Goal: Information Seeking & Learning: Compare options

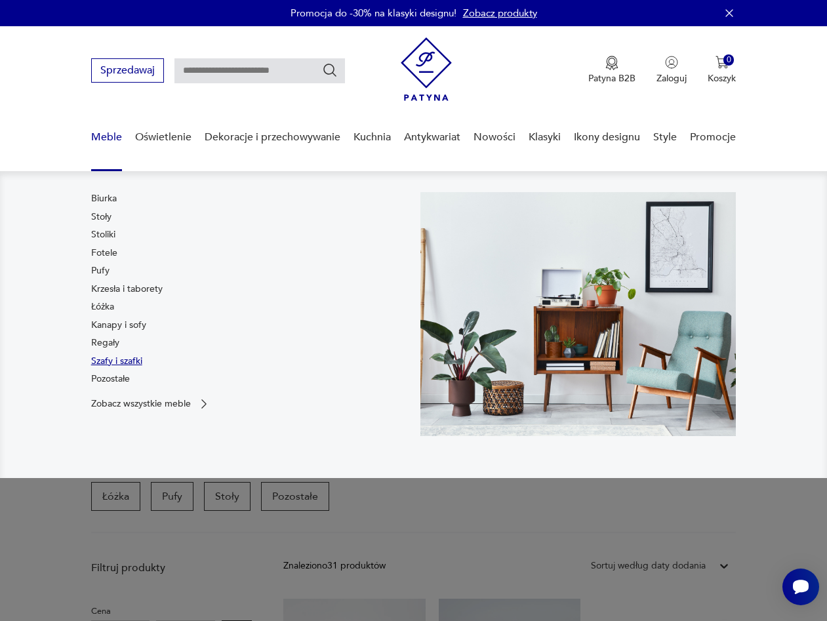
click at [108, 357] on link "Szafy i szafki" at bounding box center [116, 361] width 51 height 13
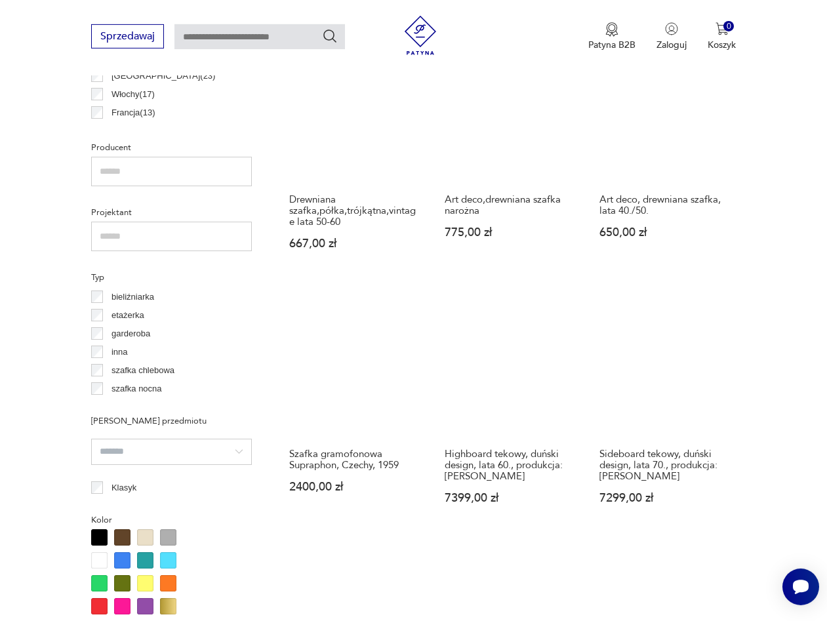
scroll to position [817, 0]
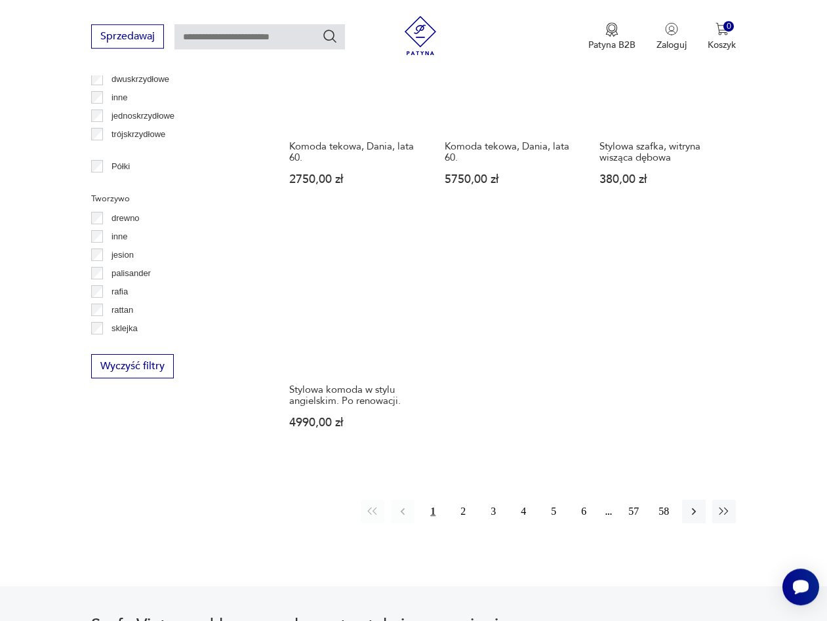
scroll to position [1688, 0]
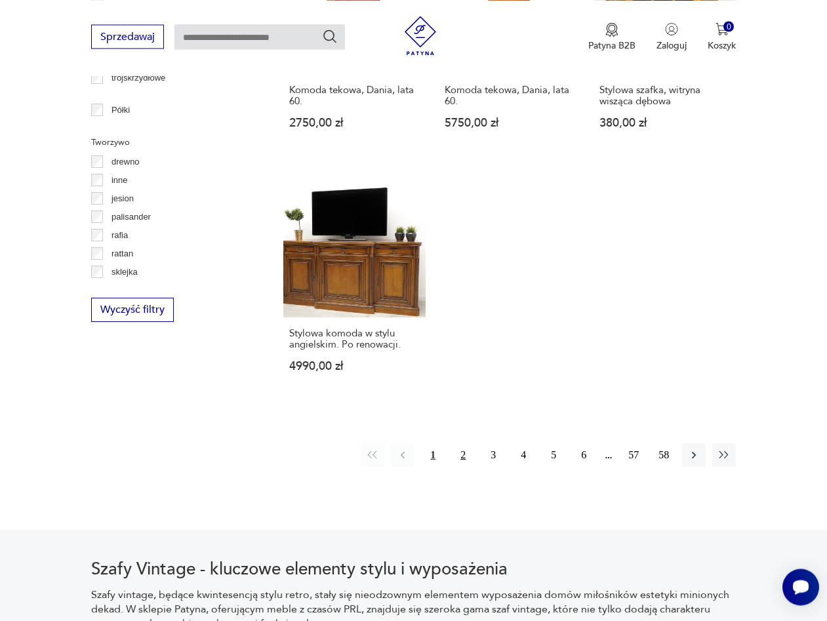
click at [470, 446] on button "2" at bounding box center [463, 456] width 24 height 24
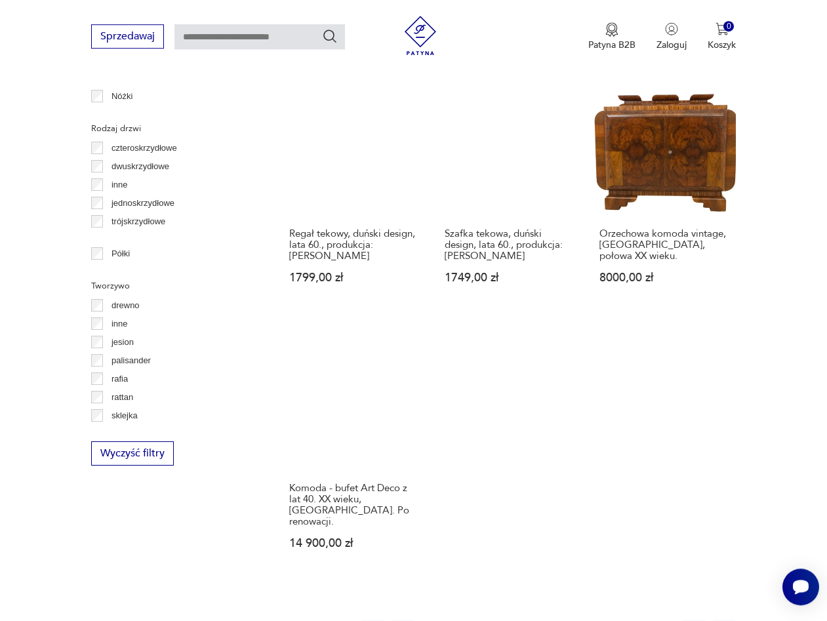
scroll to position [1621, 0]
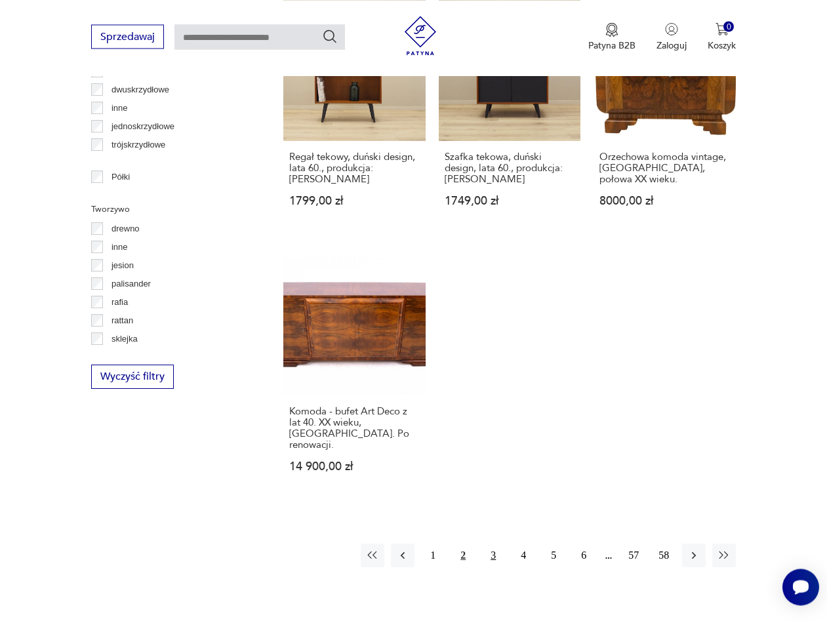
click at [490, 547] on button "3" at bounding box center [494, 556] width 24 height 24
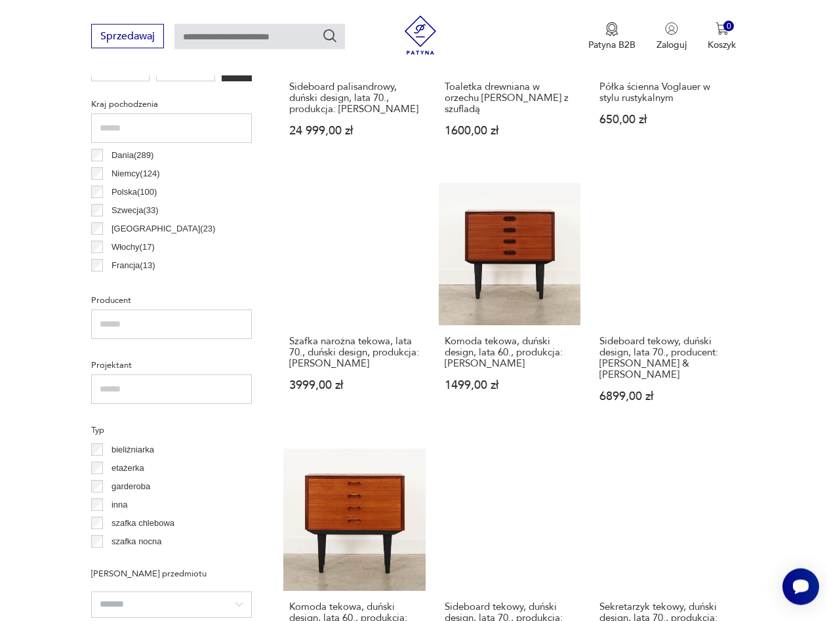
scroll to position [684, 0]
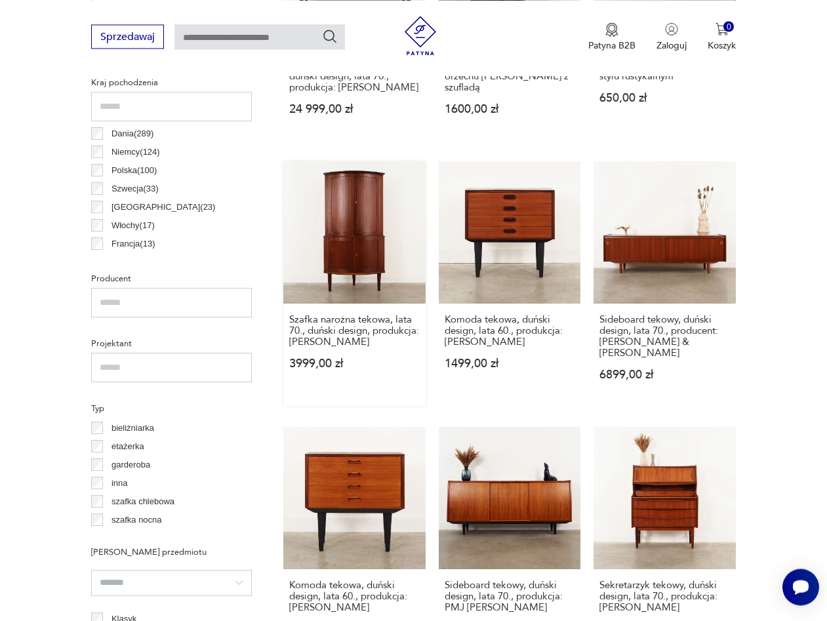
click at [368, 238] on link "Szafka narożna tekowa, lata 70., duński design, produkcja: Dania 3999,00 zł" at bounding box center [354, 283] width 142 height 245
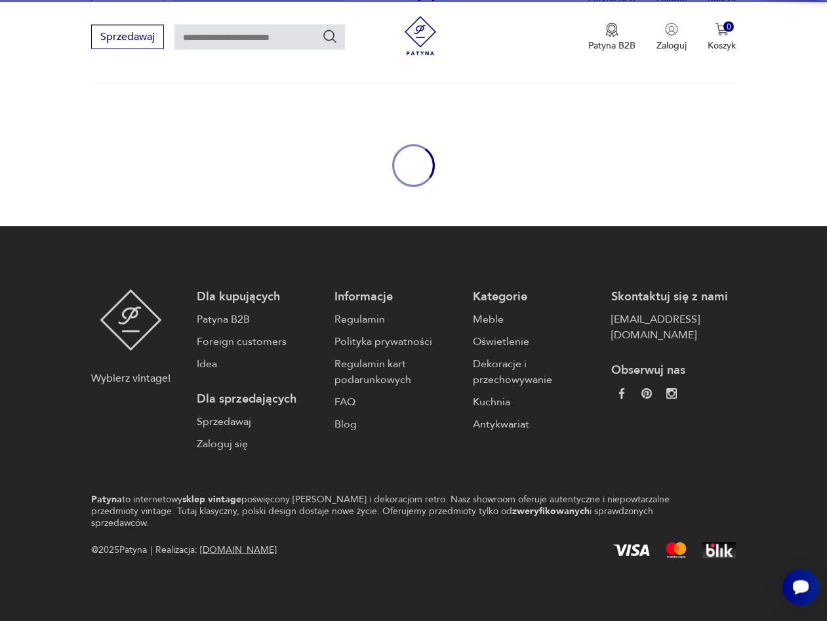
scroll to position [68, 0]
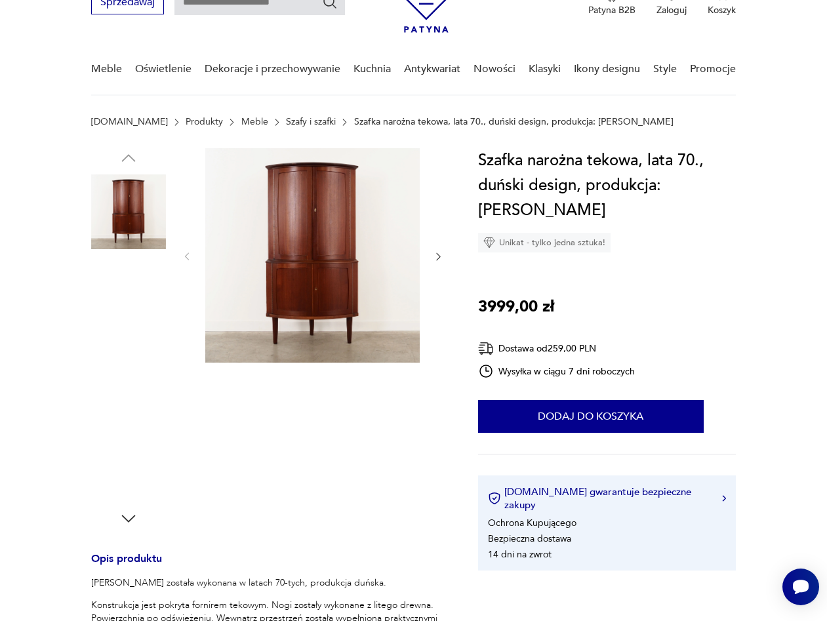
click at [333, 245] on img at bounding box center [312, 255] width 215 height 215
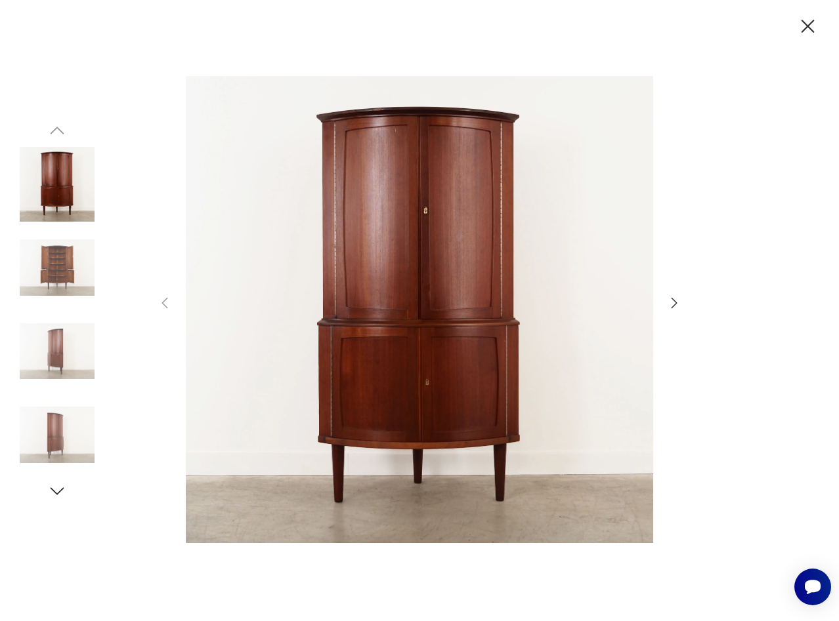
click at [669, 298] on icon "button" at bounding box center [674, 303] width 16 height 16
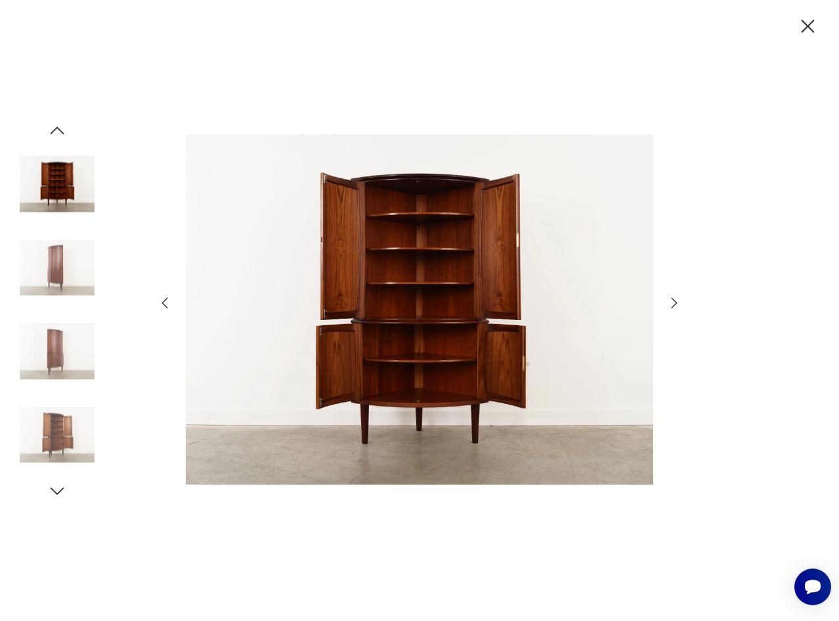
click at [669, 298] on icon "button" at bounding box center [674, 303] width 16 height 16
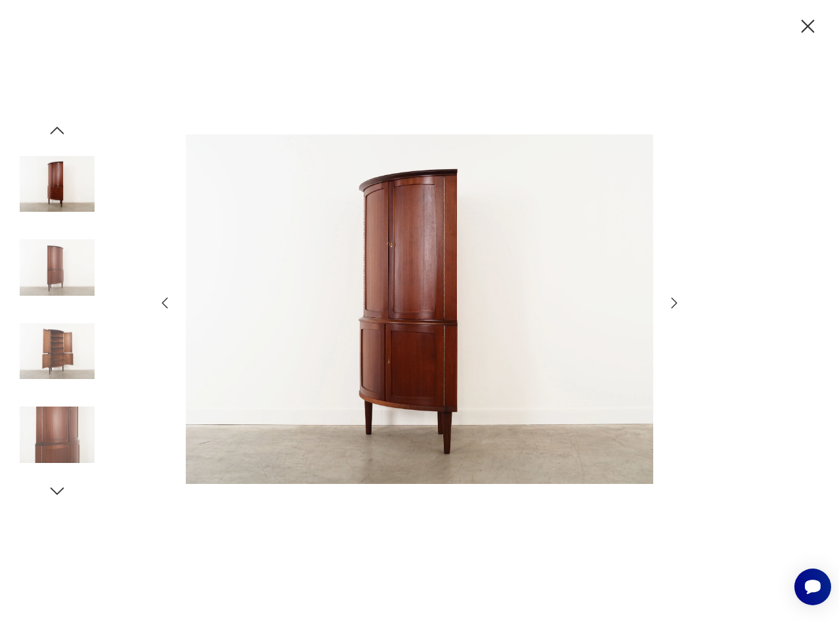
click at [669, 298] on icon "button" at bounding box center [674, 303] width 16 height 16
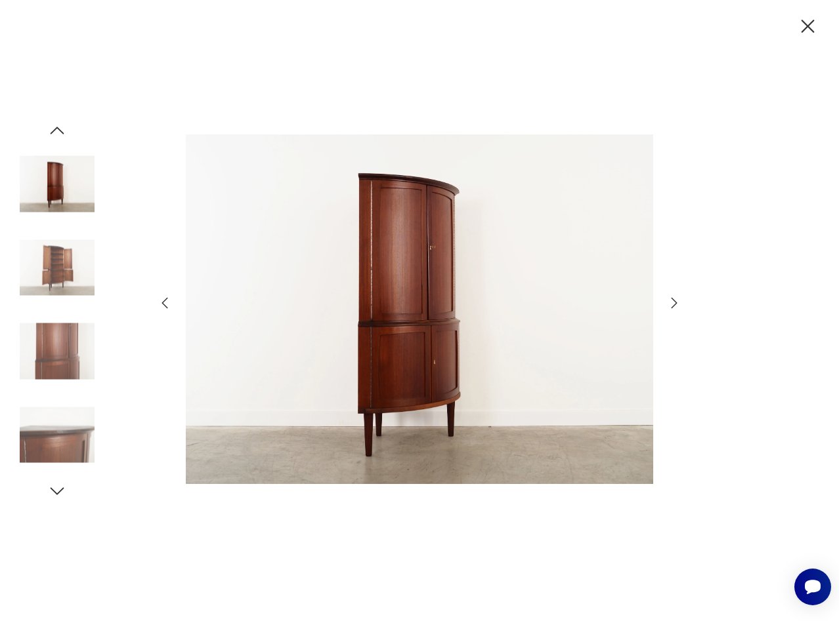
click at [669, 298] on icon "button" at bounding box center [674, 303] width 16 height 16
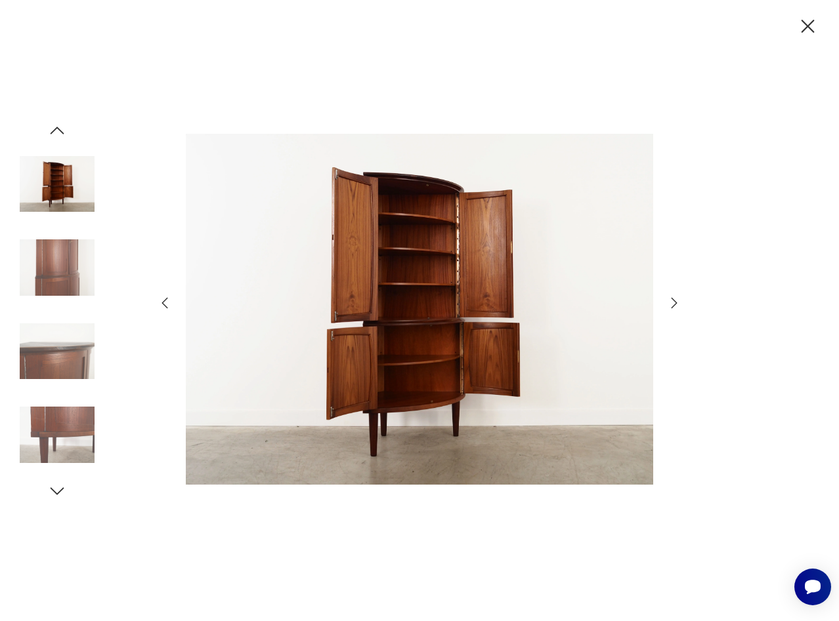
click at [669, 298] on icon "button" at bounding box center [674, 303] width 16 height 16
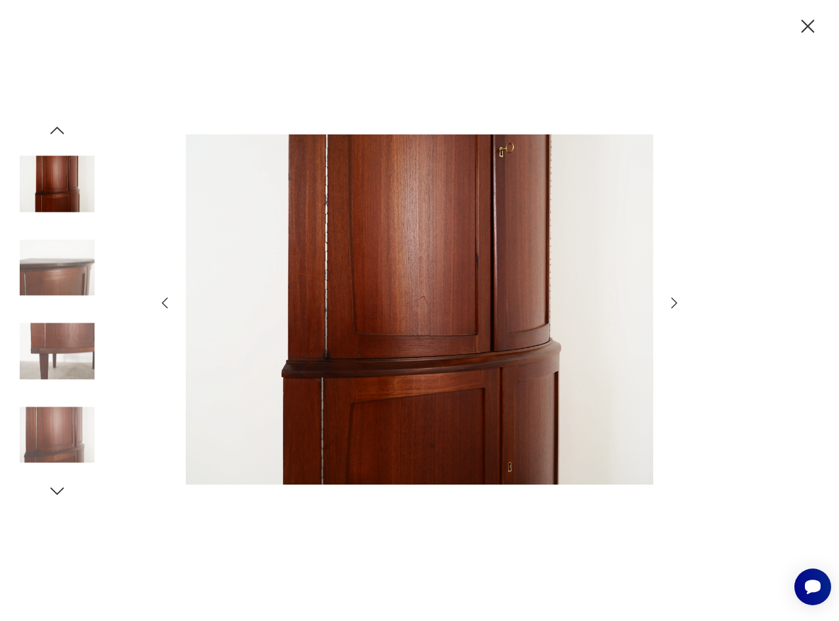
click at [669, 298] on icon "button" at bounding box center [674, 303] width 16 height 16
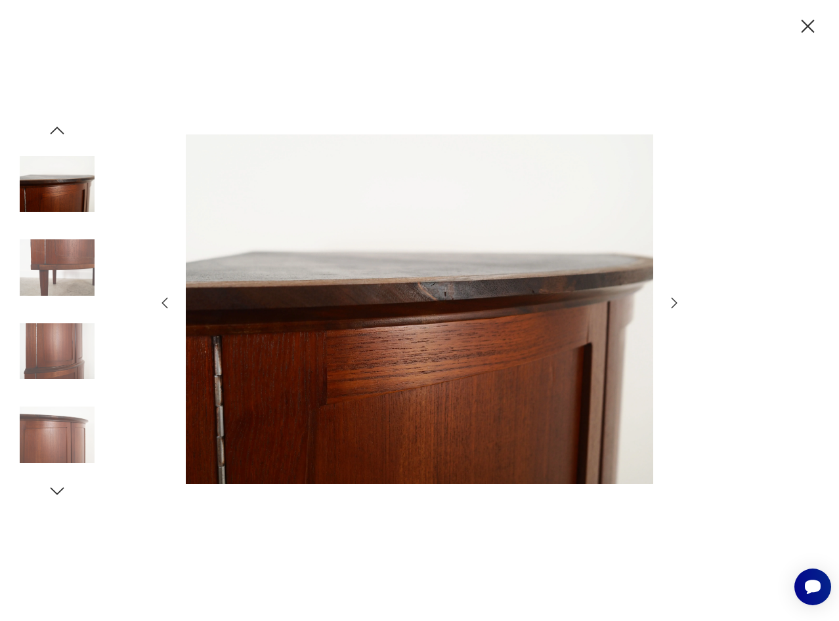
click at [669, 298] on icon "button" at bounding box center [674, 303] width 16 height 16
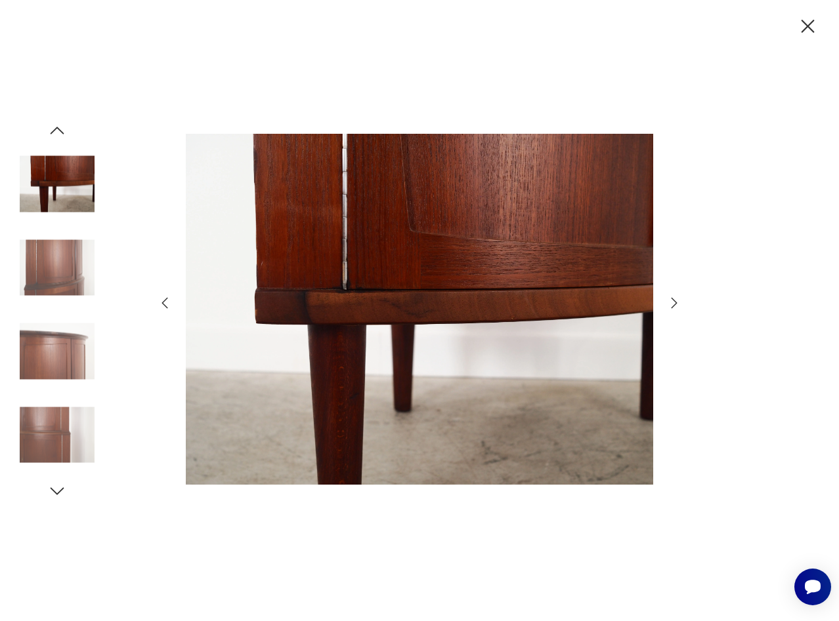
click at [669, 298] on icon "button" at bounding box center [674, 303] width 16 height 16
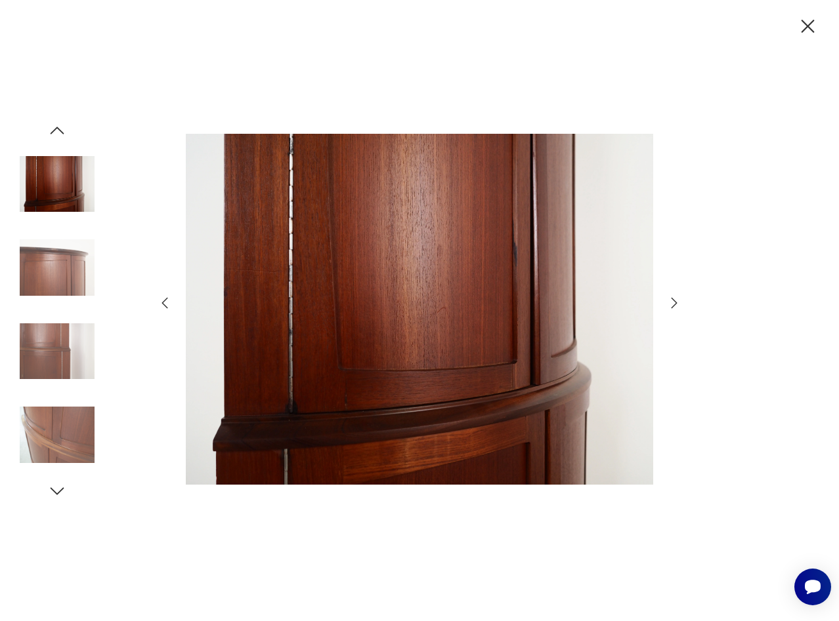
click at [669, 298] on icon "button" at bounding box center [674, 303] width 16 height 16
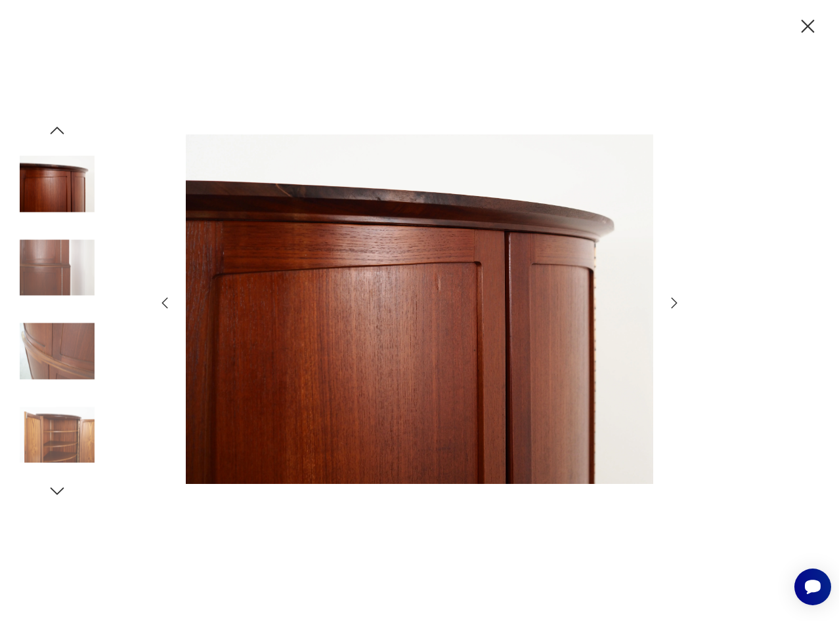
click at [669, 298] on icon "button" at bounding box center [674, 303] width 16 height 16
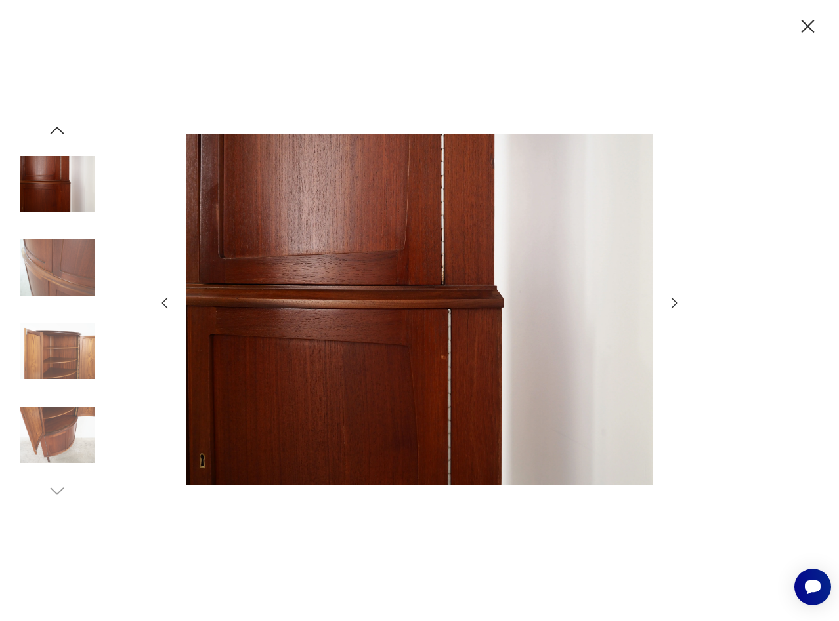
click at [669, 298] on icon "button" at bounding box center [674, 303] width 16 height 16
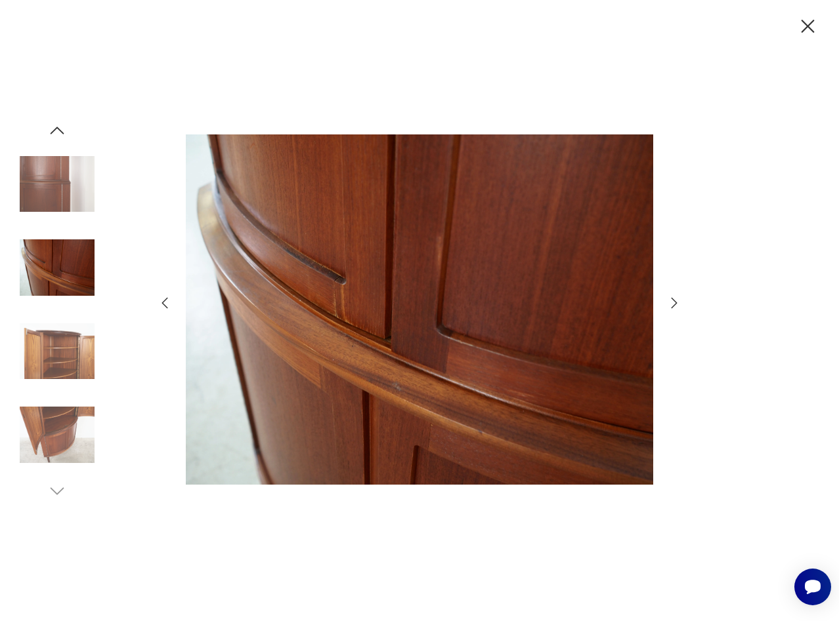
click at [669, 298] on icon "button" at bounding box center [674, 303] width 16 height 16
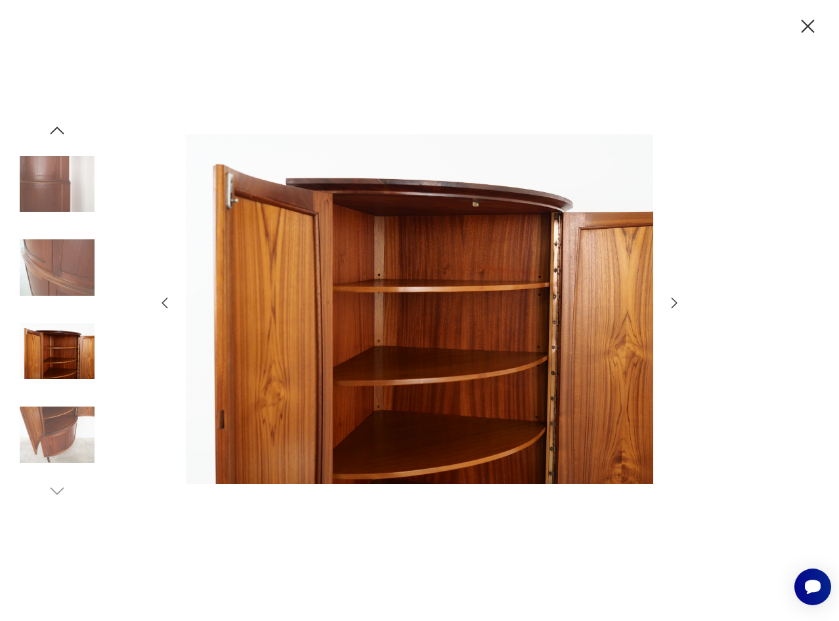
click at [669, 298] on icon "button" at bounding box center [674, 303] width 16 height 16
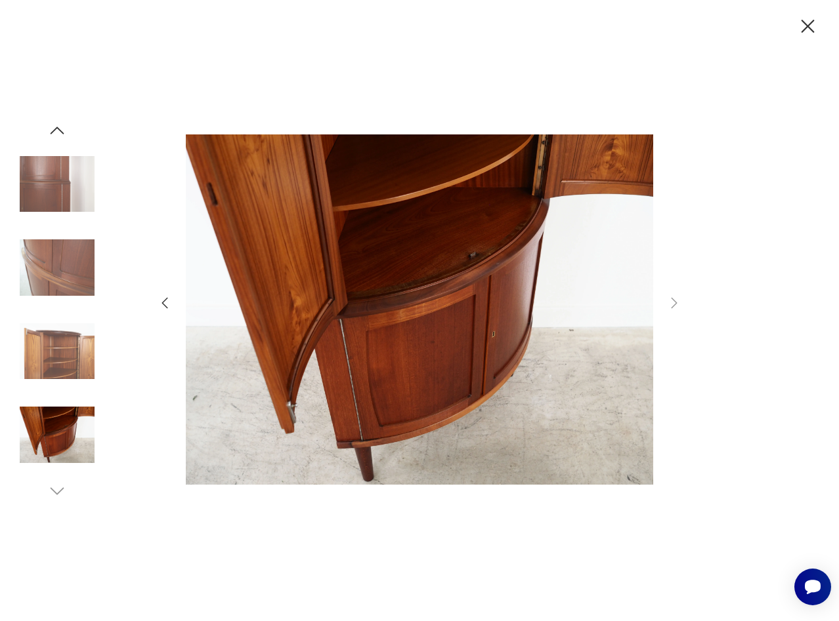
click at [802, 24] on icon "button" at bounding box center [807, 26] width 23 height 23
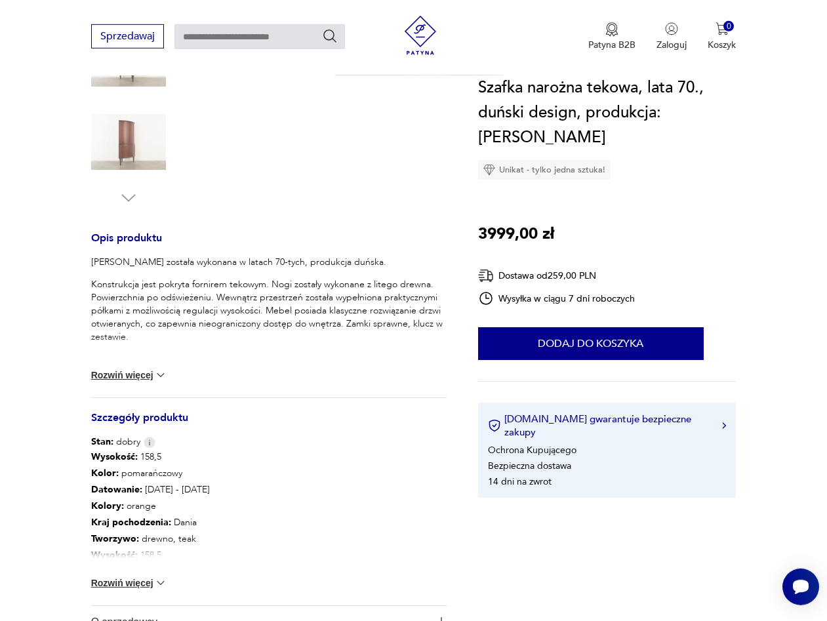
scroll to position [470, 0]
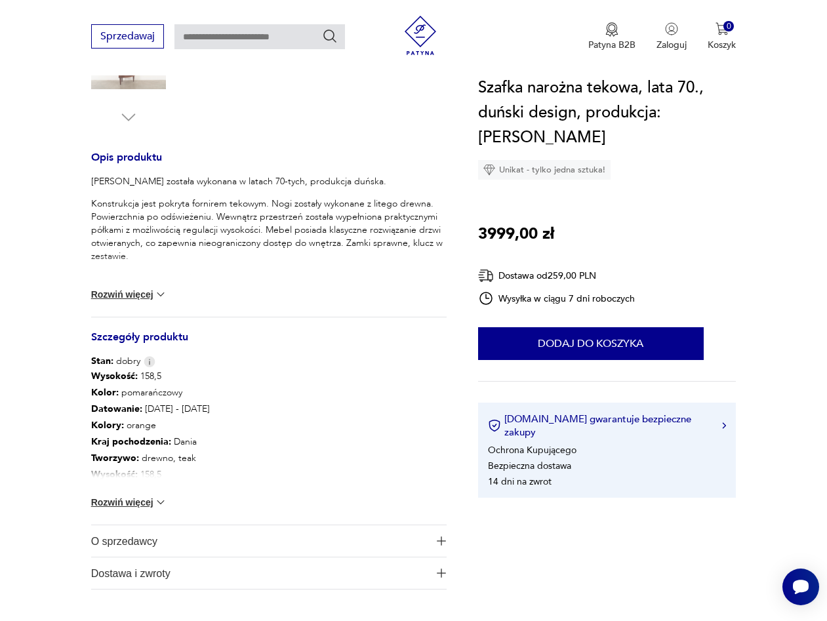
click at [126, 505] on button "Rozwiń więcej" at bounding box center [129, 502] width 76 height 13
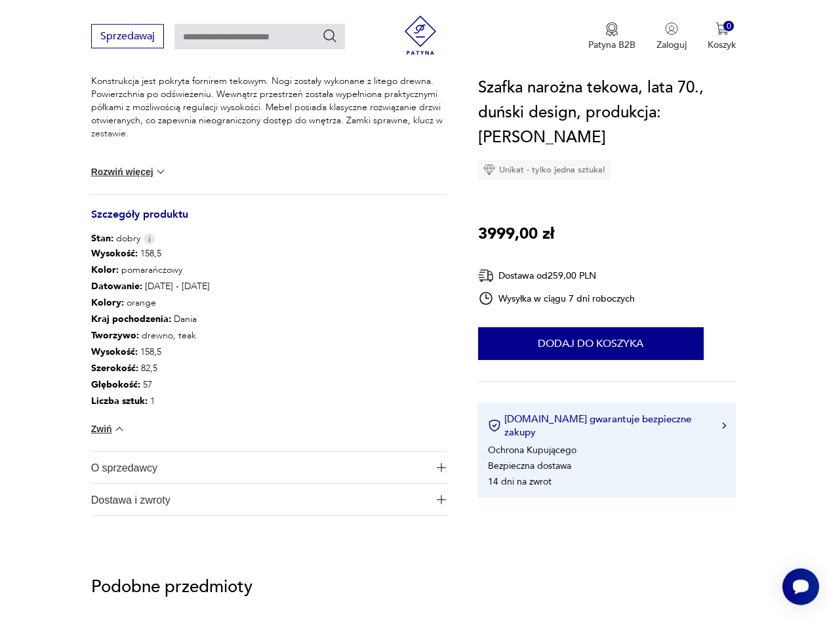
scroll to position [671, 0]
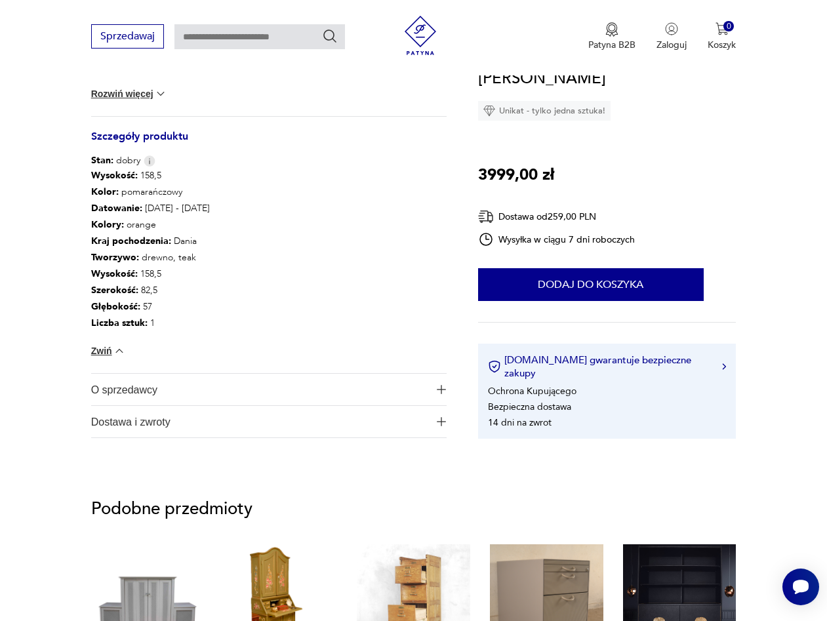
click at [128, 388] on span "O sprzedawcy" at bounding box center [260, 389] width 338 height 31
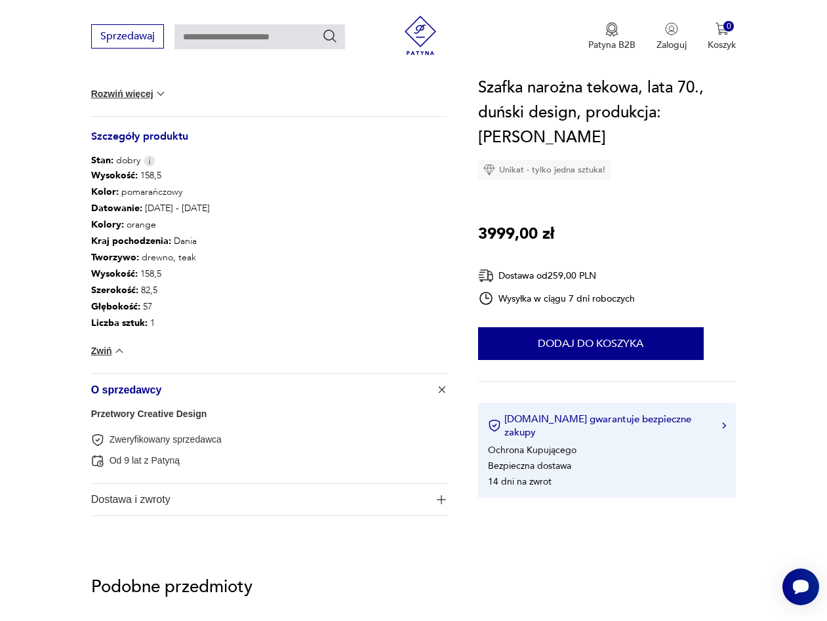
click at [128, 388] on span "O sprzedawcy" at bounding box center [260, 389] width 338 height 31
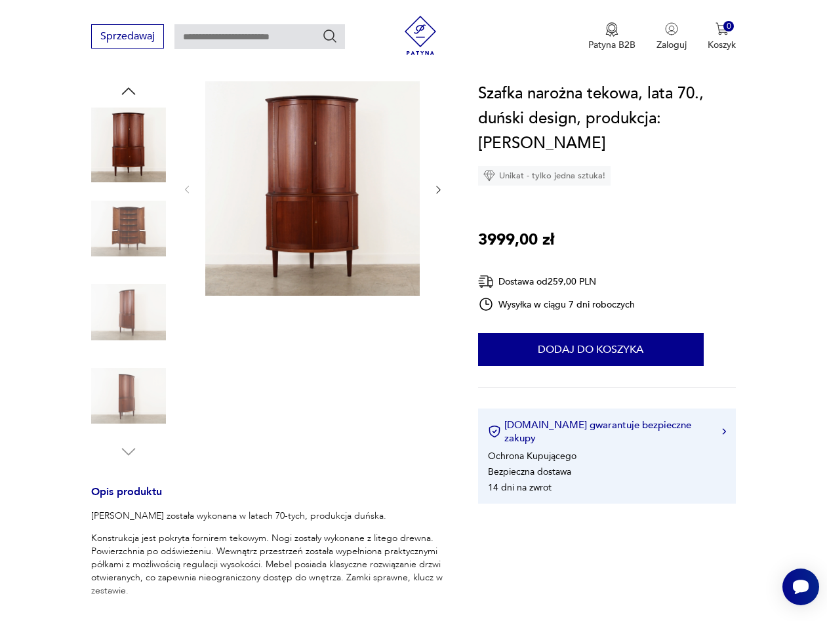
scroll to position [0, 0]
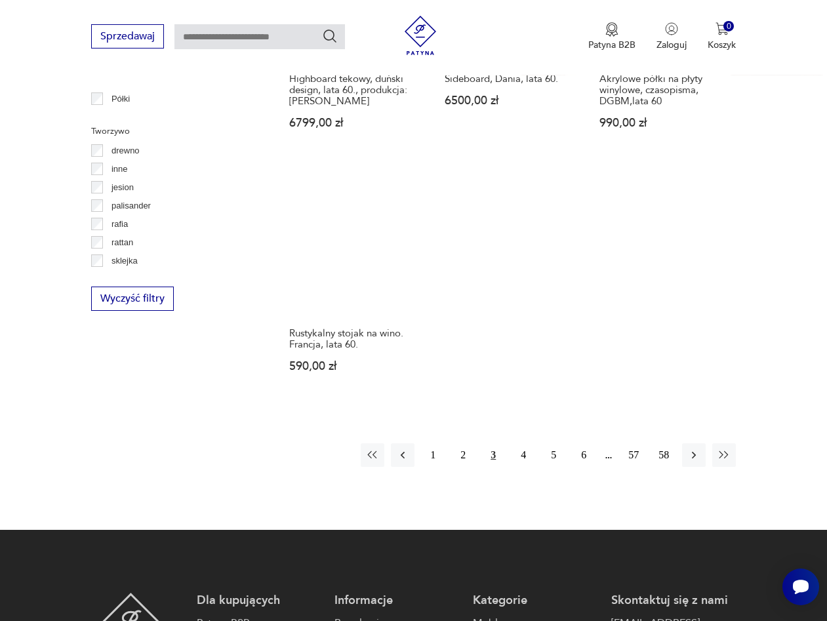
scroll to position [1730, 0]
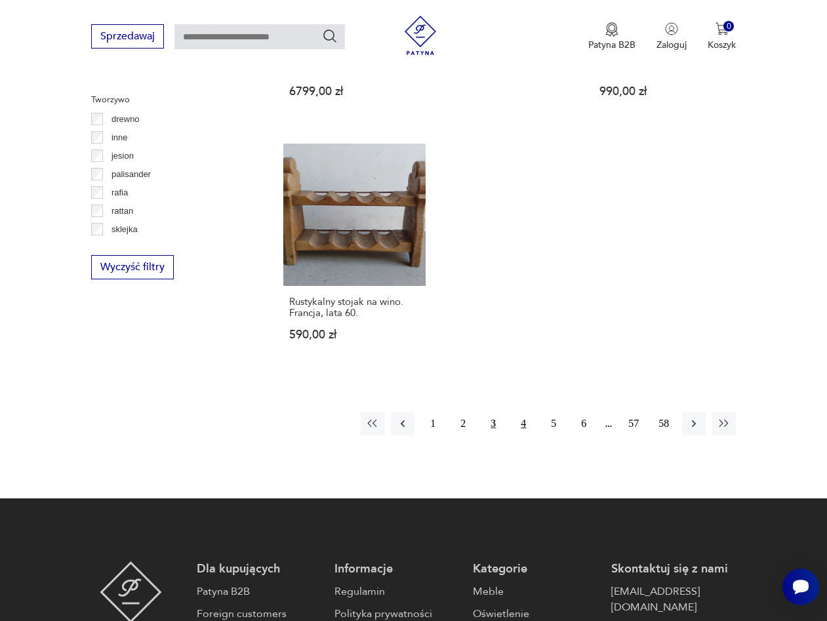
click at [520, 419] on button "4" at bounding box center [524, 424] width 24 height 24
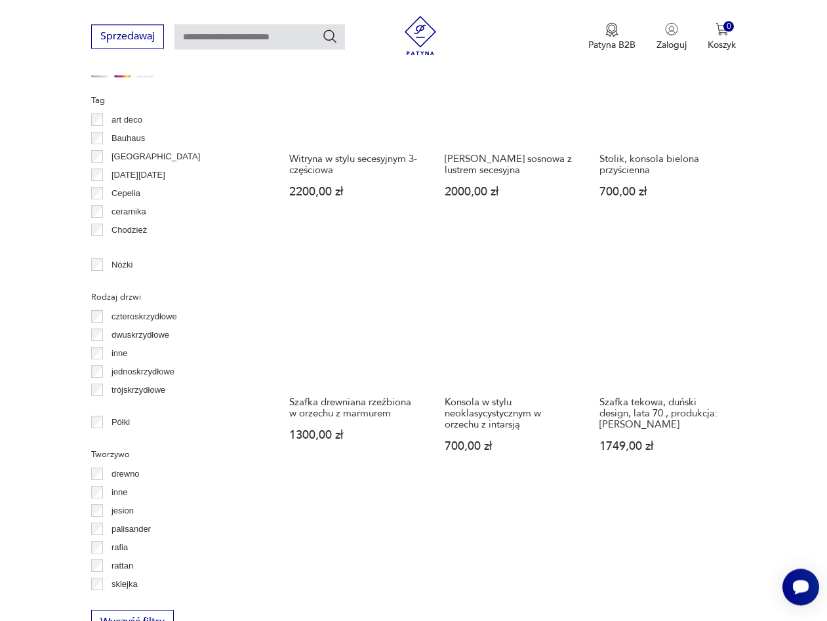
scroll to position [1419, 0]
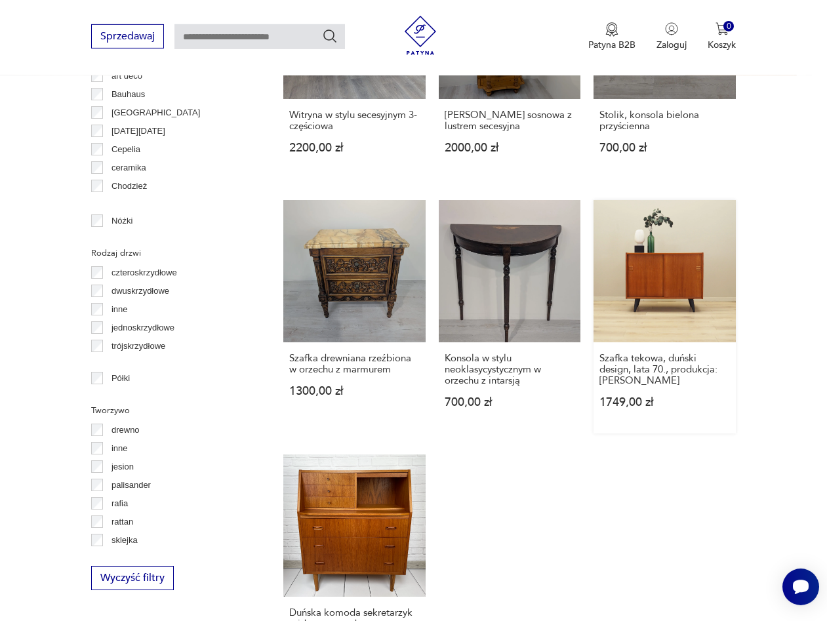
click at [684, 283] on link "Szafka tekowa, duński design, lata 70., produkcja: Dania 1749,00 zł" at bounding box center [665, 317] width 142 height 234
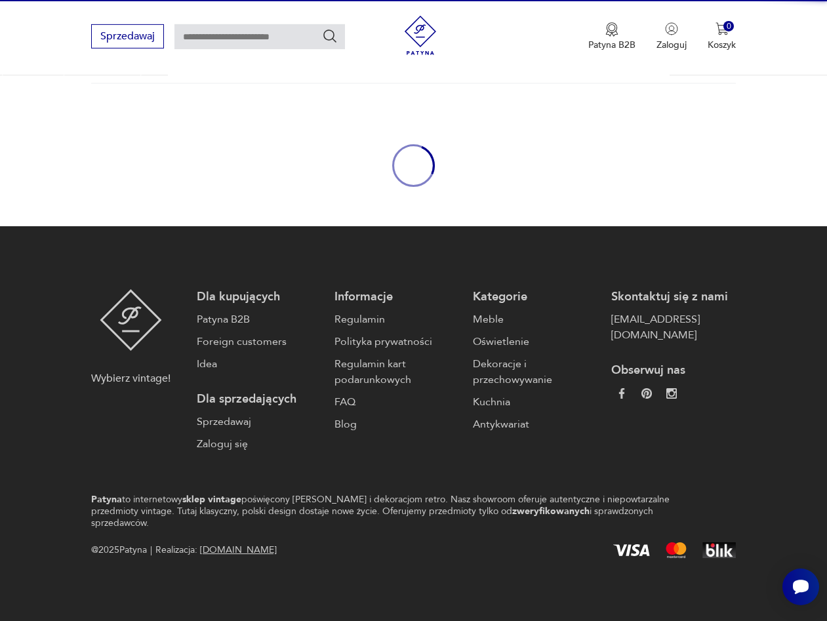
scroll to position [68, 0]
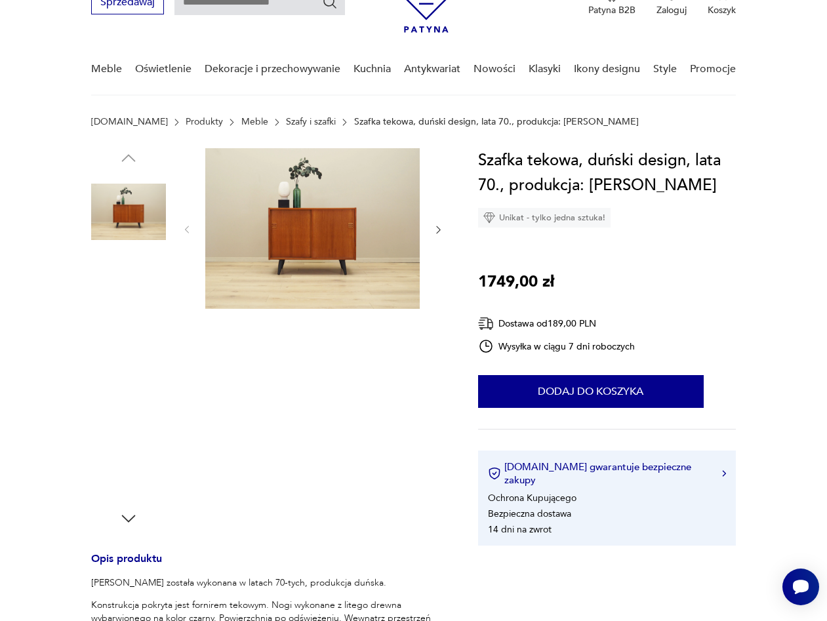
click at [302, 245] on img at bounding box center [312, 228] width 215 height 161
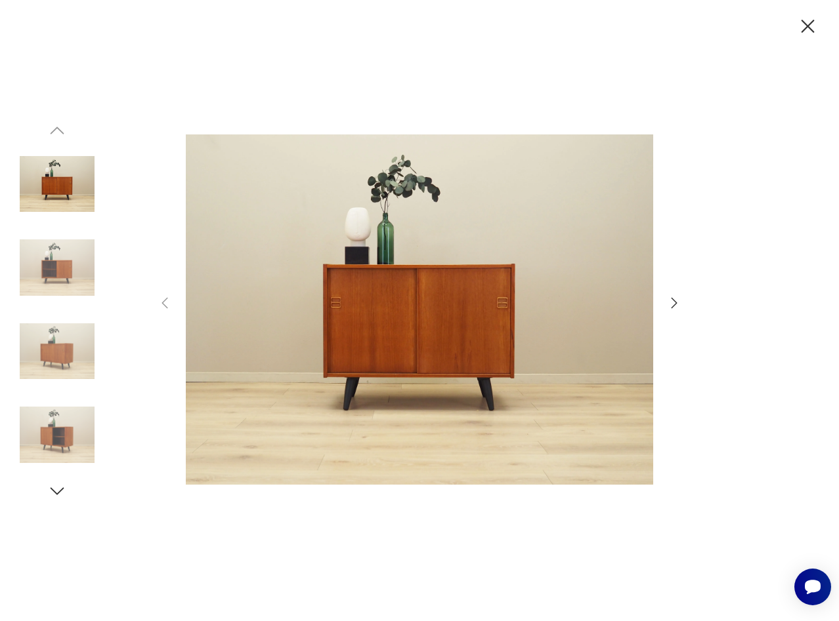
click at [678, 303] on icon "button" at bounding box center [674, 303] width 16 height 16
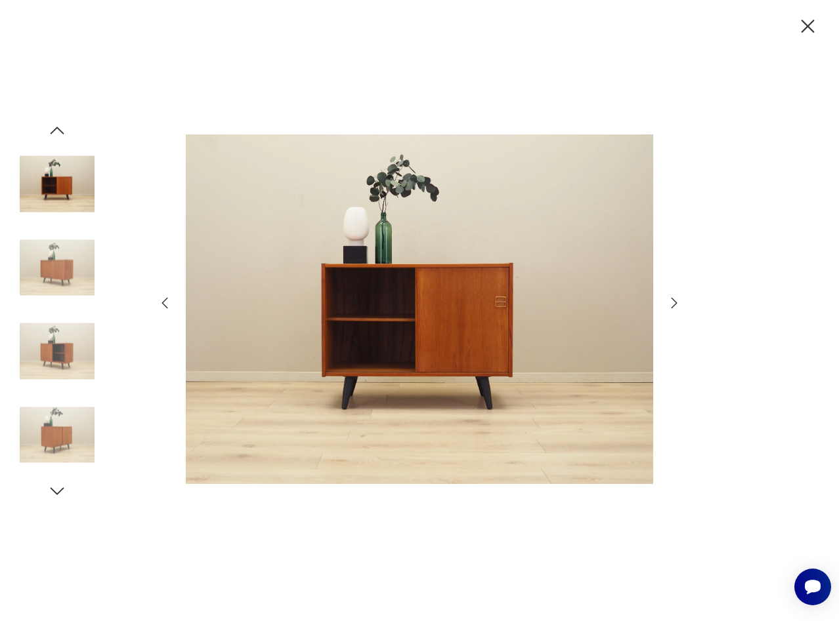
click at [678, 303] on icon "button" at bounding box center [674, 303] width 16 height 16
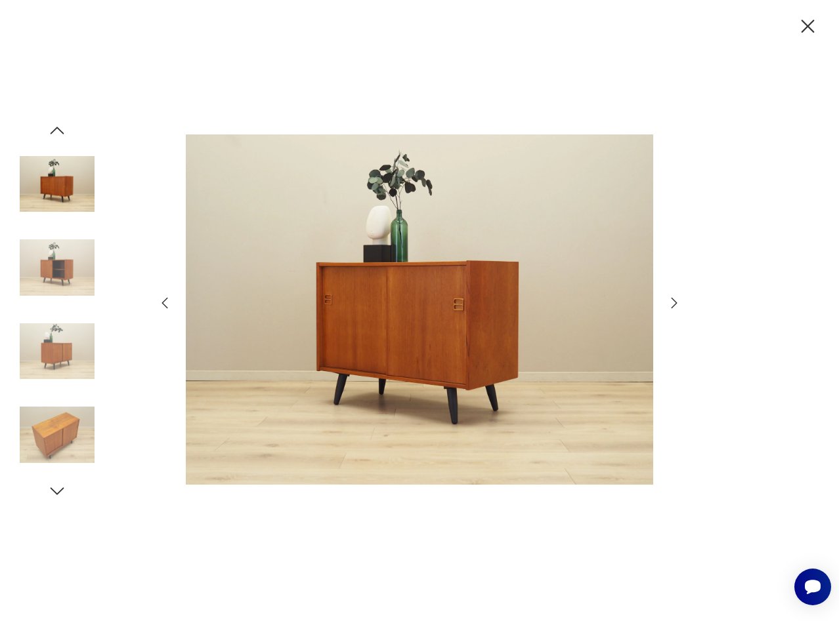
click at [678, 303] on icon "button" at bounding box center [674, 303] width 16 height 16
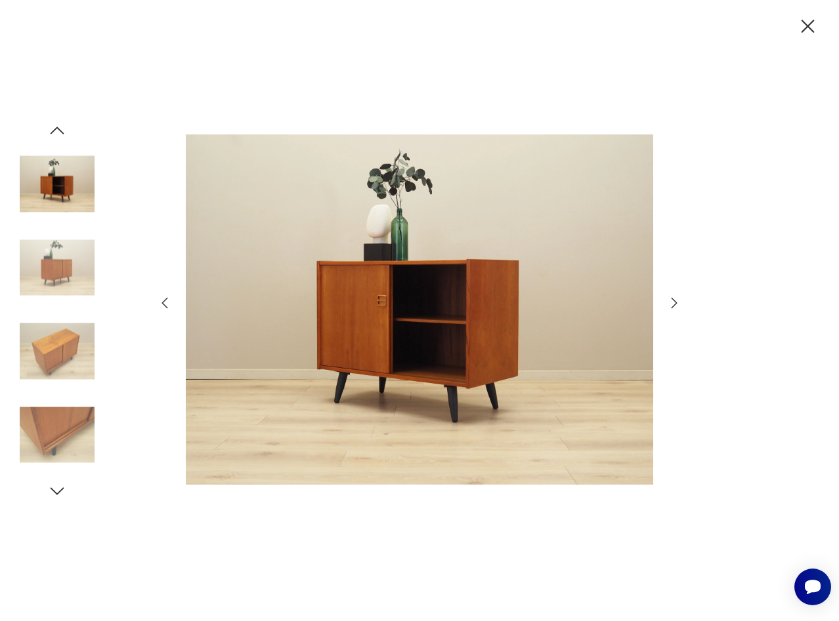
click at [678, 303] on icon "button" at bounding box center [674, 303] width 16 height 16
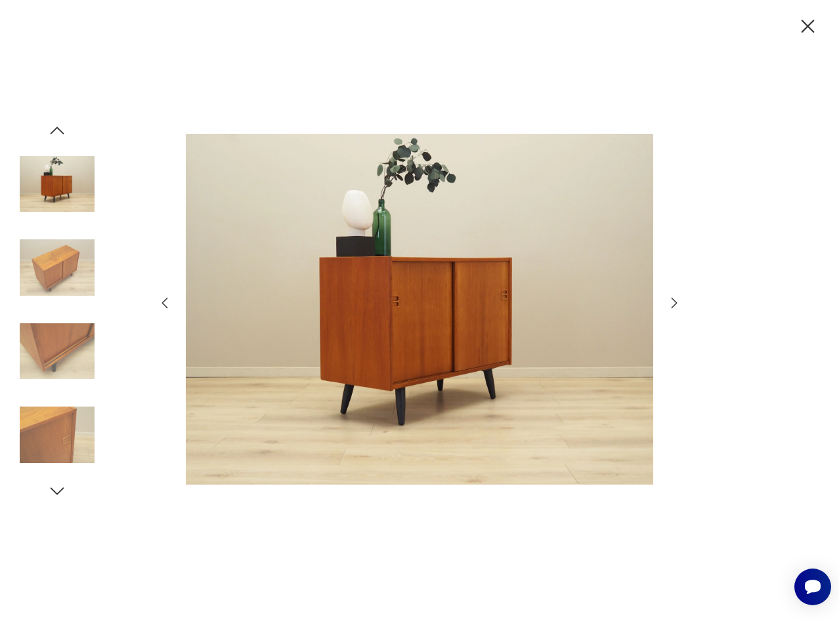
click at [678, 303] on icon "button" at bounding box center [674, 303] width 16 height 16
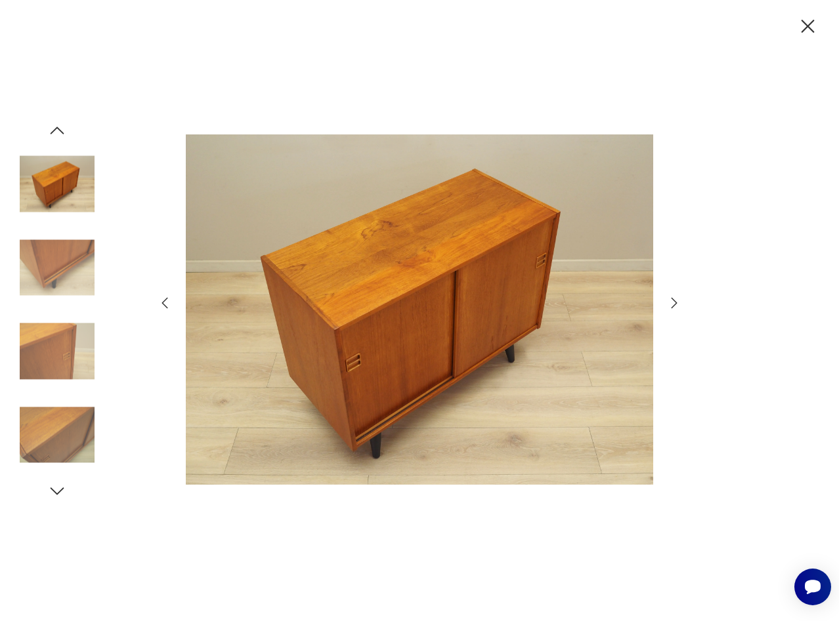
click at [678, 303] on icon "button" at bounding box center [674, 303] width 16 height 16
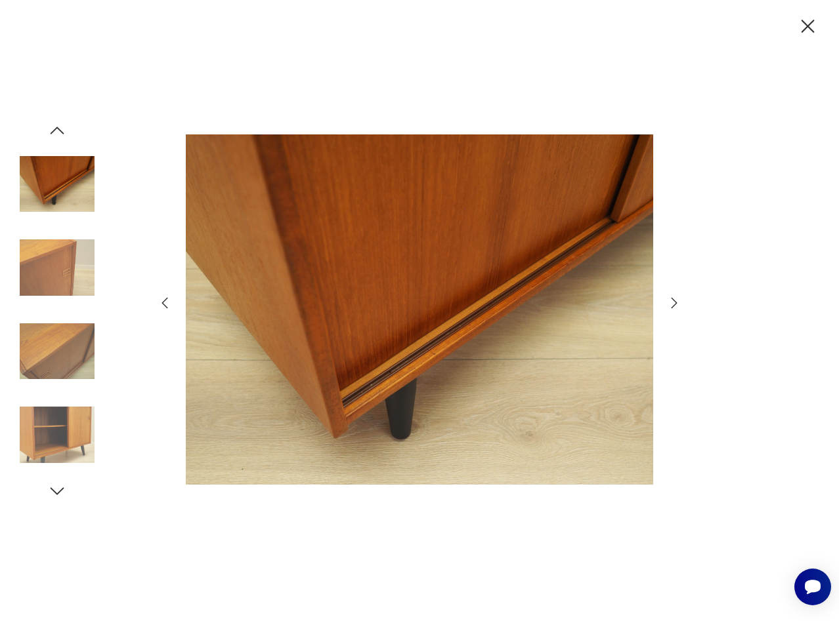
click at [678, 303] on icon "button" at bounding box center [674, 303] width 16 height 16
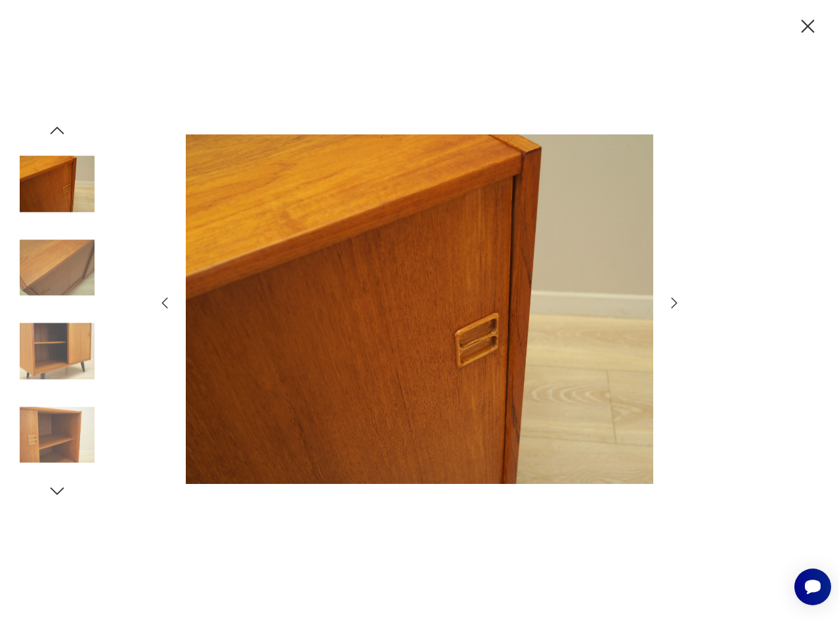
click at [678, 303] on icon "button" at bounding box center [674, 303] width 16 height 16
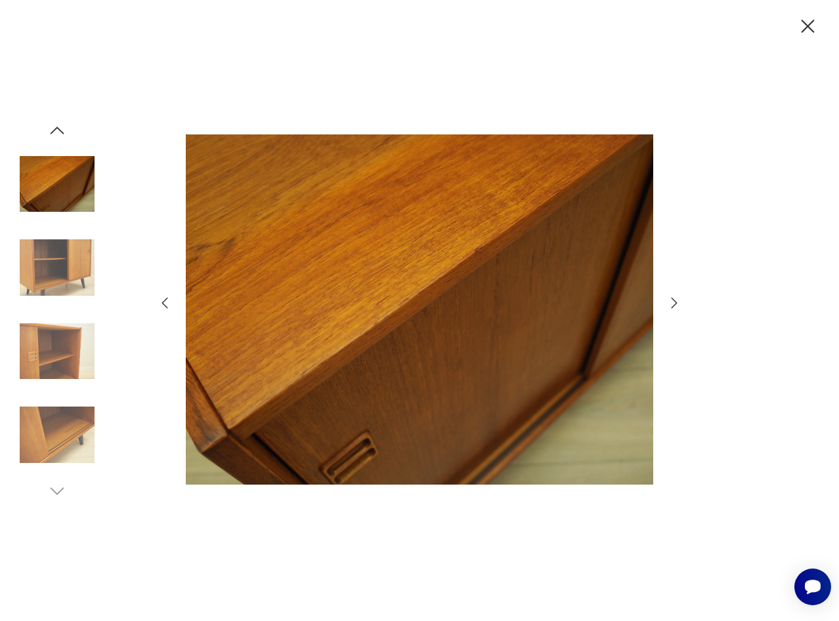
click at [678, 303] on icon "button" at bounding box center [674, 303] width 16 height 16
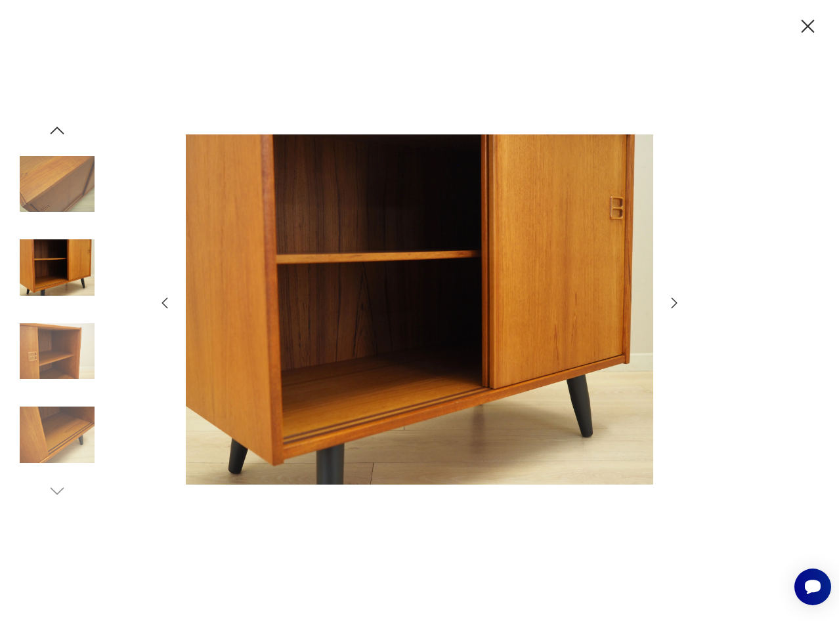
click at [678, 303] on icon "button" at bounding box center [674, 303] width 16 height 16
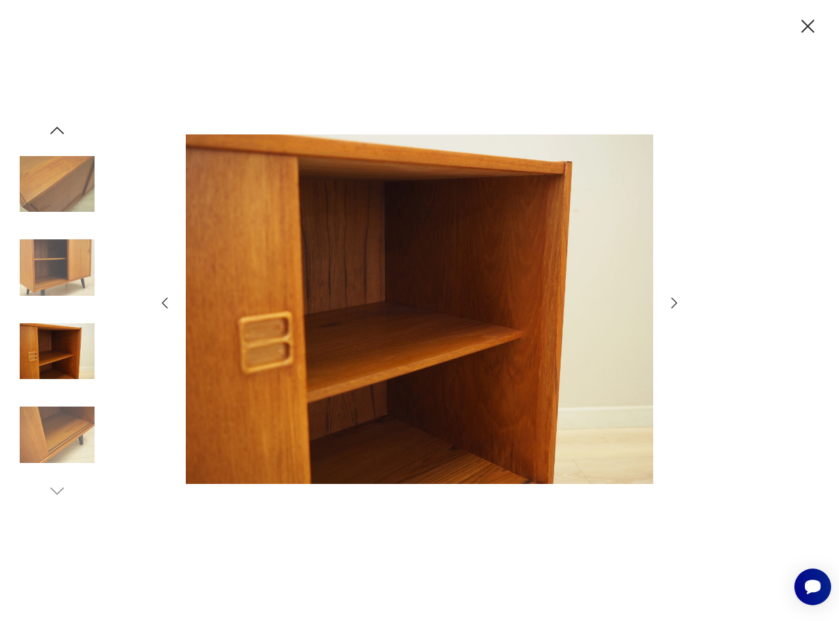
click at [678, 303] on icon "button" at bounding box center [674, 303] width 16 height 16
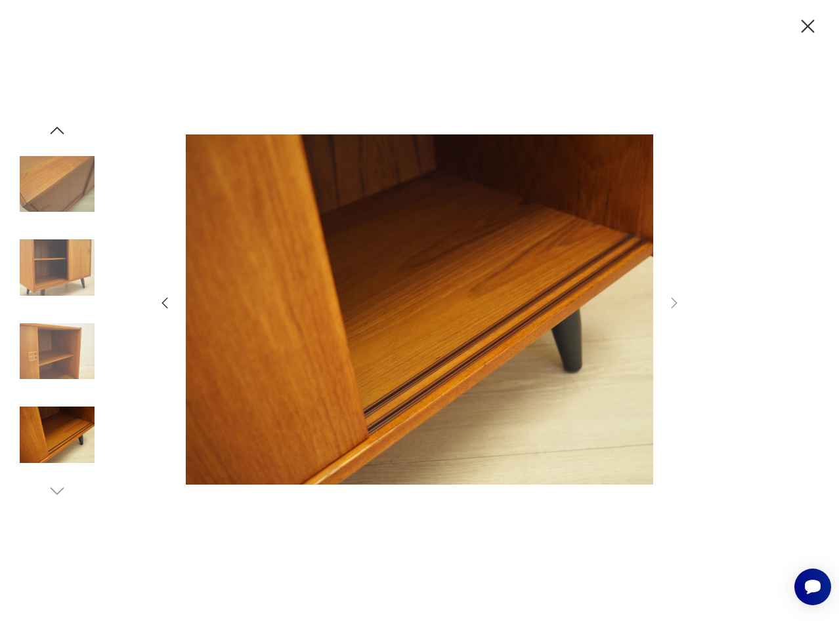
click at [802, 33] on icon "button" at bounding box center [807, 26] width 23 height 23
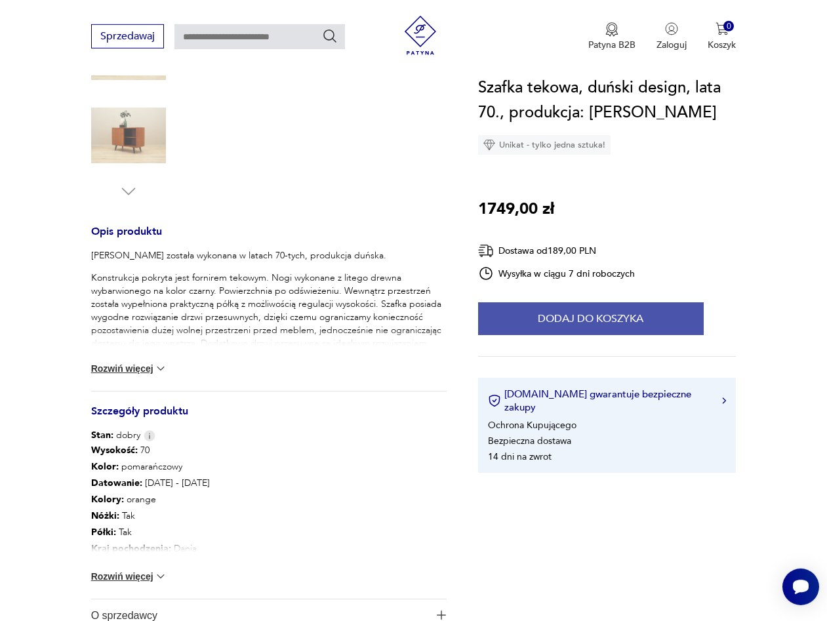
scroll to position [470, 0]
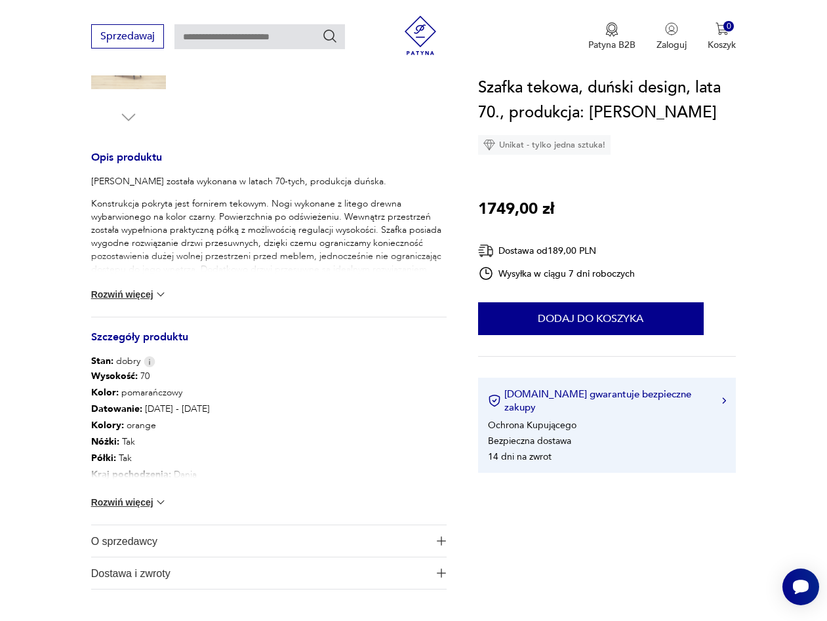
click at [139, 295] on button "Rozwiń więcej" at bounding box center [129, 294] width 76 height 13
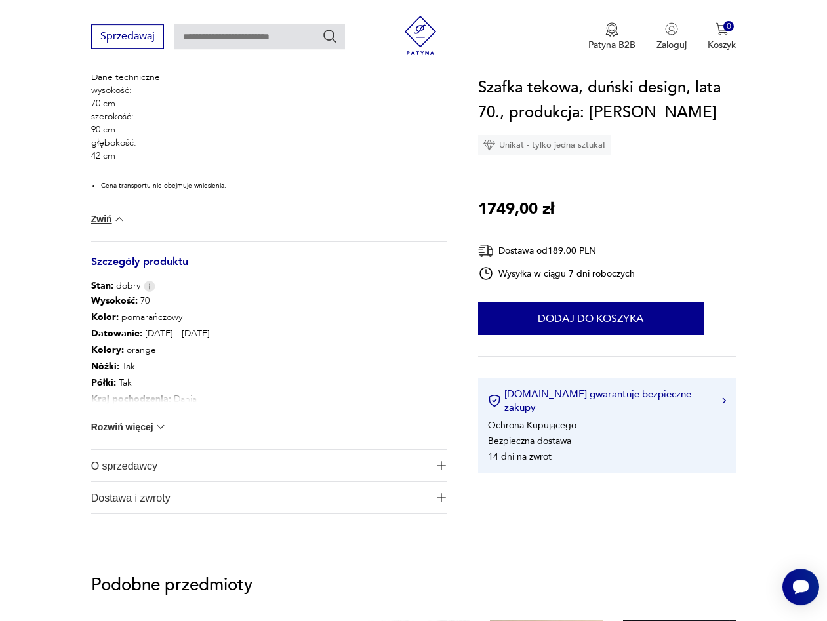
scroll to position [804, 0]
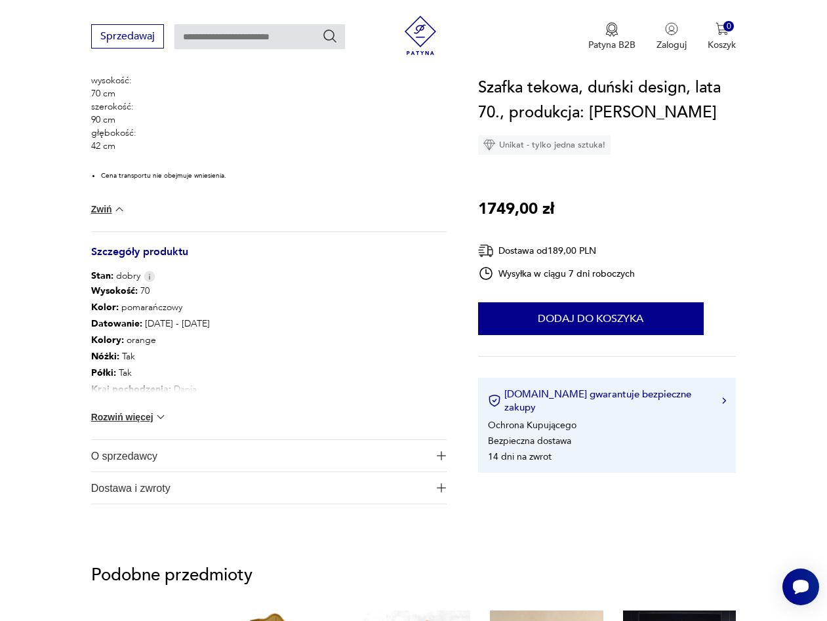
click at [121, 412] on button "Rozwiń więcej" at bounding box center [129, 417] width 76 height 13
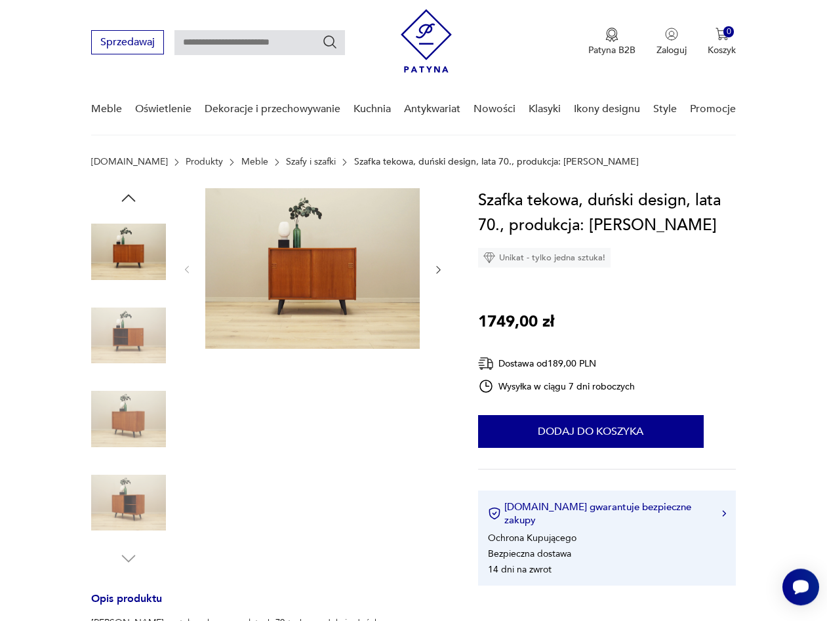
scroll to position [0, 0]
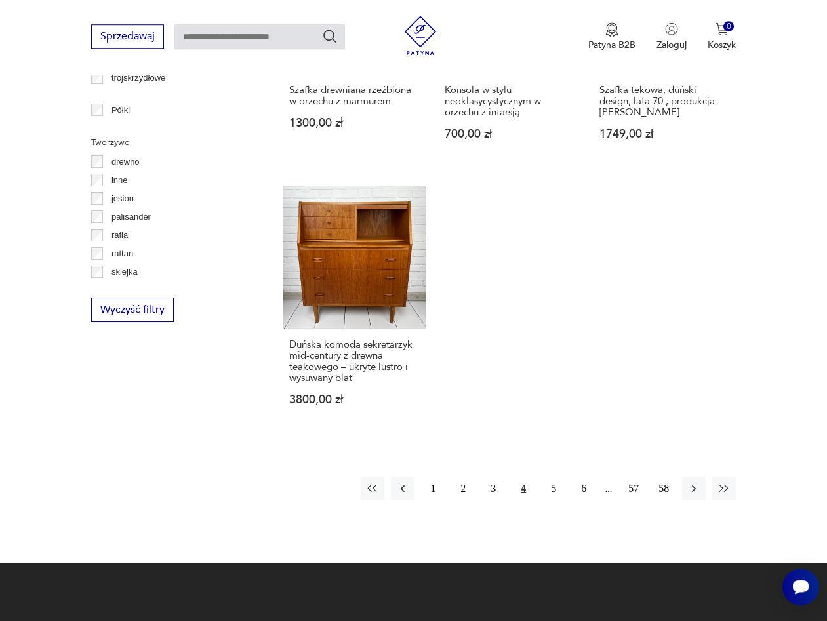
scroll to position [1767, 0]
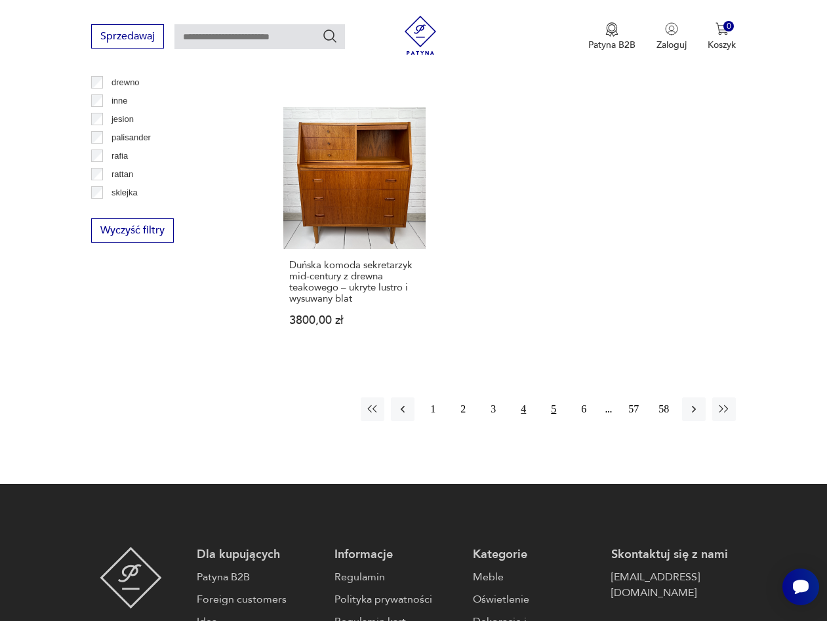
click at [556, 402] on button "5" at bounding box center [554, 410] width 24 height 24
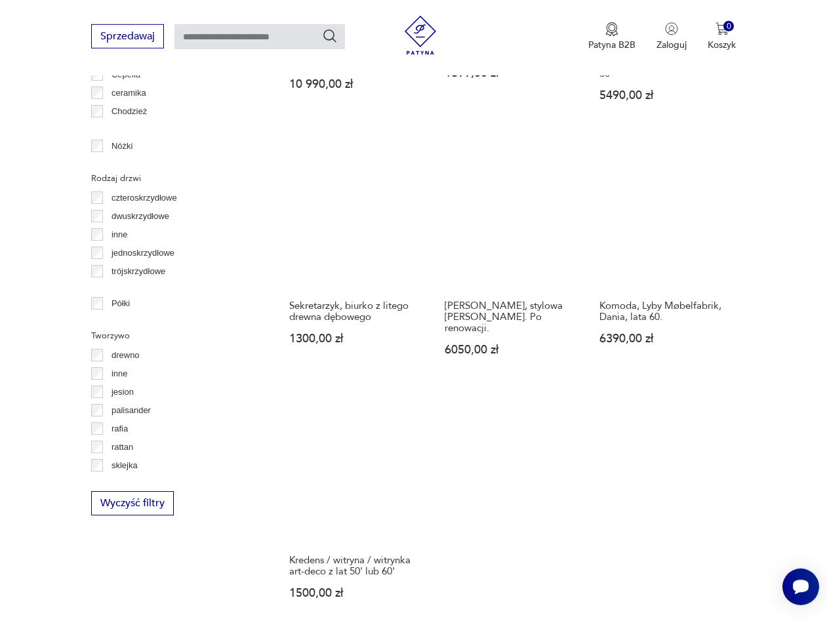
scroll to position [1687, 0]
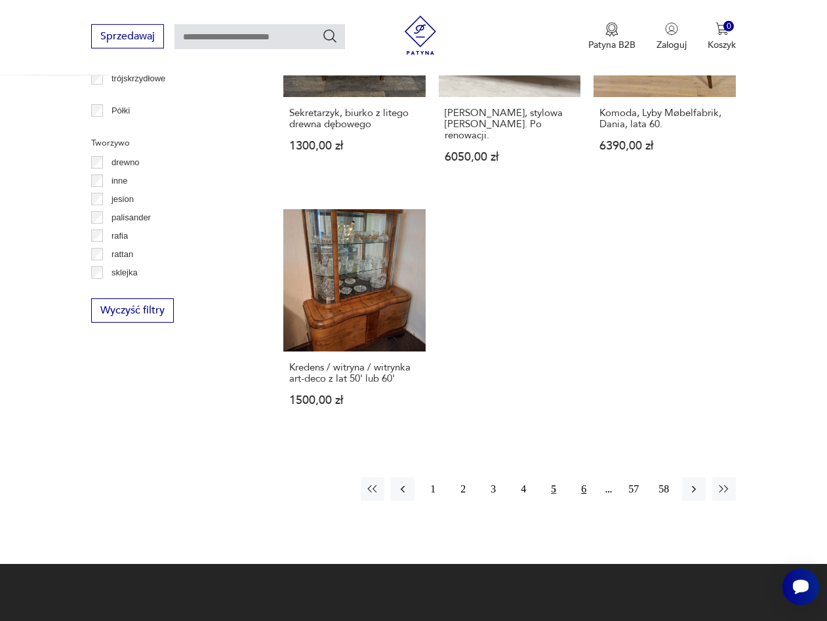
click at [587, 478] on button "6" at bounding box center [584, 490] width 24 height 24
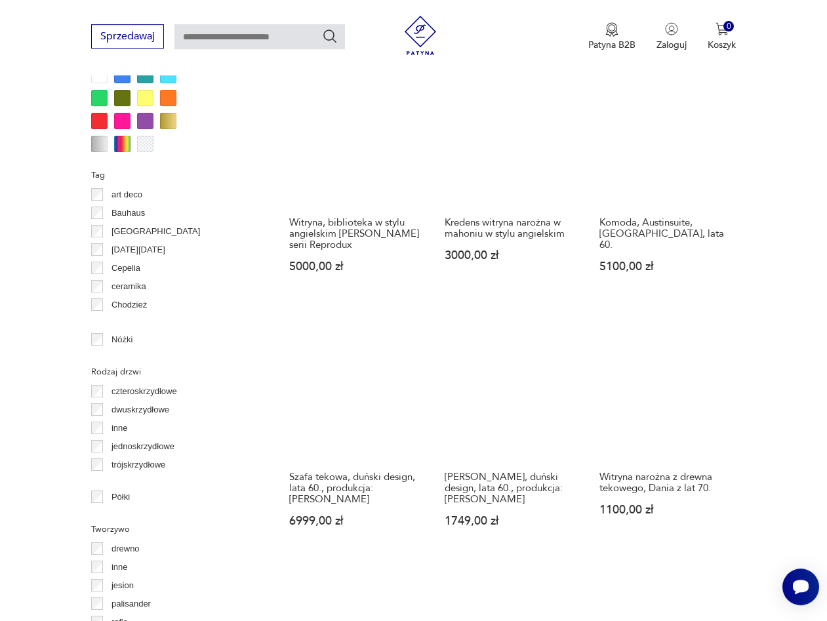
scroll to position [1419, 0]
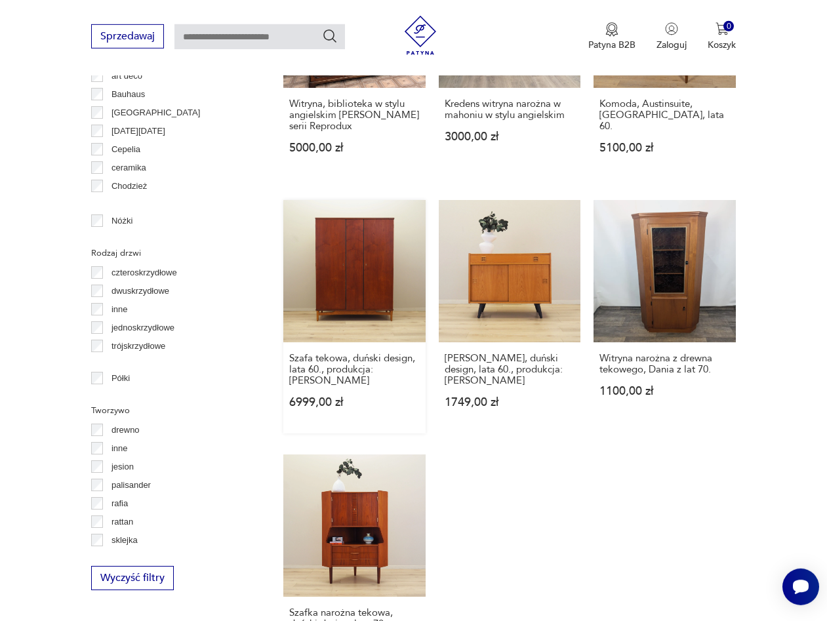
click at [391, 276] on link "Szafa tekowa, duński design, lata 60., produkcja: Dania 6999,00 zł" at bounding box center [354, 317] width 142 height 234
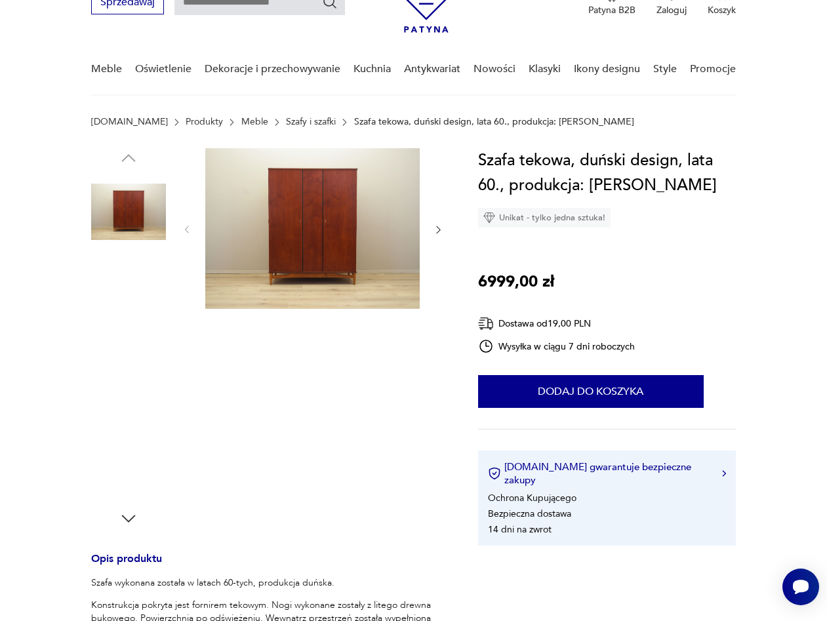
click at [391, 276] on img at bounding box center [312, 228] width 215 height 161
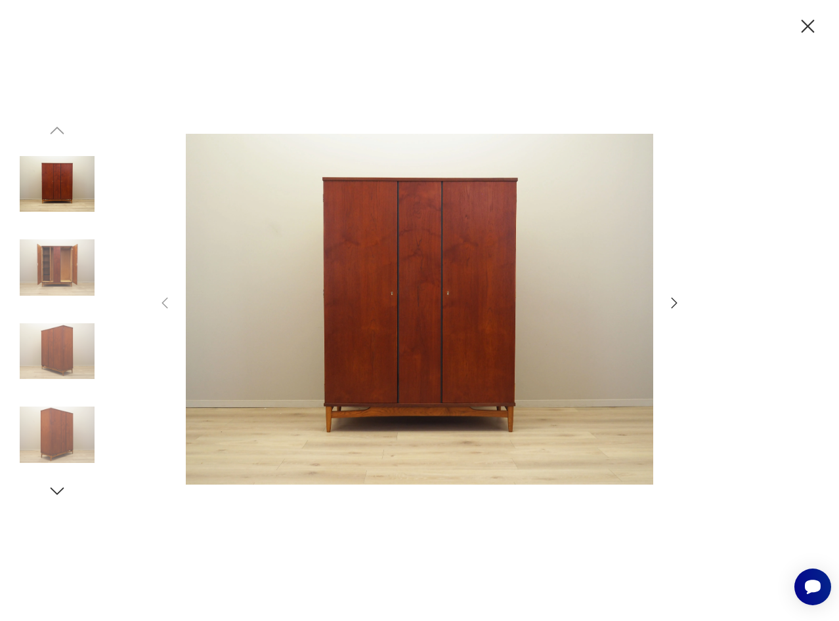
click at [673, 305] on icon "button" at bounding box center [674, 303] width 16 height 16
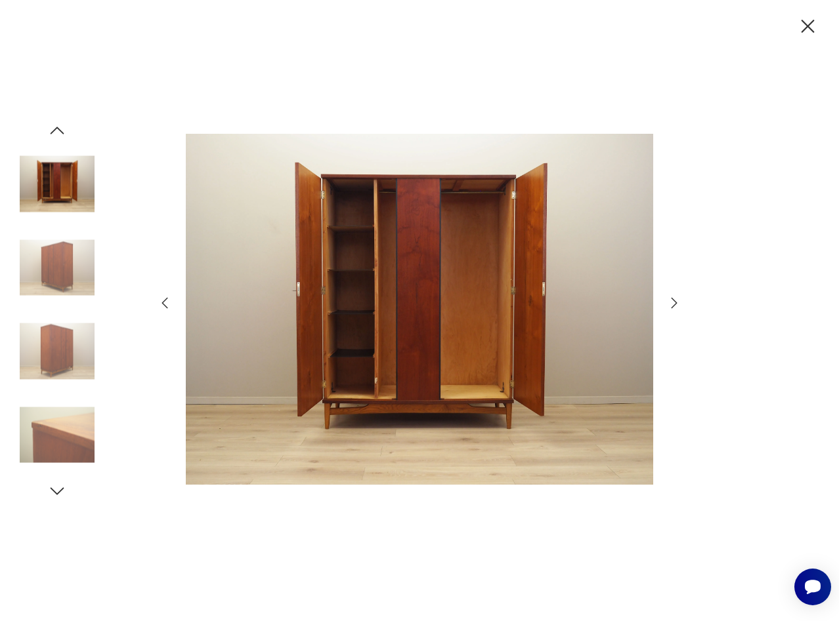
click at [673, 305] on icon "button" at bounding box center [674, 303] width 16 height 16
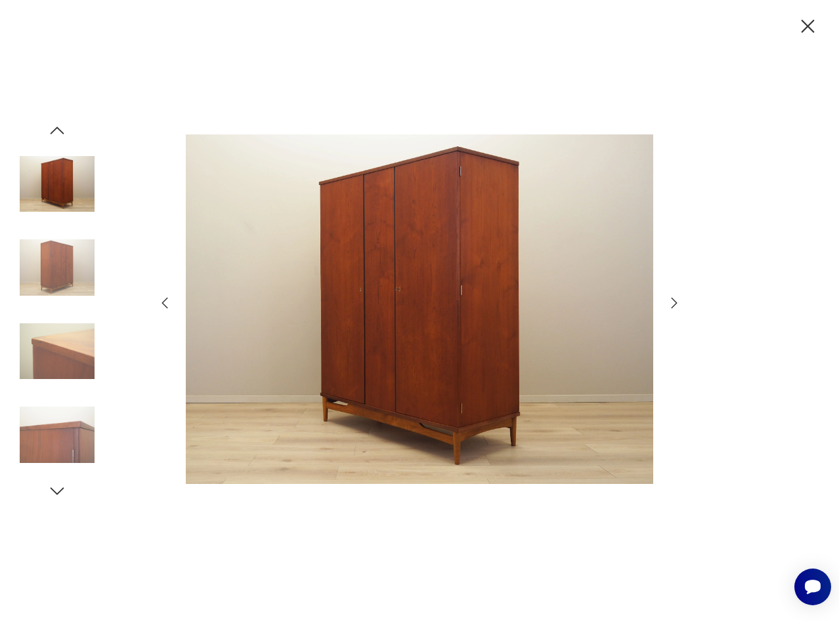
click at [673, 305] on icon "button" at bounding box center [674, 303] width 16 height 16
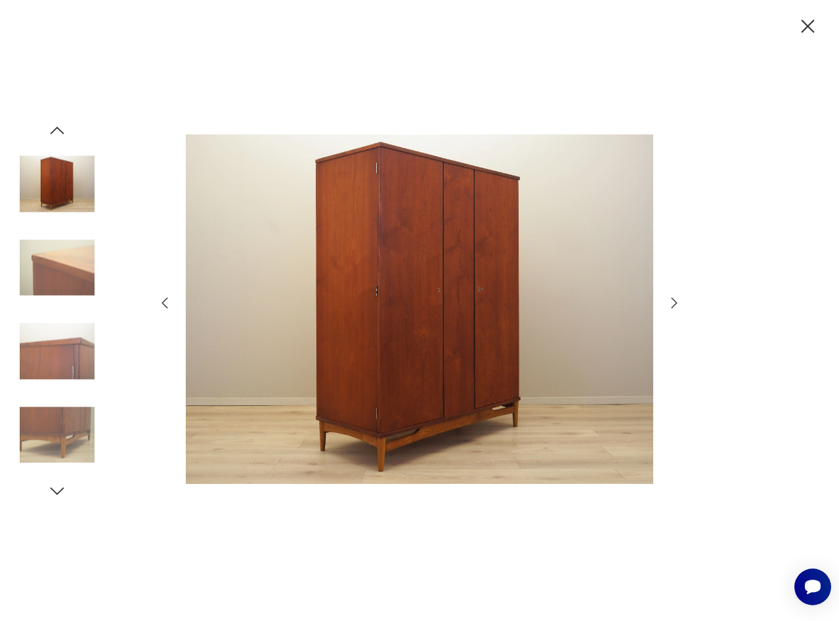
click at [673, 305] on icon "button" at bounding box center [674, 303] width 16 height 16
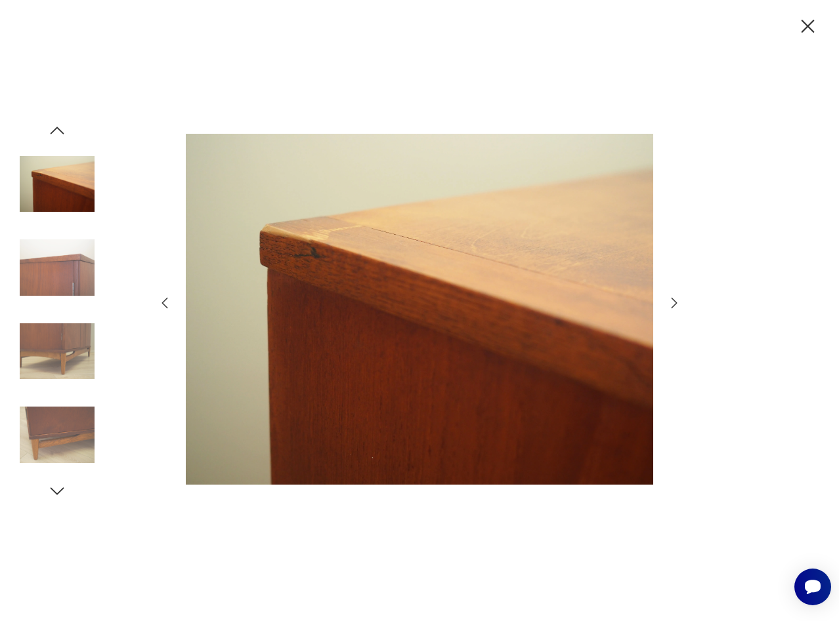
click at [673, 305] on icon "button" at bounding box center [674, 303] width 16 height 16
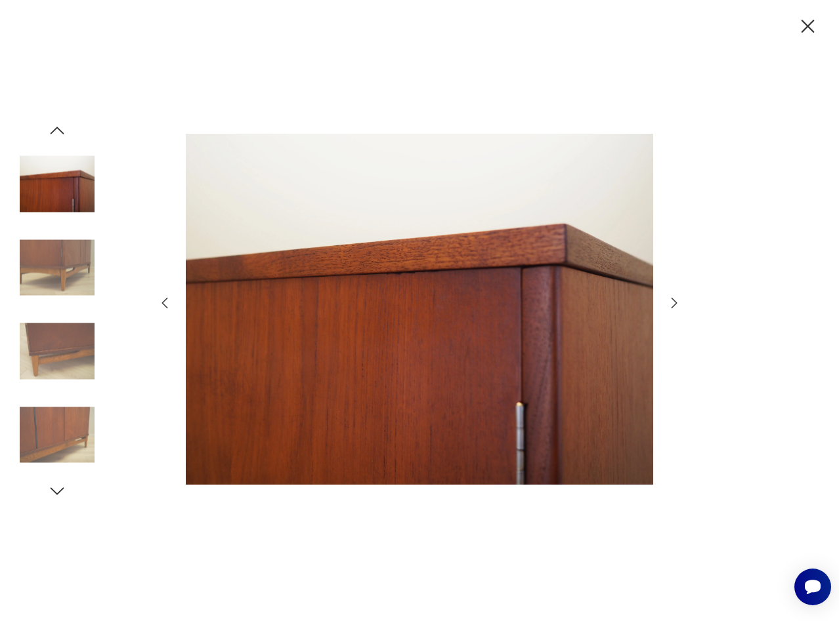
click at [673, 305] on icon "button" at bounding box center [674, 303] width 16 height 16
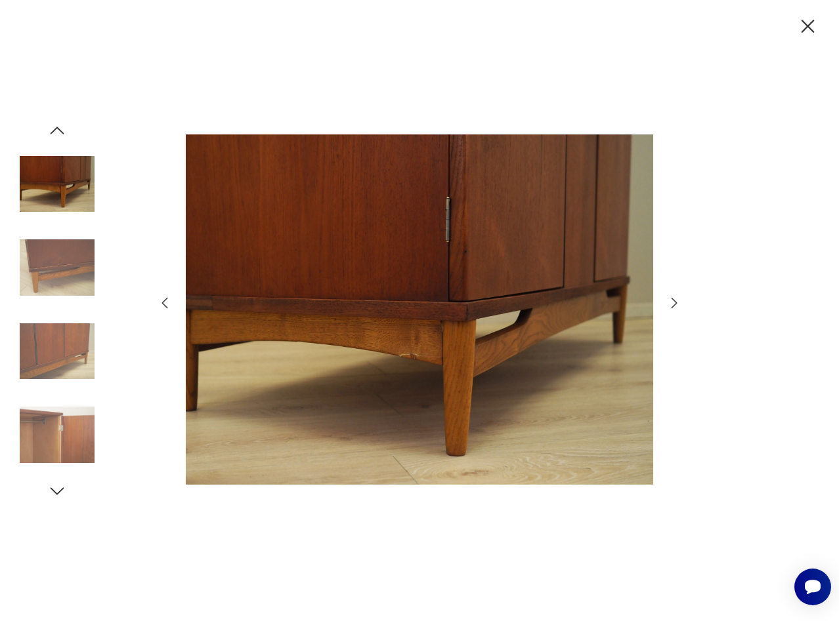
click at [673, 305] on icon "button" at bounding box center [674, 303] width 16 height 16
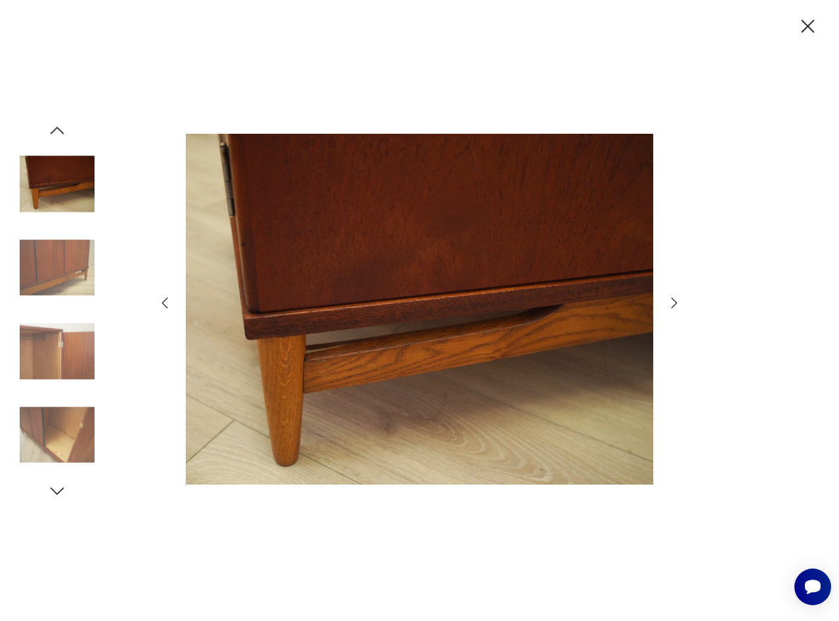
click at [673, 305] on icon "button" at bounding box center [674, 303] width 16 height 16
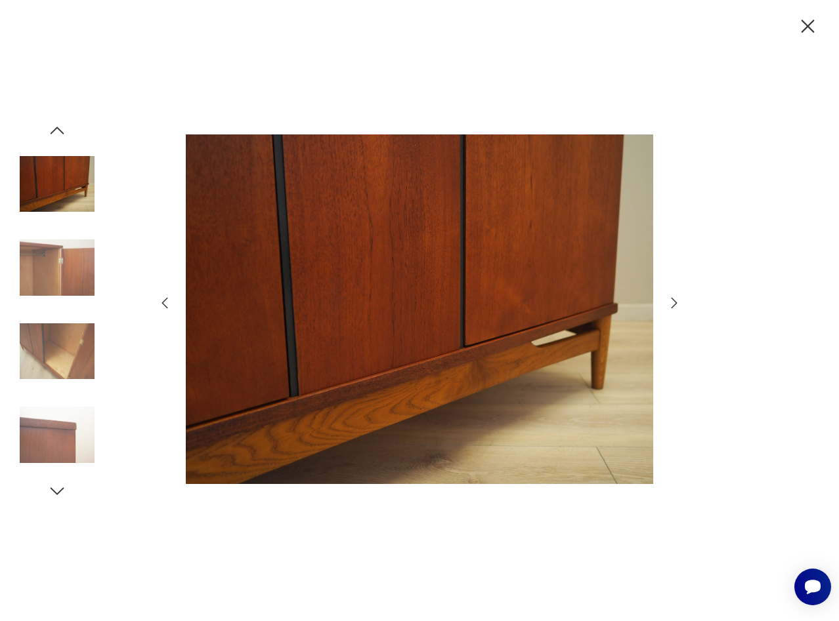
click at [673, 305] on icon "button" at bounding box center [674, 303] width 16 height 16
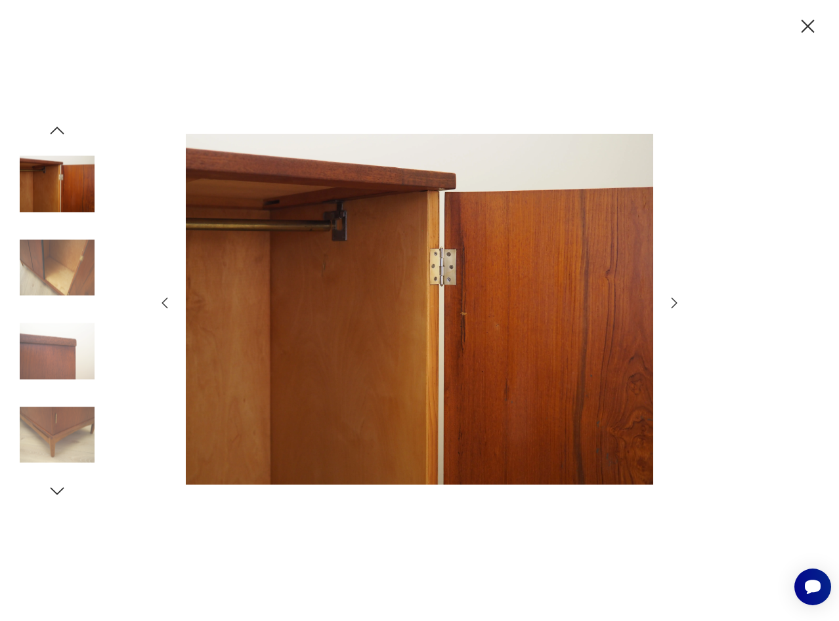
click at [673, 305] on icon "button" at bounding box center [674, 303] width 16 height 16
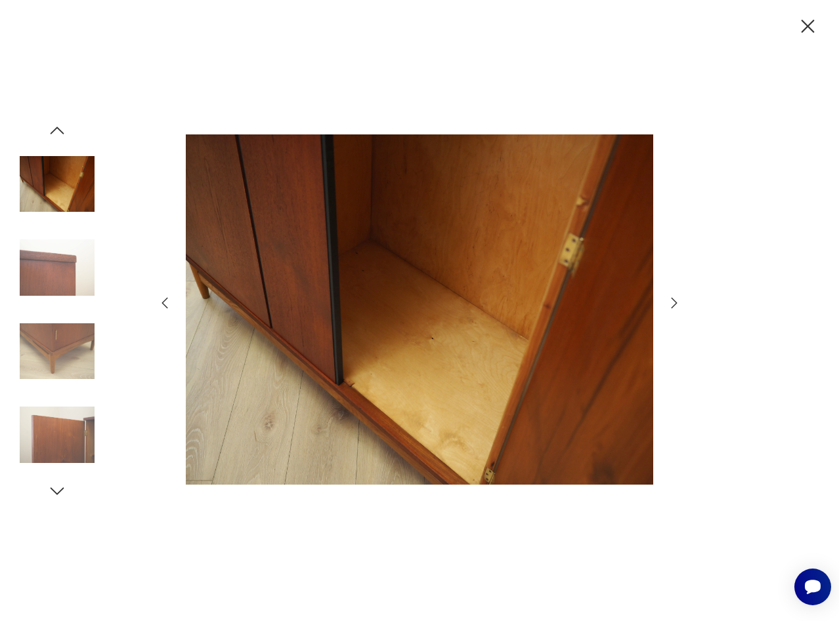
click at [673, 305] on icon "button" at bounding box center [674, 303] width 16 height 16
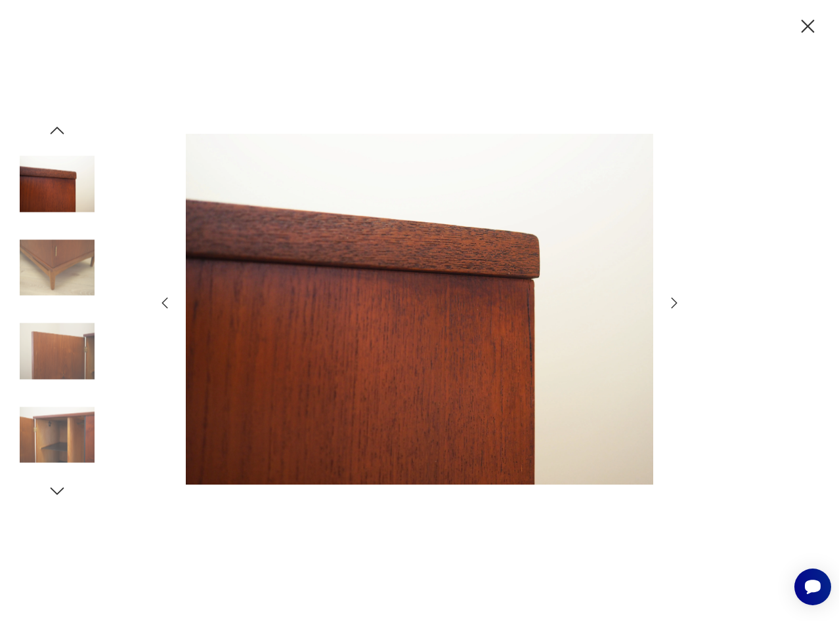
click at [673, 305] on icon "button" at bounding box center [674, 303] width 16 height 16
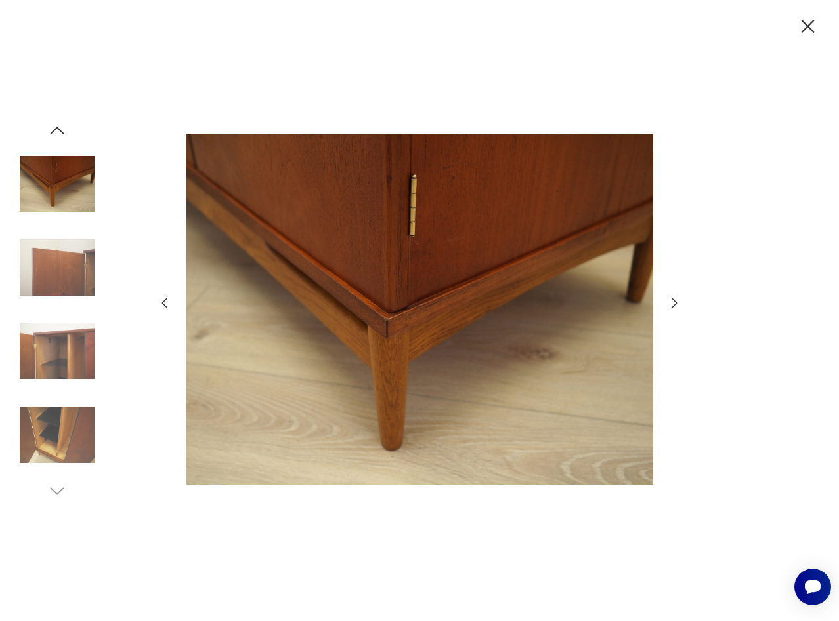
click at [673, 305] on icon "button" at bounding box center [674, 303] width 16 height 16
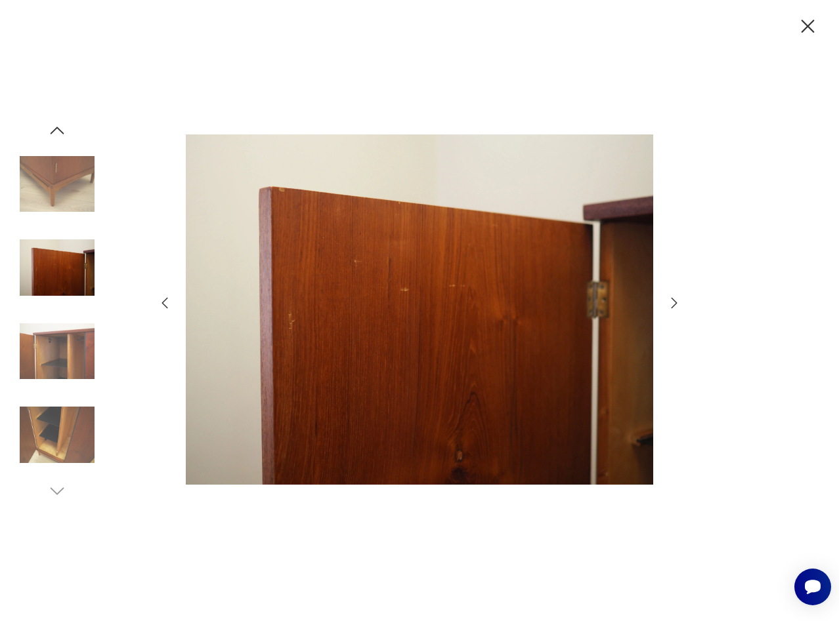
click at [673, 305] on icon "button" at bounding box center [674, 303] width 16 height 16
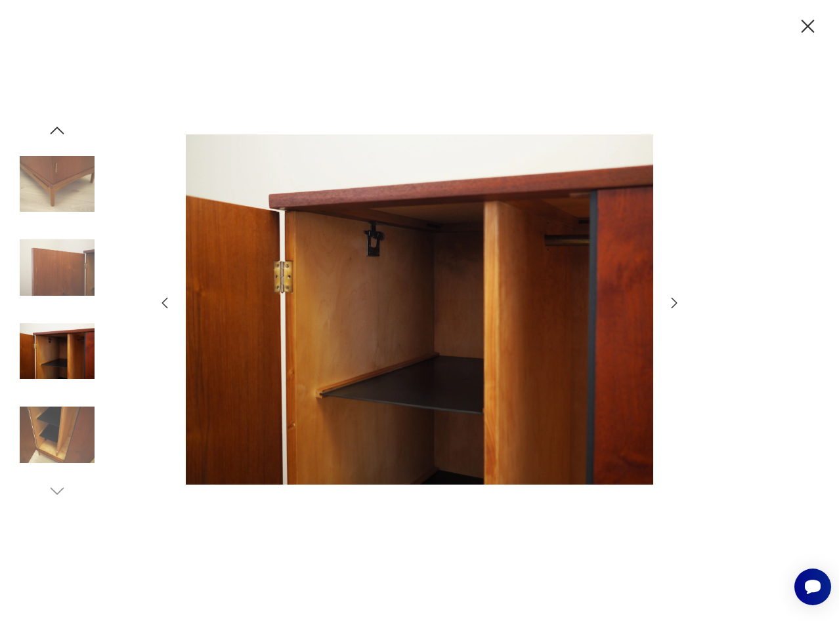
click at [673, 305] on icon "button" at bounding box center [674, 303] width 16 height 16
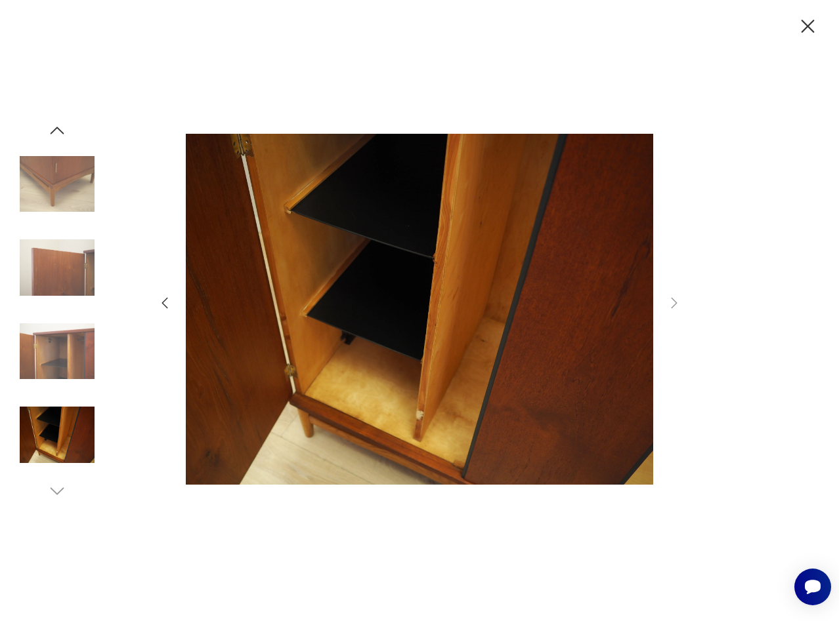
click at [806, 26] on icon "button" at bounding box center [807, 26] width 13 height 13
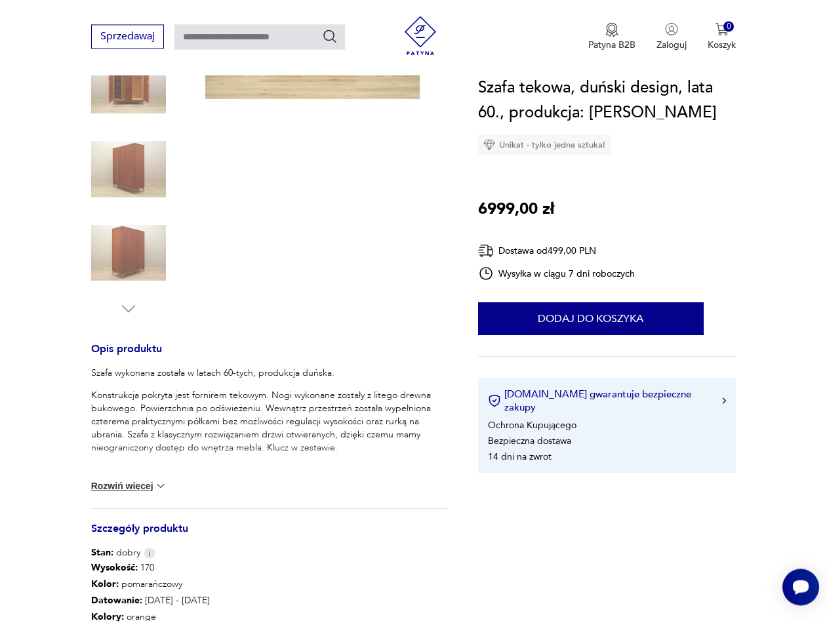
scroll to position [403, 0]
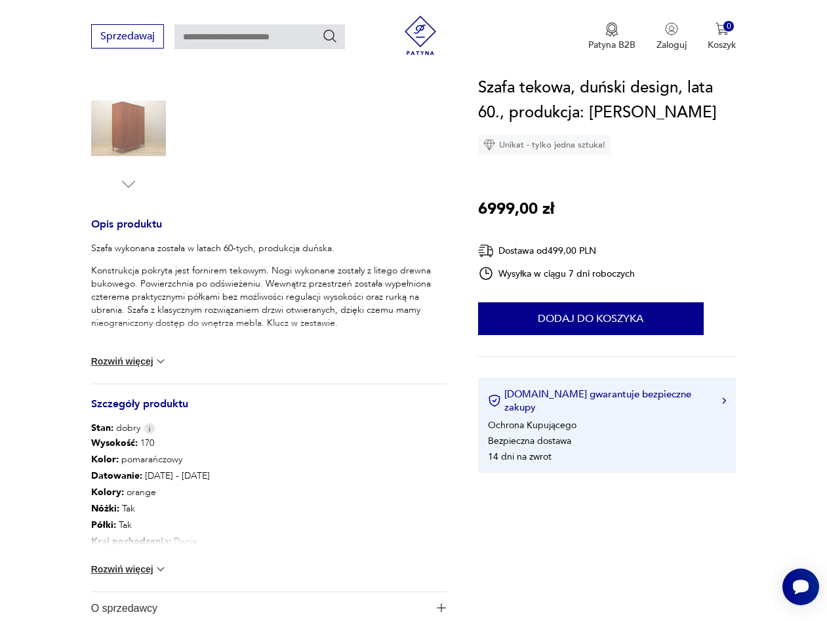
click at [125, 362] on button "Rozwiń więcej" at bounding box center [129, 361] width 76 height 13
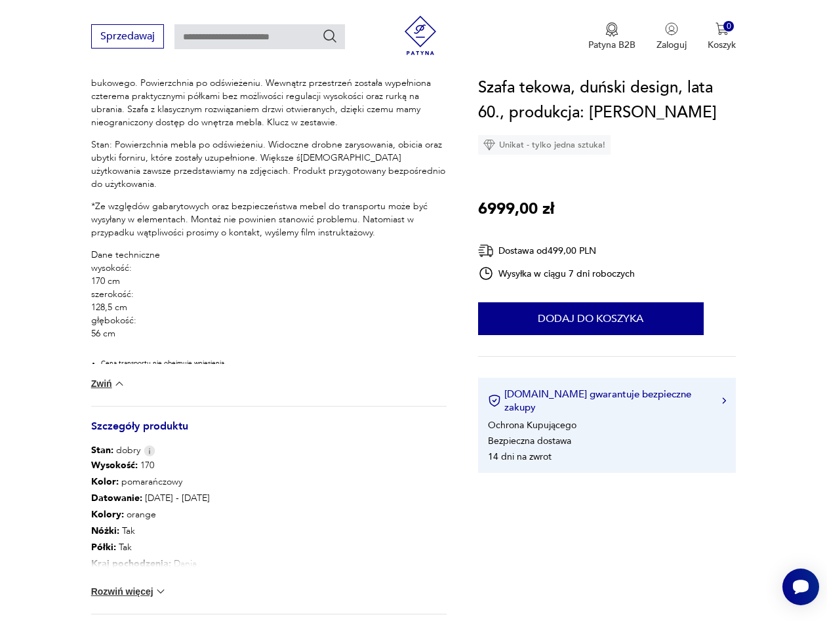
scroll to position [737, 0]
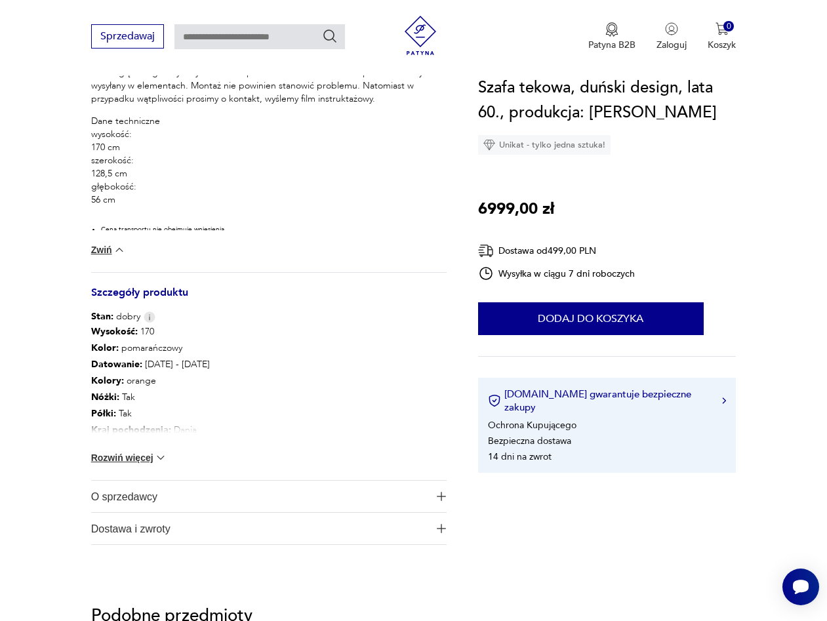
click at [140, 460] on button "Rozwiń więcej" at bounding box center [129, 457] width 76 height 13
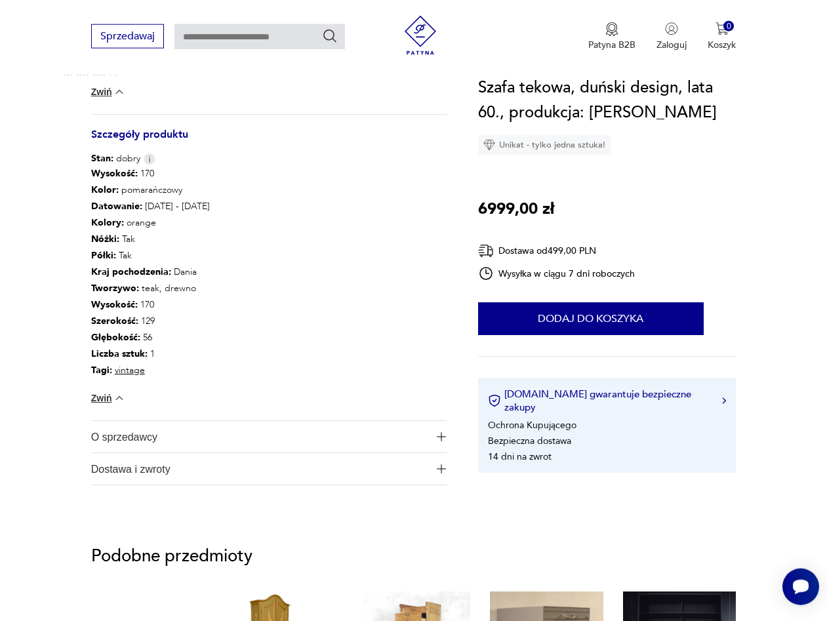
scroll to position [938, 0]
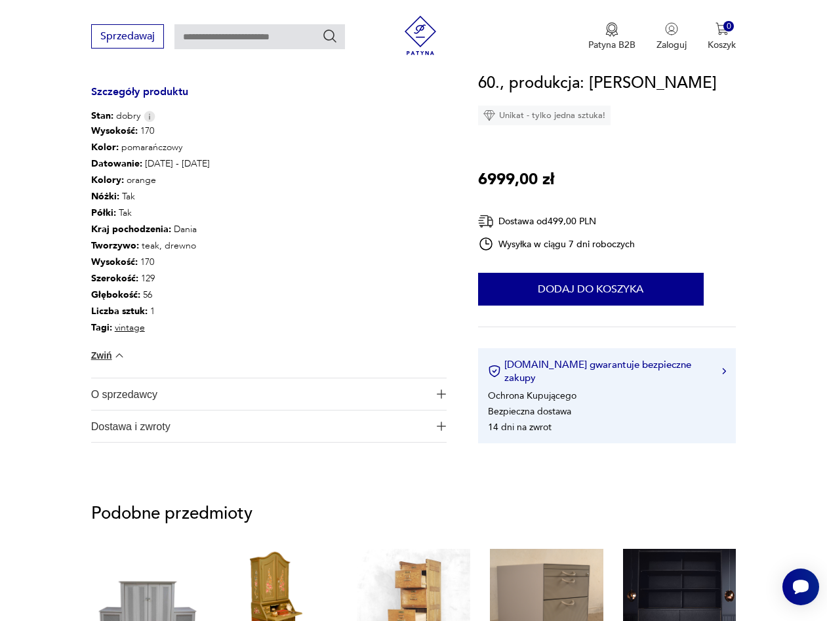
click at [110, 394] on span "O sprzedawcy" at bounding box center [260, 394] width 338 height 31
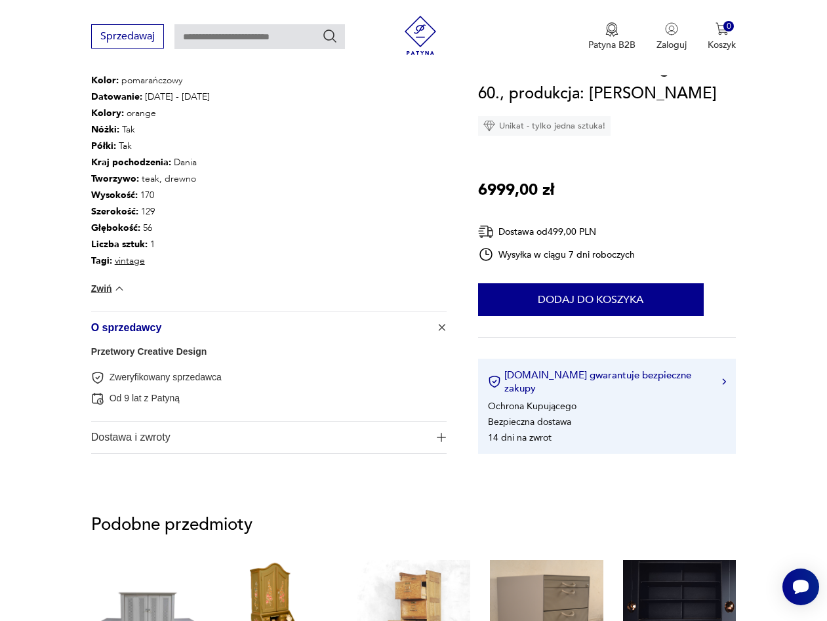
click at [96, 441] on span "Dostawa i zwroty" at bounding box center [260, 437] width 338 height 31
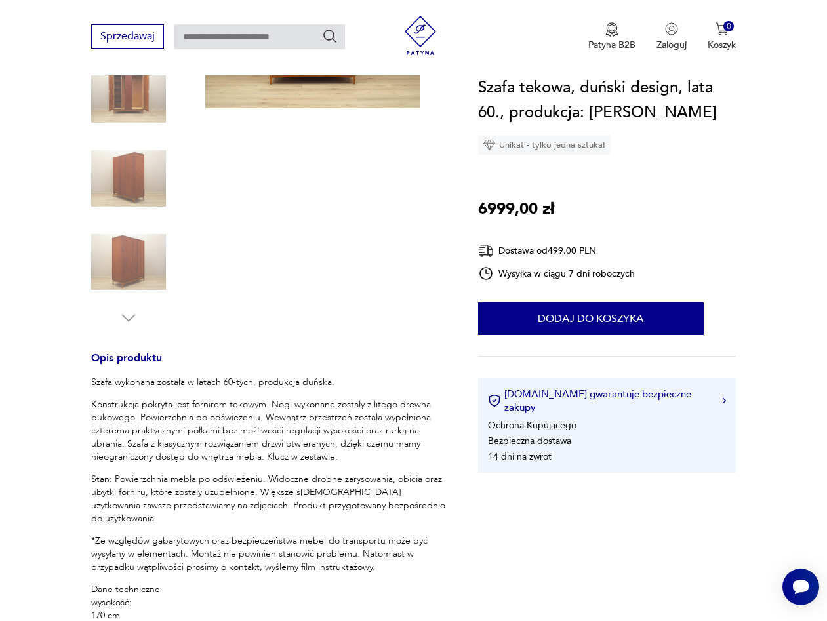
scroll to position [0, 0]
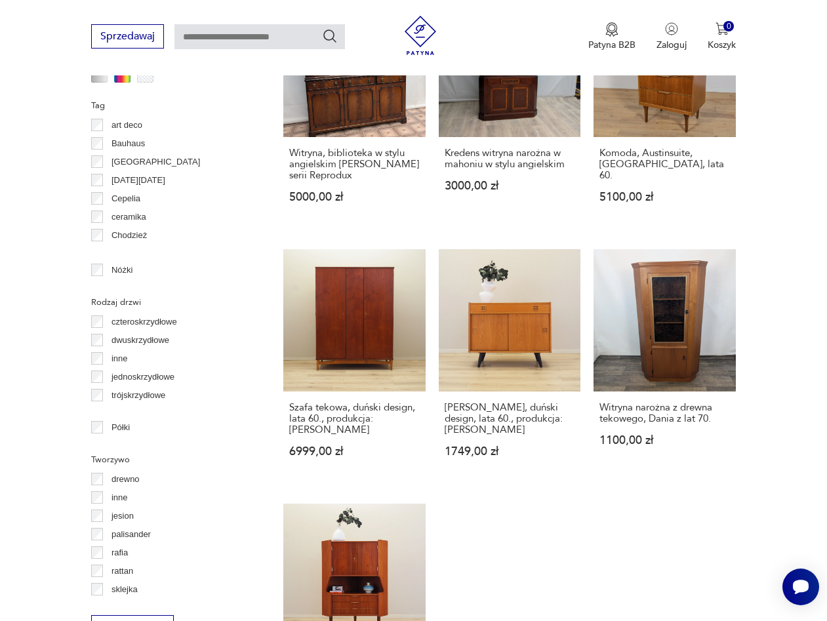
scroll to position [1638, 0]
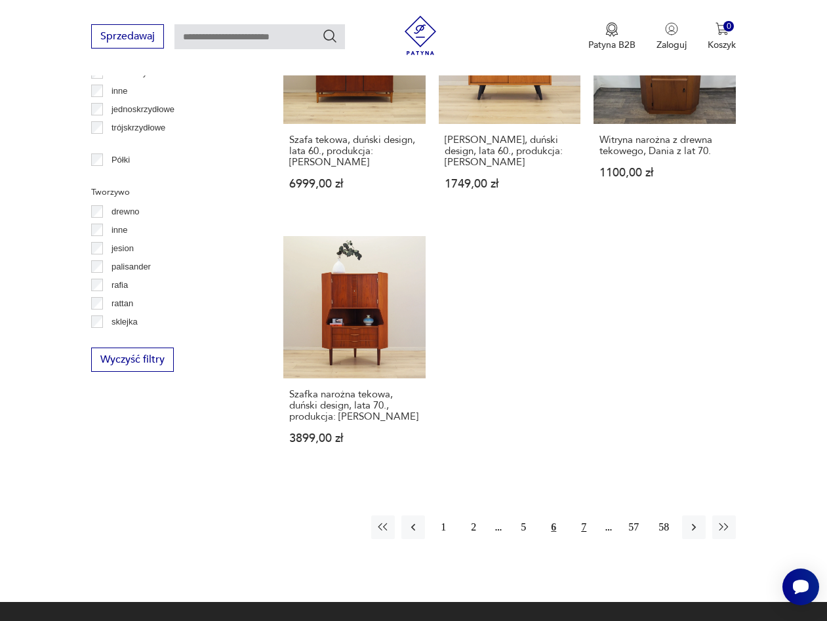
click at [579, 517] on button "7" at bounding box center [584, 528] width 24 height 24
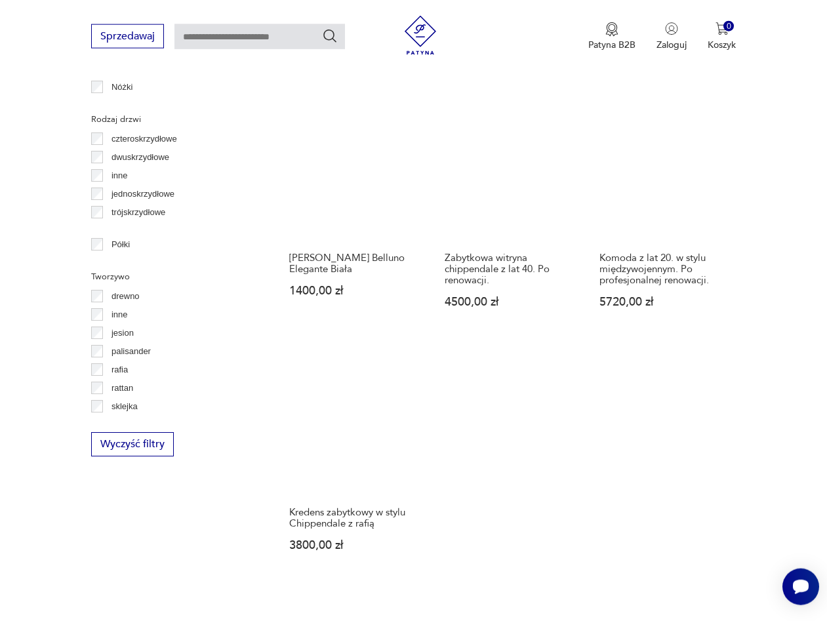
scroll to position [1754, 0]
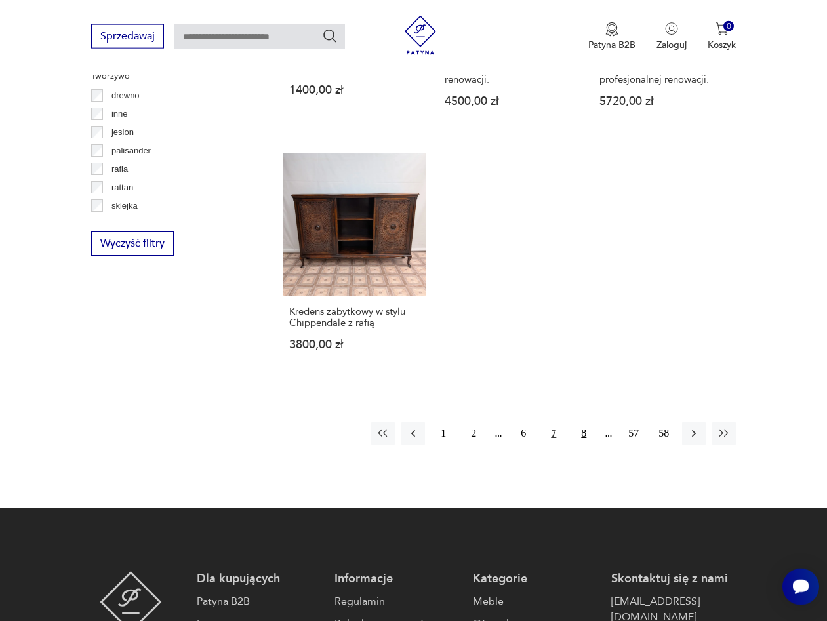
click at [579, 422] on button "8" at bounding box center [584, 434] width 24 height 24
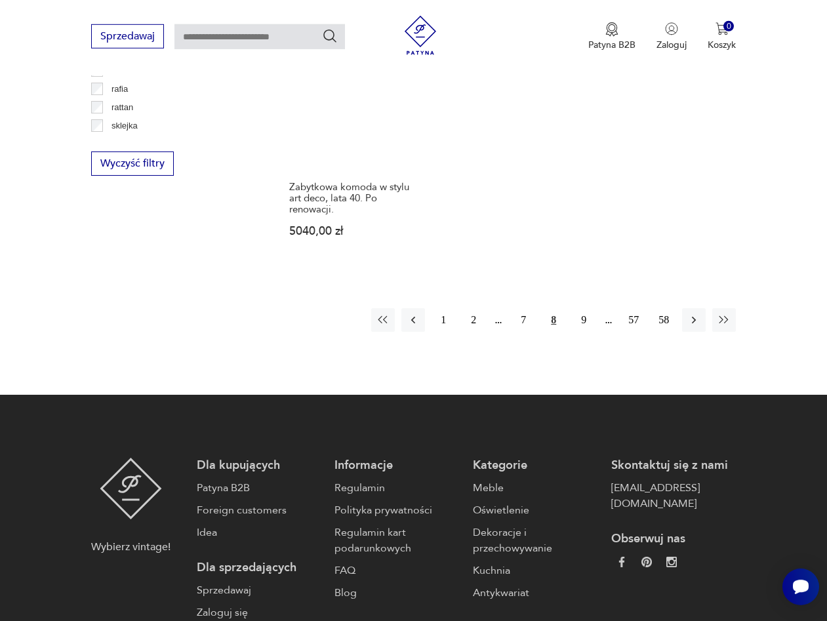
scroll to position [1888, 0]
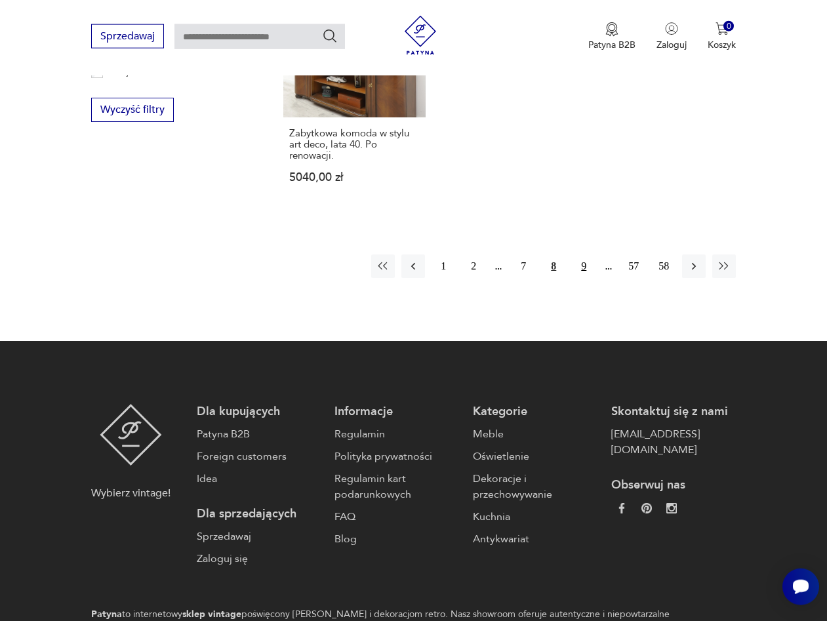
click at [585, 275] on button "9" at bounding box center [584, 267] width 24 height 24
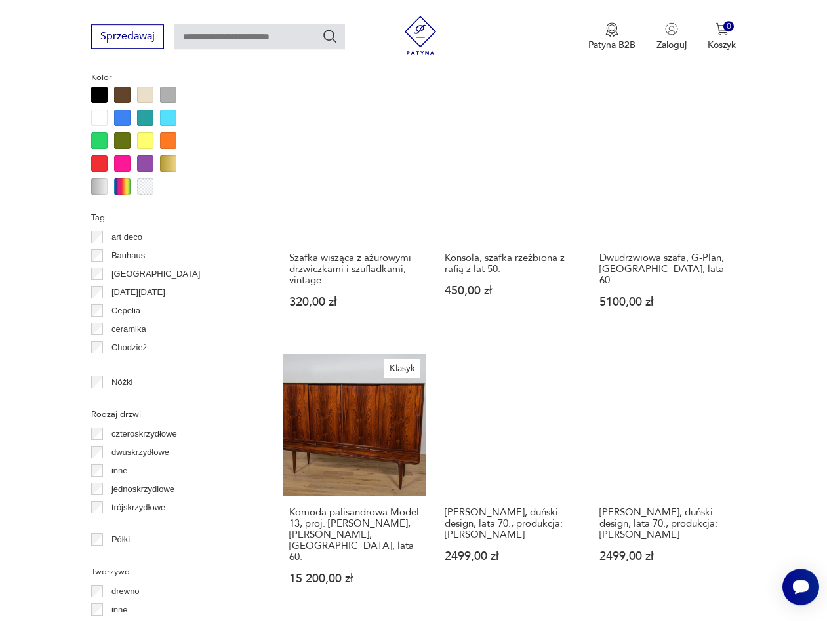
scroll to position [1218, 0]
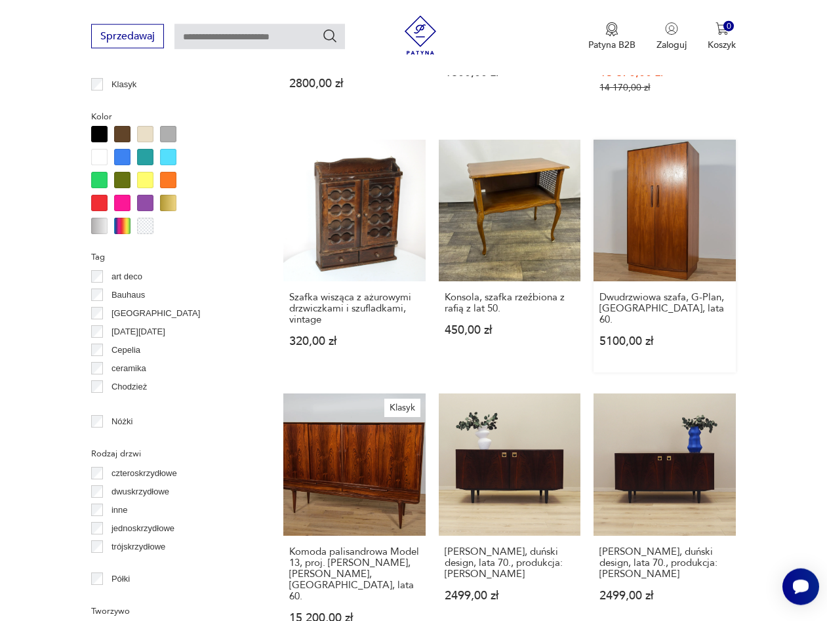
click at [653, 222] on link "Dwudrzwiowa szafa, G-Plan, Wielka Brytania, lata 60. 5100,00 zł" at bounding box center [665, 257] width 142 height 234
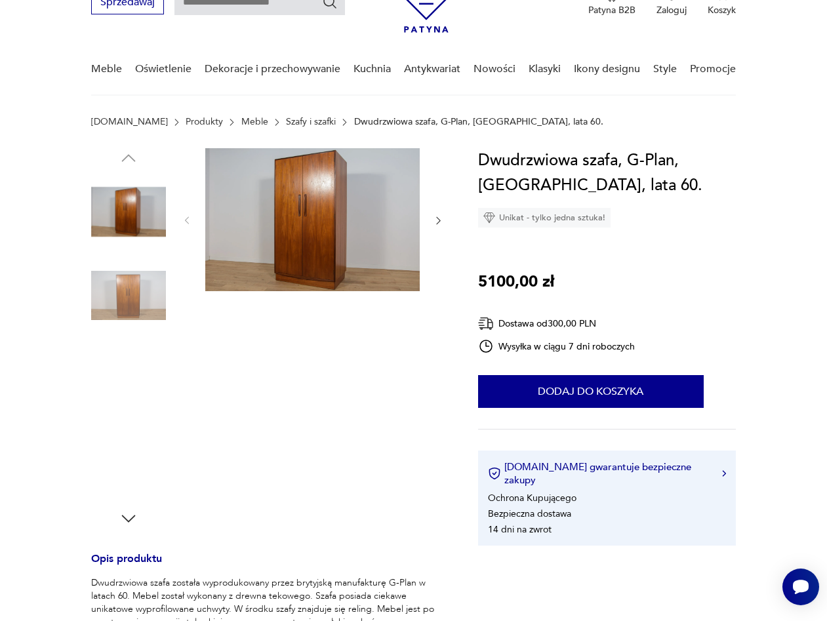
click at [331, 254] on img at bounding box center [312, 219] width 215 height 143
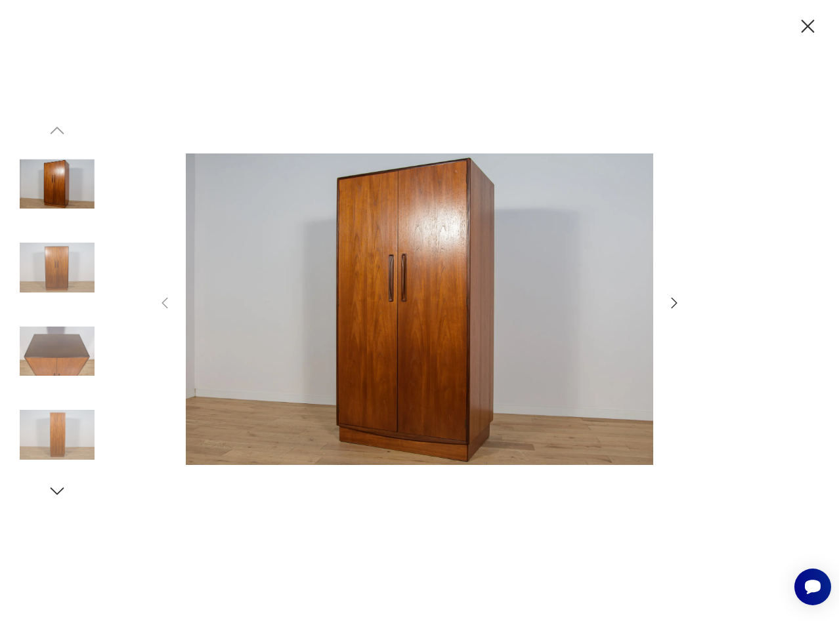
click at [665, 299] on div at bounding box center [419, 311] width 525 height 500
click at [674, 300] on icon "button" at bounding box center [674, 303] width 16 height 16
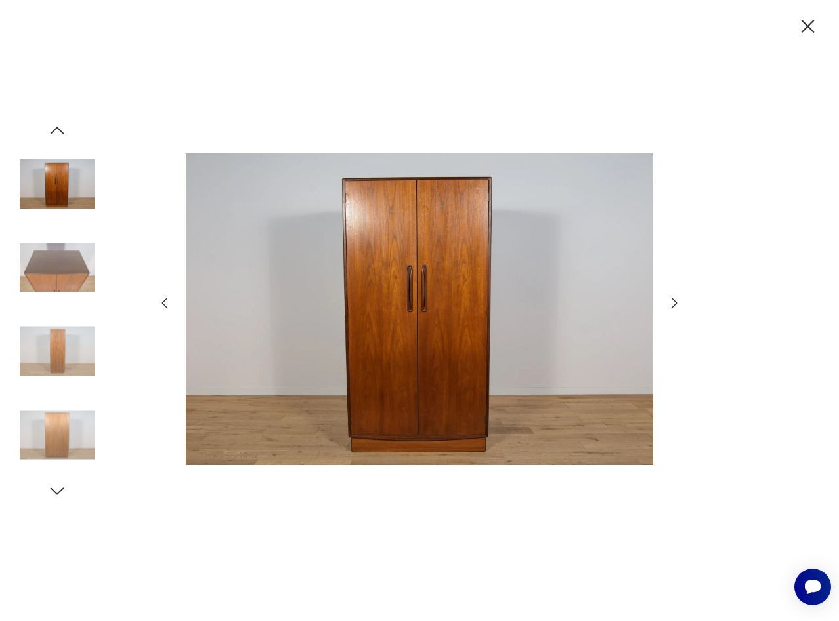
click at [674, 300] on icon "button" at bounding box center [674, 303] width 16 height 16
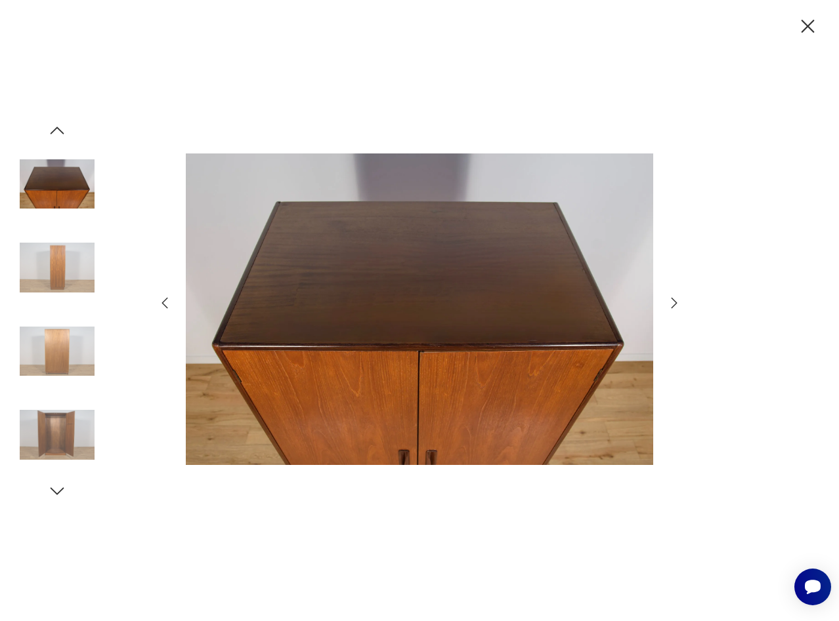
click at [674, 300] on icon "button" at bounding box center [674, 303] width 16 height 16
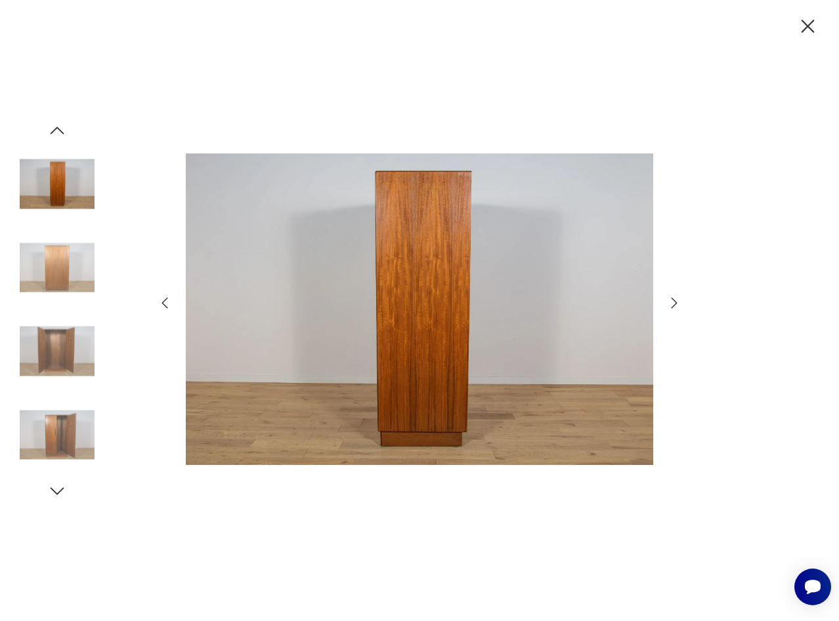
click at [674, 300] on icon "button" at bounding box center [674, 303] width 16 height 16
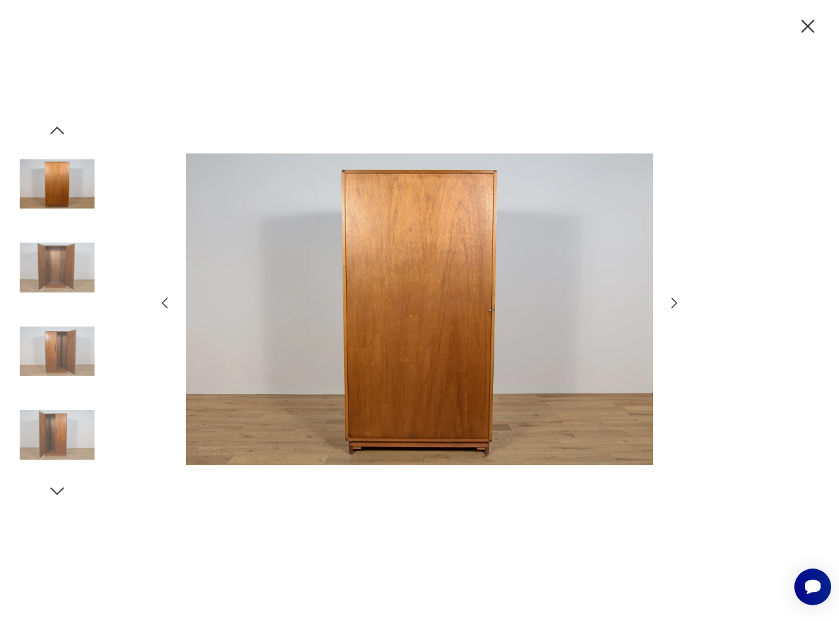
click at [668, 299] on icon "button" at bounding box center [674, 303] width 16 height 16
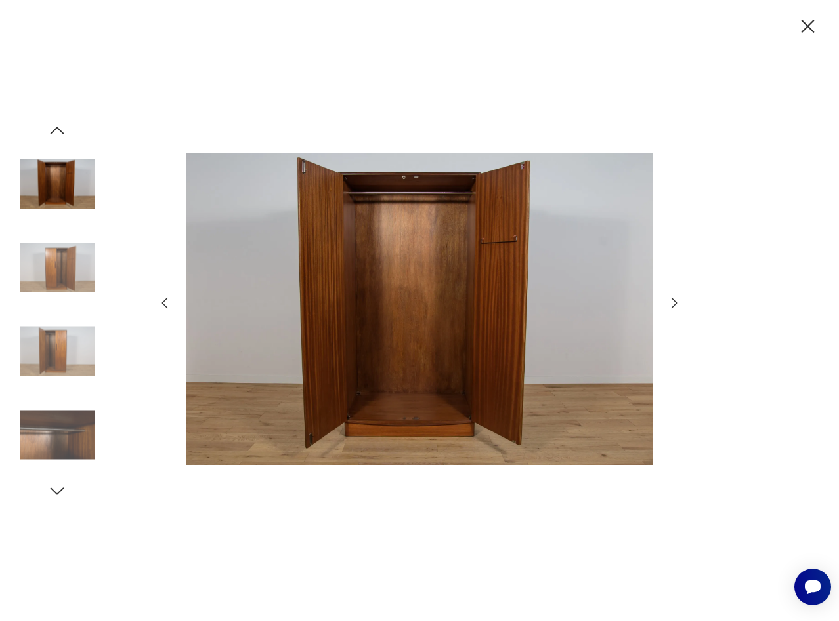
click at [674, 299] on icon "button" at bounding box center [674, 303] width 16 height 16
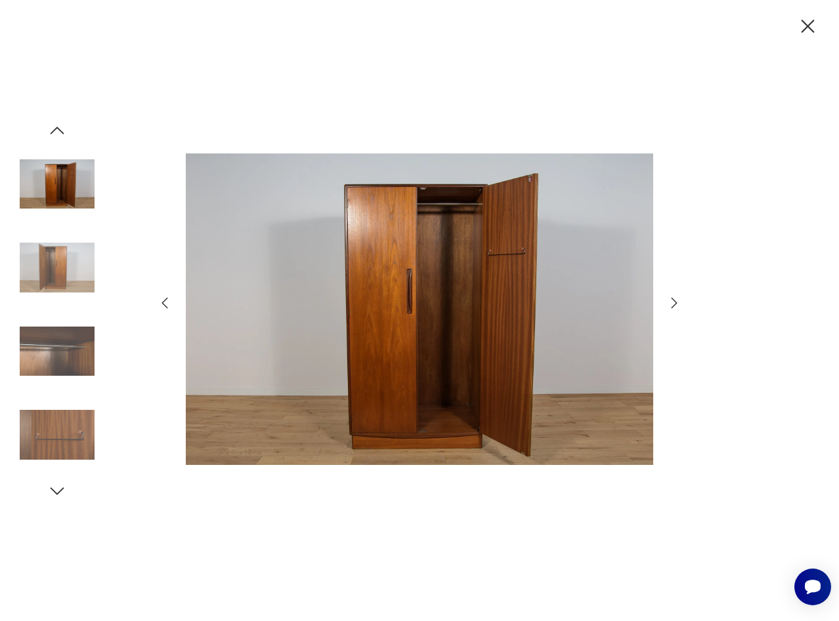
click at [674, 298] on icon "button" at bounding box center [674, 303] width 16 height 16
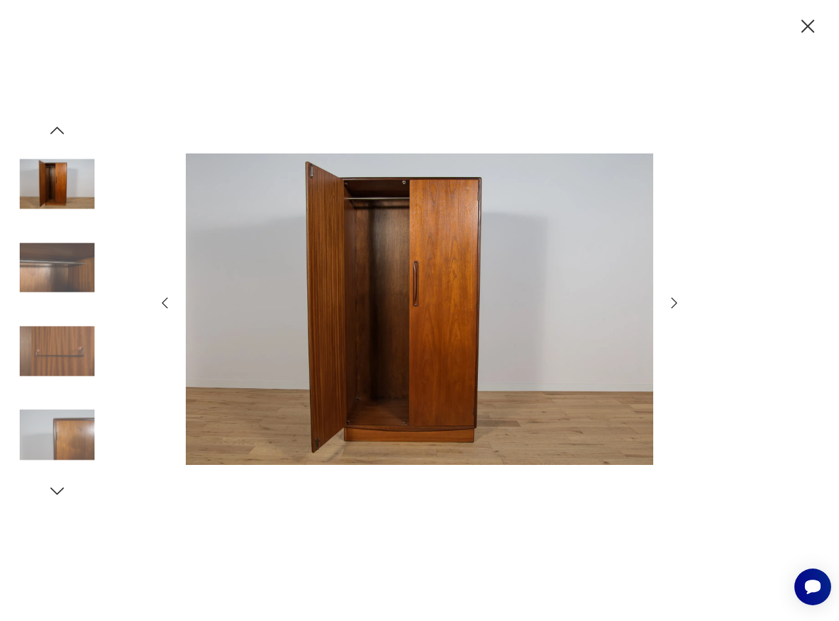
click at [674, 298] on icon "button" at bounding box center [674, 303] width 16 height 16
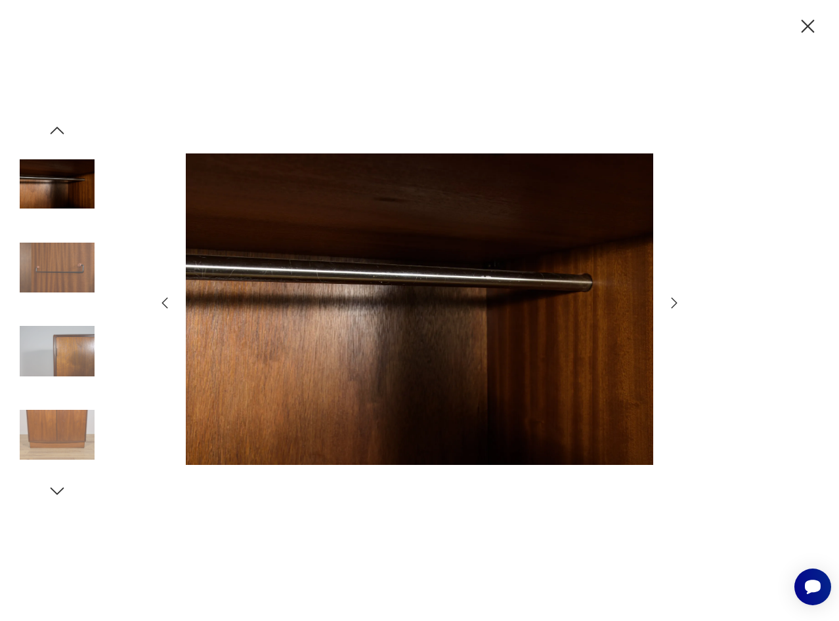
click at [674, 298] on icon "button" at bounding box center [674, 303] width 16 height 16
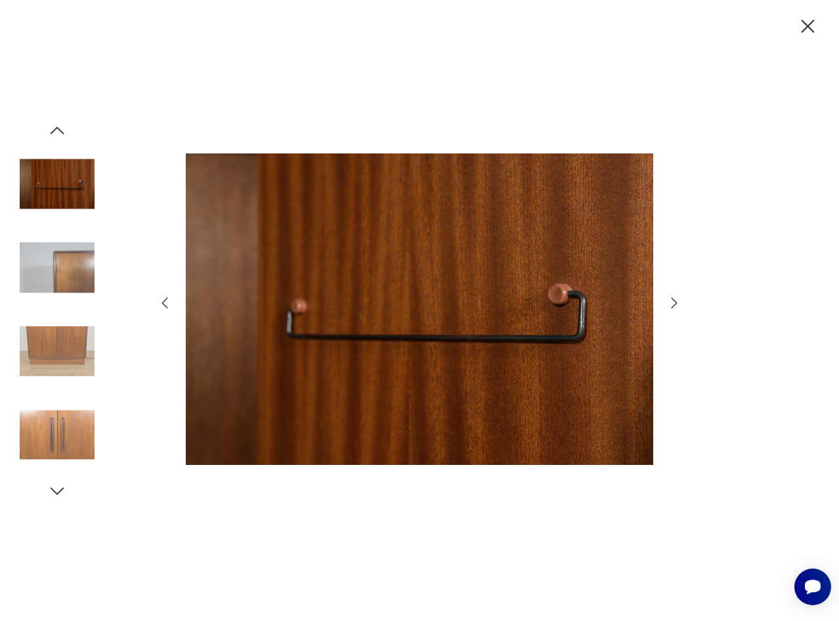
click at [674, 298] on icon "button" at bounding box center [674, 303] width 16 height 16
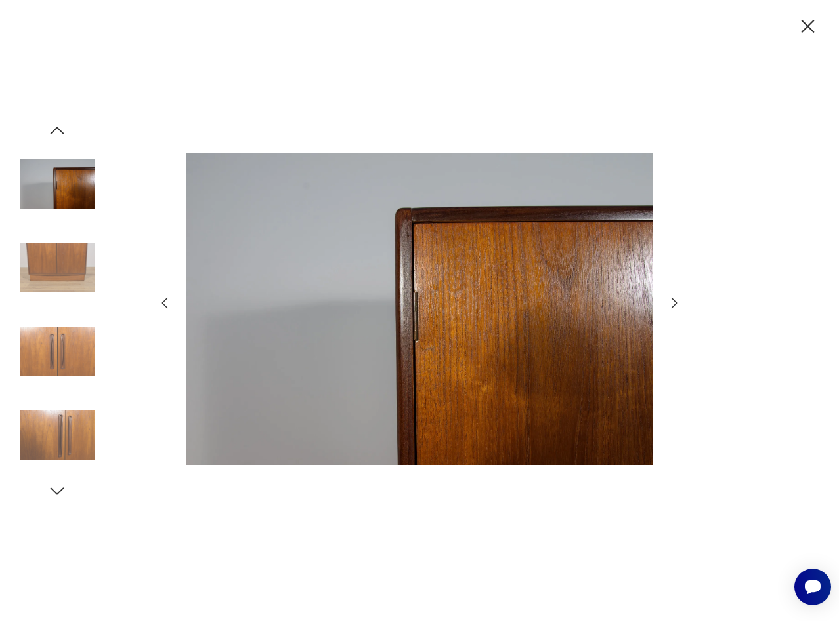
click at [674, 298] on icon "button" at bounding box center [674, 303] width 16 height 16
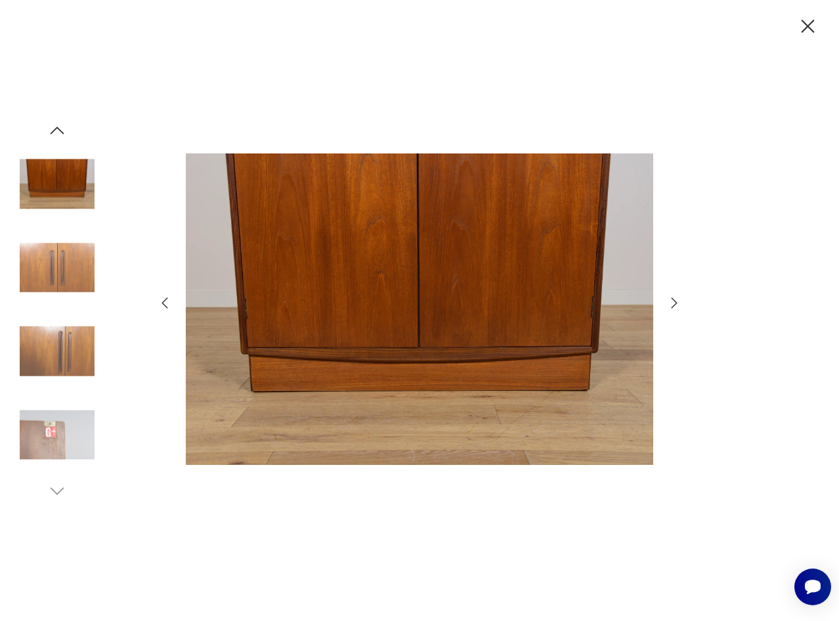
click at [674, 298] on icon "button" at bounding box center [674, 303] width 16 height 16
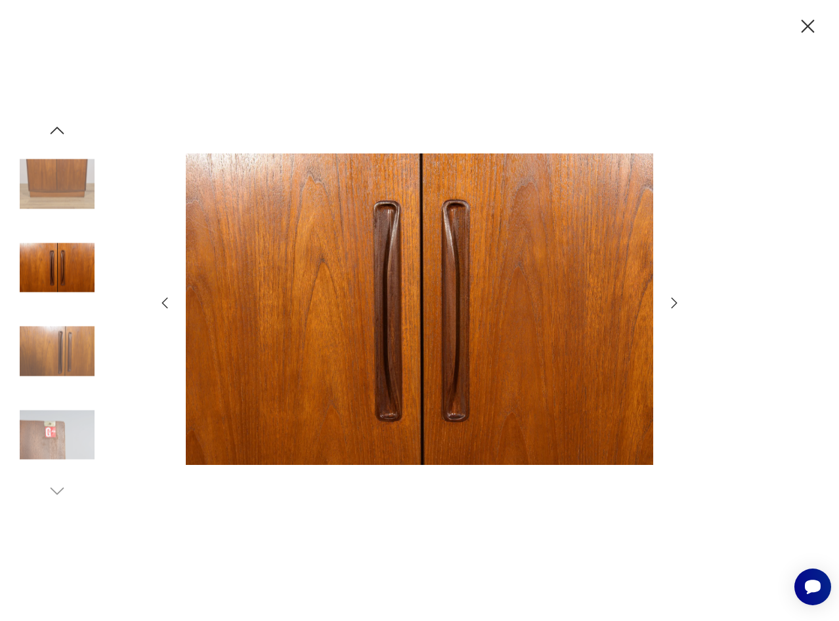
click at [674, 298] on icon "button" at bounding box center [674, 303] width 16 height 16
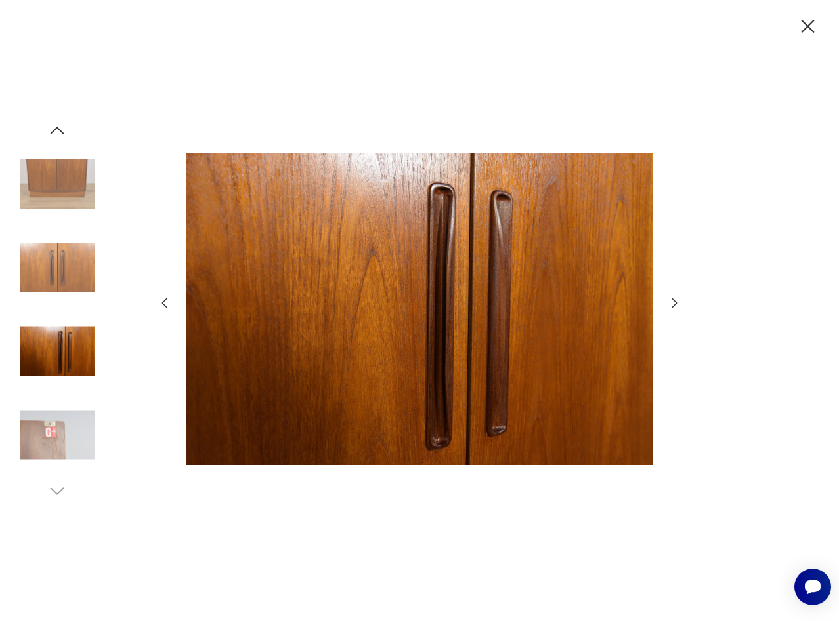
click at [674, 298] on icon "button" at bounding box center [674, 303] width 16 height 16
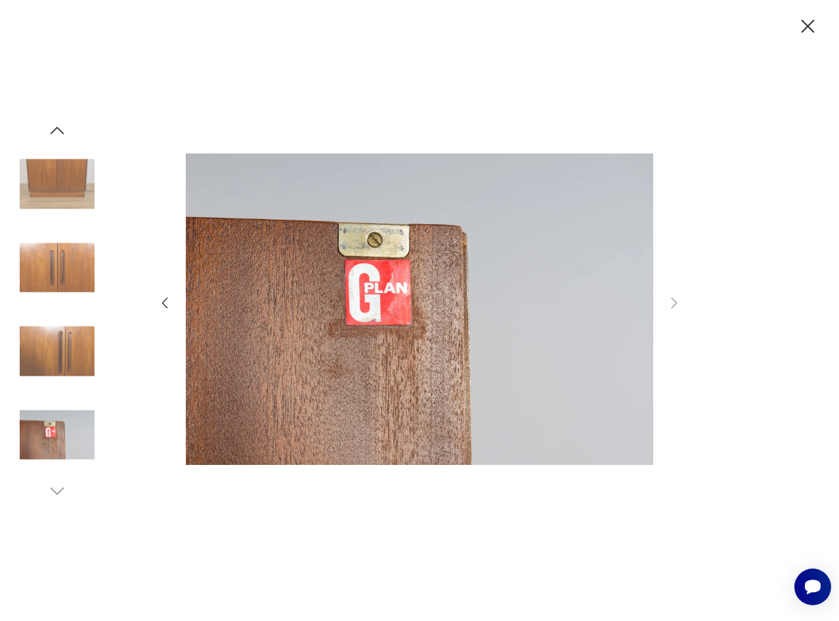
click at [813, 24] on icon "button" at bounding box center [807, 26] width 23 height 23
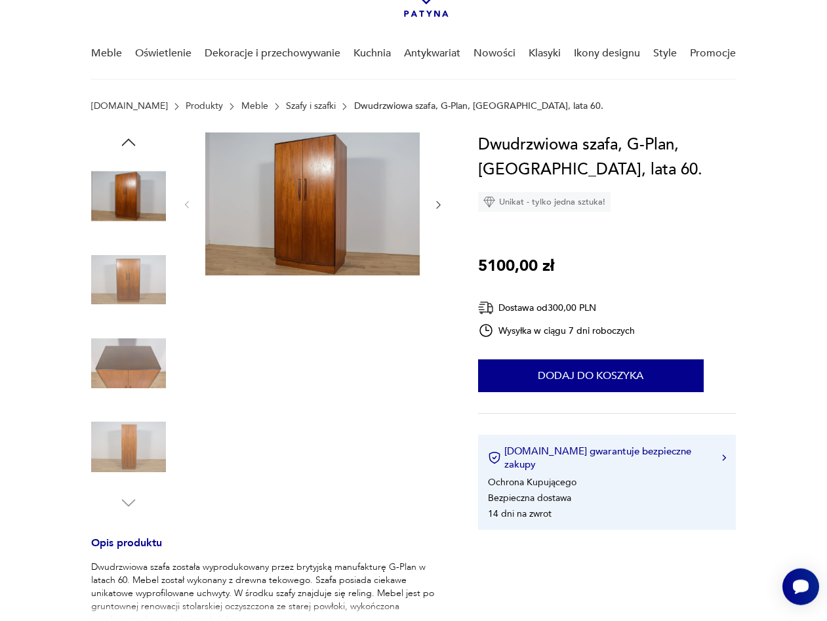
scroll to position [201, 0]
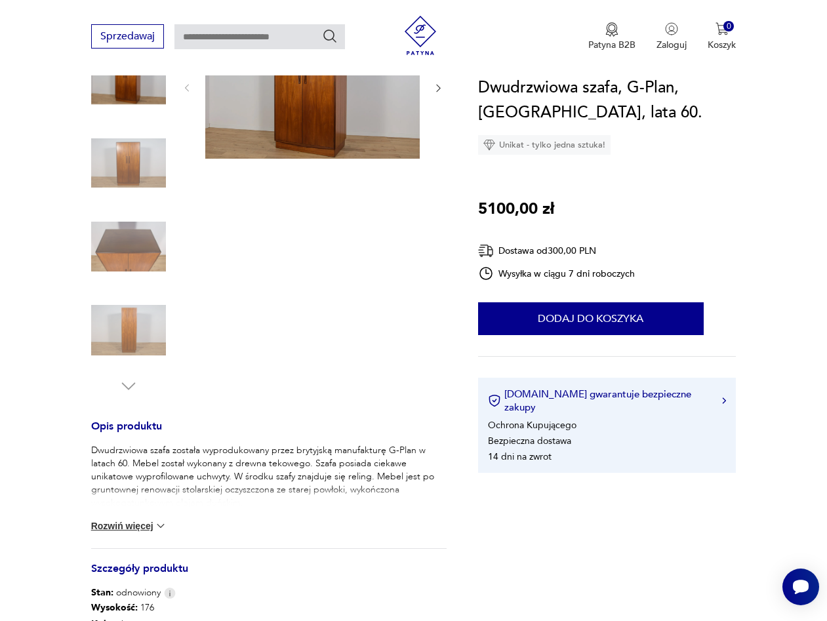
click at [123, 529] on button "Rozwiń więcej" at bounding box center [129, 526] width 76 height 13
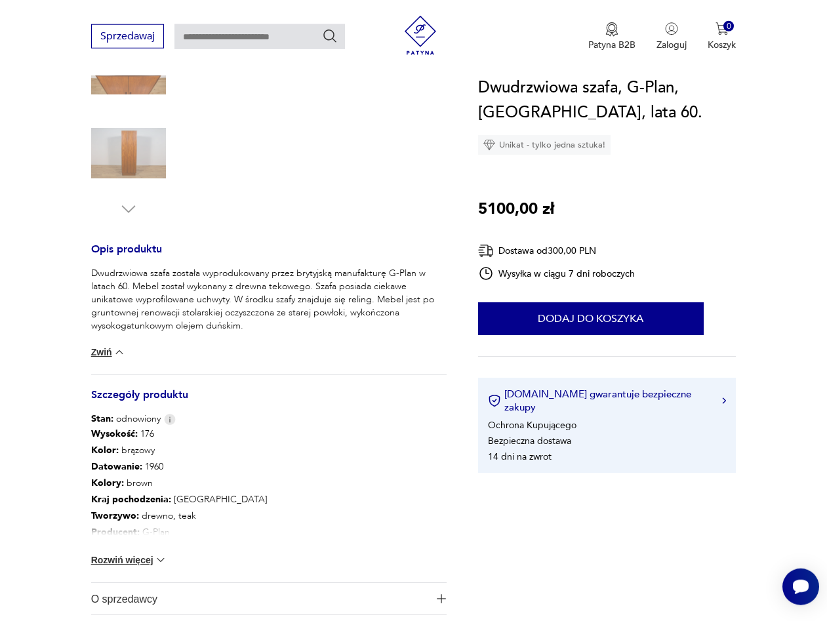
scroll to position [402, 0]
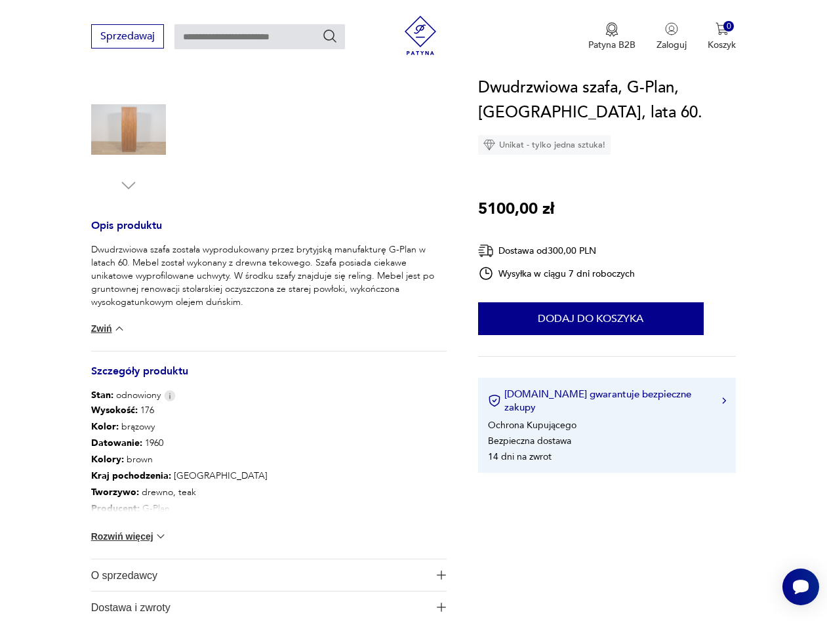
click at [100, 541] on button "Rozwiń więcej" at bounding box center [129, 536] width 76 height 13
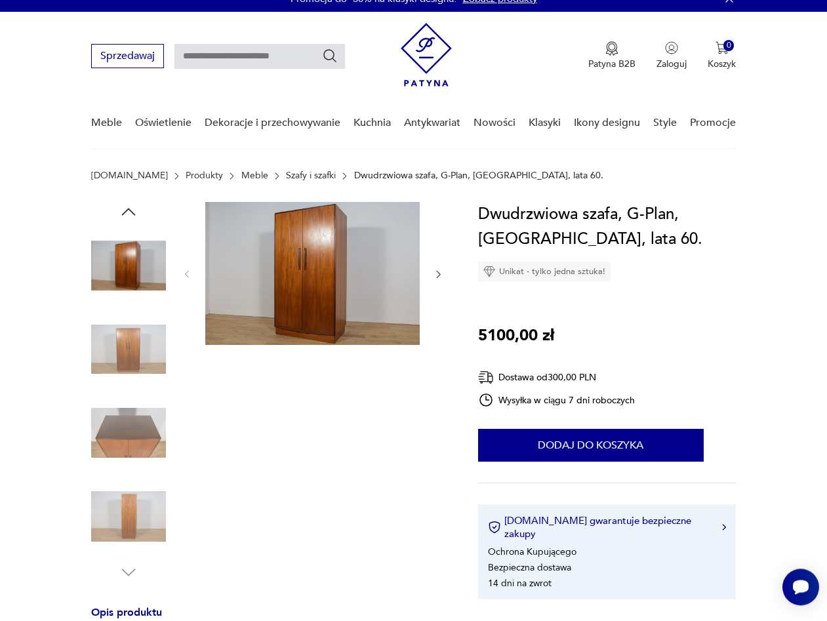
scroll to position [0, 0]
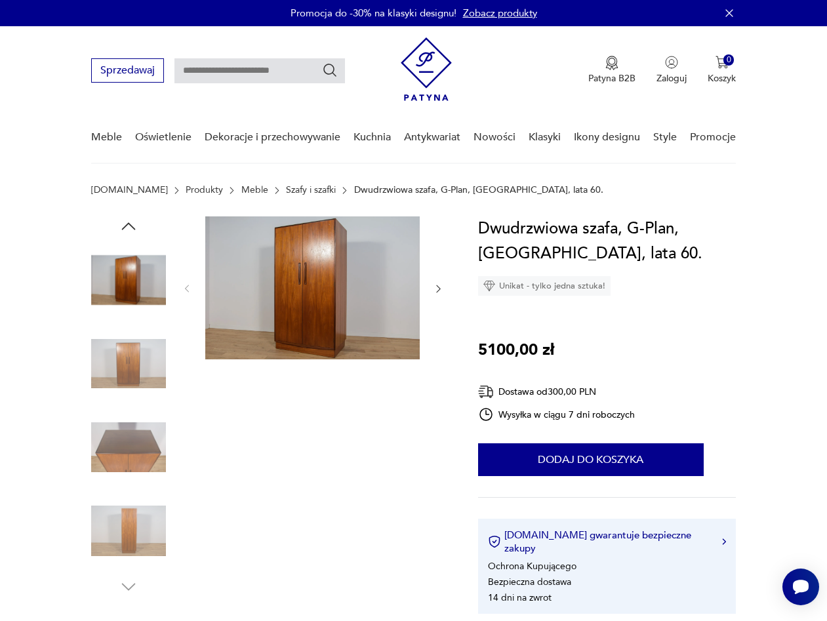
click at [147, 370] on img at bounding box center [128, 364] width 75 height 75
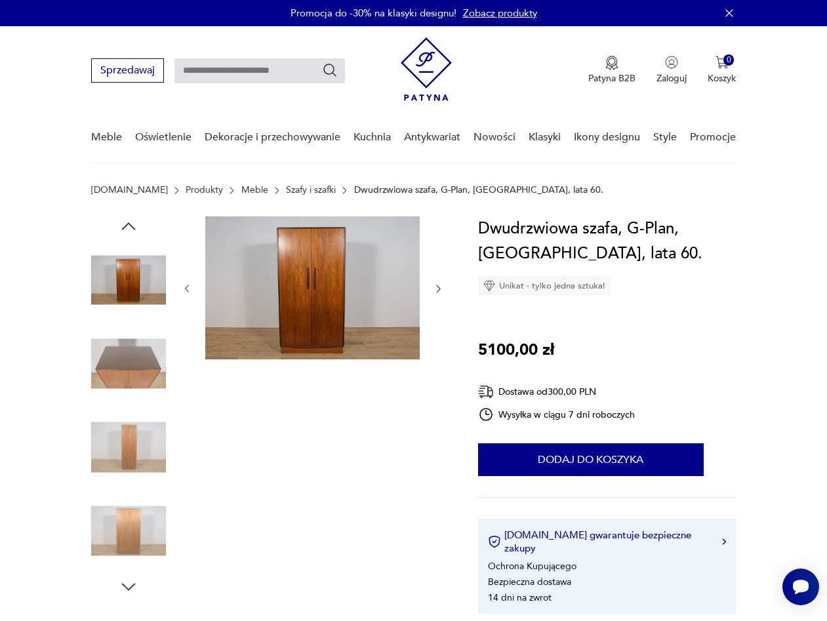
click at [138, 351] on img at bounding box center [128, 364] width 75 height 75
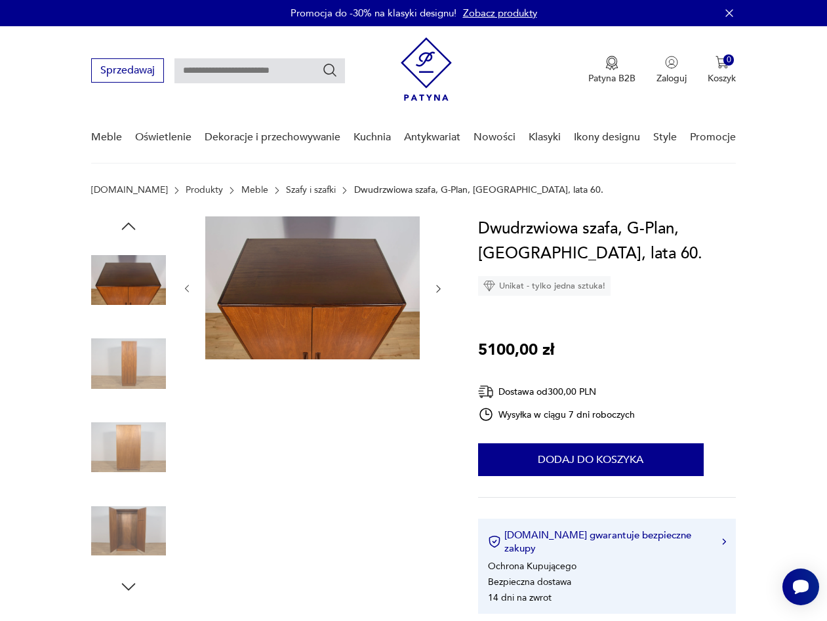
click at [138, 366] on img at bounding box center [128, 364] width 75 height 75
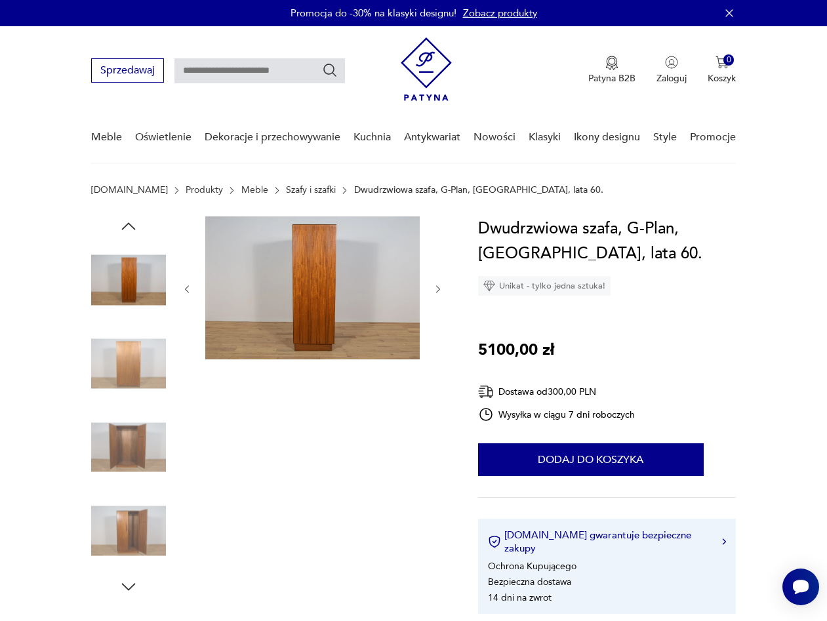
click at [134, 381] on img at bounding box center [128, 364] width 75 height 75
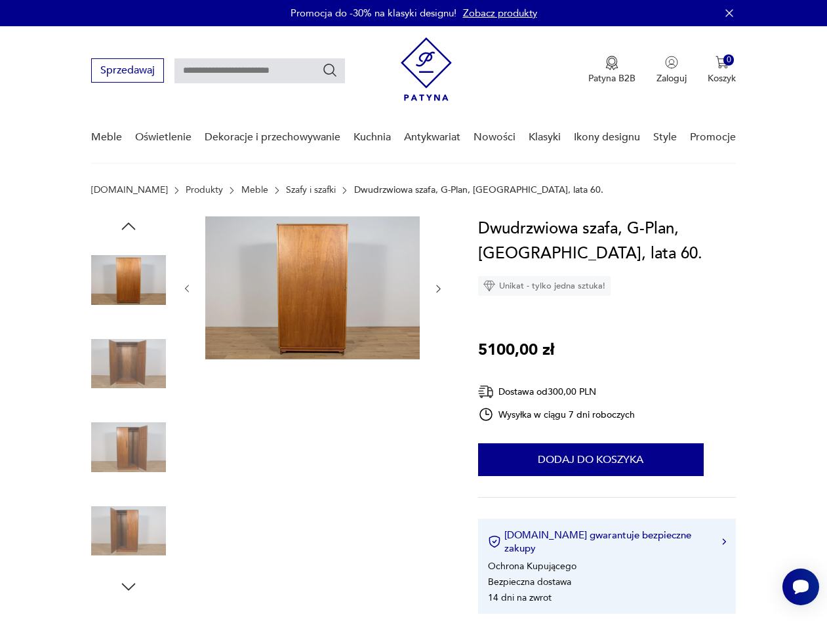
click at [133, 369] on img at bounding box center [128, 364] width 75 height 75
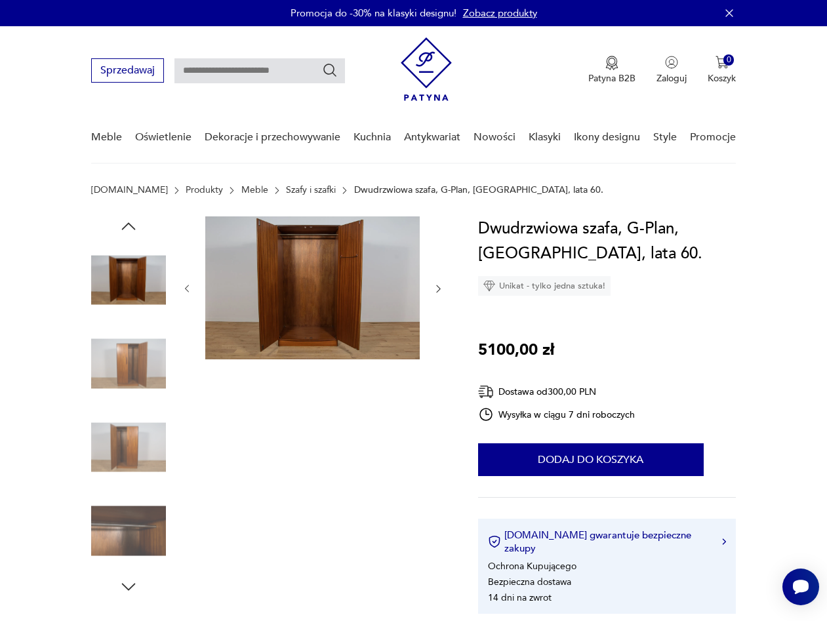
click at [133, 369] on img at bounding box center [128, 364] width 75 height 75
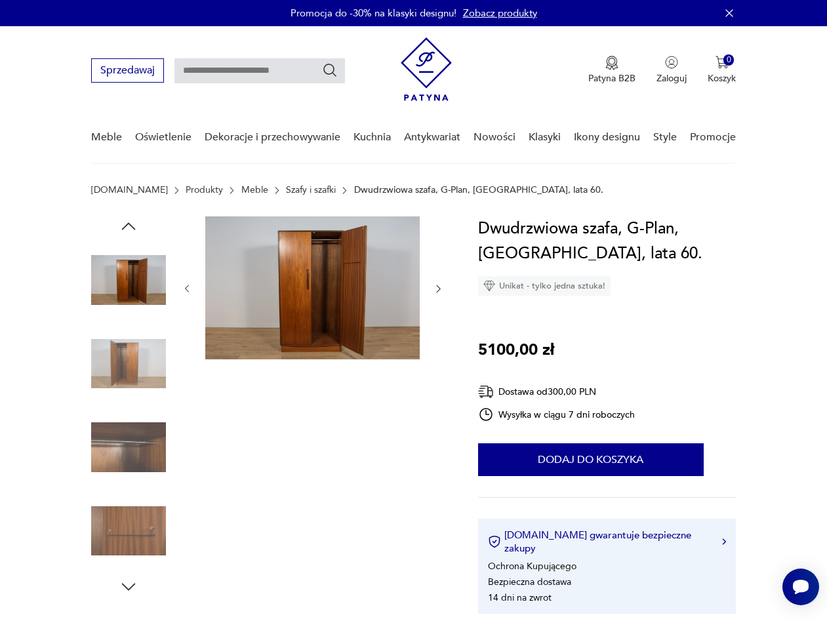
click at [127, 228] on icon "button" at bounding box center [129, 227] width 20 height 20
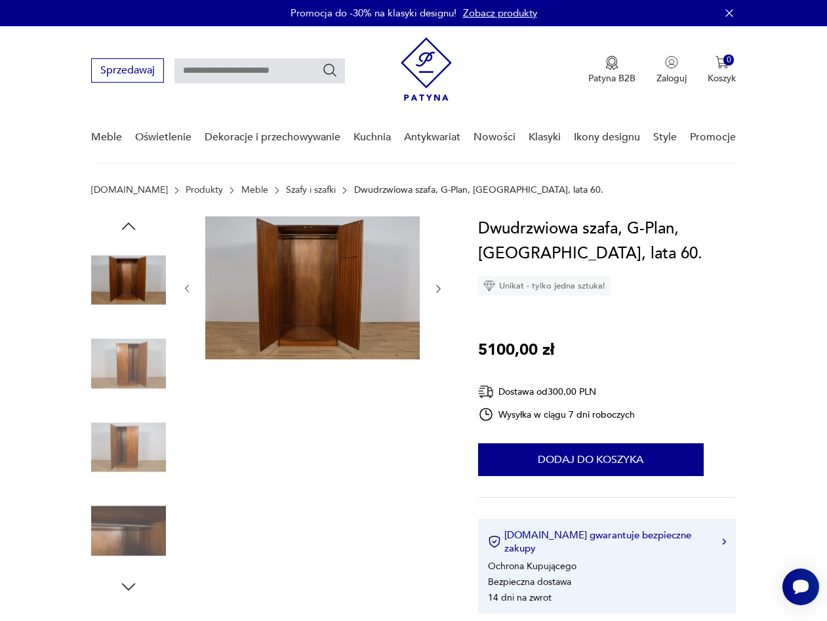
click at [127, 230] on icon "button" at bounding box center [129, 227] width 20 height 20
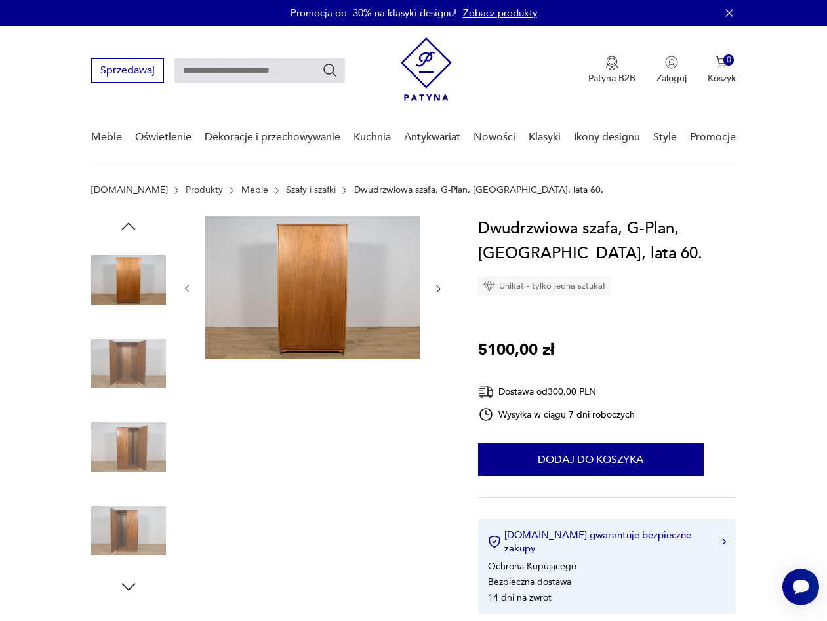
click at [134, 281] on img at bounding box center [128, 280] width 75 height 75
click at [308, 312] on img at bounding box center [312, 288] width 215 height 143
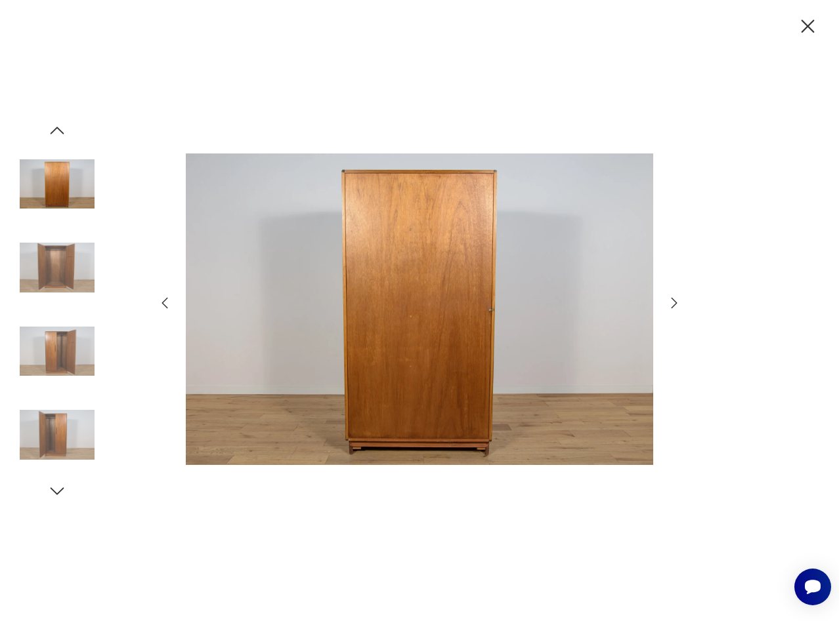
click at [670, 302] on icon "button" at bounding box center [674, 303] width 16 height 16
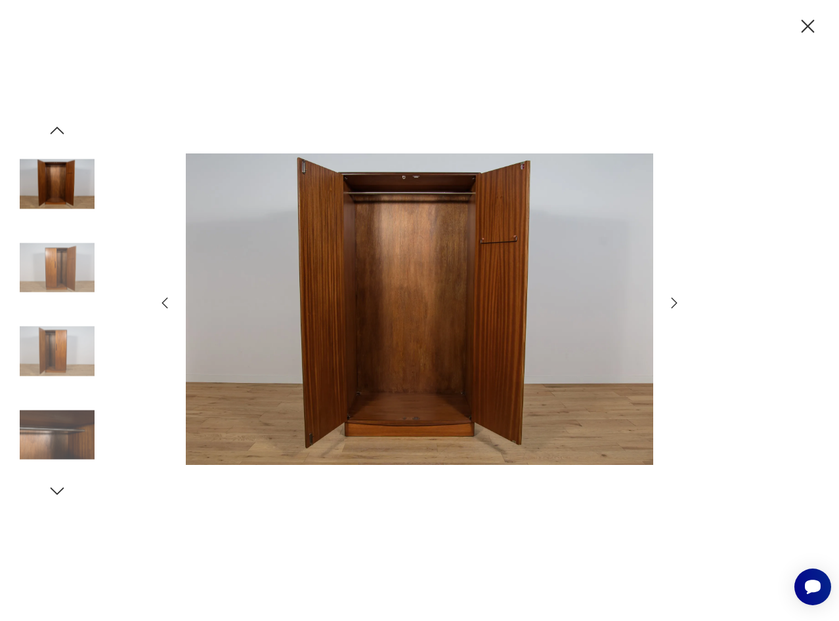
click at [670, 302] on icon "button" at bounding box center [674, 303] width 16 height 16
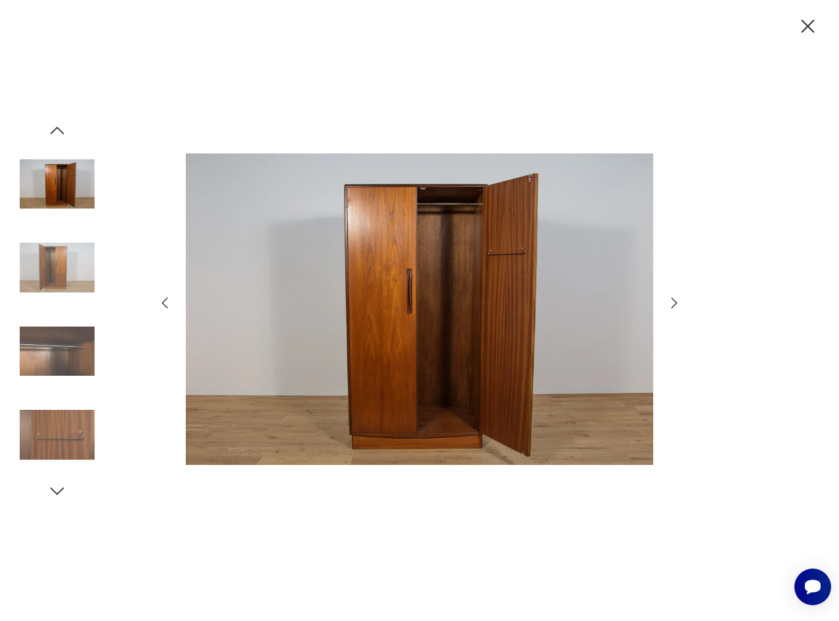
click at [670, 302] on icon "button" at bounding box center [674, 303] width 16 height 16
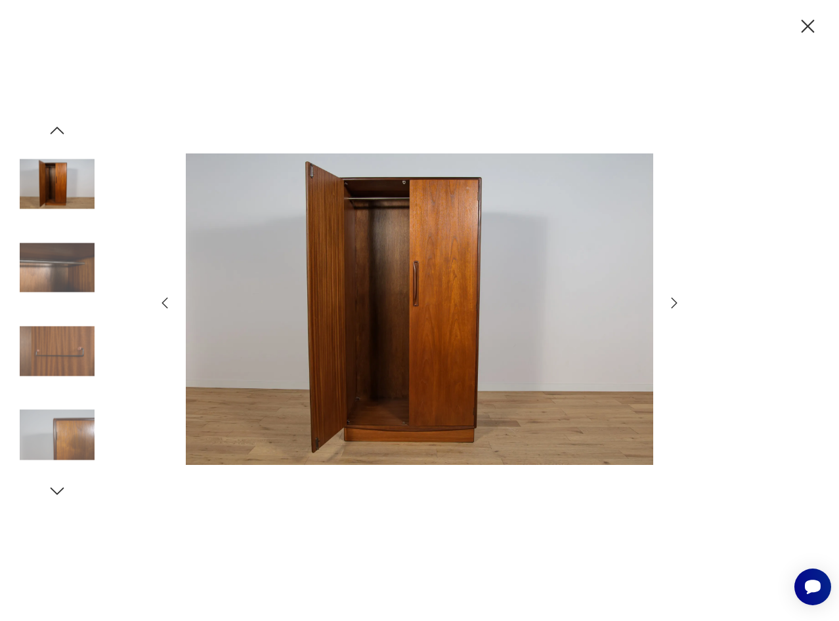
click at [670, 302] on icon "button" at bounding box center [674, 303] width 16 height 16
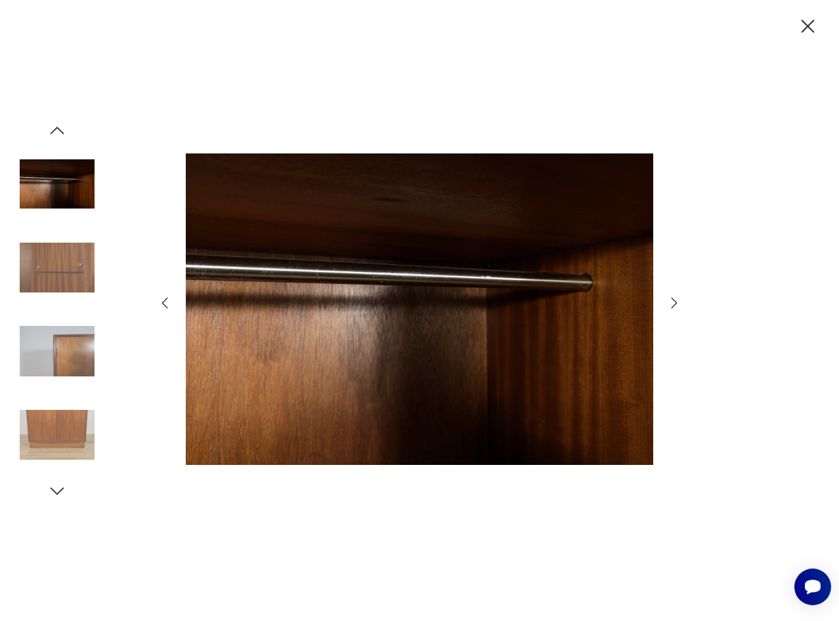
click at [670, 302] on icon "button" at bounding box center [674, 303] width 16 height 16
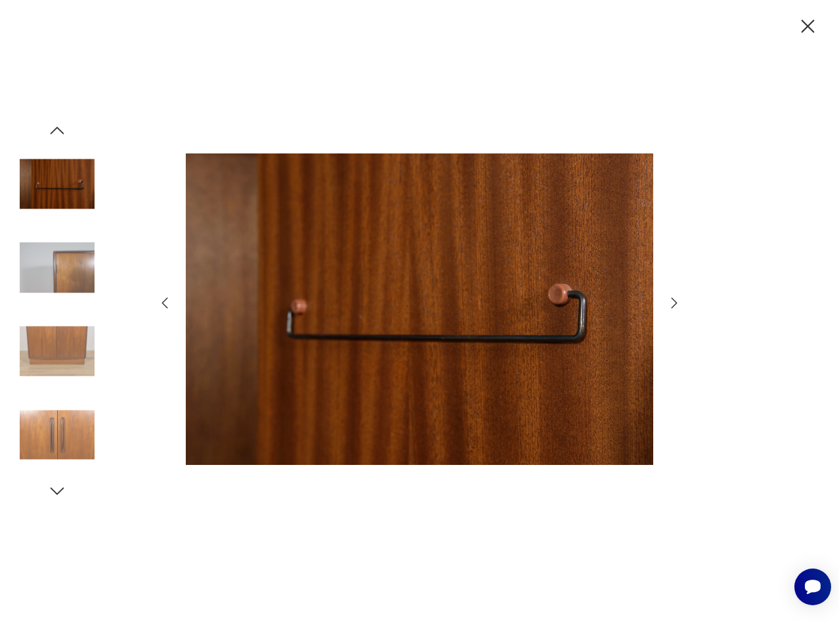
click at [670, 302] on icon "button" at bounding box center [674, 303] width 16 height 16
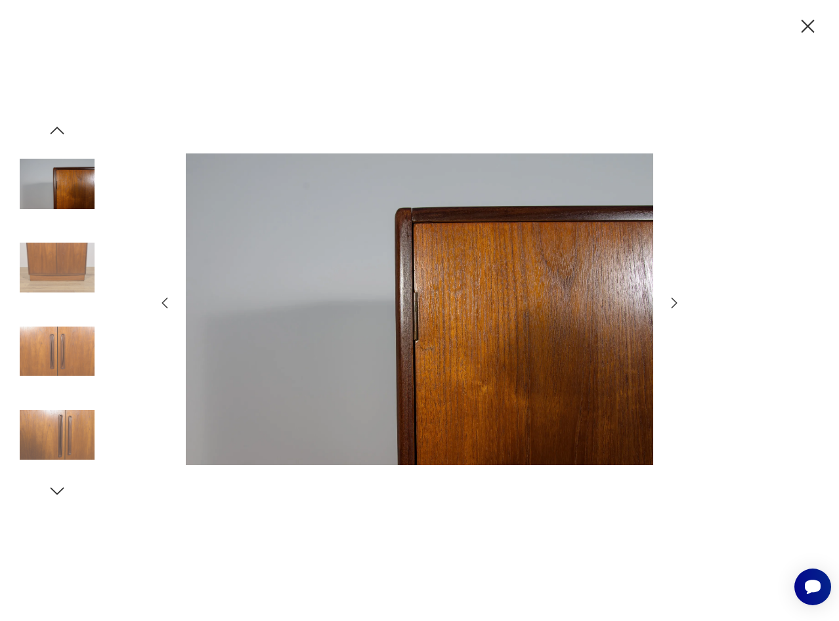
click at [670, 302] on icon "button" at bounding box center [674, 303] width 16 height 16
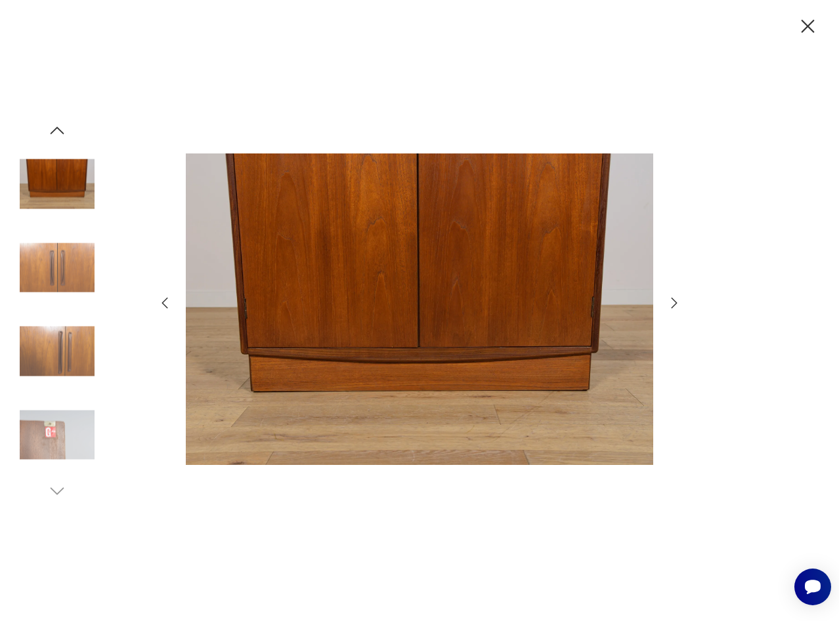
click at [670, 302] on icon "button" at bounding box center [674, 303] width 16 height 16
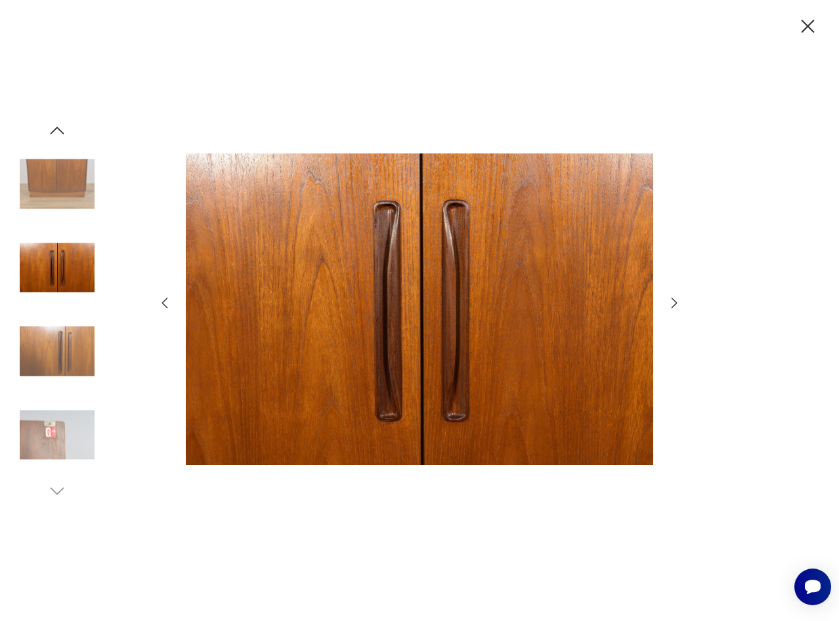
click at [671, 232] on div at bounding box center [419, 311] width 525 height 500
click at [675, 304] on icon "button" at bounding box center [674, 303] width 16 height 16
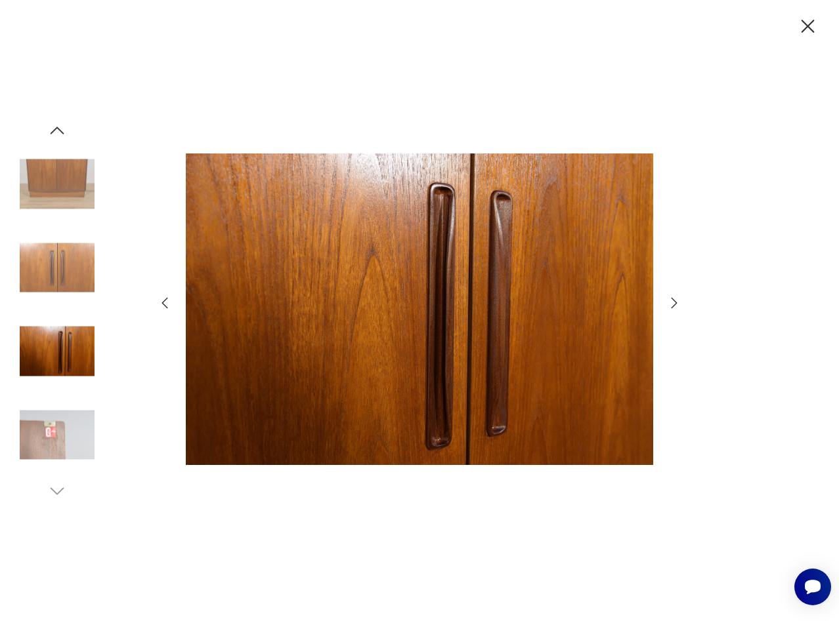
drag, startPoint x: 807, startPoint y: 27, endPoint x: 790, endPoint y: 49, distance: 27.6
click at [808, 28] on icon "button" at bounding box center [807, 26] width 13 height 13
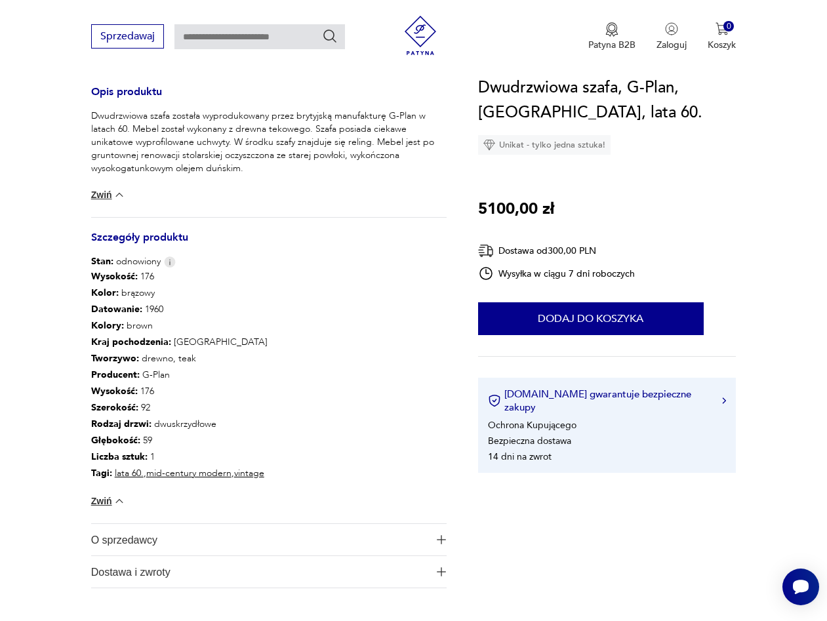
scroll to position [736, 0]
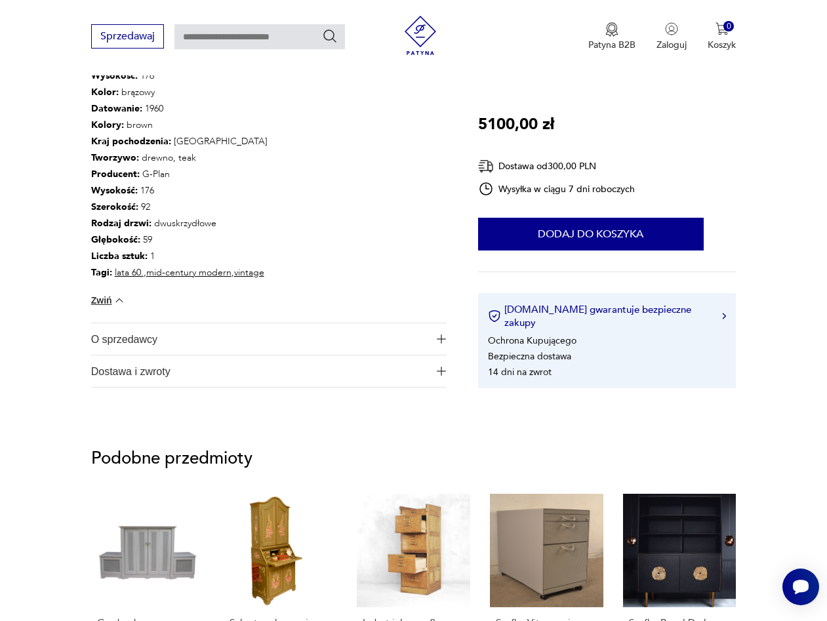
click at [137, 349] on span "O sprzedawcy" at bounding box center [260, 338] width 338 height 31
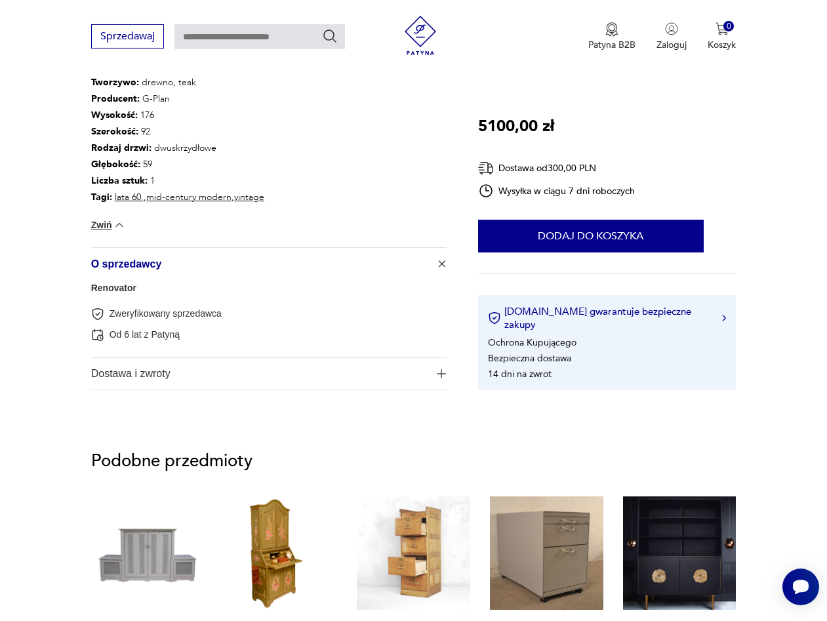
scroll to position [937, 0]
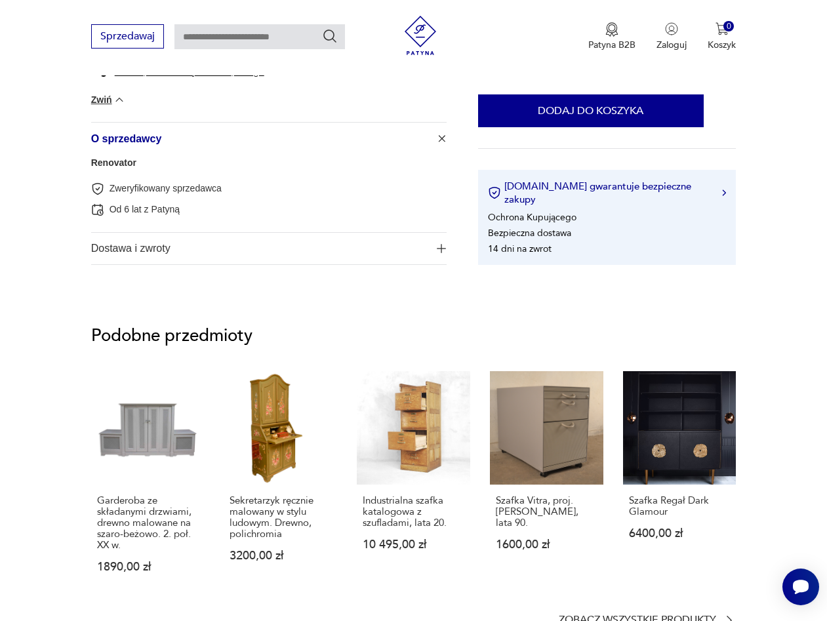
click at [136, 257] on span "Dostawa i zwroty" at bounding box center [260, 248] width 338 height 31
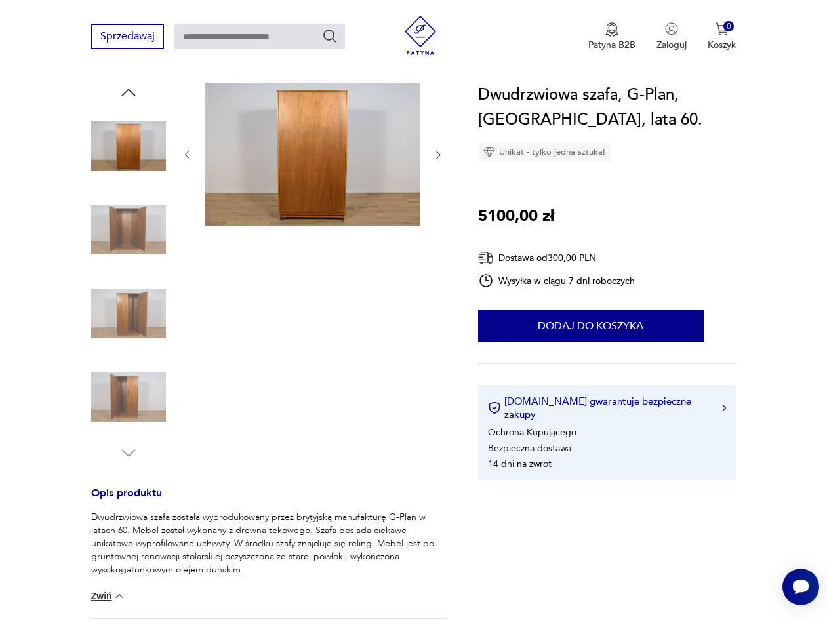
scroll to position [0, 0]
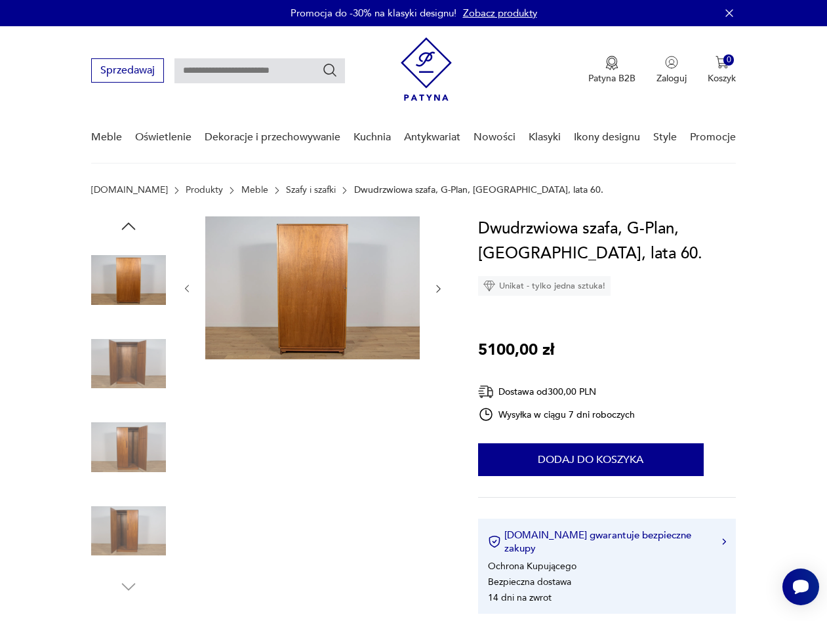
click at [131, 230] on icon "button" at bounding box center [129, 227] width 20 height 20
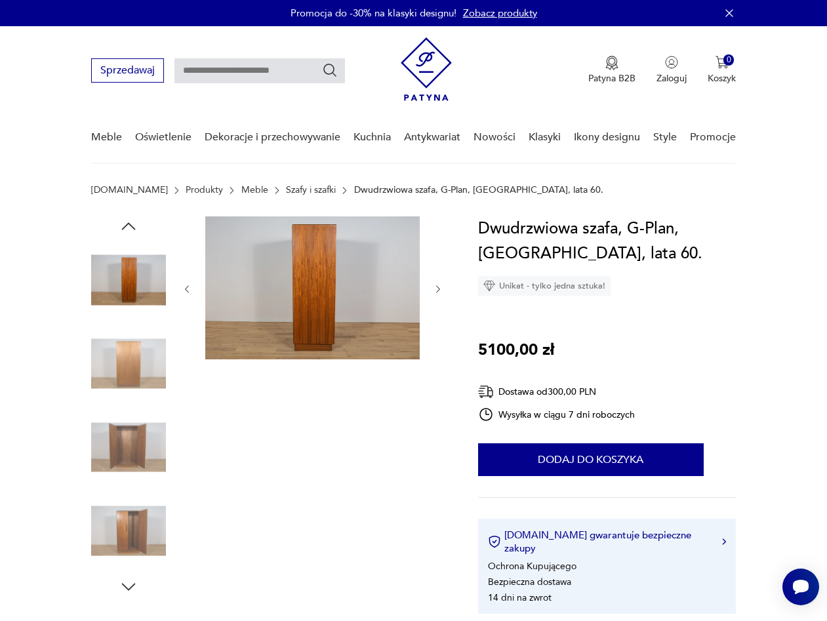
click at [131, 230] on icon "button" at bounding box center [129, 227] width 20 height 20
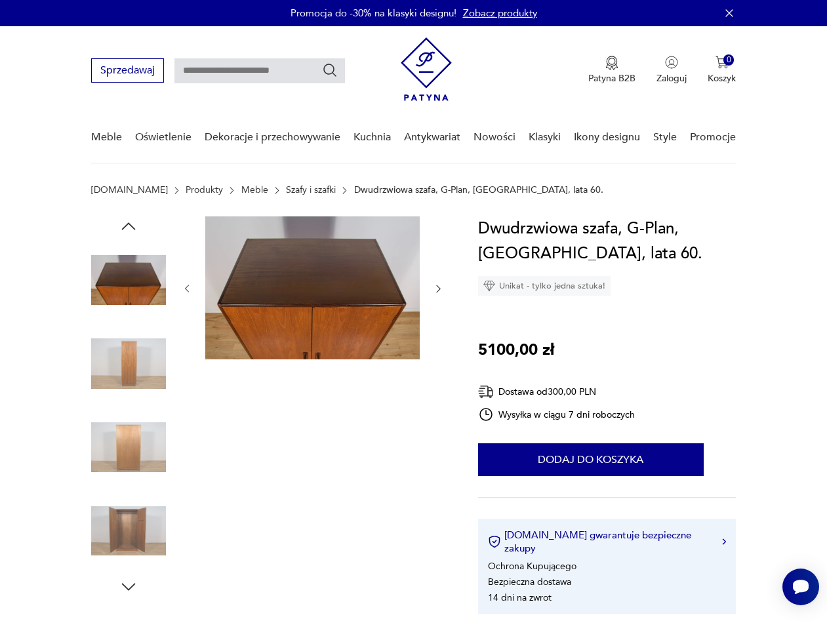
click at [131, 230] on icon "button" at bounding box center [129, 227] width 20 height 20
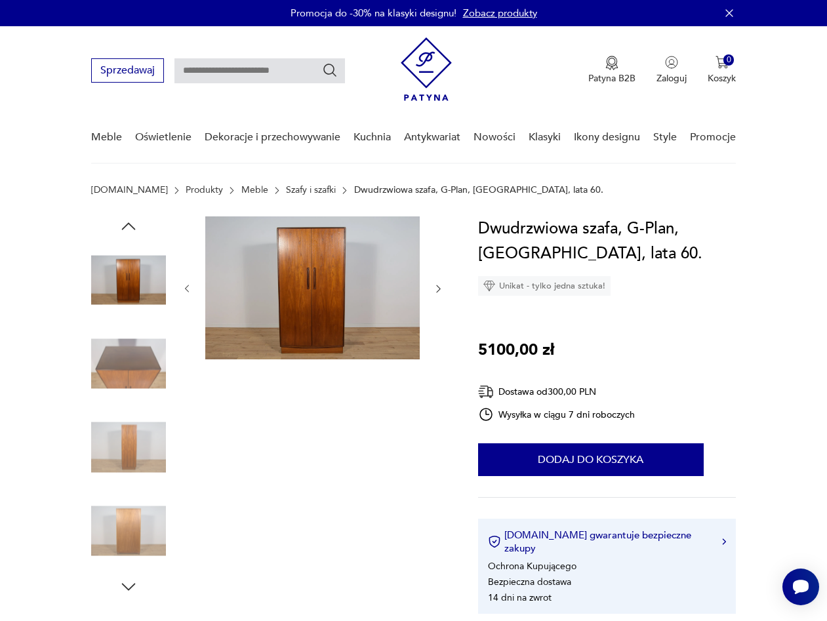
click at [131, 230] on icon "button" at bounding box center [129, 227] width 20 height 20
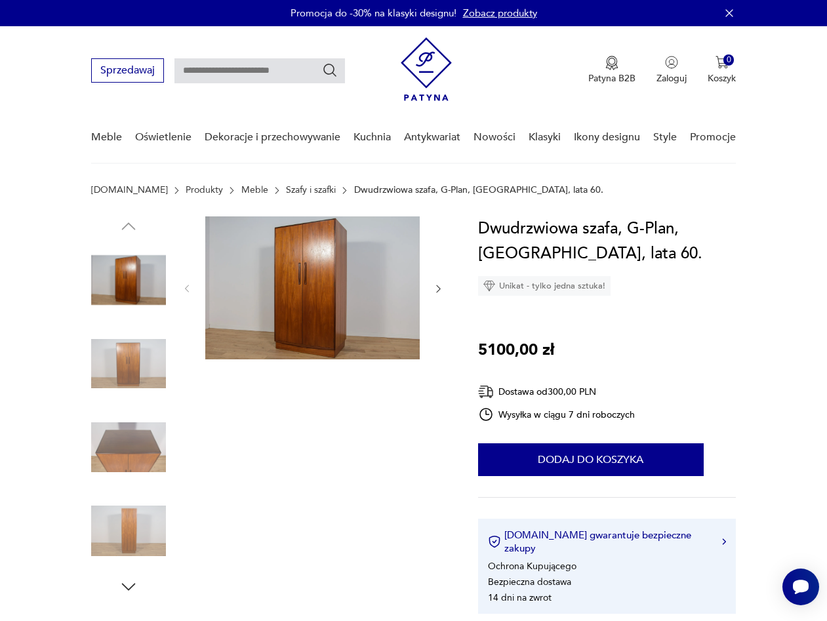
click at [140, 272] on img at bounding box center [128, 280] width 75 height 75
click at [276, 293] on img at bounding box center [312, 288] width 215 height 143
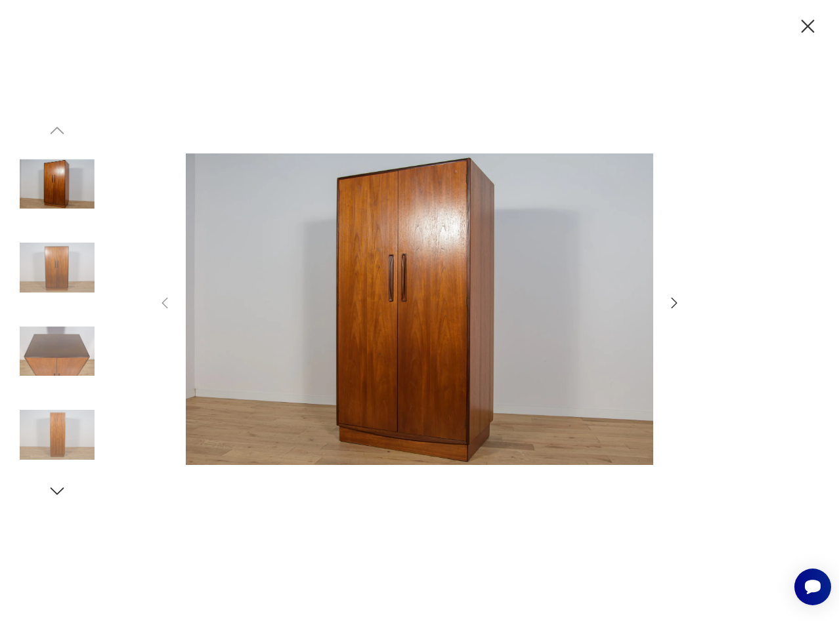
click at [674, 301] on icon "button" at bounding box center [674, 302] width 6 height 10
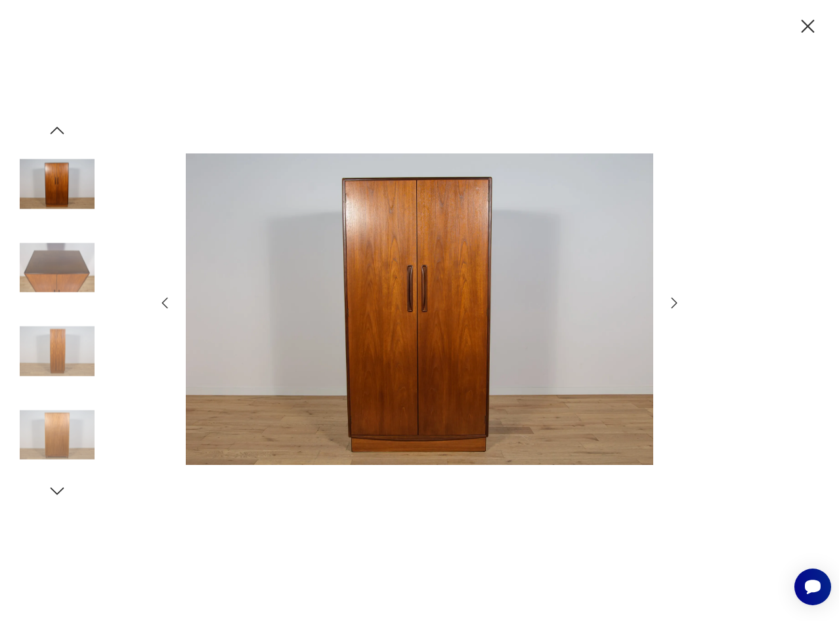
click at [674, 301] on icon "button" at bounding box center [674, 302] width 6 height 10
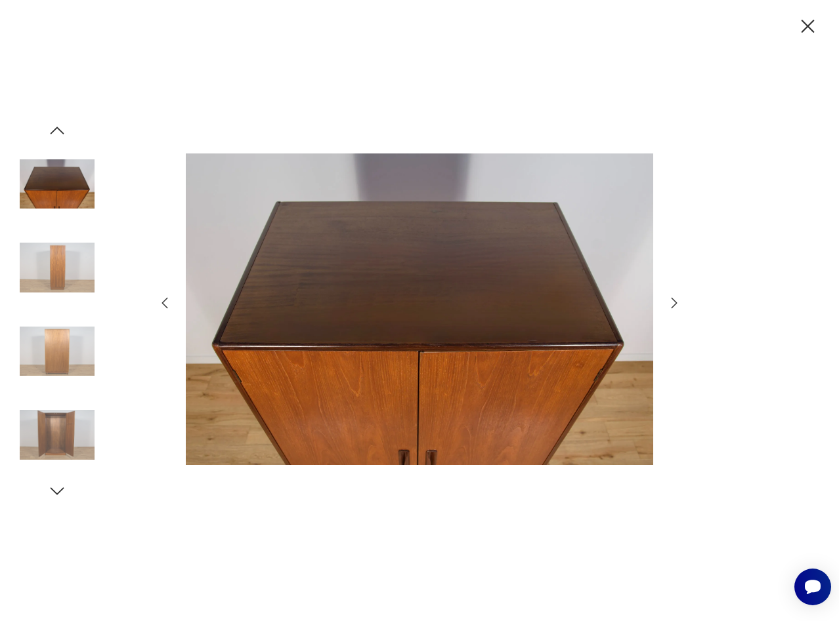
click at [674, 301] on icon "button" at bounding box center [674, 302] width 6 height 10
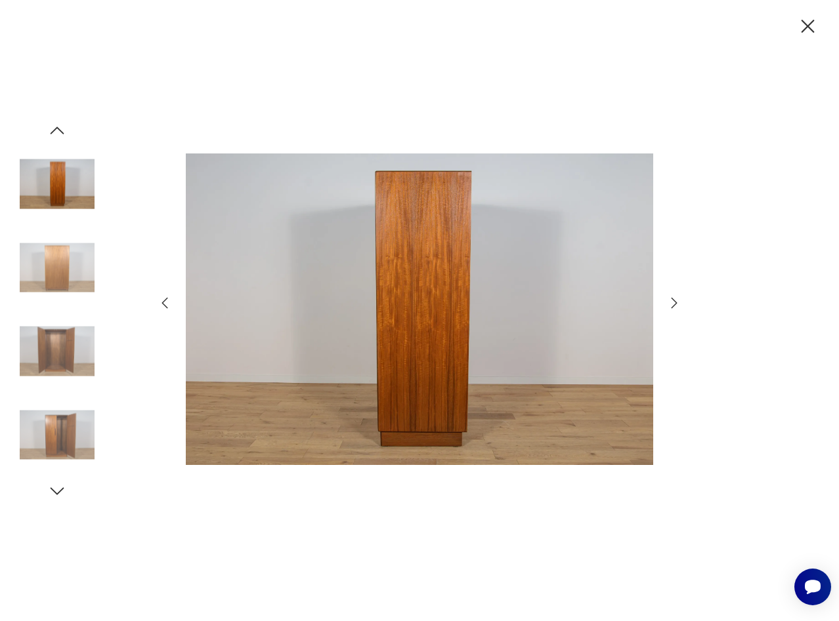
click at [674, 301] on icon "button" at bounding box center [674, 302] width 6 height 10
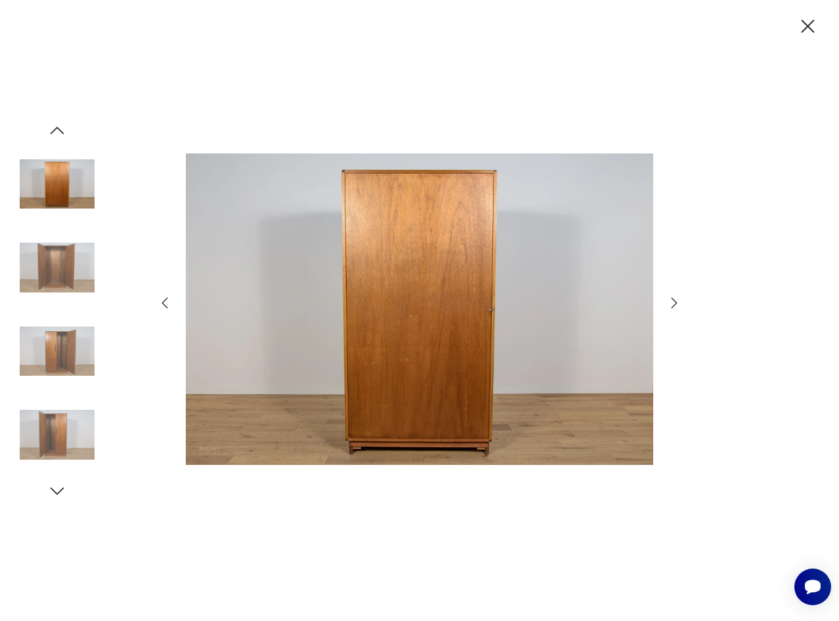
click at [674, 301] on icon "button" at bounding box center [674, 302] width 6 height 10
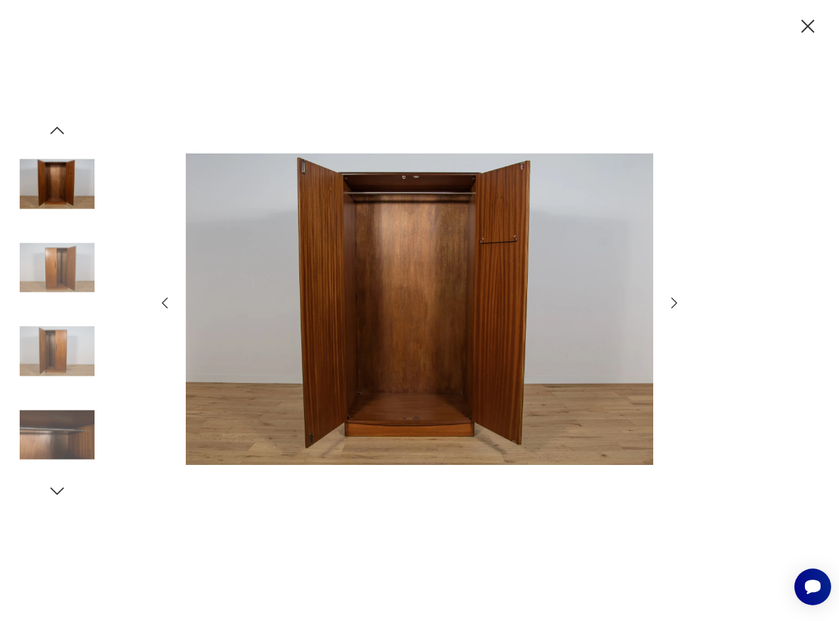
click at [669, 264] on div at bounding box center [419, 311] width 525 height 500
click at [683, 239] on div at bounding box center [419, 310] width 839 height 621
click at [670, 301] on icon "button" at bounding box center [674, 303] width 16 height 16
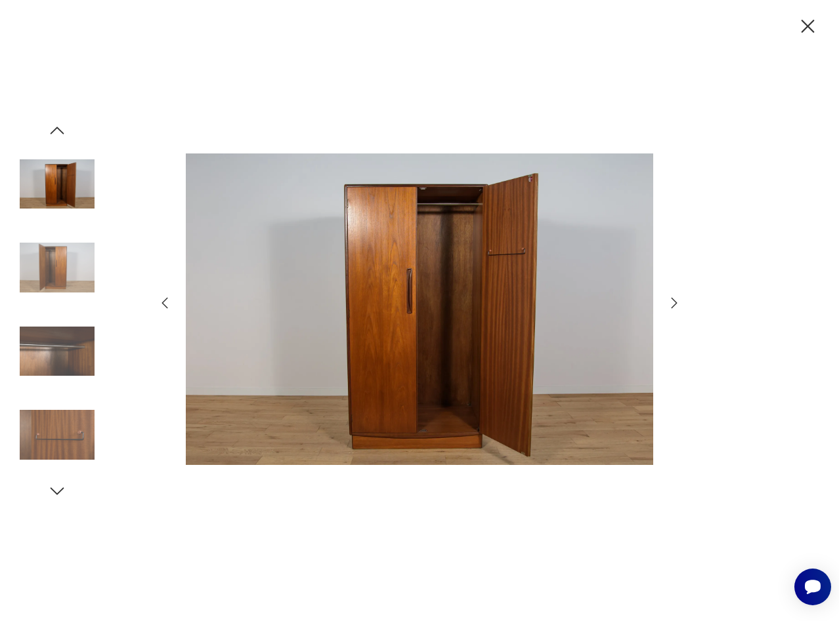
click at [670, 301] on icon "button" at bounding box center [674, 303] width 16 height 16
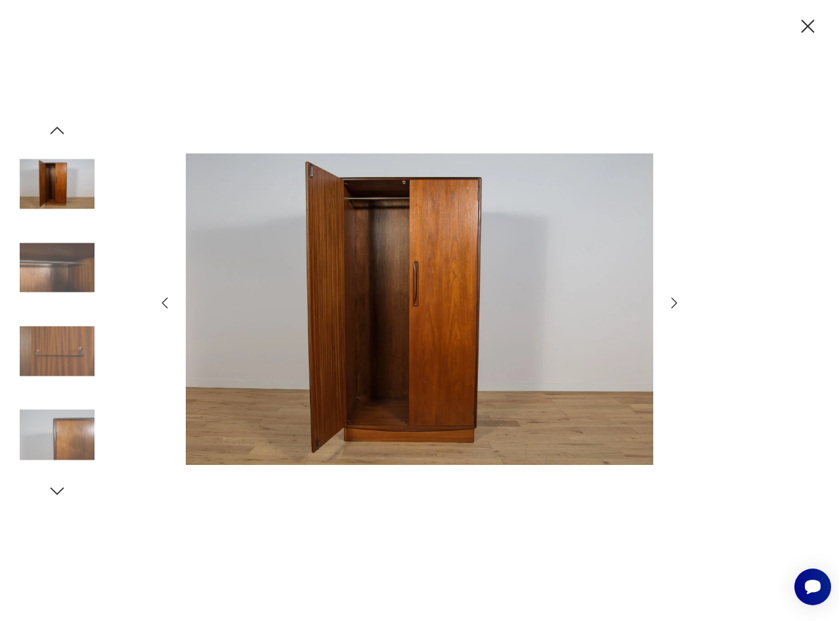
click at [670, 273] on div at bounding box center [419, 311] width 525 height 500
click at [666, 302] on icon "button" at bounding box center [674, 303] width 16 height 16
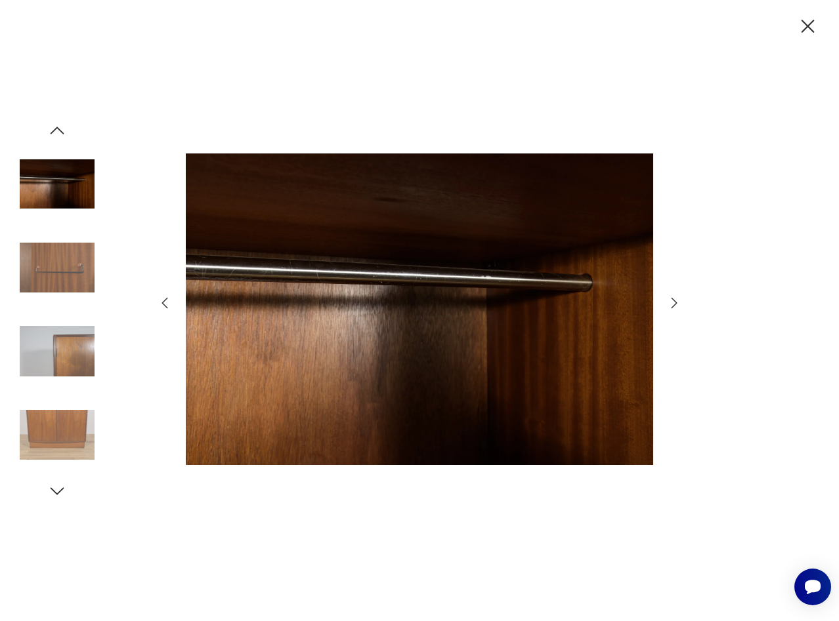
click at [667, 301] on icon "button" at bounding box center [674, 303] width 16 height 16
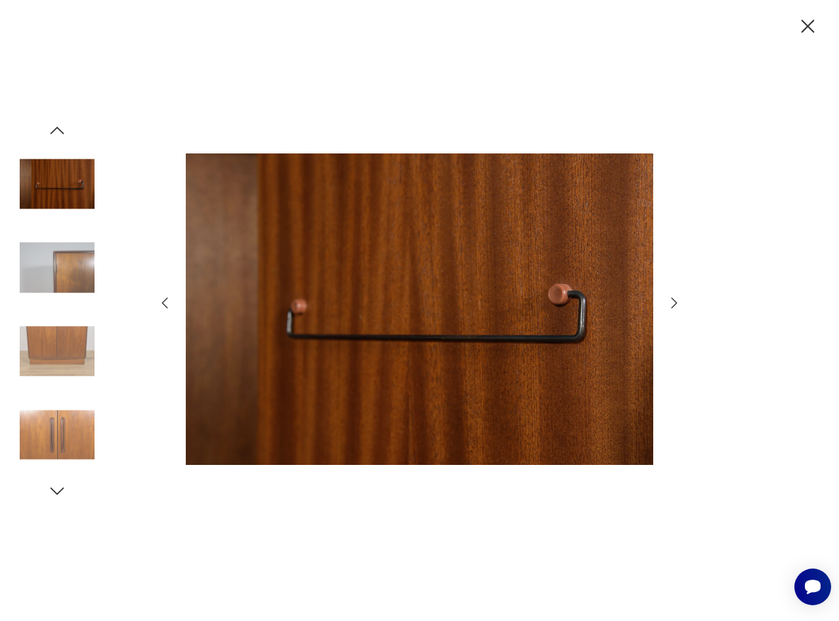
click at [667, 297] on icon "button" at bounding box center [674, 303] width 16 height 16
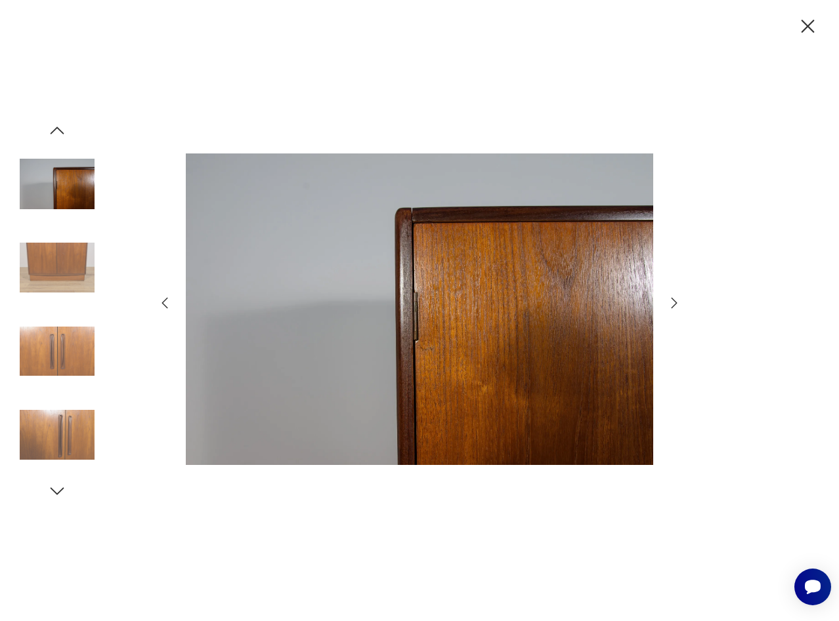
click at [667, 297] on icon "button" at bounding box center [674, 303] width 16 height 16
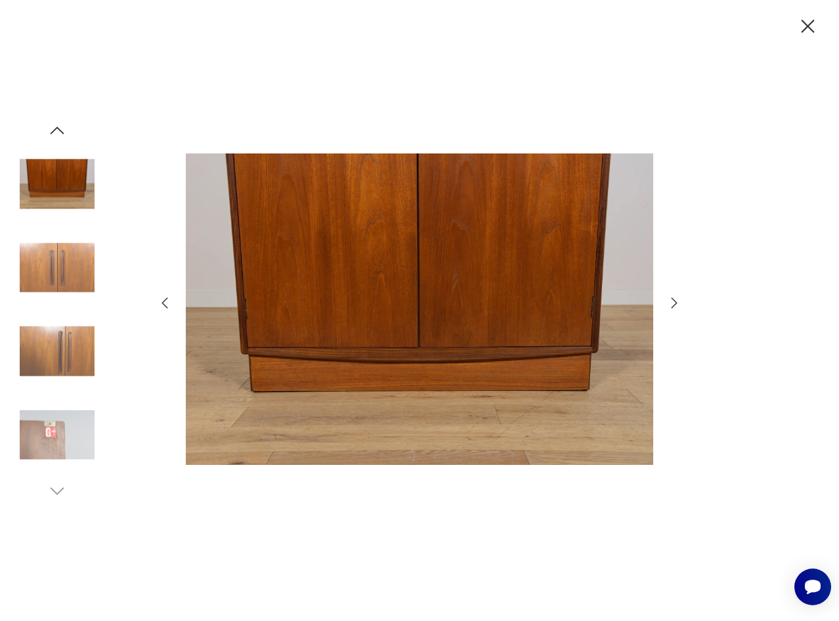
click at [805, 27] on icon "button" at bounding box center [807, 26] width 23 height 23
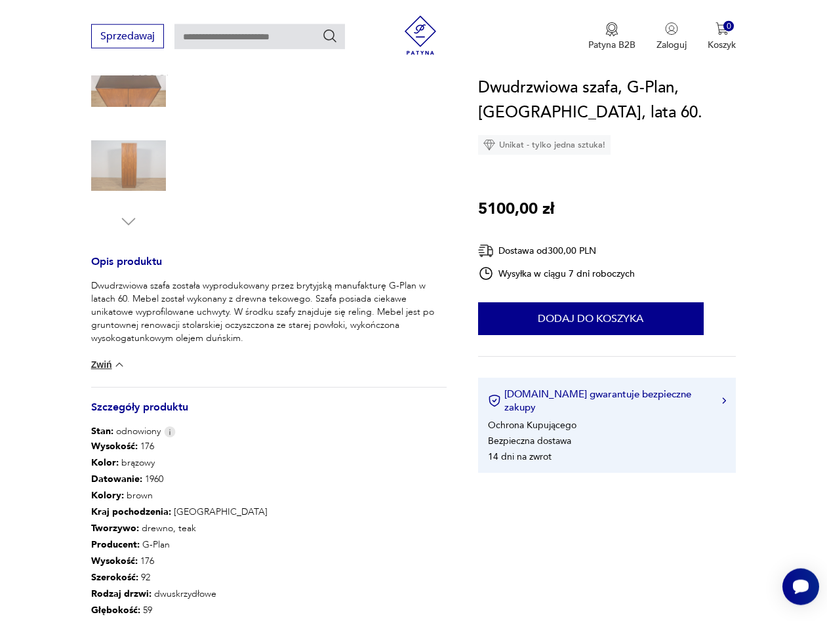
scroll to position [402, 0]
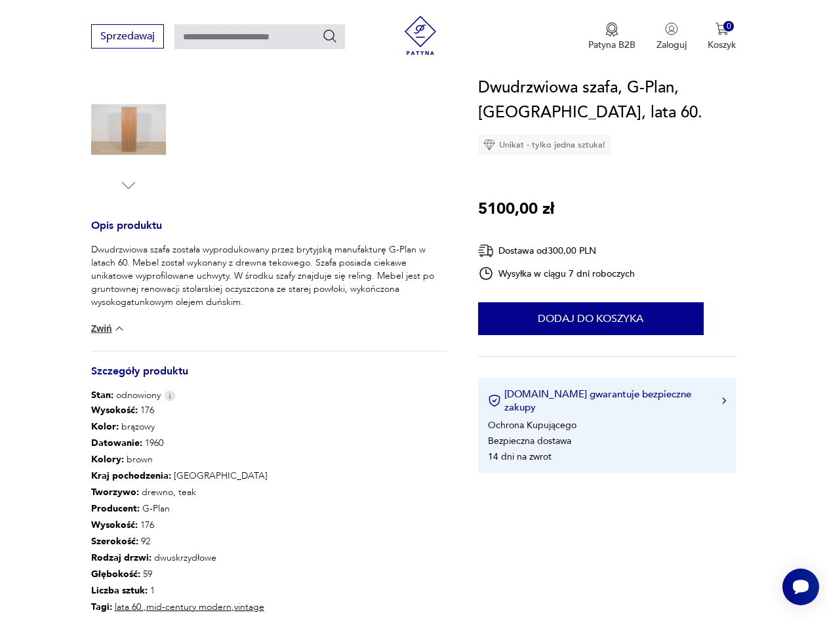
click at [94, 327] on button "Zwiń" at bounding box center [108, 328] width 35 height 13
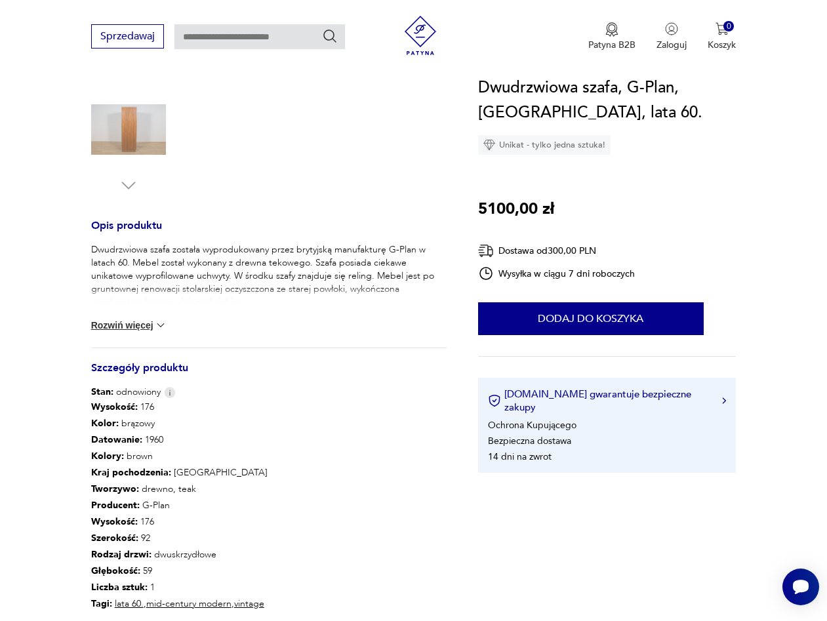
click at [94, 327] on button "Rozwiń więcej" at bounding box center [129, 325] width 76 height 13
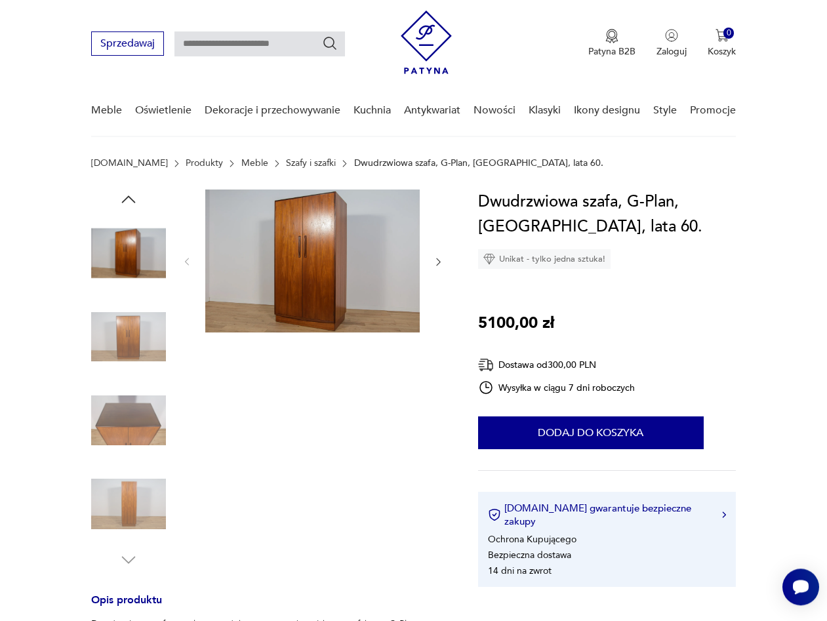
scroll to position [0, 0]
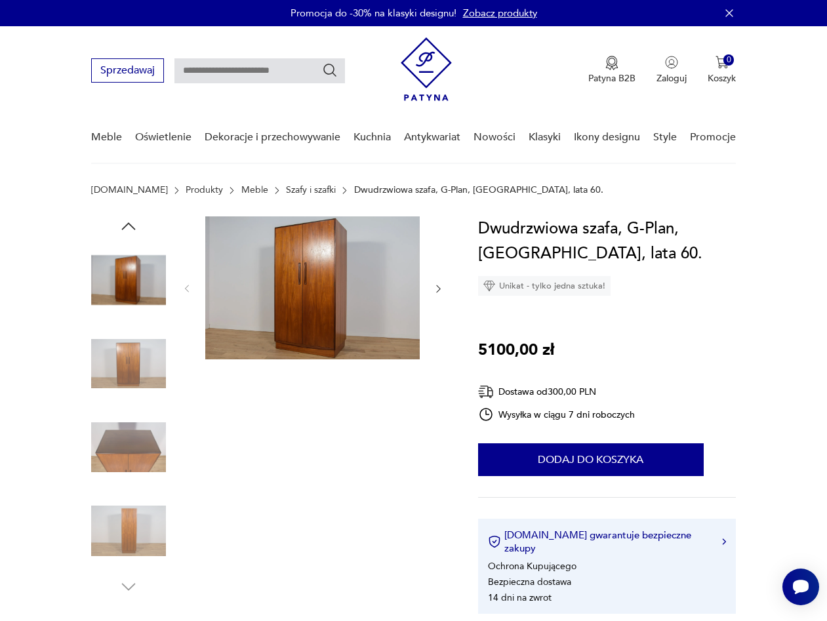
click at [322, 281] on img at bounding box center [312, 288] width 215 height 143
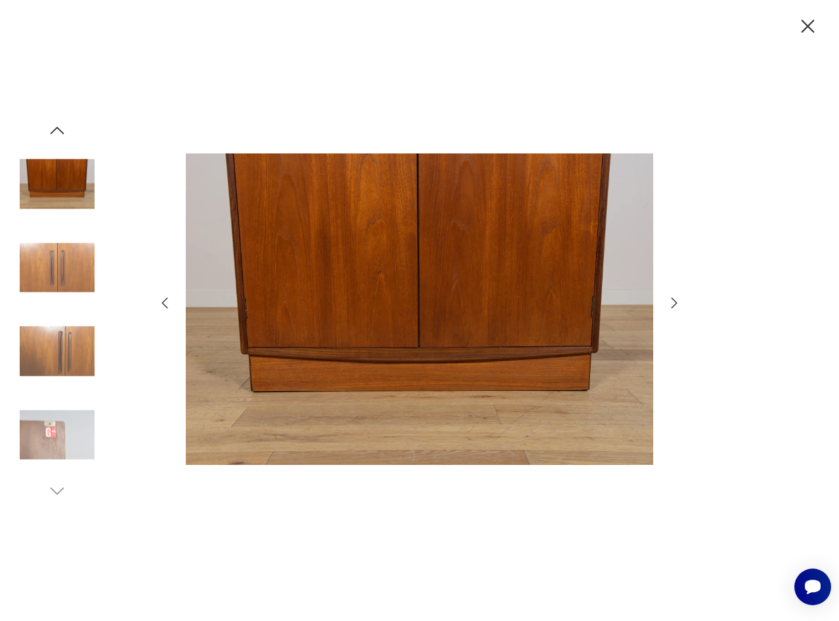
click at [59, 171] on img at bounding box center [57, 184] width 75 height 75
click at [77, 274] on img at bounding box center [57, 267] width 75 height 75
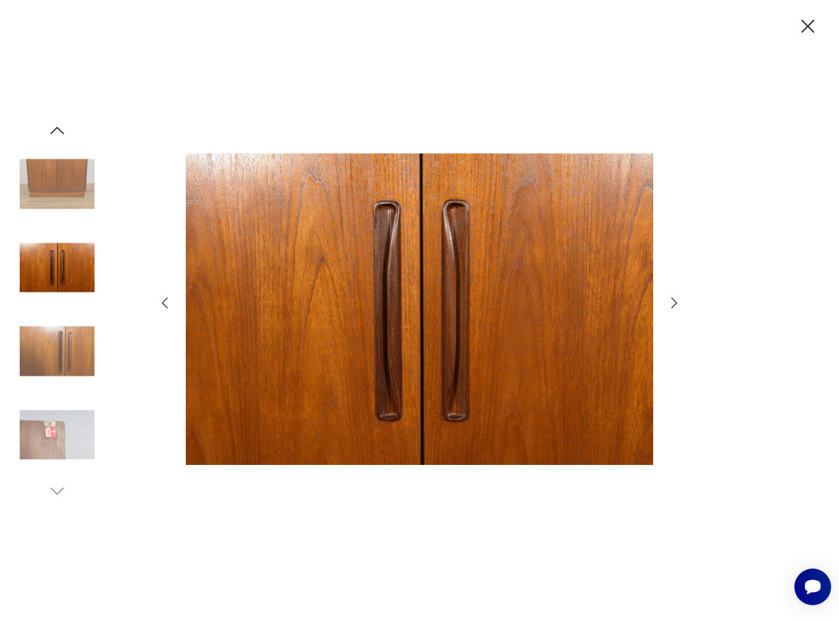
click at [48, 360] on img at bounding box center [57, 351] width 75 height 75
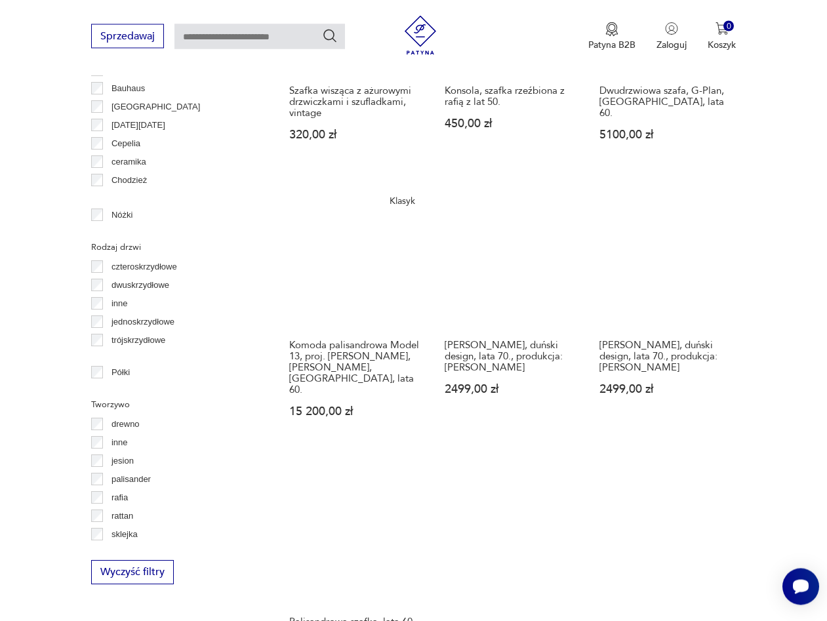
scroll to position [1626, 0]
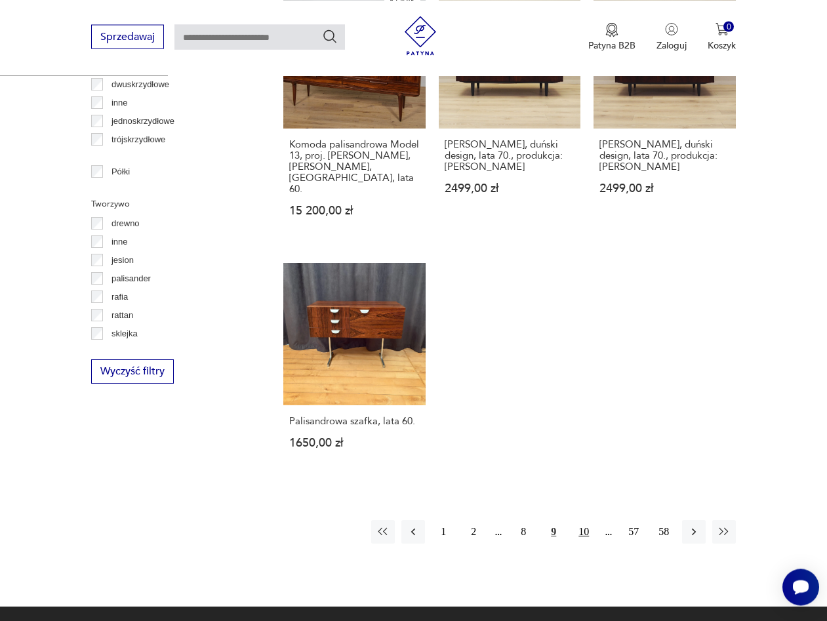
click at [581, 520] on button "10" at bounding box center [584, 532] width 24 height 24
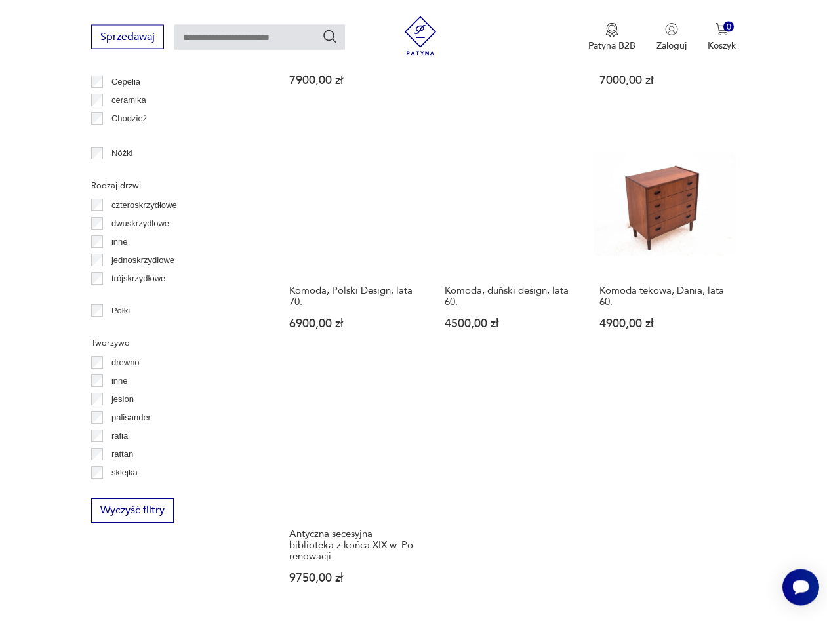
scroll to position [1754, 0]
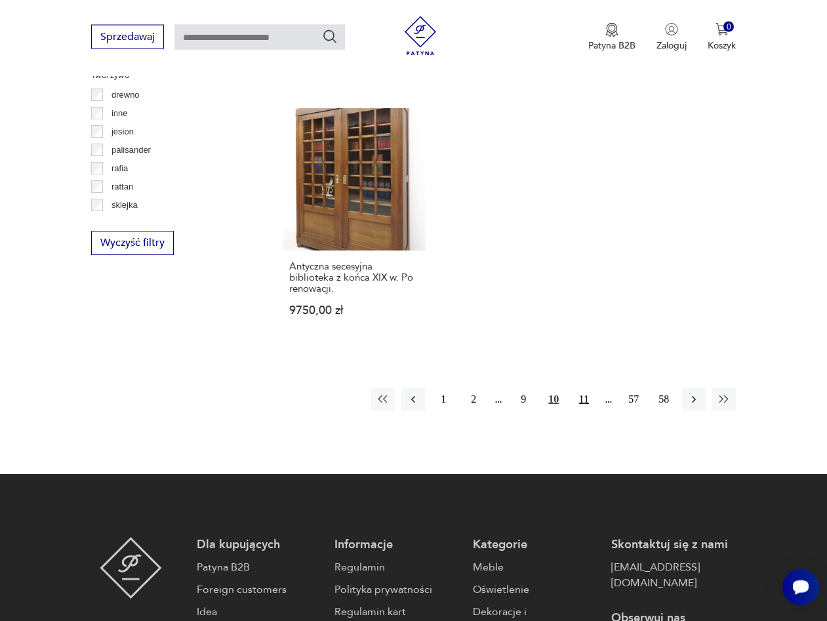
click at [586, 391] on button "11" at bounding box center [584, 400] width 24 height 24
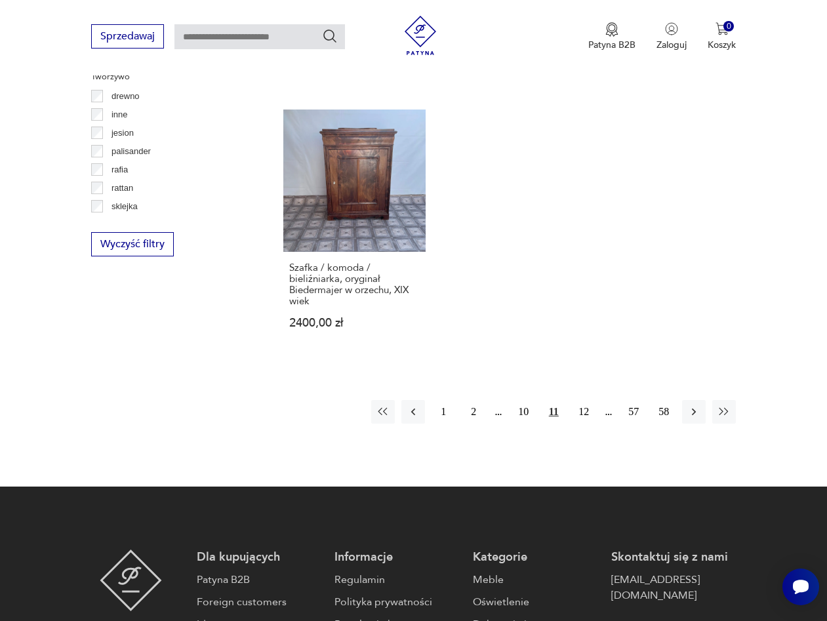
scroll to position [1821, 0]
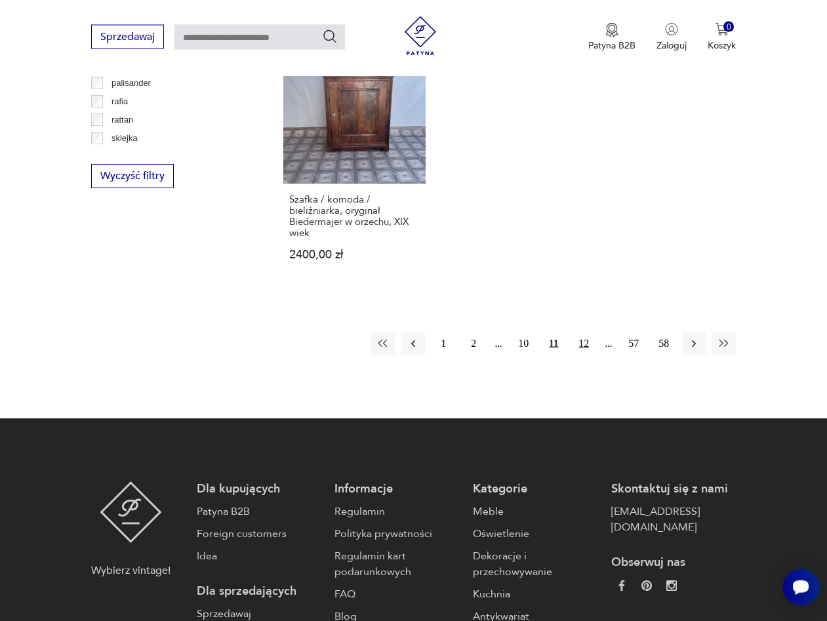
click at [587, 332] on button "12" at bounding box center [584, 344] width 24 height 24
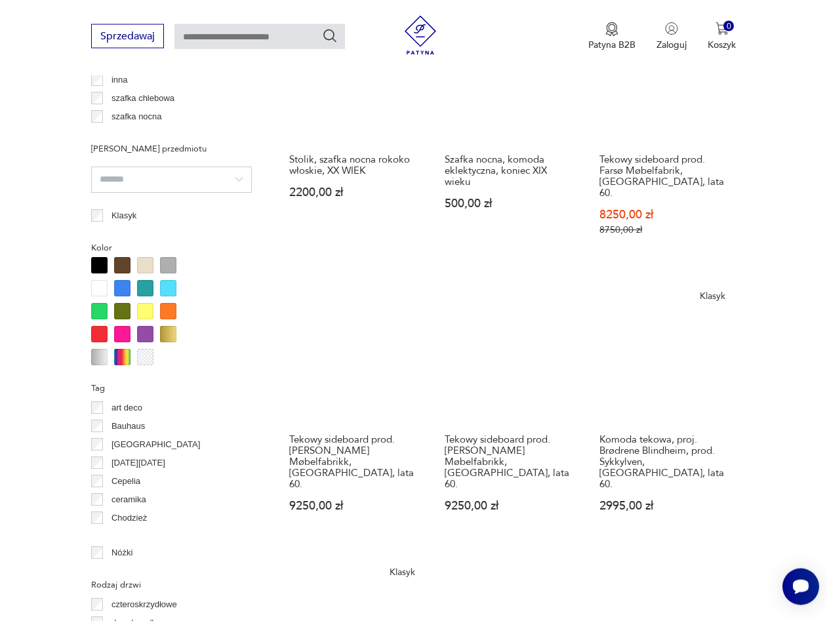
scroll to position [1085, 0]
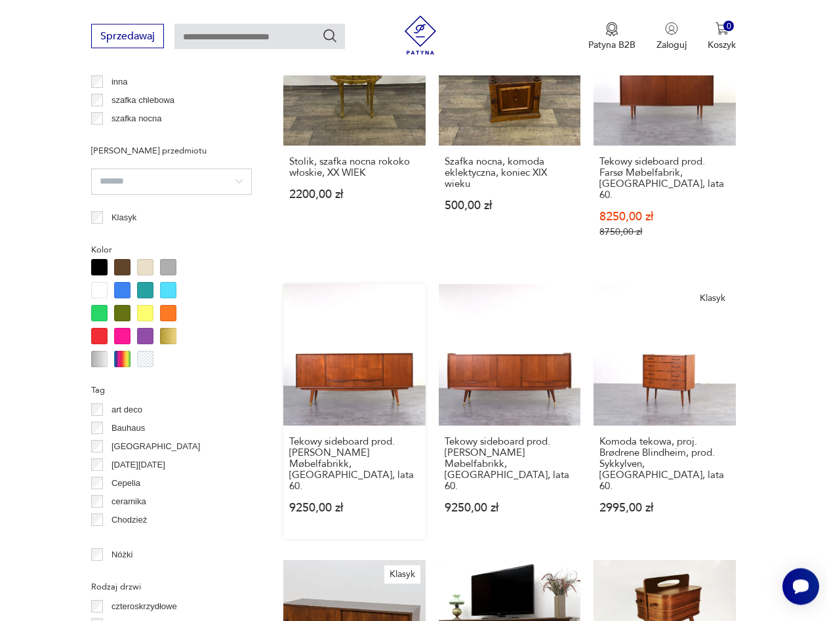
click at [365, 376] on link "Tekowy sideboard prod. [PERSON_NAME] Møbelfabrikk, [GEOGRAPHIC_DATA], lata 60. …" at bounding box center [354, 413] width 142 height 256
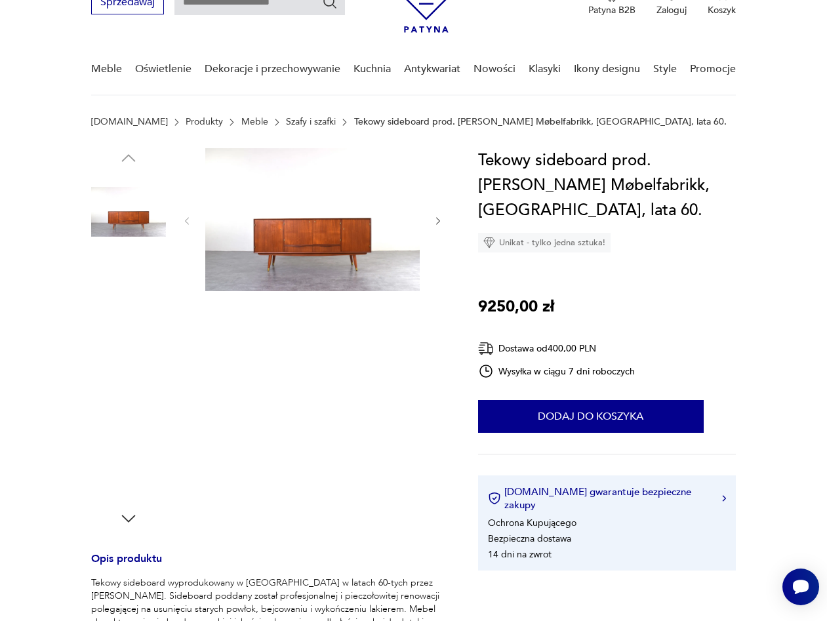
click at [345, 268] on img at bounding box center [312, 219] width 215 height 143
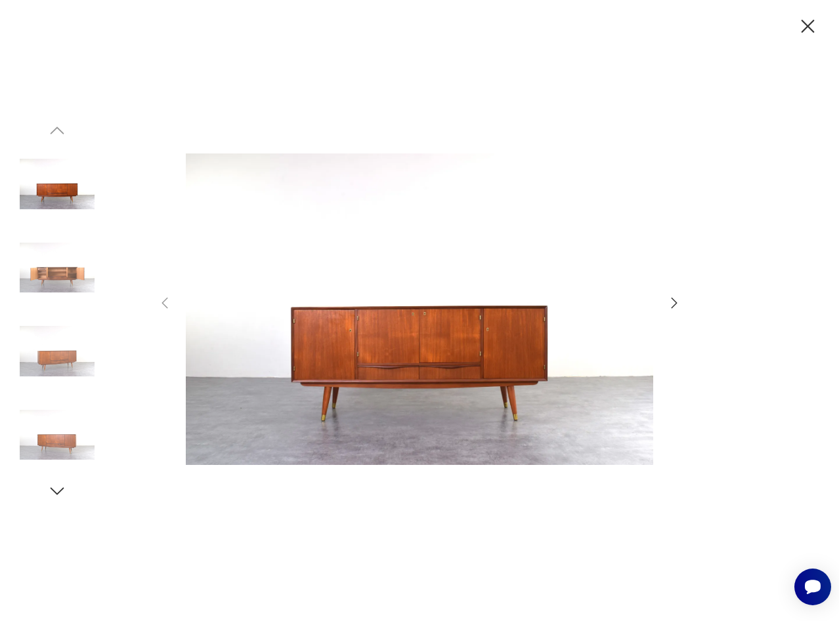
click at [674, 304] on icon "button" at bounding box center [674, 303] width 16 height 16
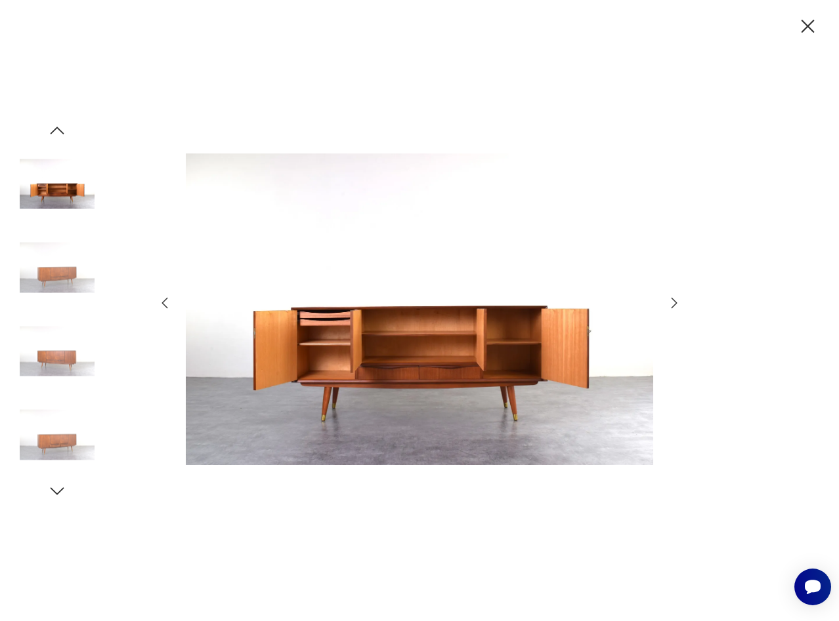
click at [674, 304] on icon "button" at bounding box center [674, 303] width 16 height 16
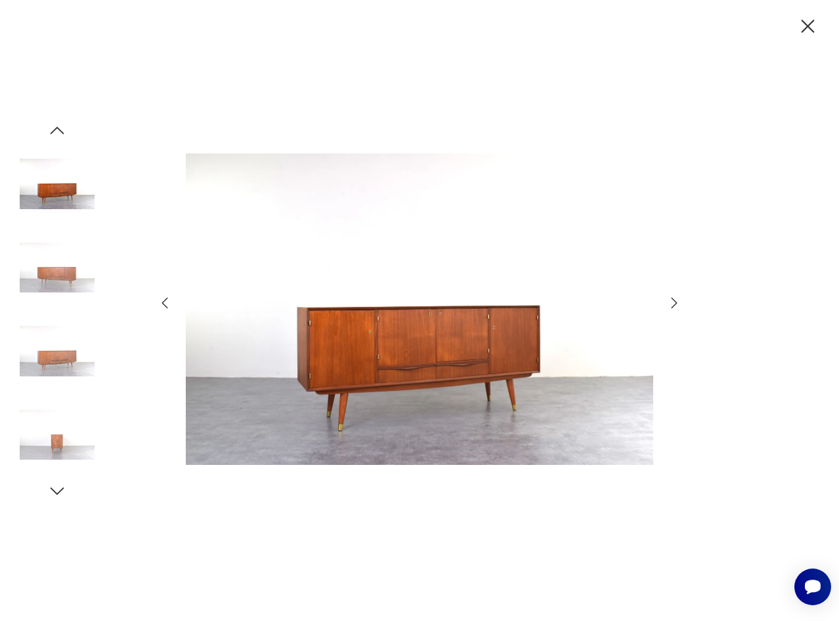
click at [674, 304] on icon "button" at bounding box center [674, 303] width 16 height 16
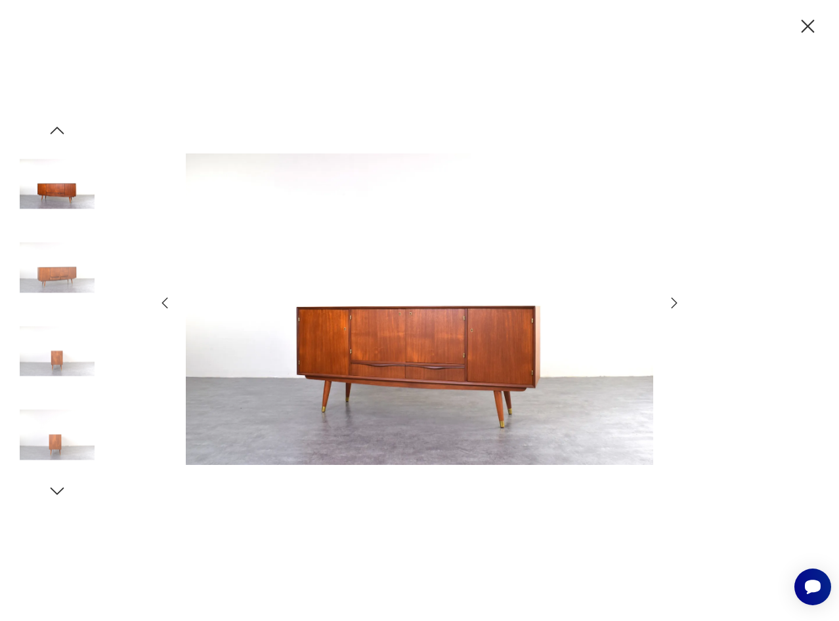
click at [674, 304] on icon "button" at bounding box center [674, 303] width 16 height 16
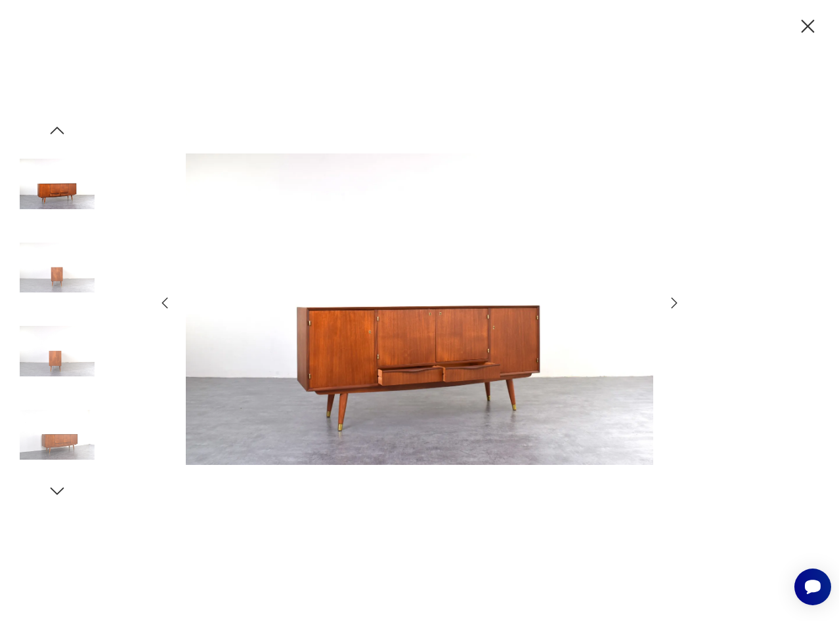
click at [674, 304] on icon "button" at bounding box center [674, 303] width 16 height 16
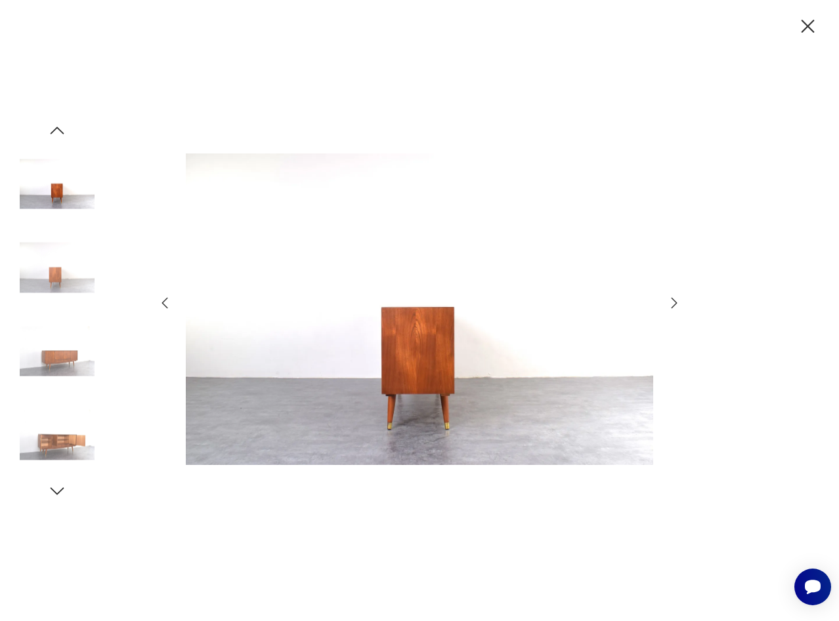
click at [674, 304] on icon "button" at bounding box center [674, 303] width 16 height 16
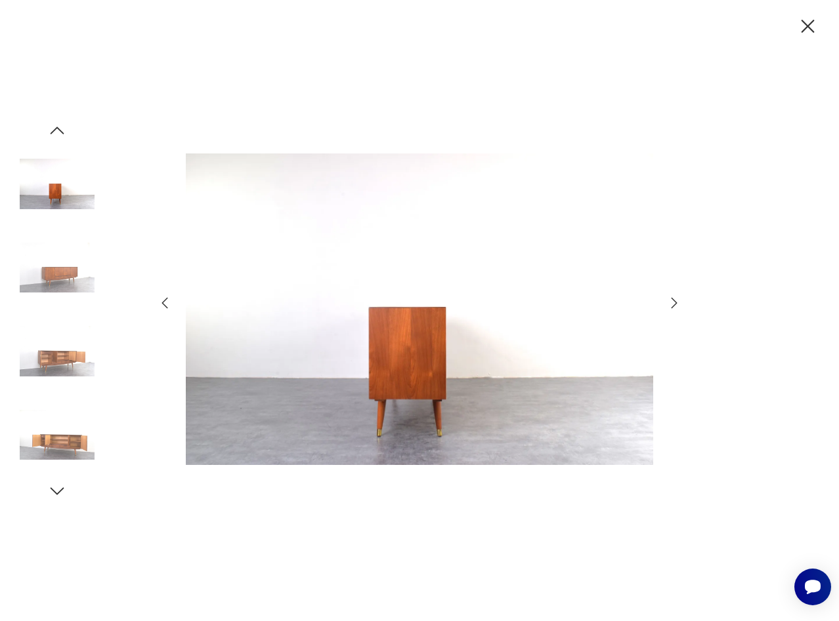
click at [674, 304] on icon "button" at bounding box center [674, 303] width 16 height 16
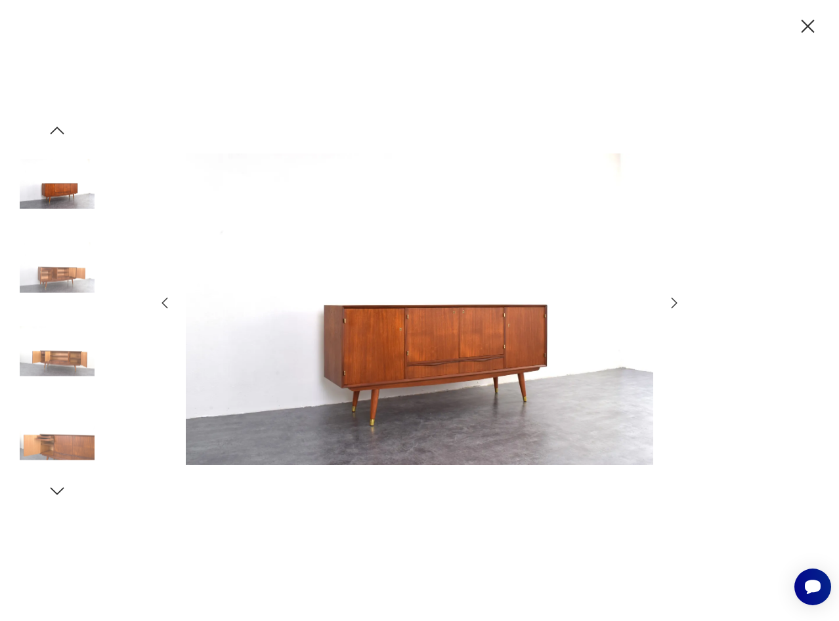
click at [674, 304] on icon "button" at bounding box center [674, 303] width 16 height 16
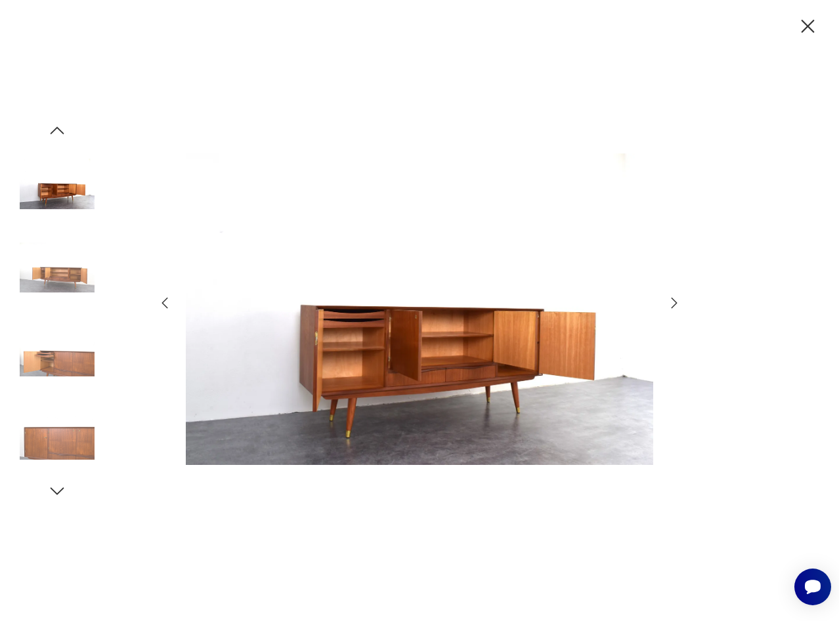
click at [674, 304] on icon "button" at bounding box center [674, 303] width 16 height 16
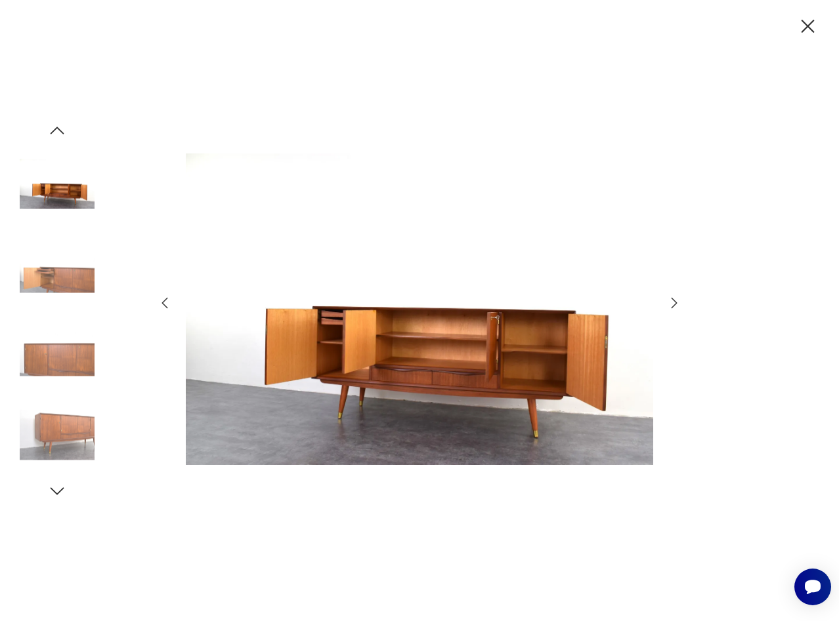
click at [674, 304] on icon "button" at bounding box center [674, 303] width 16 height 16
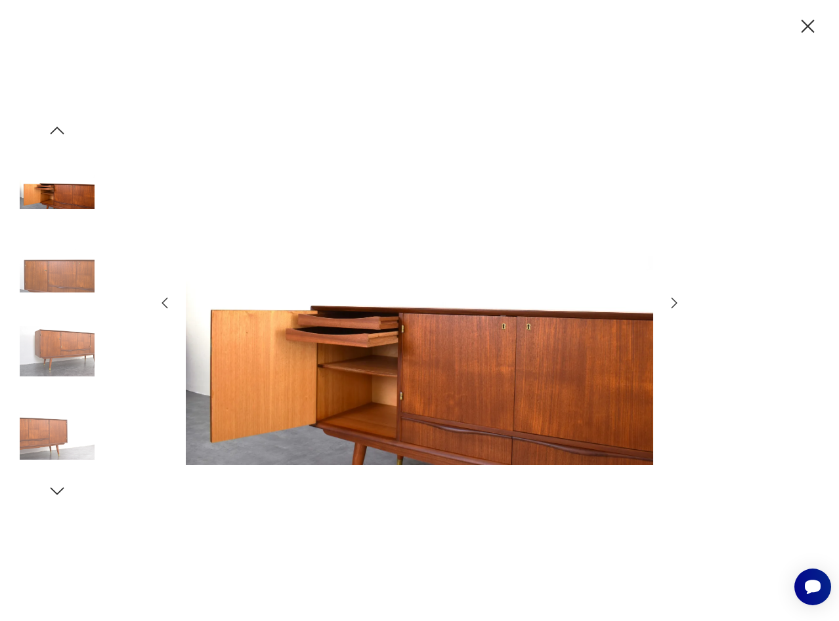
click at [802, 28] on icon "button" at bounding box center [807, 26] width 23 height 23
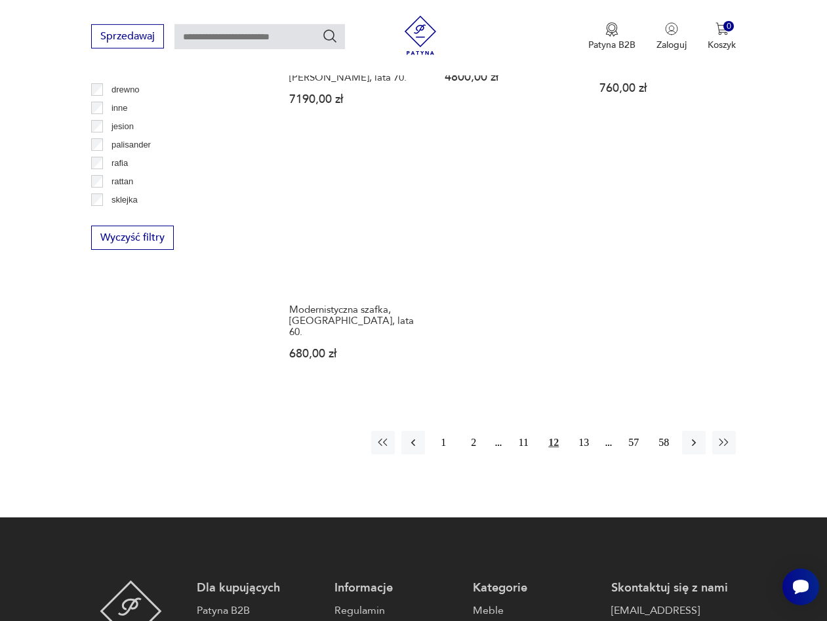
scroll to position [1836, 0]
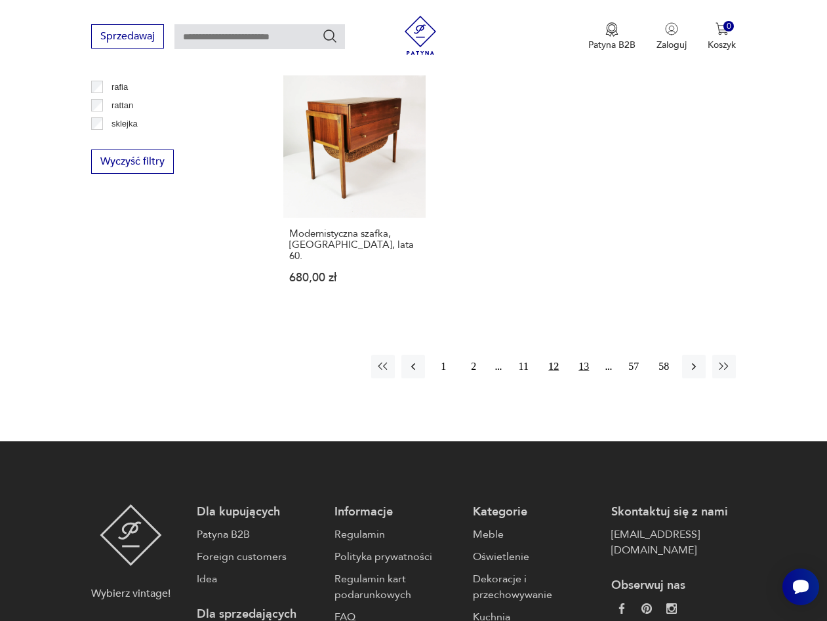
click at [583, 355] on button "13" at bounding box center [584, 367] width 24 height 24
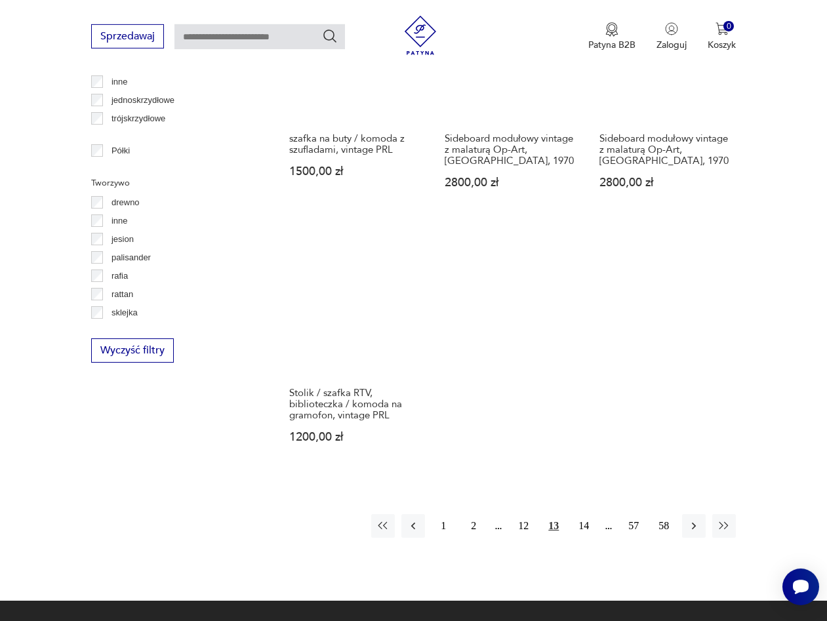
scroll to position [1754, 0]
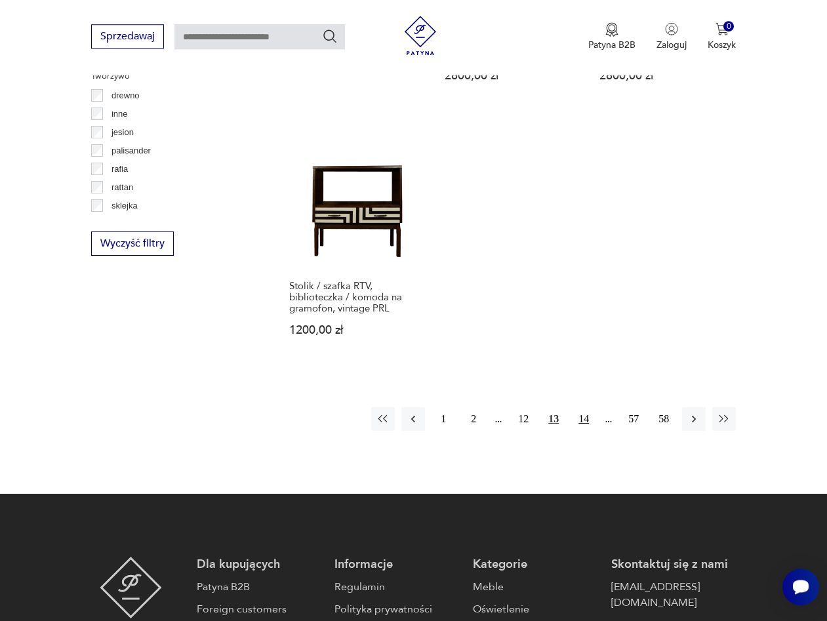
click at [586, 407] on button "14" at bounding box center [584, 419] width 24 height 24
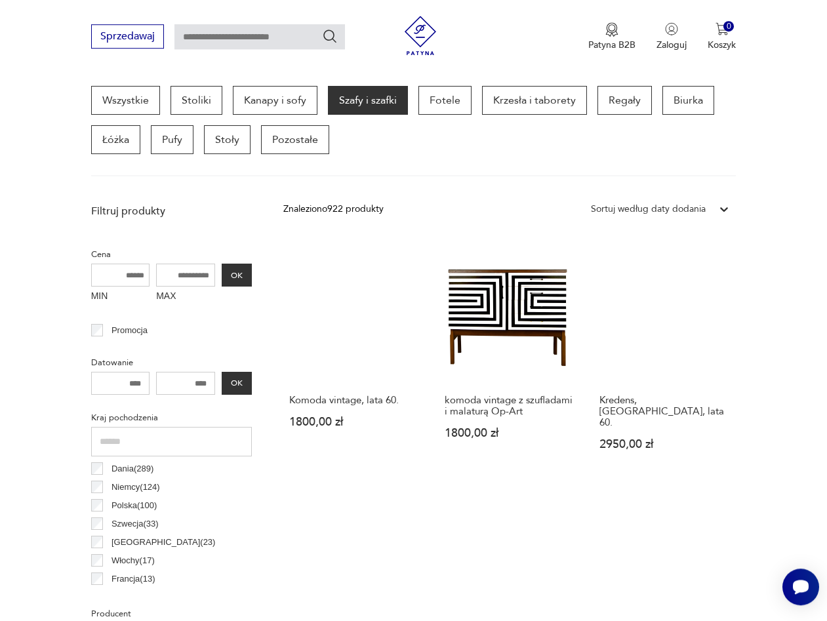
scroll to position [616, 0]
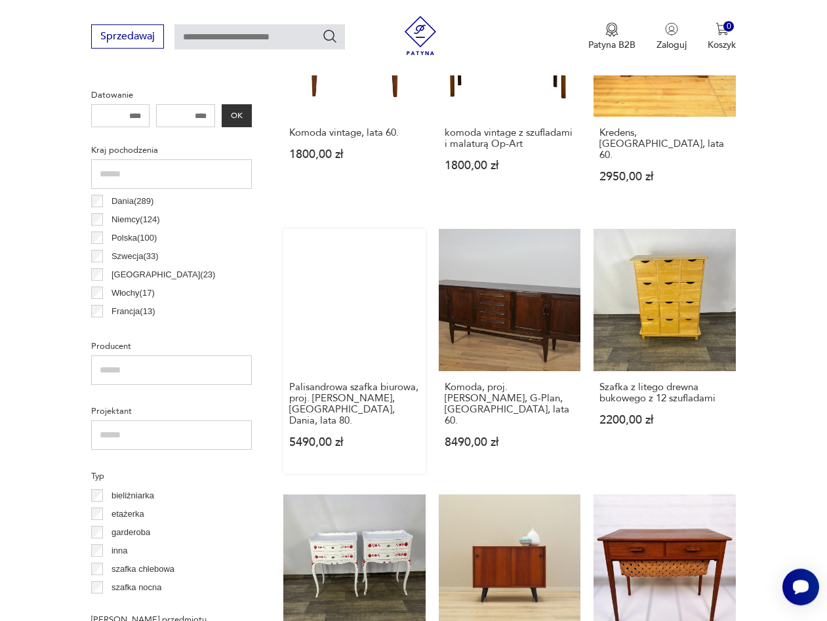
click at [377, 326] on link "Palisandrowa szafka biurowa, proj. [PERSON_NAME], [GEOGRAPHIC_DATA], Dania, lat…" at bounding box center [354, 351] width 142 height 245
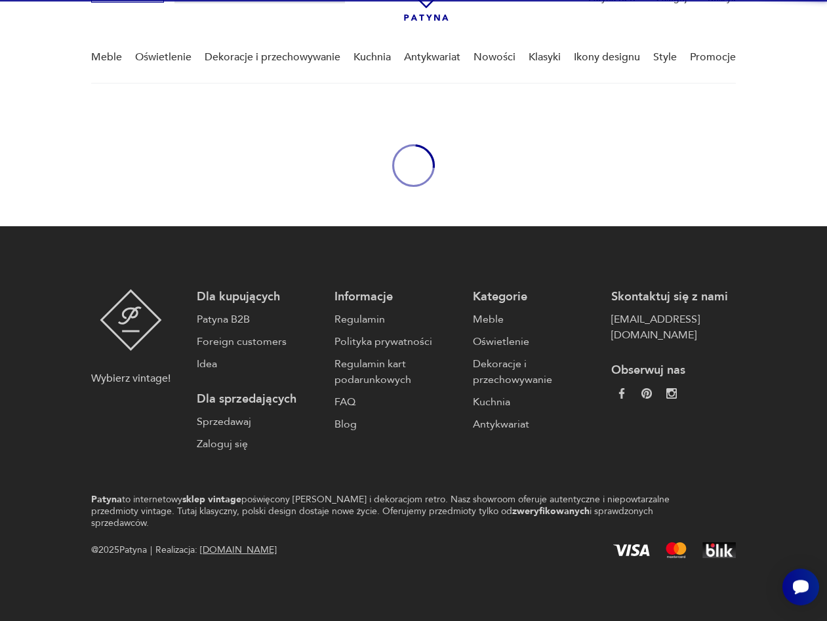
scroll to position [68, 0]
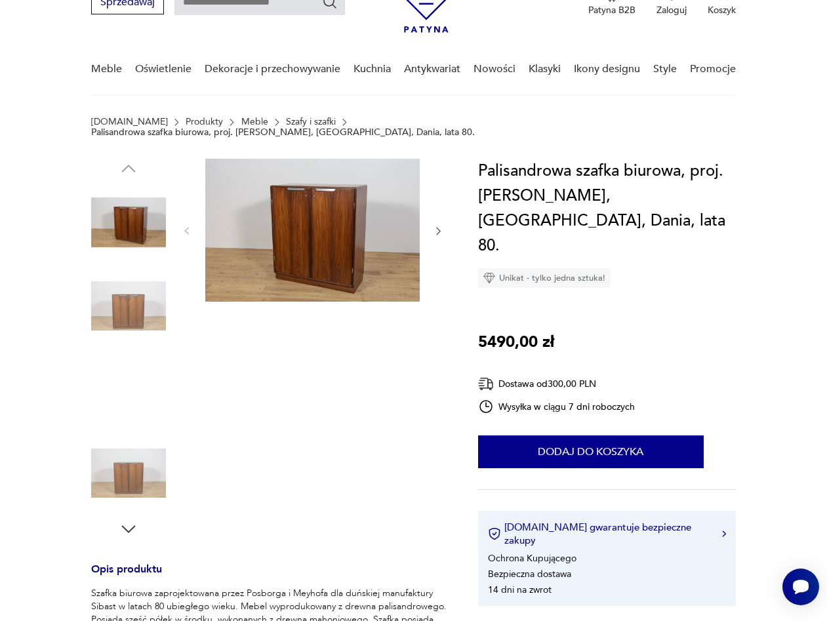
click at [386, 240] on img at bounding box center [312, 230] width 215 height 143
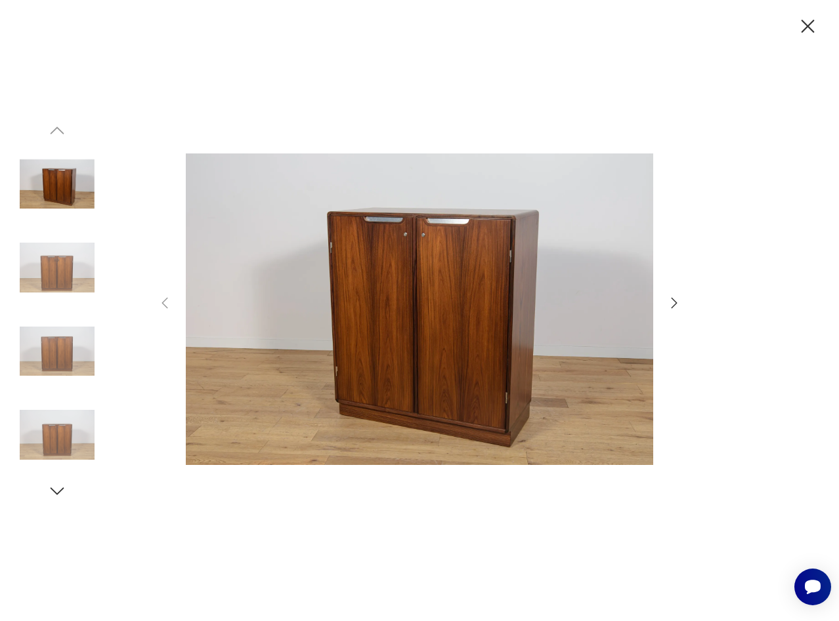
click at [667, 299] on icon "button" at bounding box center [674, 303] width 16 height 16
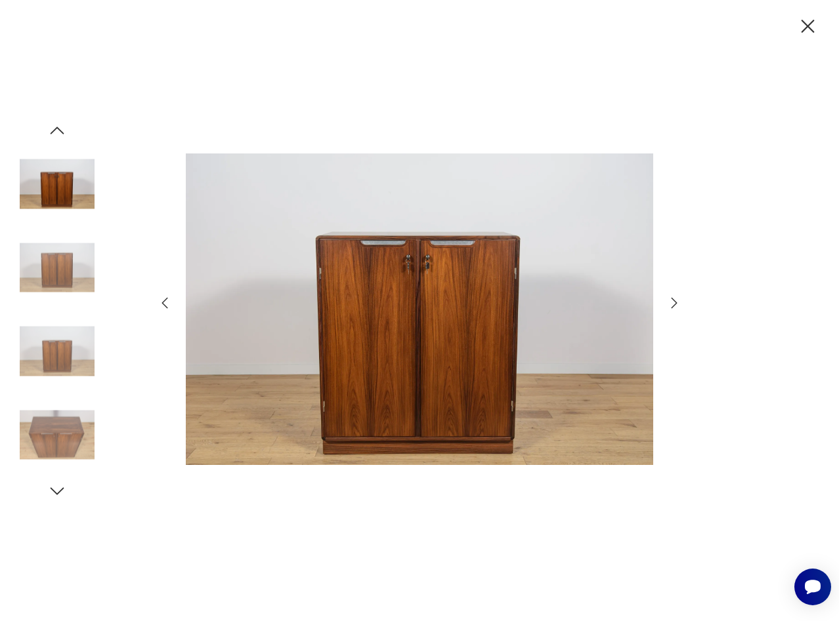
click at [667, 299] on icon "button" at bounding box center [674, 303] width 16 height 16
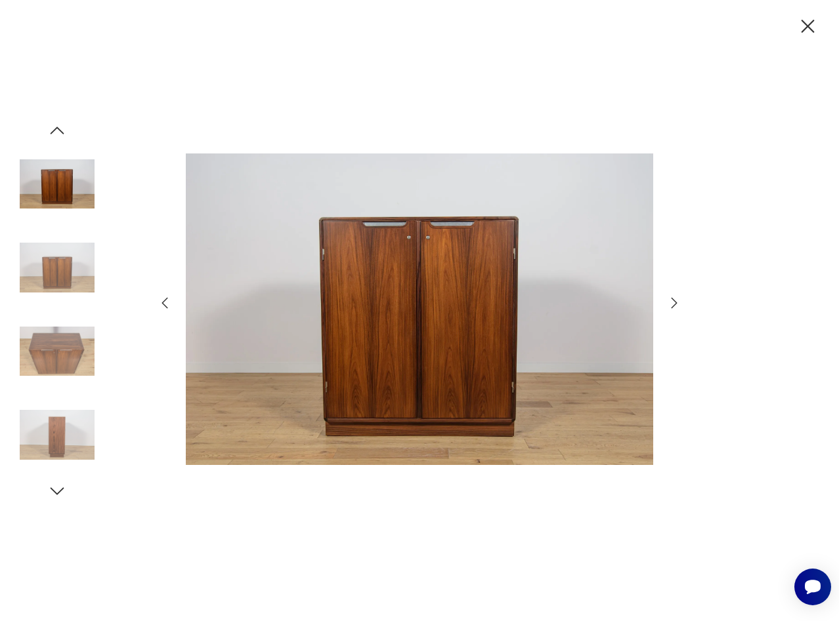
click at [667, 299] on icon "button" at bounding box center [674, 303] width 16 height 16
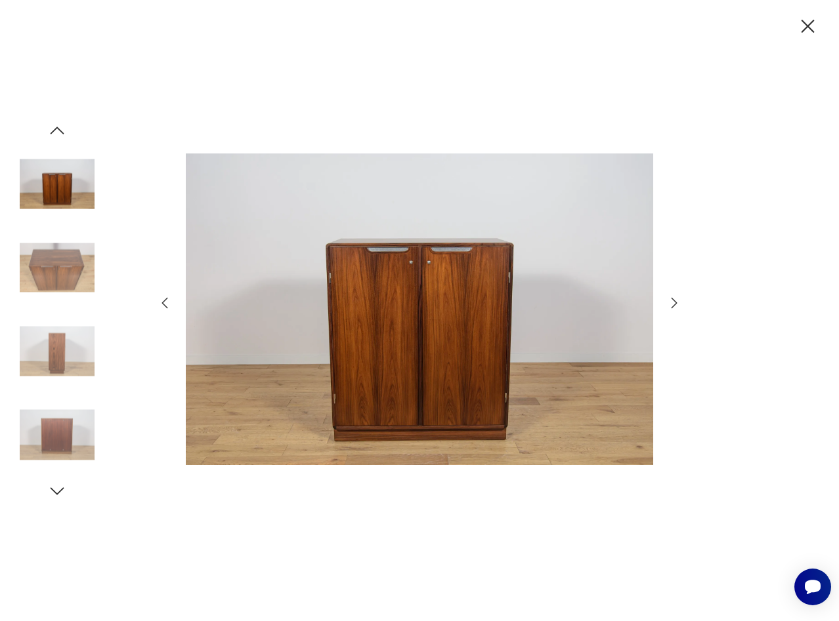
click at [667, 299] on icon "button" at bounding box center [674, 303] width 16 height 16
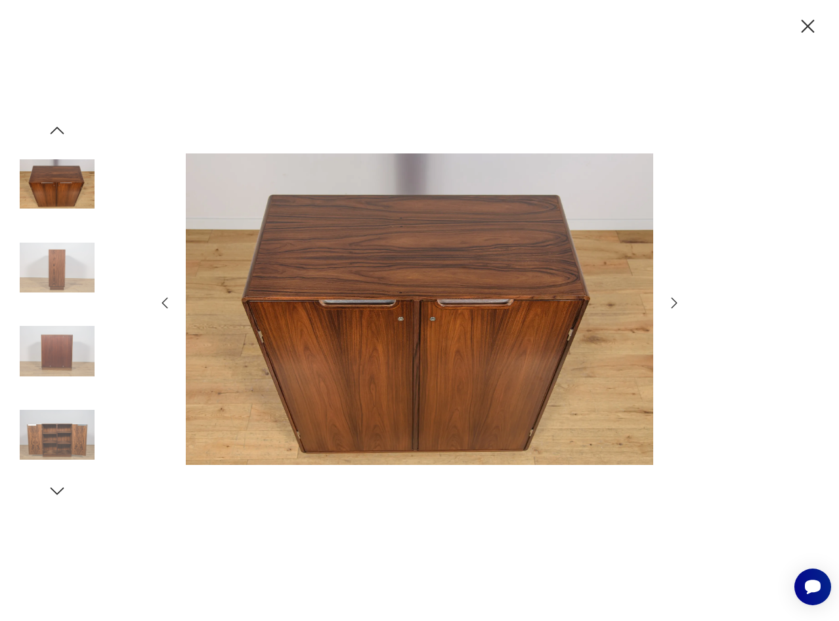
click at [667, 299] on icon "button" at bounding box center [674, 303] width 16 height 16
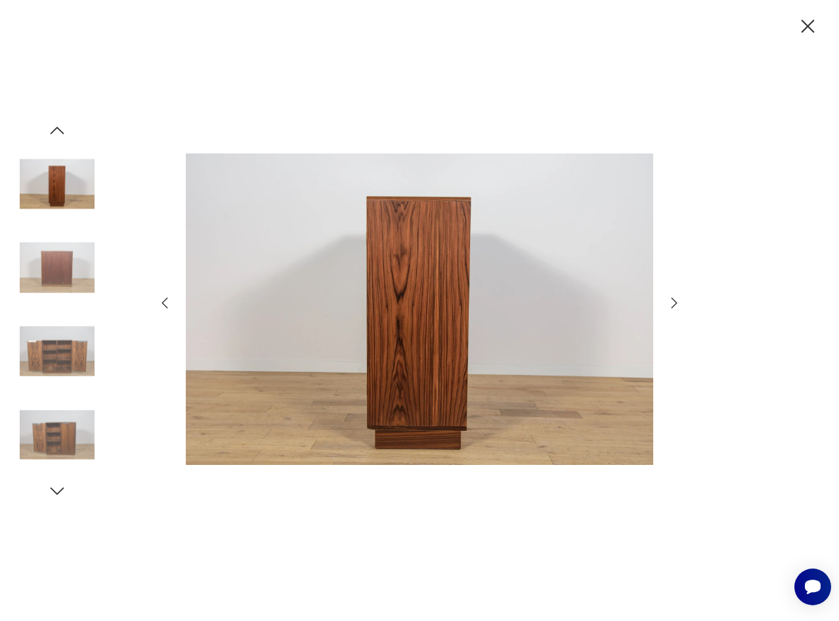
click at [667, 299] on icon "button" at bounding box center [674, 303] width 16 height 16
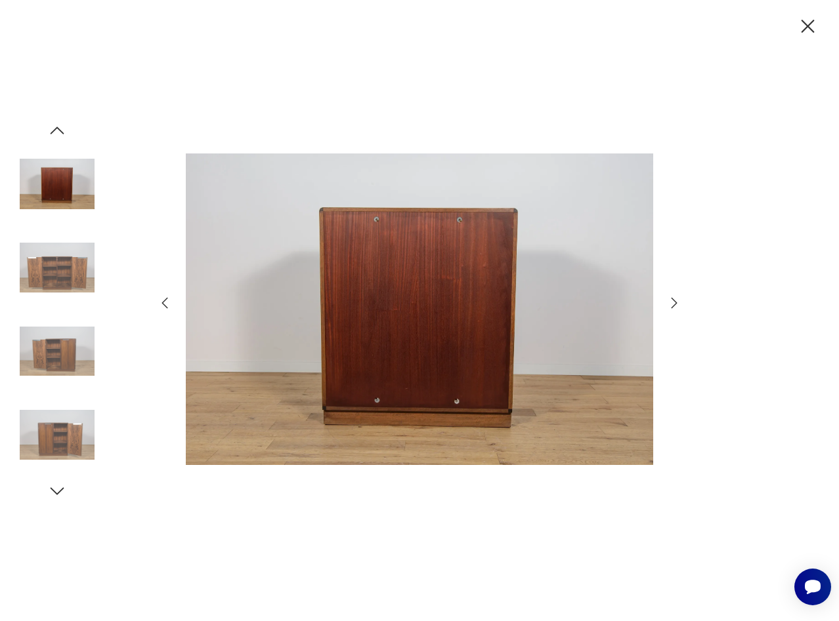
click at [667, 299] on icon "button" at bounding box center [674, 303] width 16 height 16
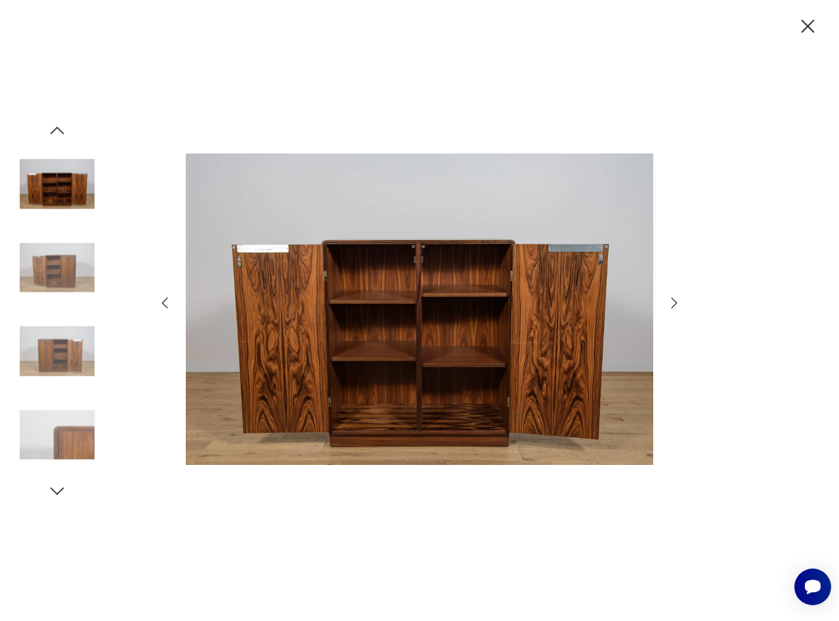
click at [667, 299] on icon "button" at bounding box center [674, 303] width 16 height 16
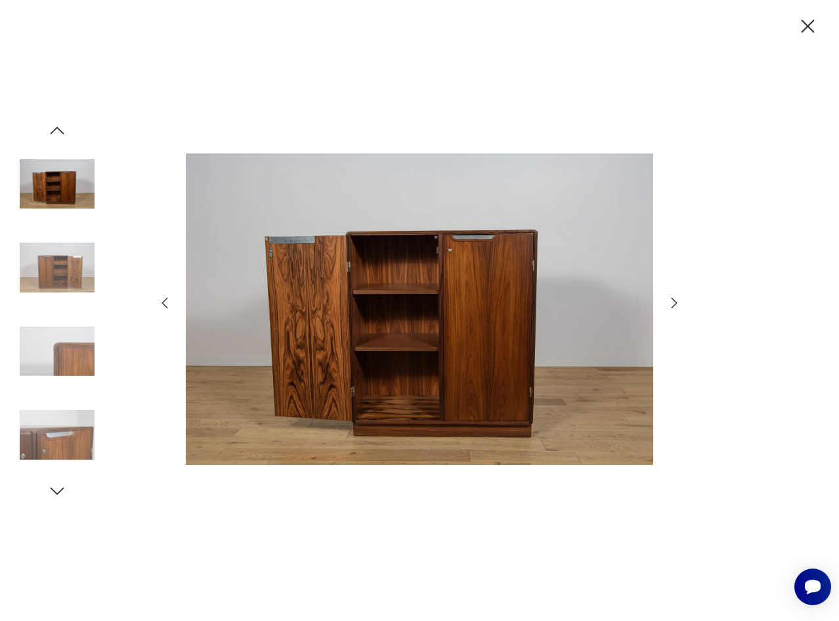
click at [667, 299] on icon "button" at bounding box center [674, 303] width 16 height 16
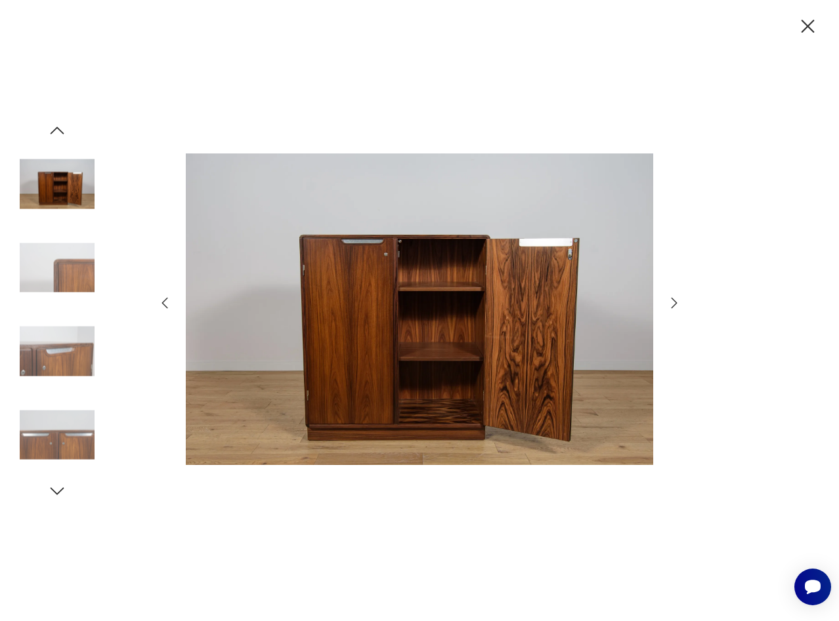
click at [667, 299] on icon "button" at bounding box center [674, 303] width 16 height 16
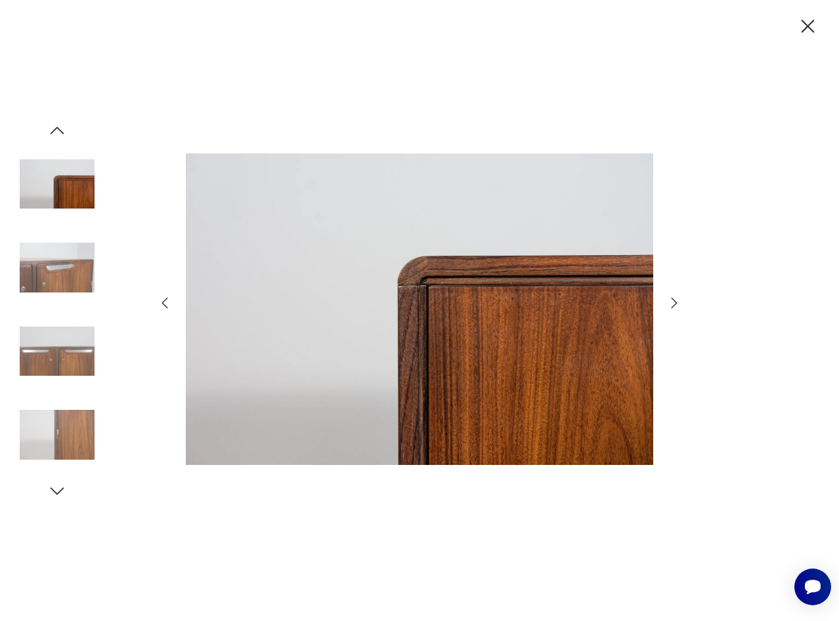
click at [667, 299] on icon "button" at bounding box center [674, 303] width 16 height 16
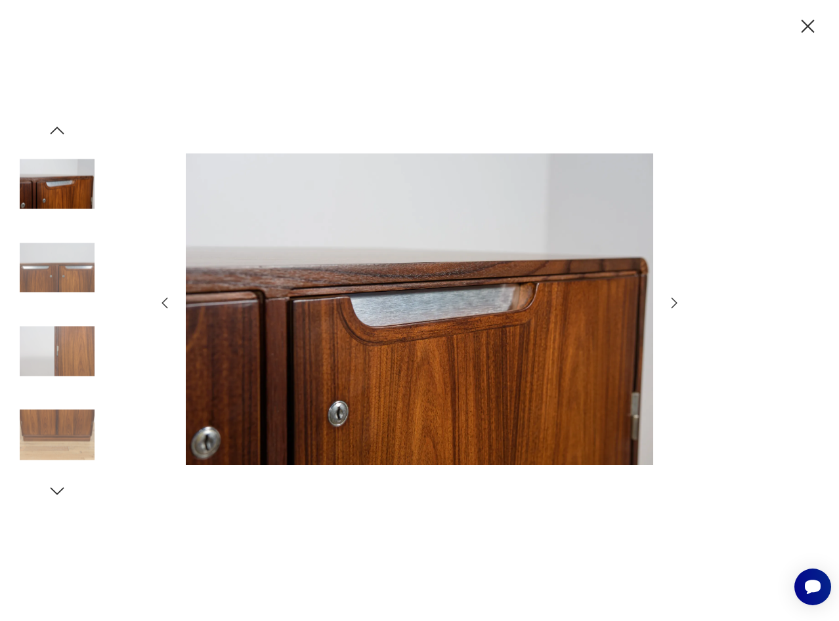
click at [675, 301] on icon "button" at bounding box center [674, 303] width 16 height 16
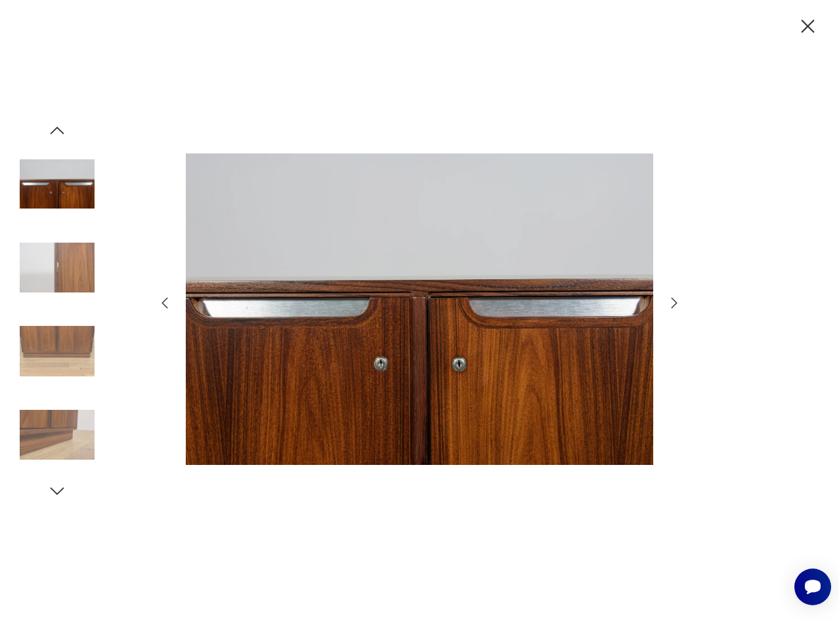
click at [675, 301] on icon "button" at bounding box center [674, 303] width 16 height 16
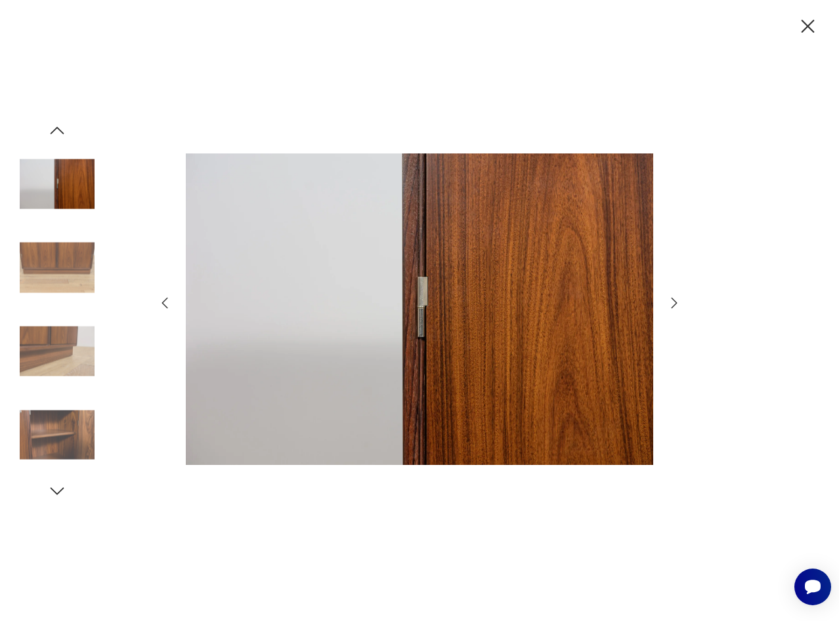
click at [675, 301] on icon "button" at bounding box center [674, 303] width 16 height 16
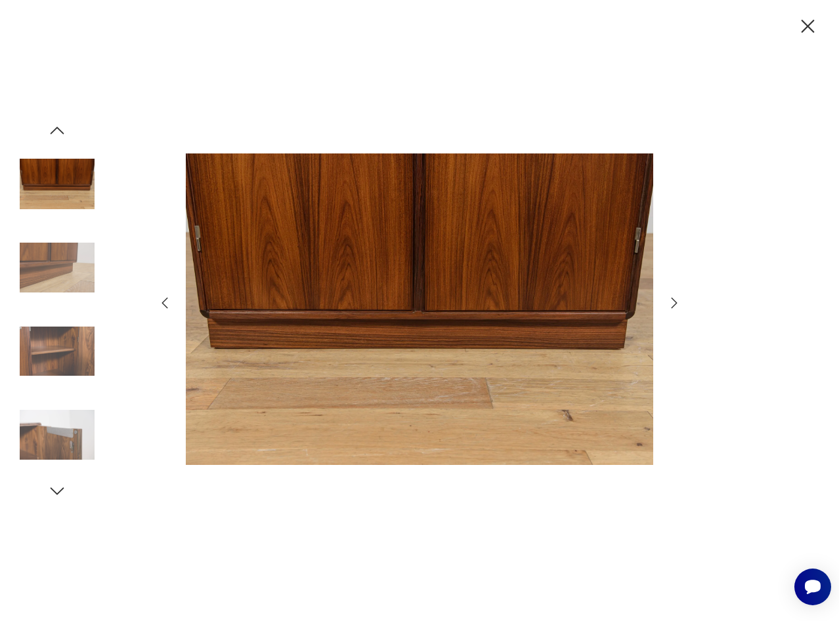
click at [675, 301] on icon "button" at bounding box center [674, 303] width 16 height 16
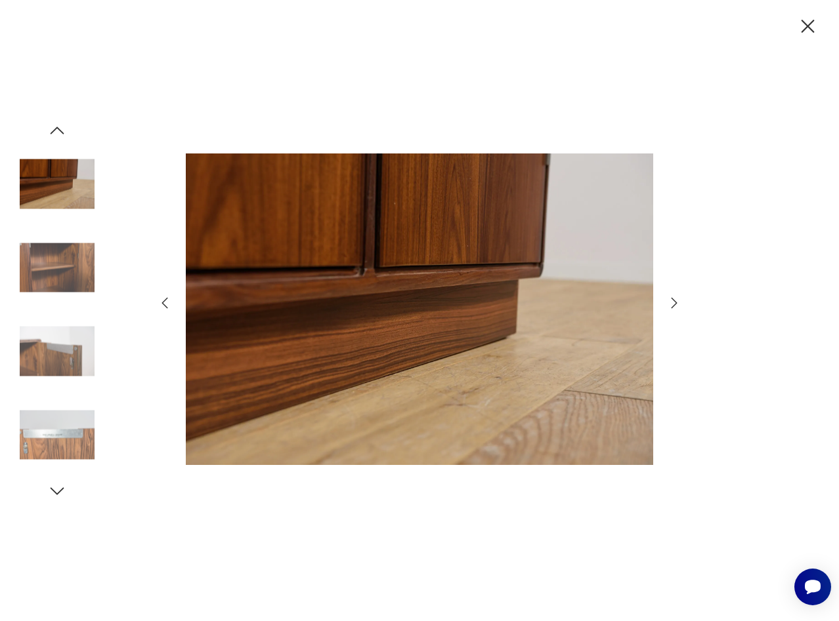
click at [671, 301] on icon "button" at bounding box center [674, 303] width 16 height 16
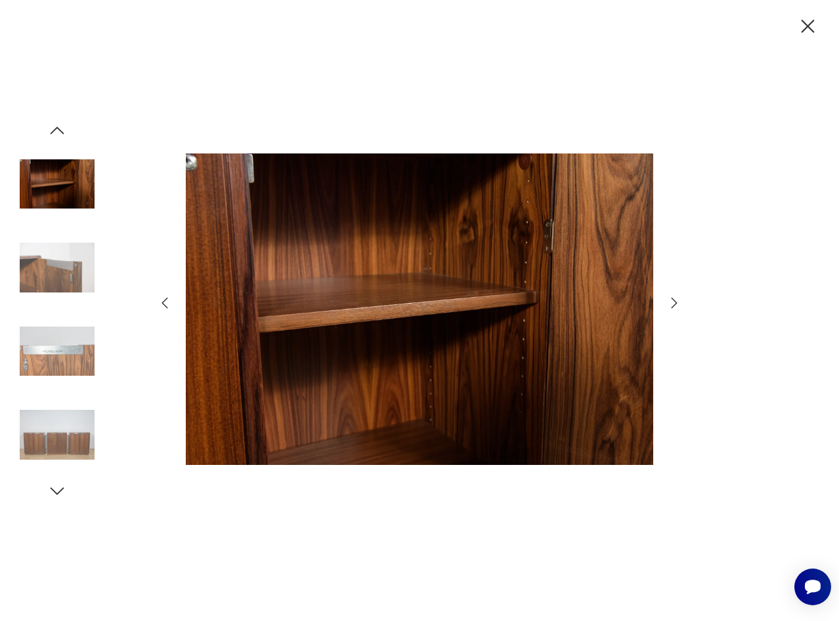
click at [671, 299] on icon "button" at bounding box center [674, 302] width 6 height 10
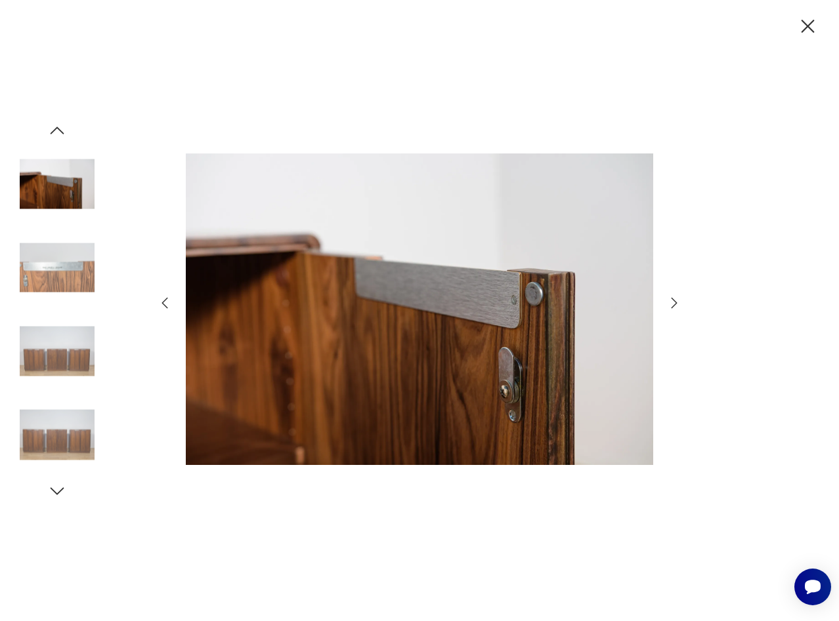
click at [638, 289] on img at bounding box center [419, 309] width 467 height 497
click at [669, 304] on icon "button" at bounding box center [674, 303] width 16 height 16
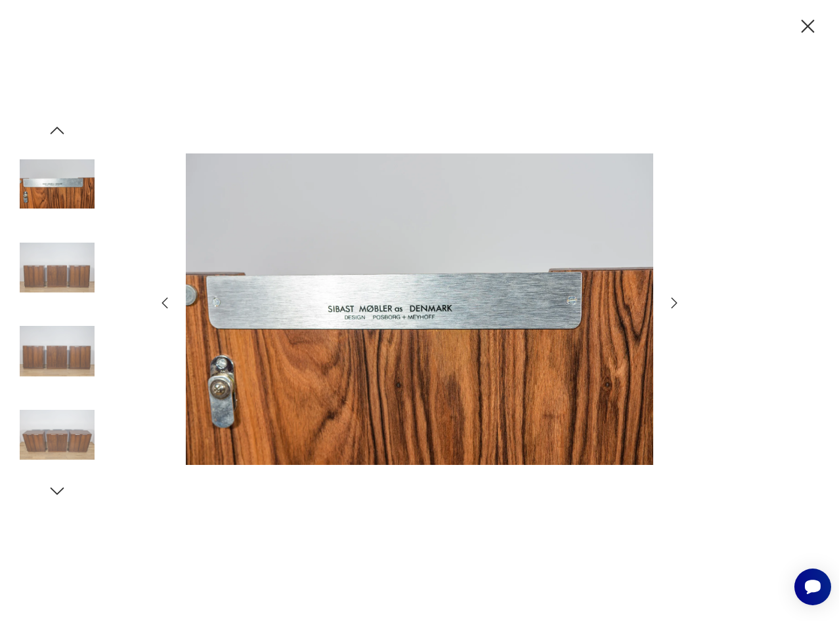
click at [671, 303] on icon "button" at bounding box center [674, 303] width 16 height 16
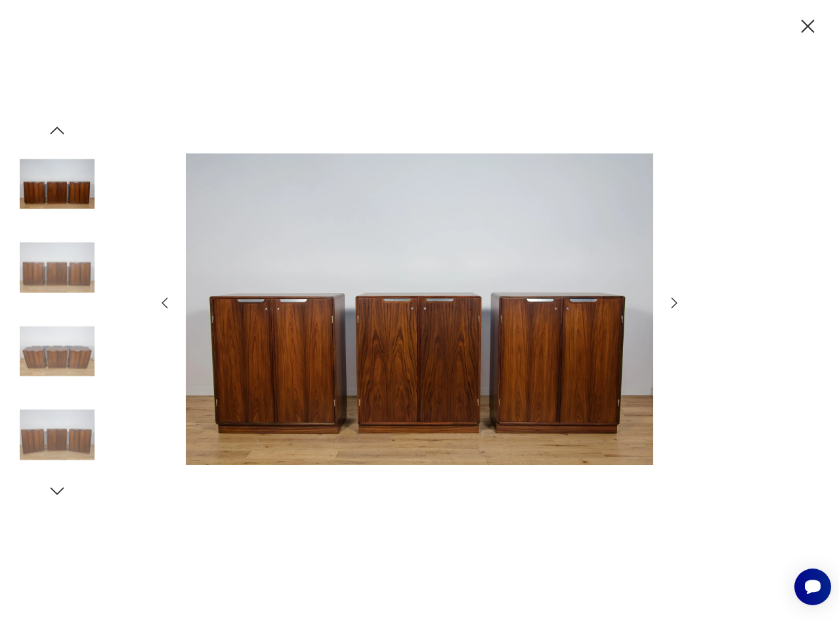
click at [674, 301] on icon "button" at bounding box center [674, 303] width 16 height 16
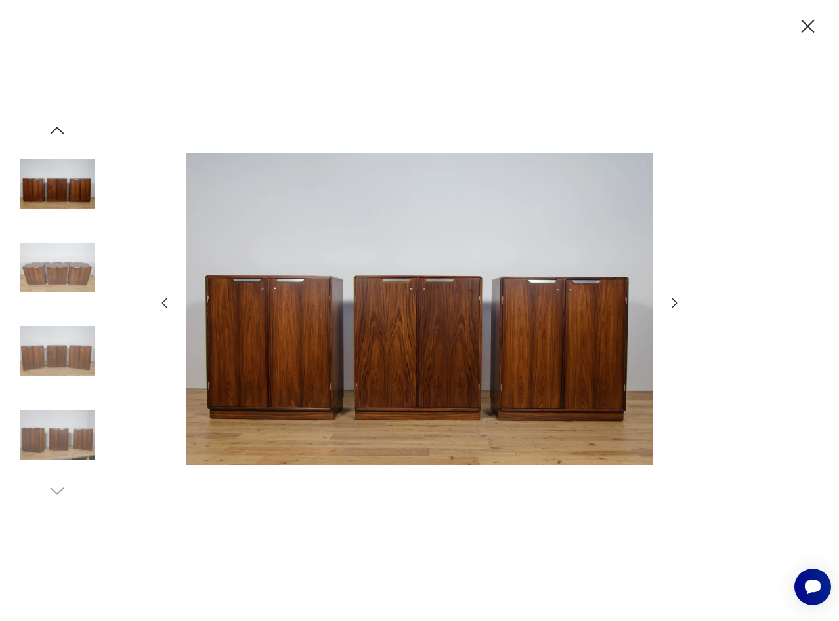
click at [674, 301] on icon "button" at bounding box center [674, 303] width 16 height 16
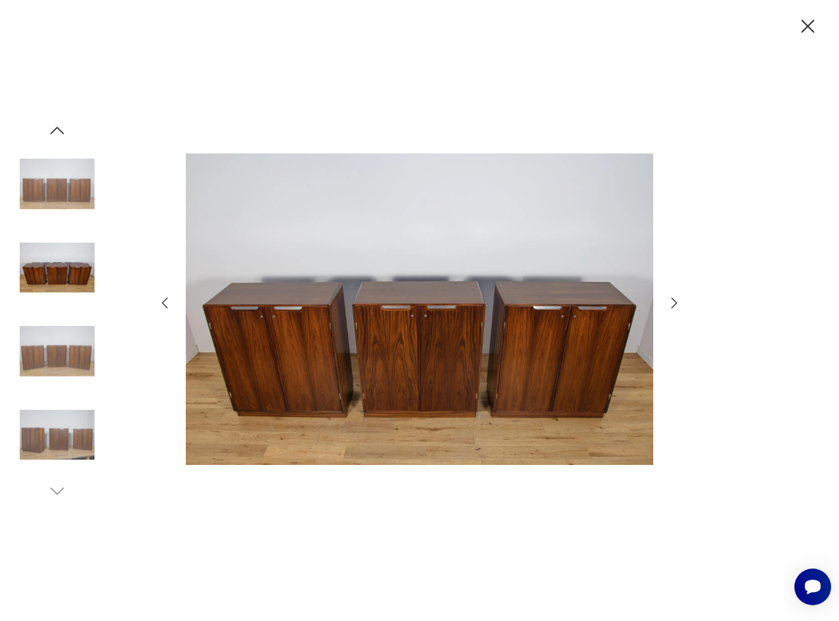
click at [674, 301] on icon "button" at bounding box center [674, 302] width 6 height 10
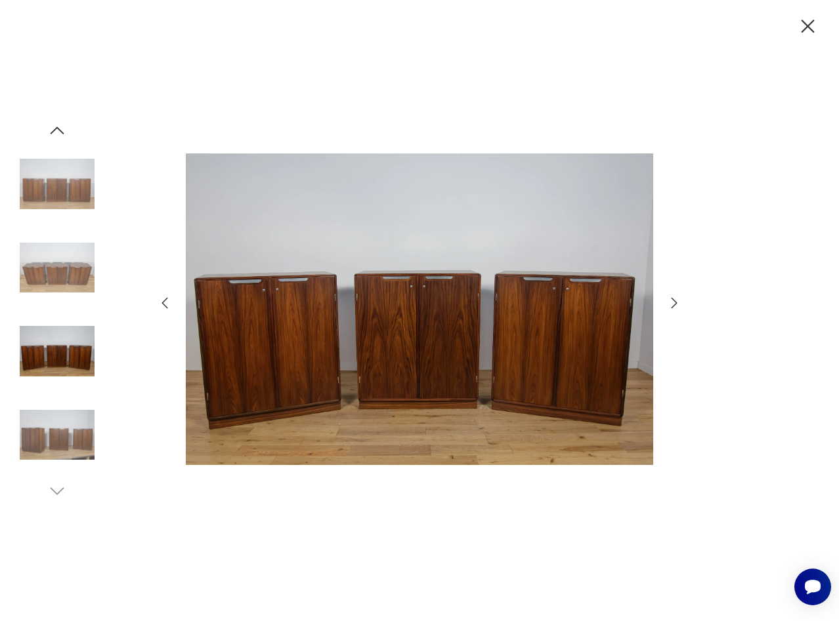
click at [674, 301] on icon "button" at bounding box center [674, 302] width 6 height 10
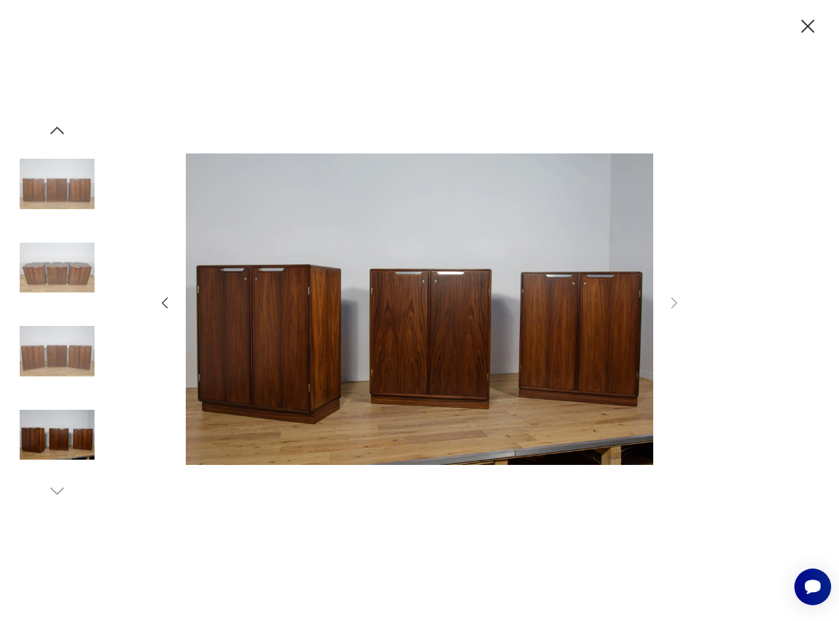
drag, startPoint x: 808, startPoint y: 26, endPoint x: 801, endPoint y: 33, distance: 9.8
click at [808, 26] on icon "button" at bounding box center [807, 26] width 13 height 13
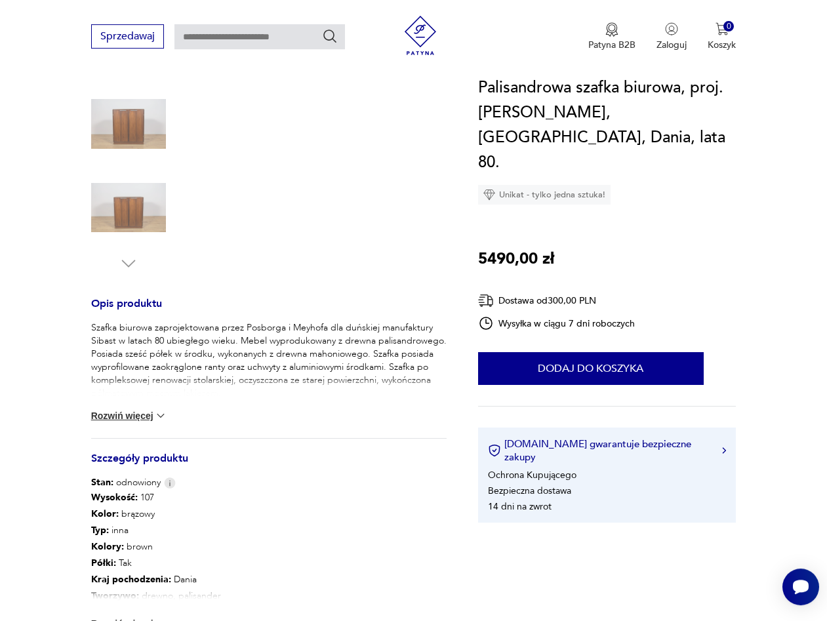
scroll to position [335, 0]
click at [129, 409] on button "Rozwiń więcej" at bounding box center [129, 415] width 76 height 13
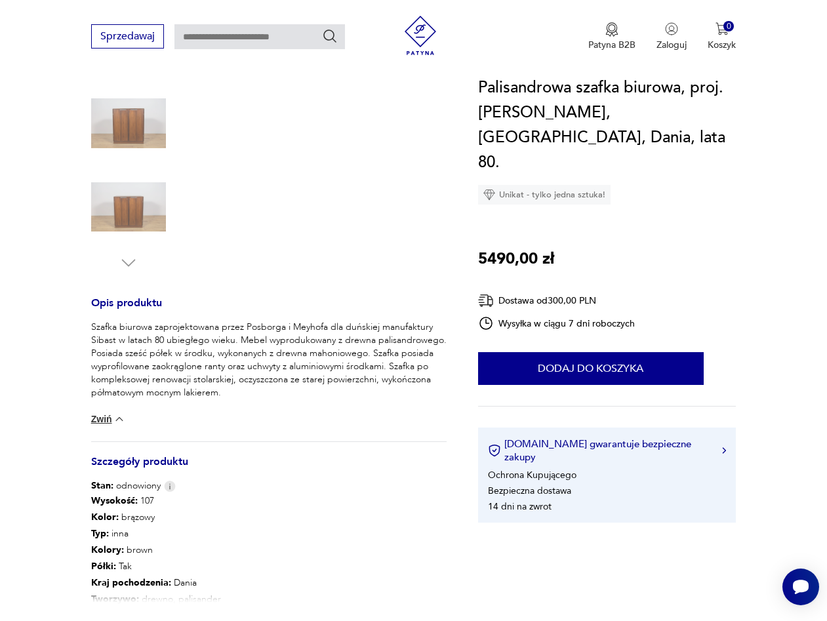
scroll to position [535, 0]
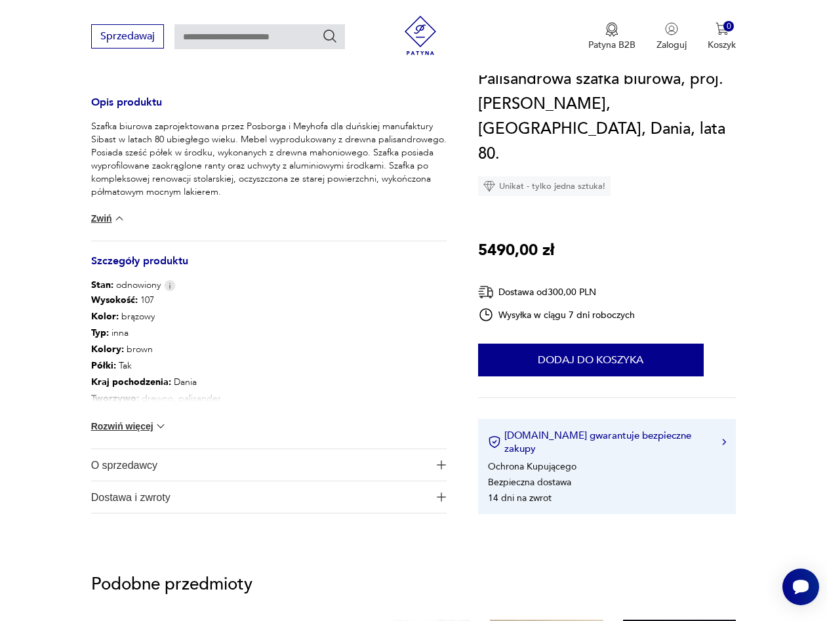
click at [129, 420] on button "Rozwiń więcej" at bounding box center [129, 426] width 76 height 13
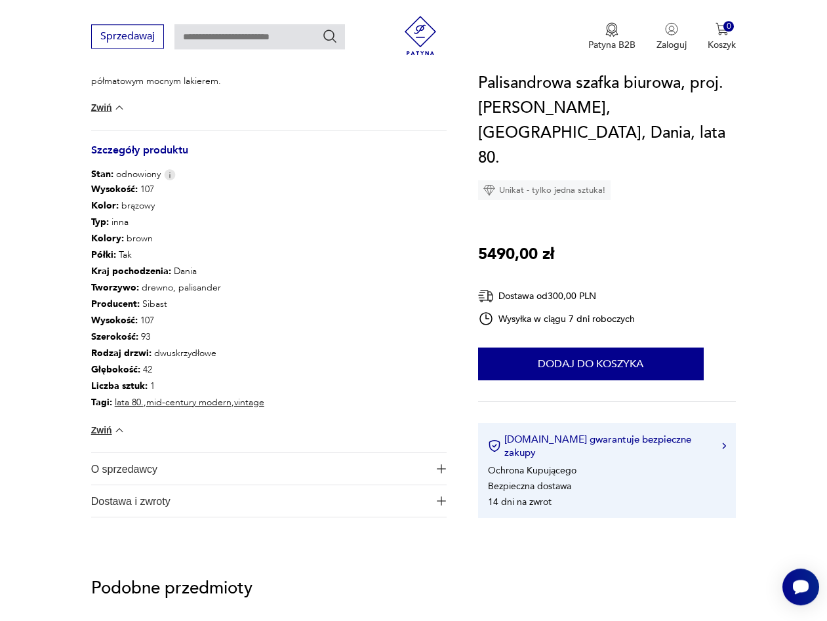
scroll to position [669, 0]
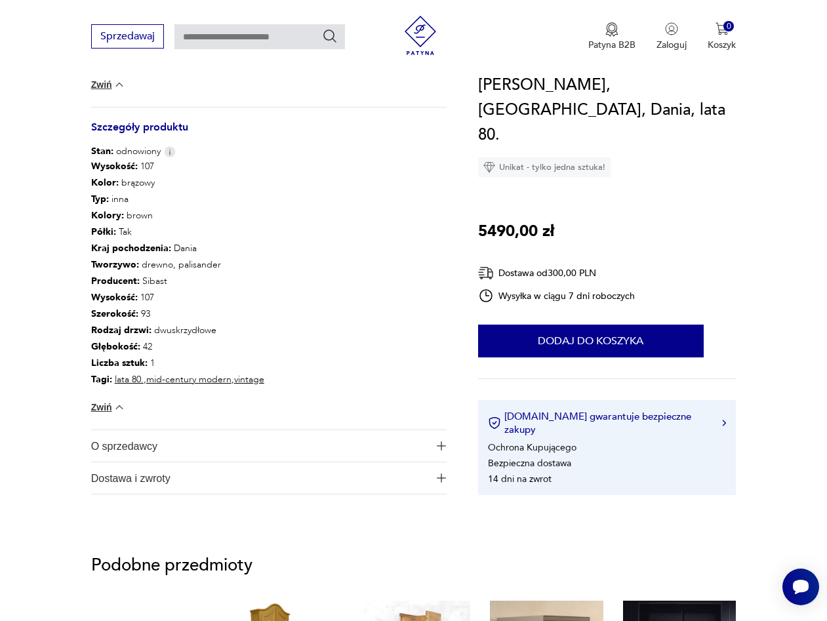
click at [143, 437] on span "O sprzedawcy" at bounding box center [260, 445] width 338 height 31
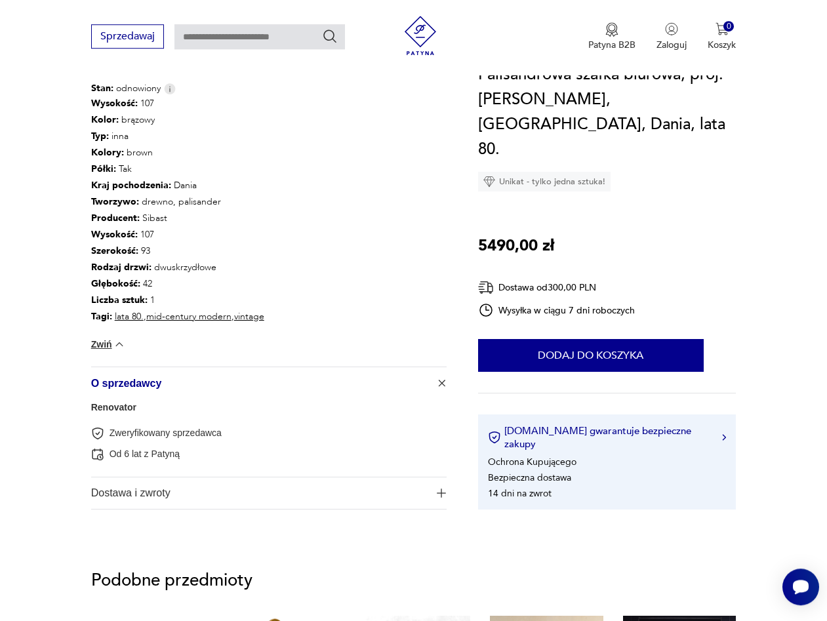
scroll to position [803, 0]
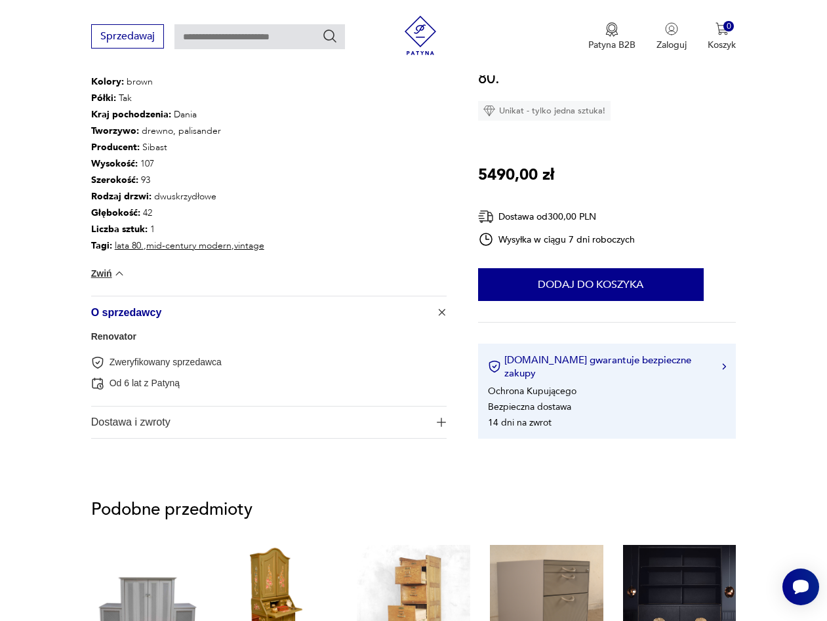
click at [112, 420] on span "Dostawa i zwroty" at bounding box center [260, 422] width 338 height 31
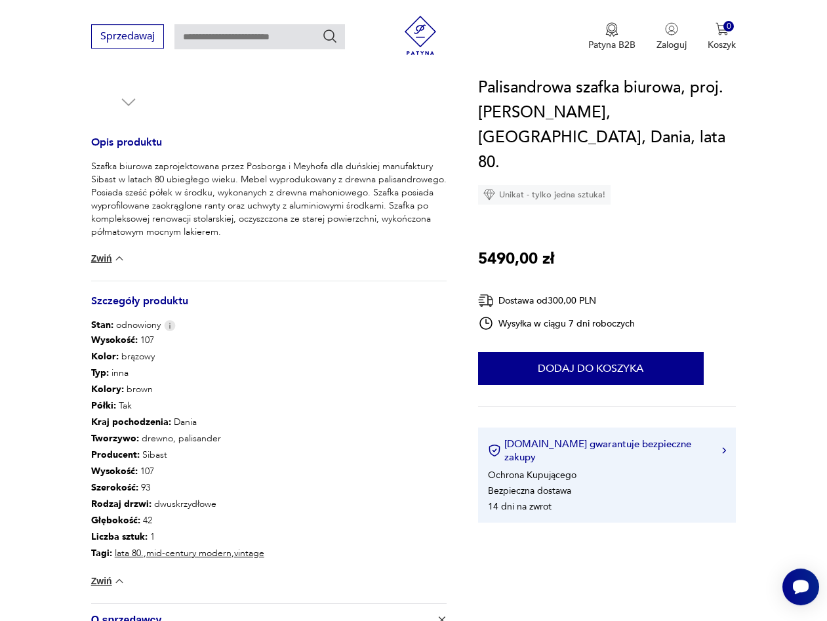
scroll to position [468, 0]
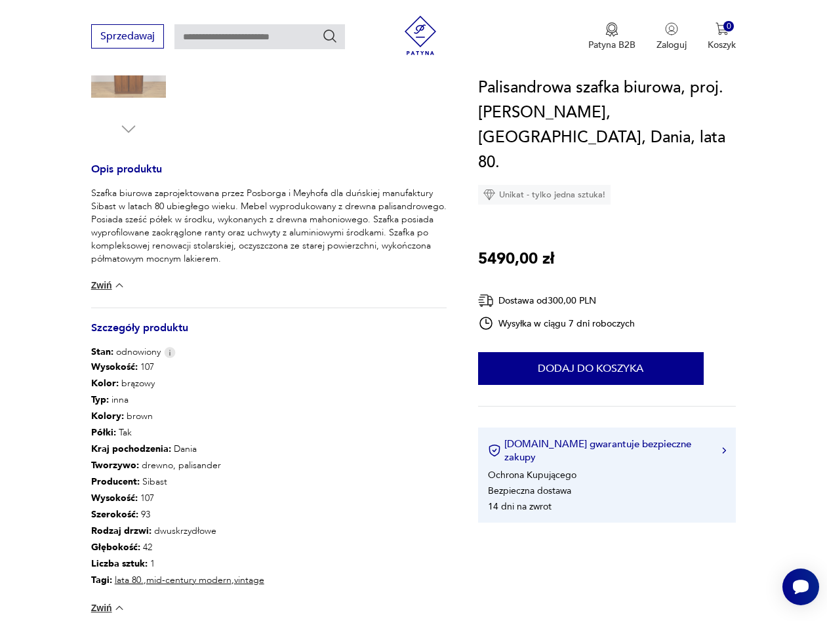
click at [58, 355] on section "Opis produktu Szafka biurowa zaprojektowana przez Posborga i Meyhofa dla duński…" at bounding box center [413, 349] width 827 height 1180
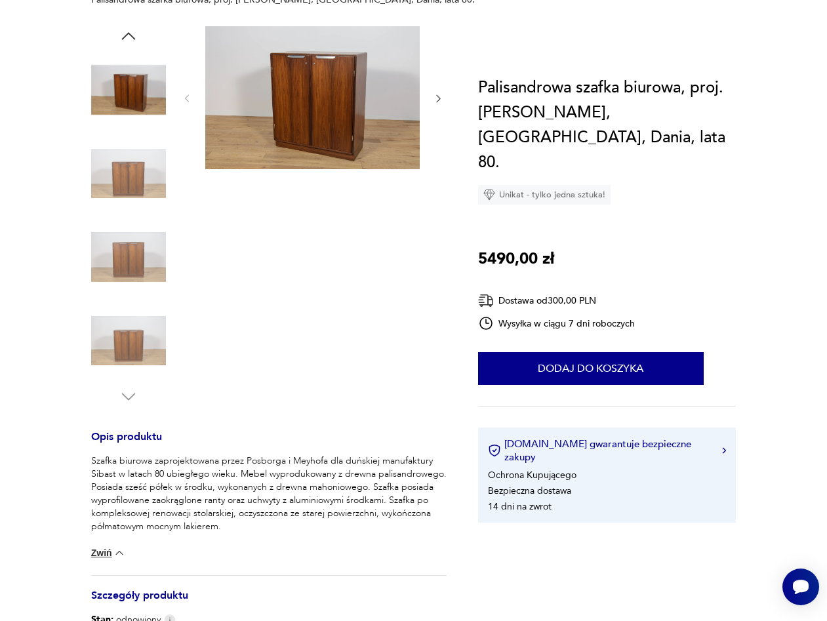
scroll to position [0, 0]
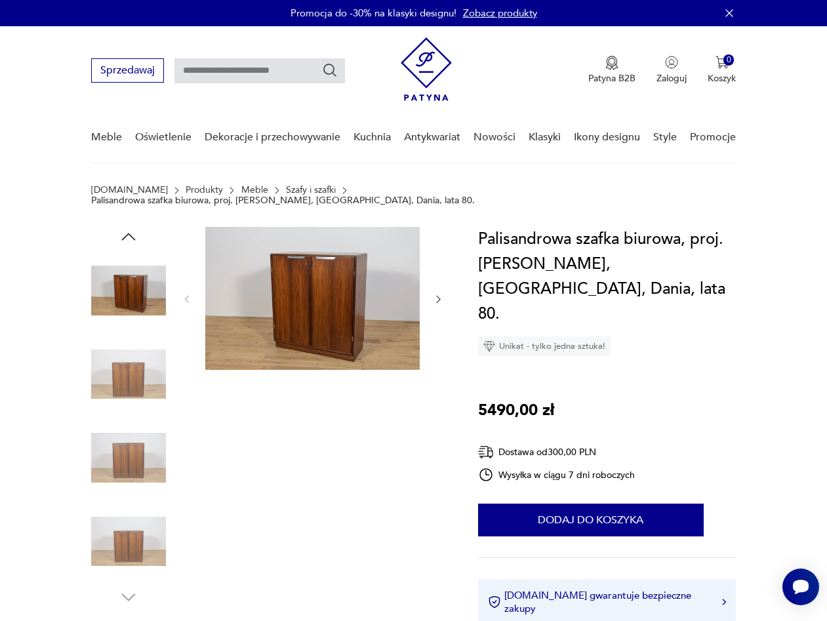
click at [270, 281] on img at bounding box center [312, 298] width 215 height 143
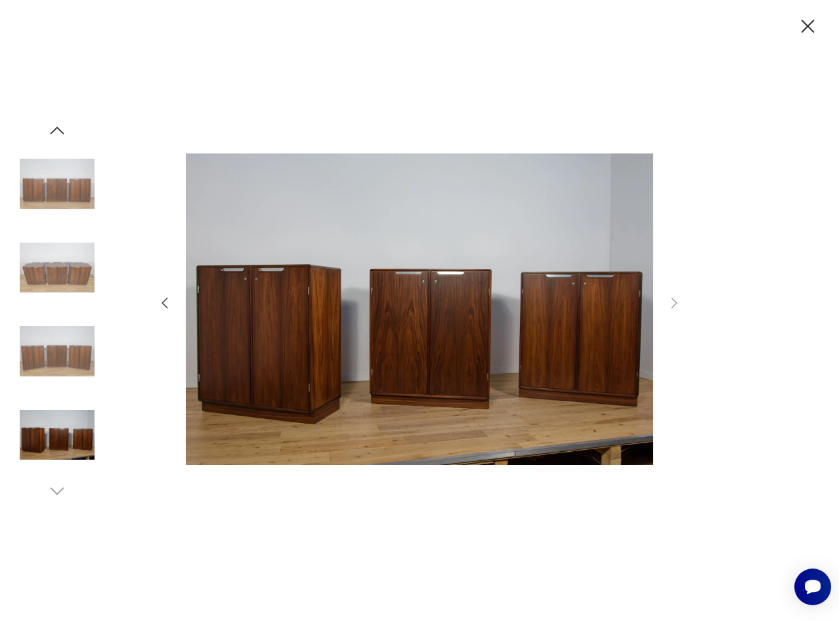
click at [55, 177] on img at bounding box center [57, 184] width 75 height 75
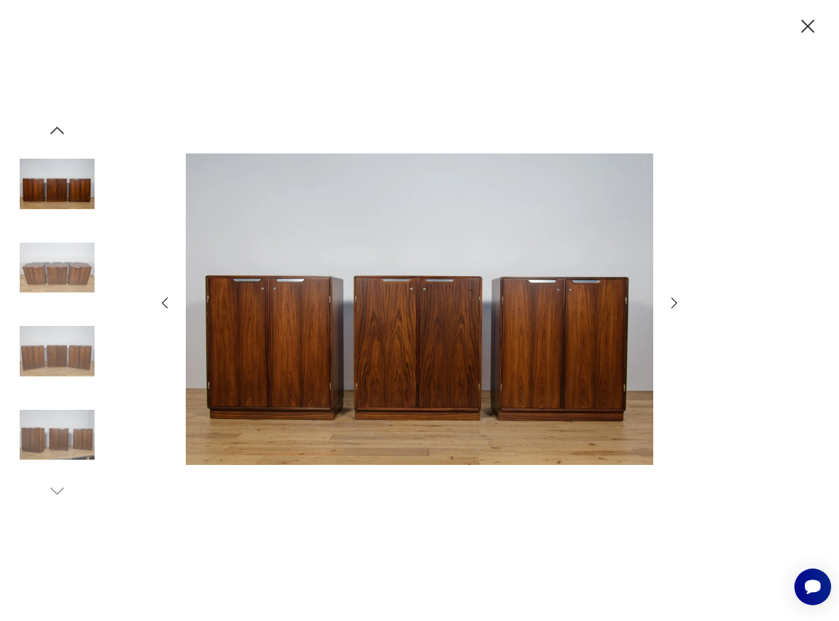
click at [62, 133] on icon "button" at bounding box center [58, 130] width 14 height 7
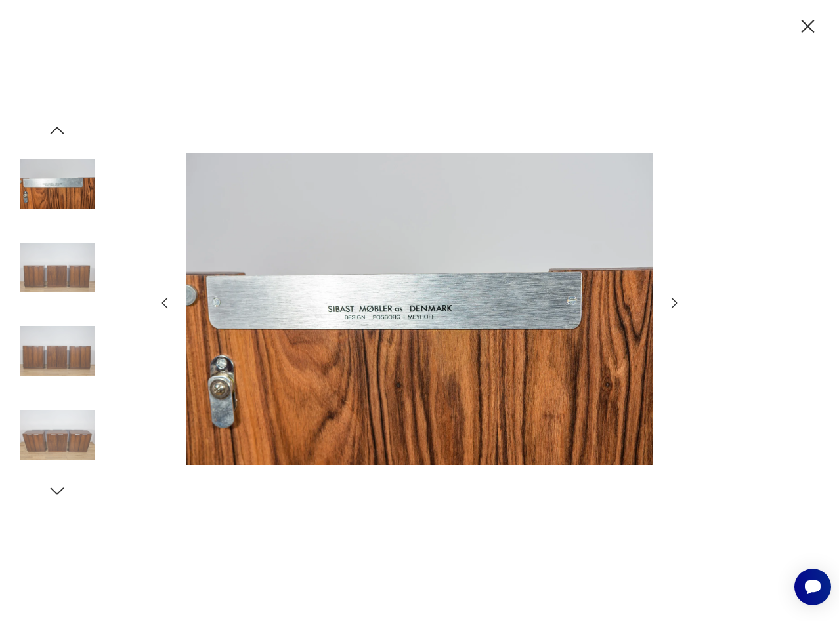
click at [62, 133] on icon "button" at bounding box center [58, 130] width 14 height 7
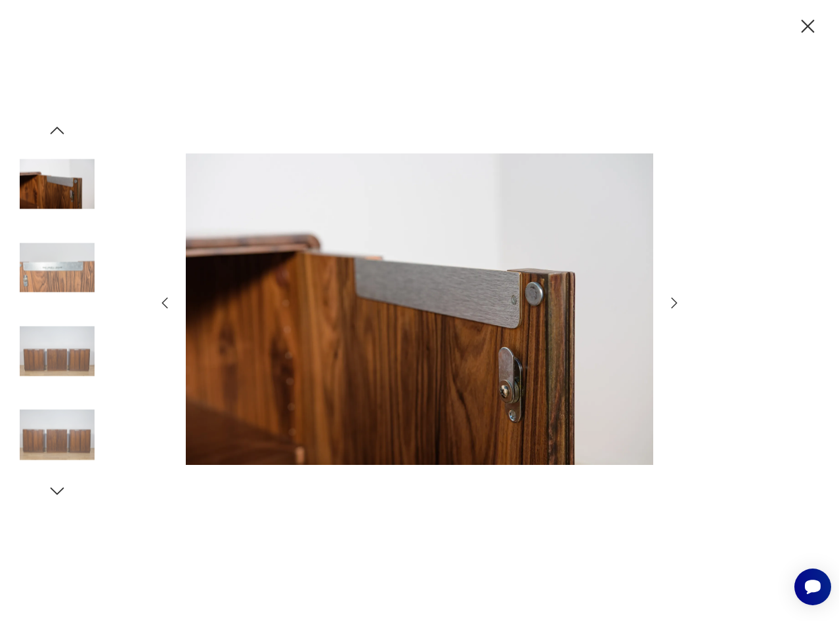
click at [62, 133] on icon "button" at bounding box center [58, 130] width 14 height 7
click at [62, 133] on icon "button" at bounding box center [57, 131] width 20 height 20
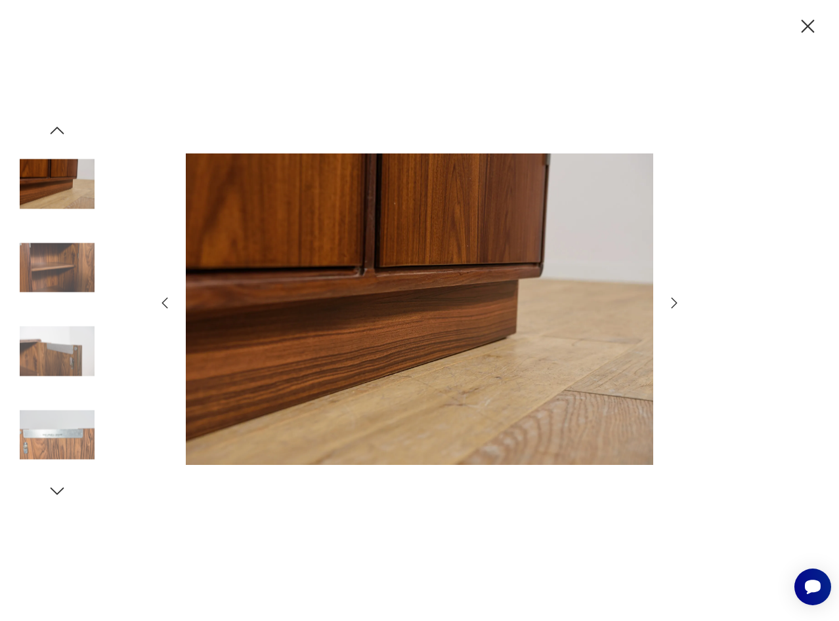
click at [62, 133] on icon "button" at bounding box center [57, 131] width 20 height 20
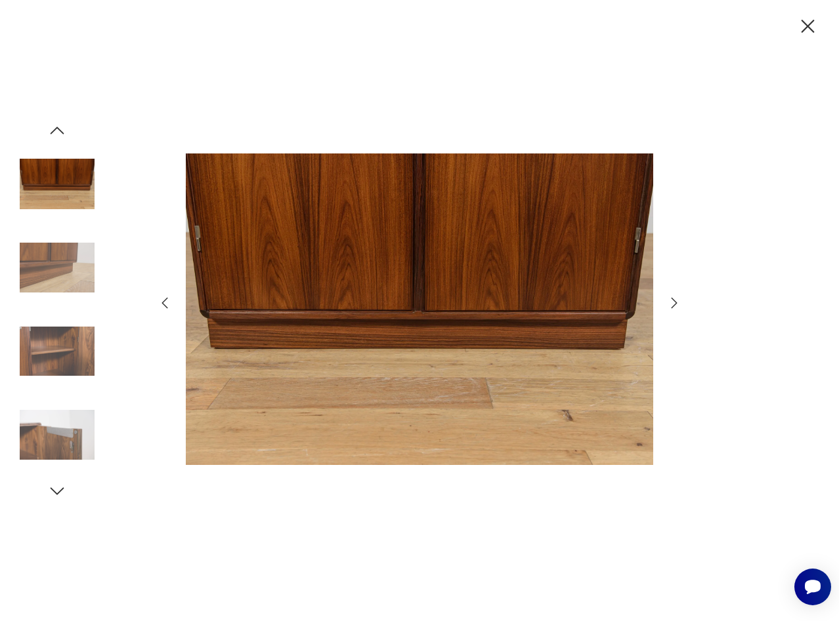
click at [62, 133] on icon "button" at bounding box center [57, 131] width 20 height 20
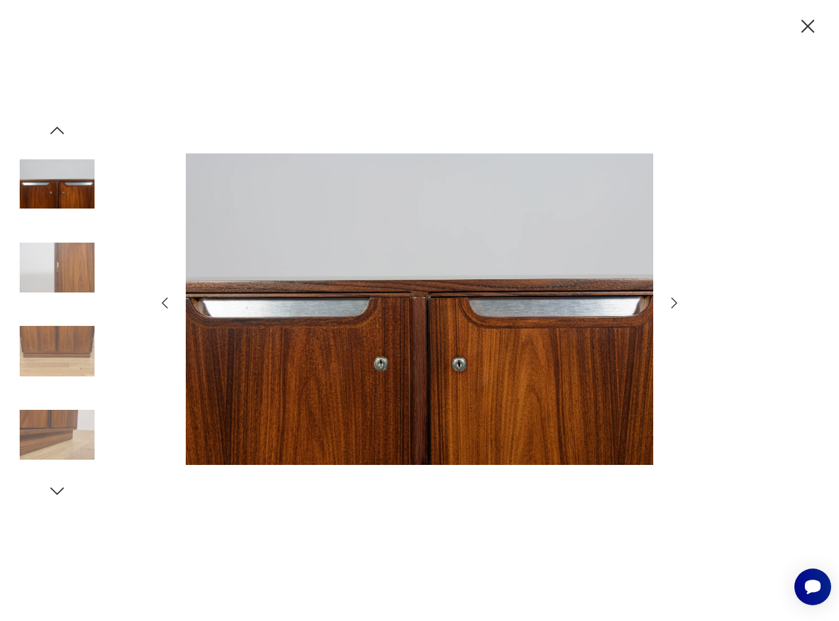
click at [62, 133] on icon "button" at bounding box center [57, 131] width 20 height 20
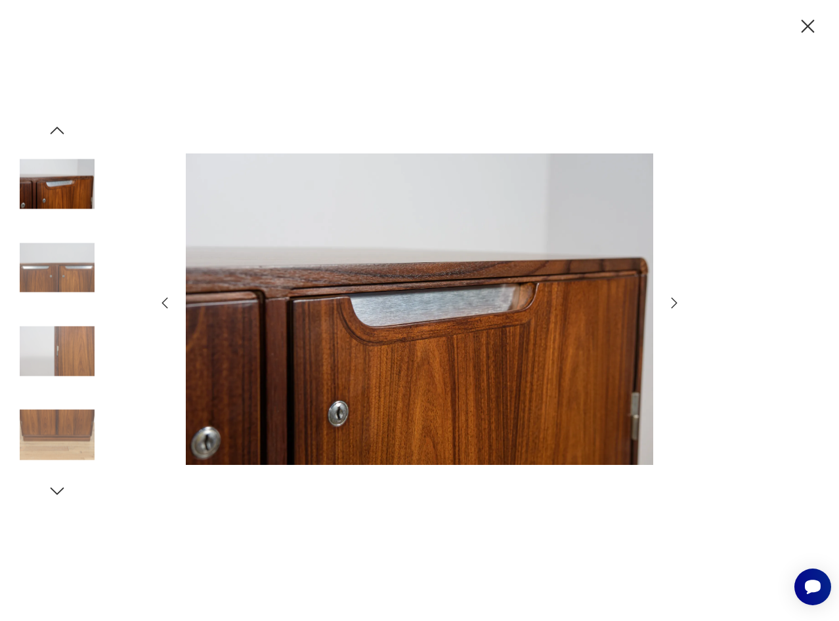
click at [62, 134] on icon "button" at bounding box center [57, 131] width 20 height 20
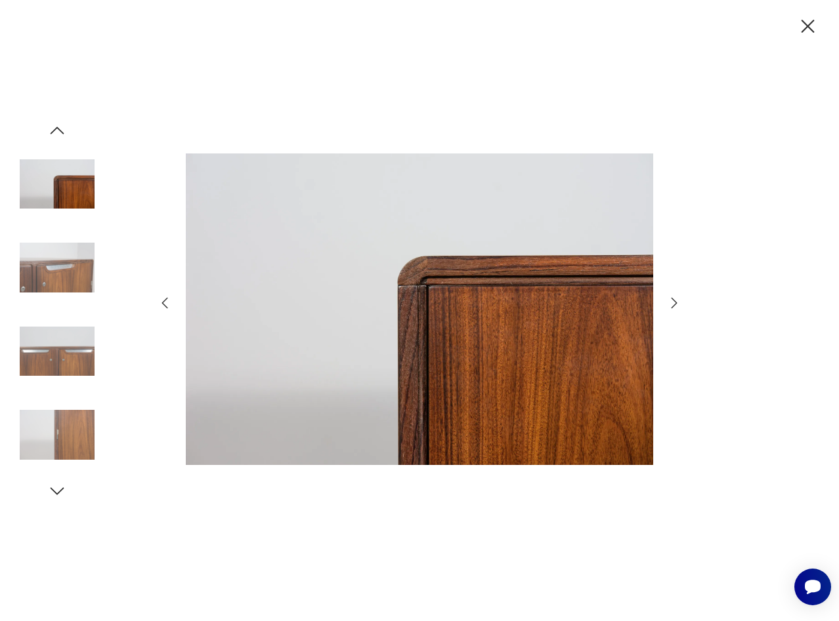
click at [62, 134] on icon "button" at bounding box center [57, 131] width 20 height 20
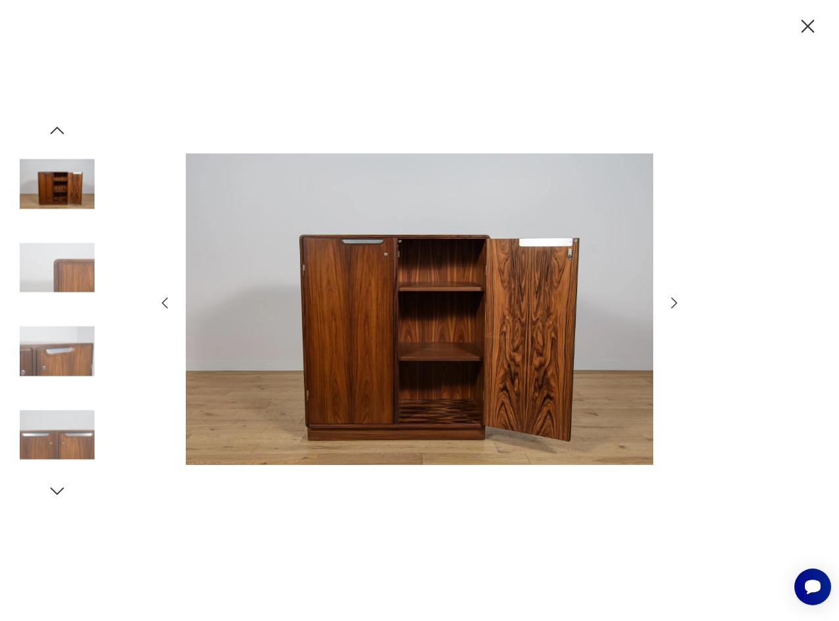
click at [62, 134] on icon "button" at bounding box center [57, 131] width 20 height 20
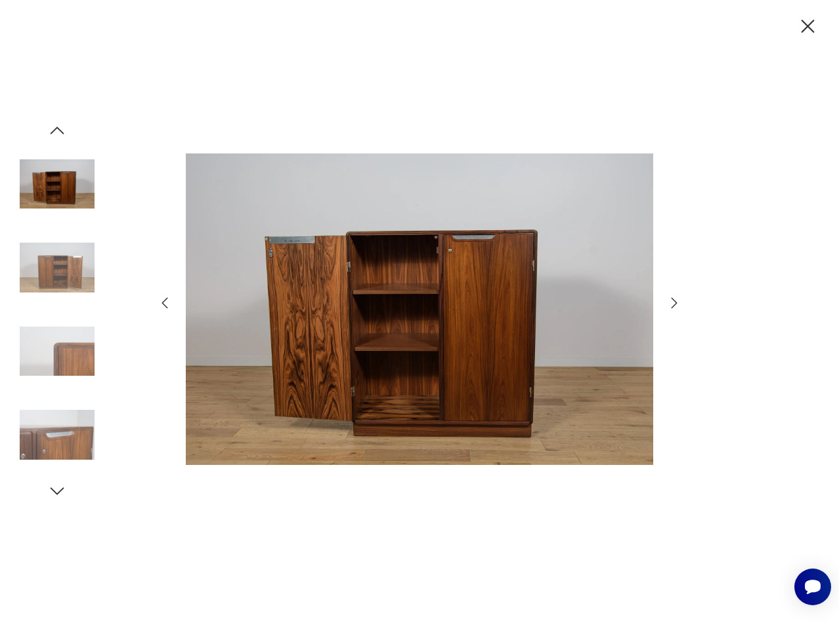
click at [62, 134] on icon "button" at bounding box center [57, 131] width 20 height 20
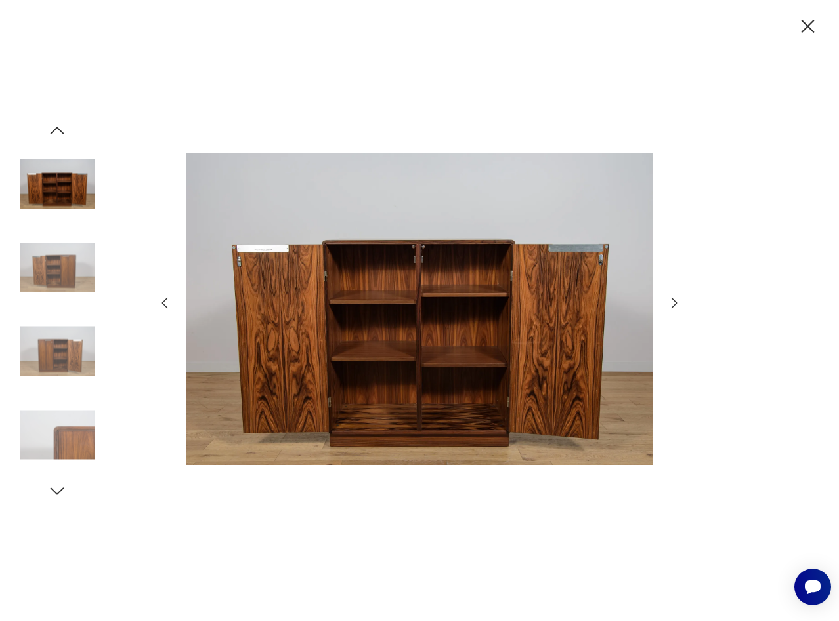
click at [62, 134] on icon "button" at bounding box center [57, 131] width 20 height 20
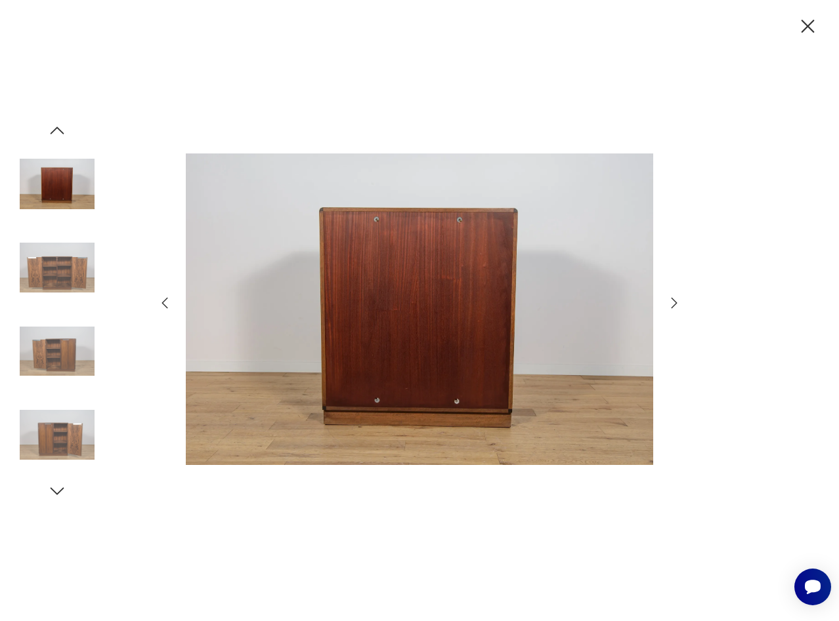
click at [64, 137] on icon "button" at bounding box center [57, 131] width 20 height 20
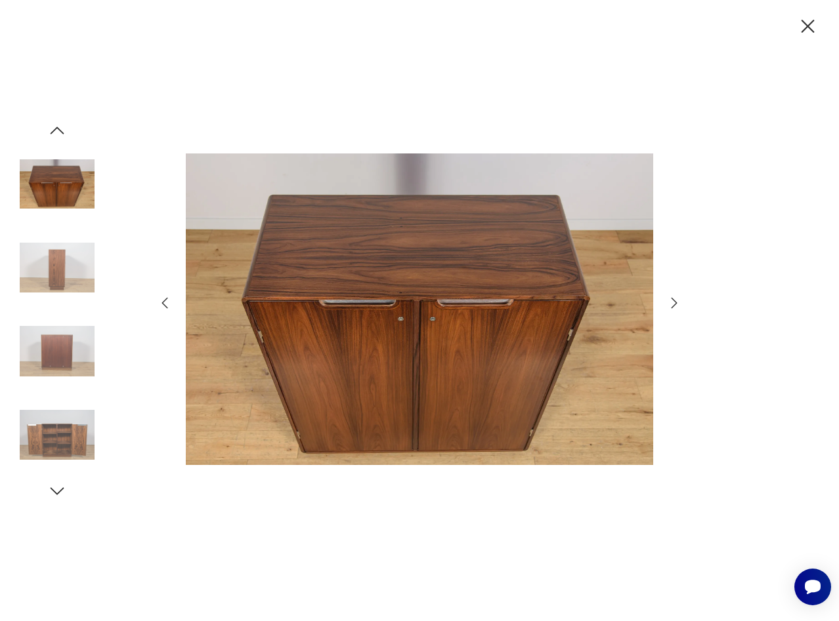
click at [64, 137] on icon "button" at bounding box center [57, 131] width 20 height 20
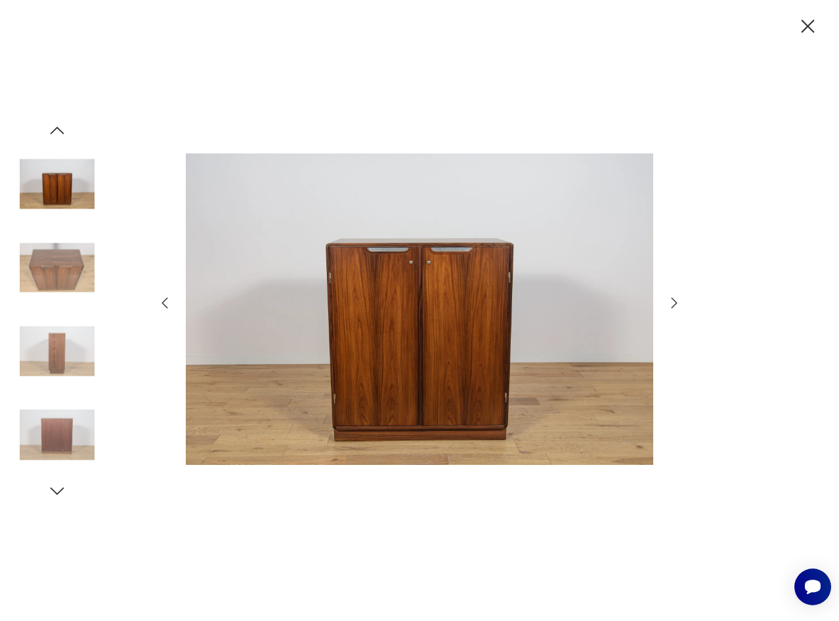
click at [64, 137] on icon "button" at bounding box center [57, 131] width 20 height 20
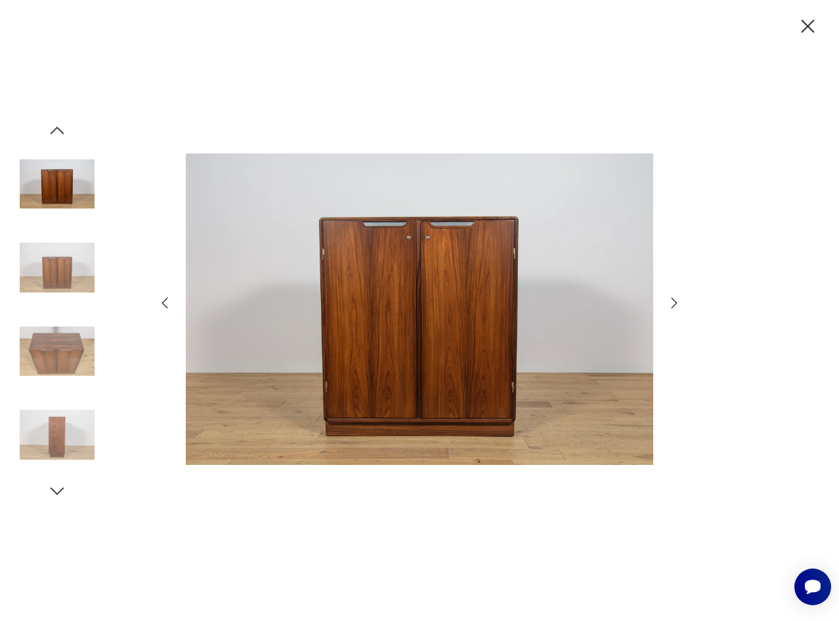
click at [64, 137] on icon "button" at bounding box center [57, 131] width 20 height 20
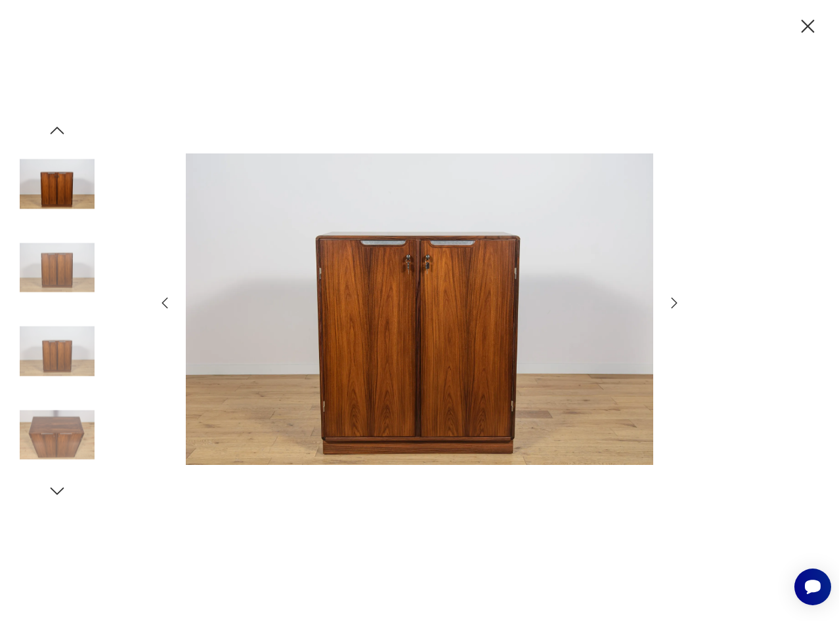
click at [64, 137] on icon "button" at bounding box center [57, 131] width 20 height 20
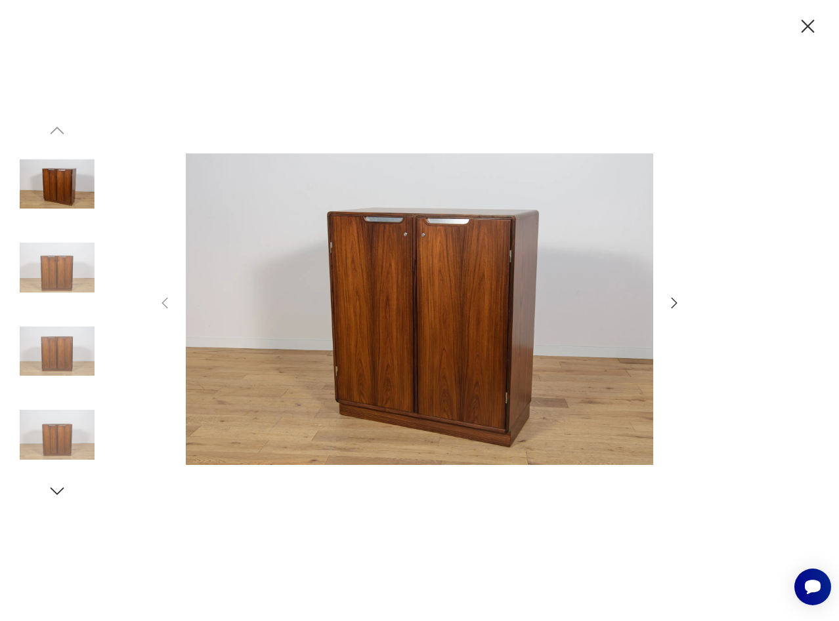
click at [465, 296] on img at bounding box center [419, 309] width 467 height 497
click at [384, 306] on img at bounding box center [419, 309] width 467 height 497
click at [676, 304] on icon "button" at bounding box center [674, 303] width 16 height 16
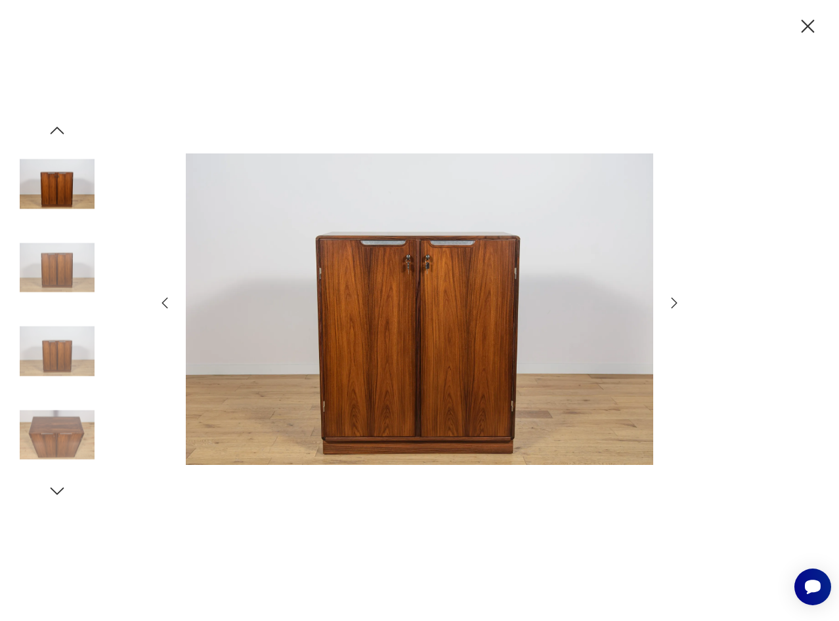
click at [669, 299] on icon "button" at bounding box center [674, 303] width 16 height 16
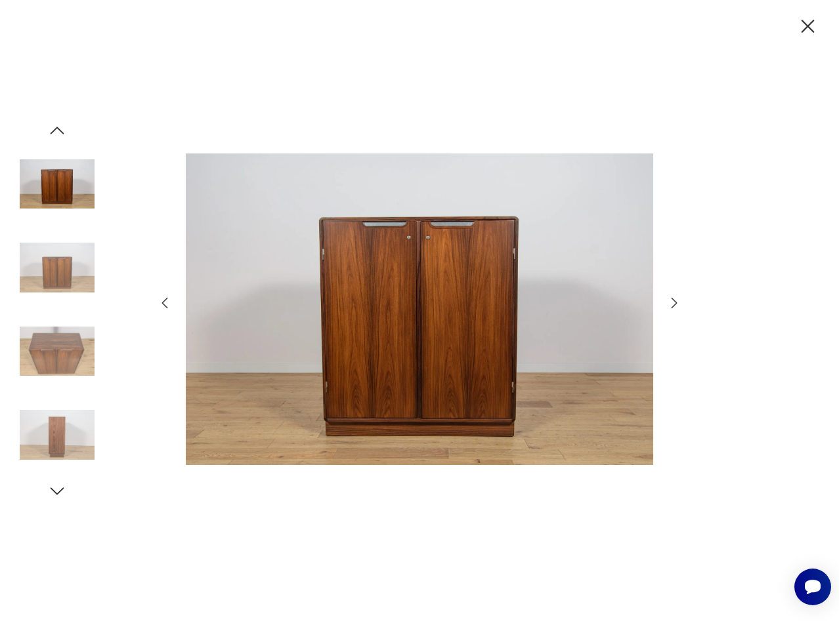
click at [669, 299] on icon "button" at bounding box center [674, 303] width 16 height 16
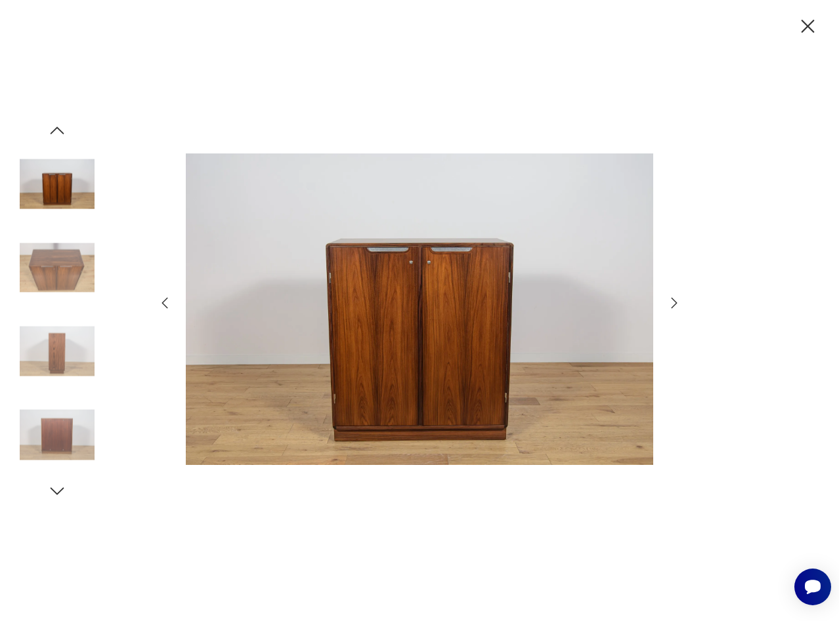
click at [669, 299] on icon "button" at bounding box center [674, 303] width 16 height 16
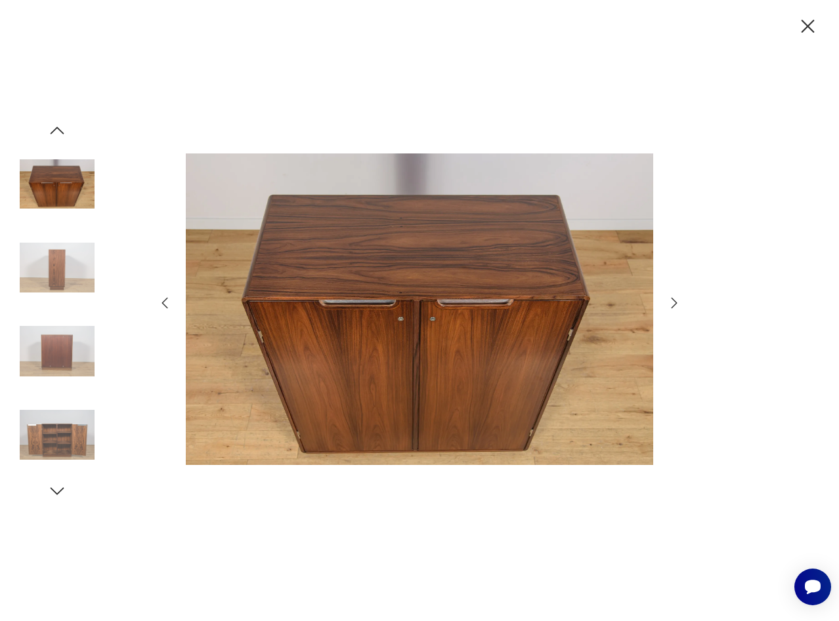
click at [669, 299] on icon "button" at bounding box center [674, 303] width 16 height 16
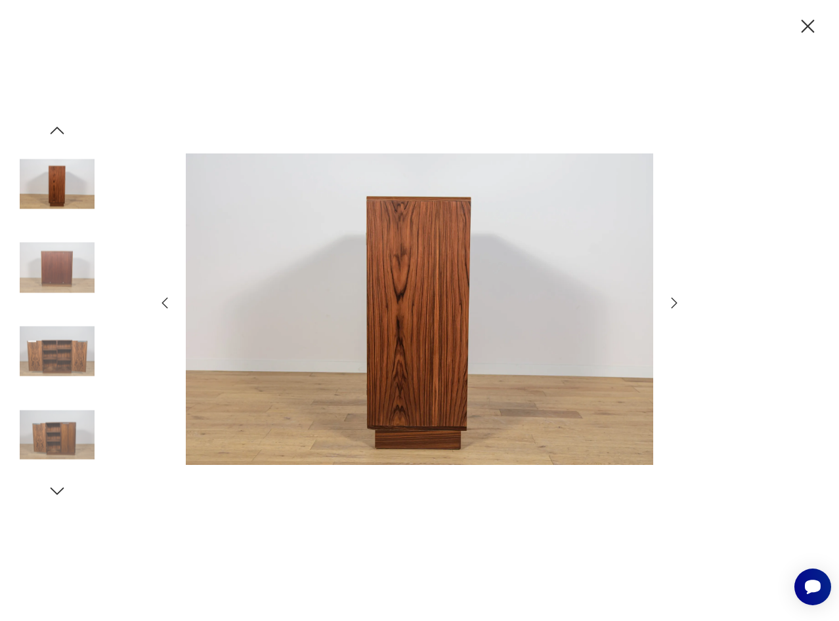
click at [669, 299] on icon "button" at bounding box center [674, 303] width 16 height 16
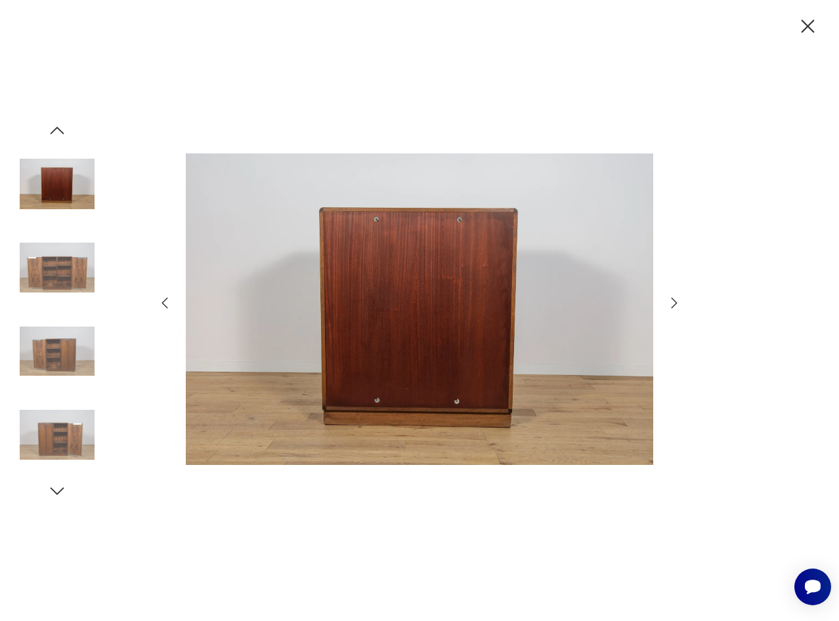
click at [669, 299] on icon "button" at bounding box center [674, 303] width 16 height 16
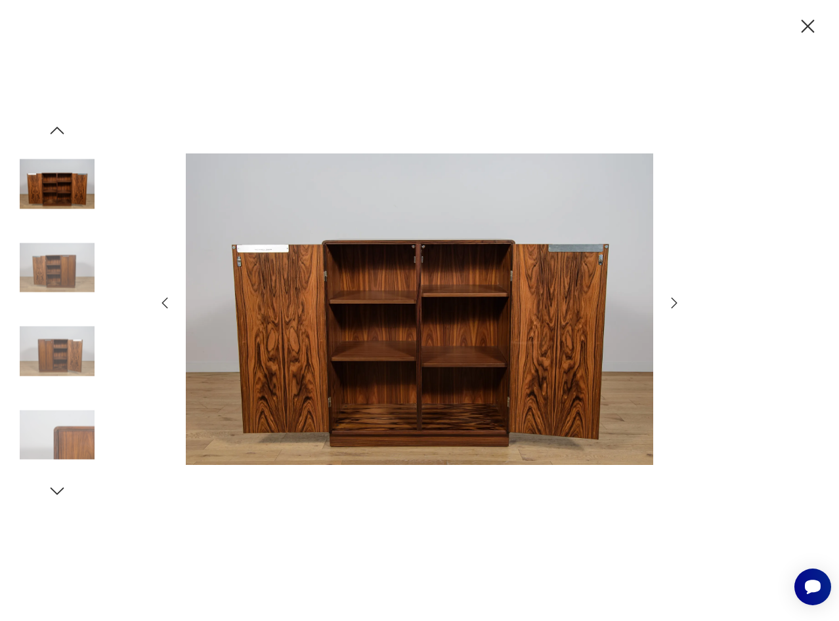
click at [669, 299] on icon "button" at bounding box center [674, 303] width 16 height 16
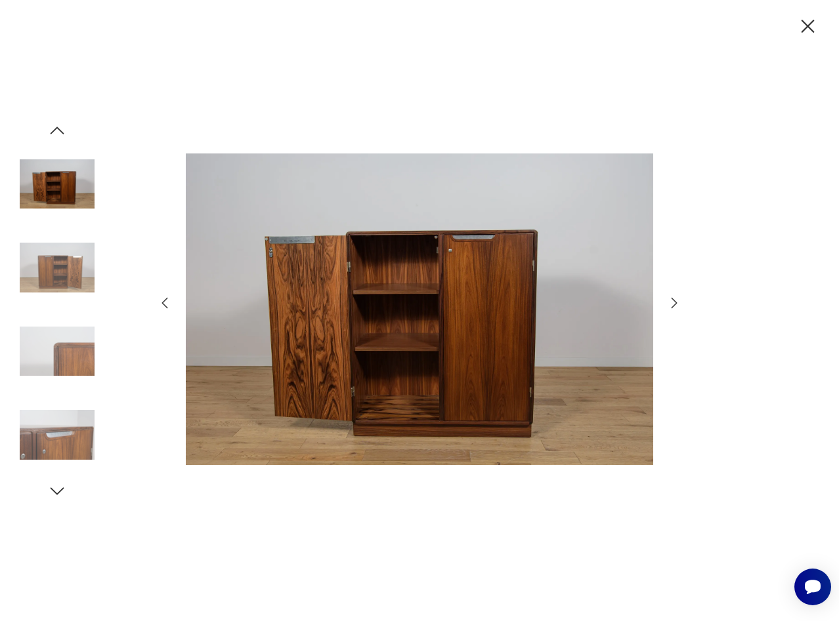
click at [669, 299] on icon "button" at bounding box center [674, 303] width 16 height 16
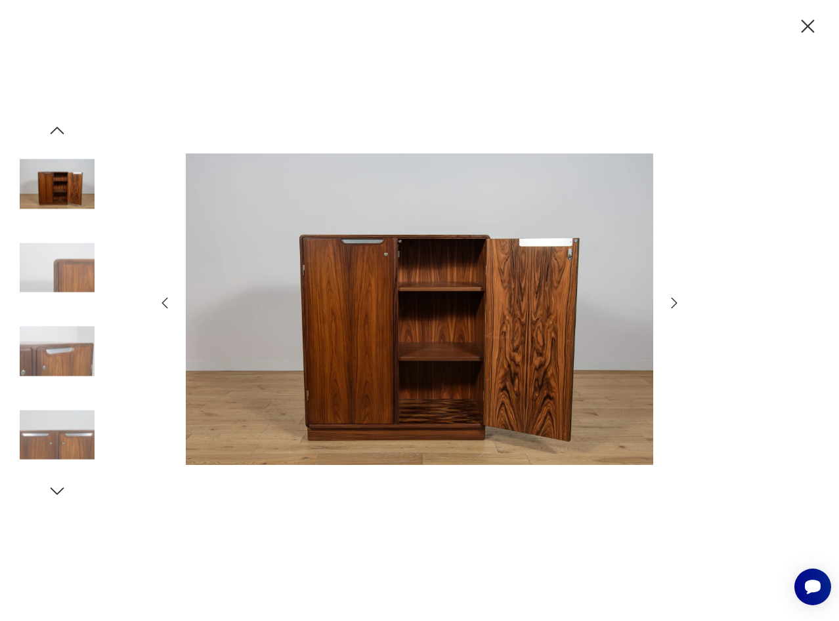
click at [669, 299] on icon "button" at bounding box center [674, 303] width 16 height 16
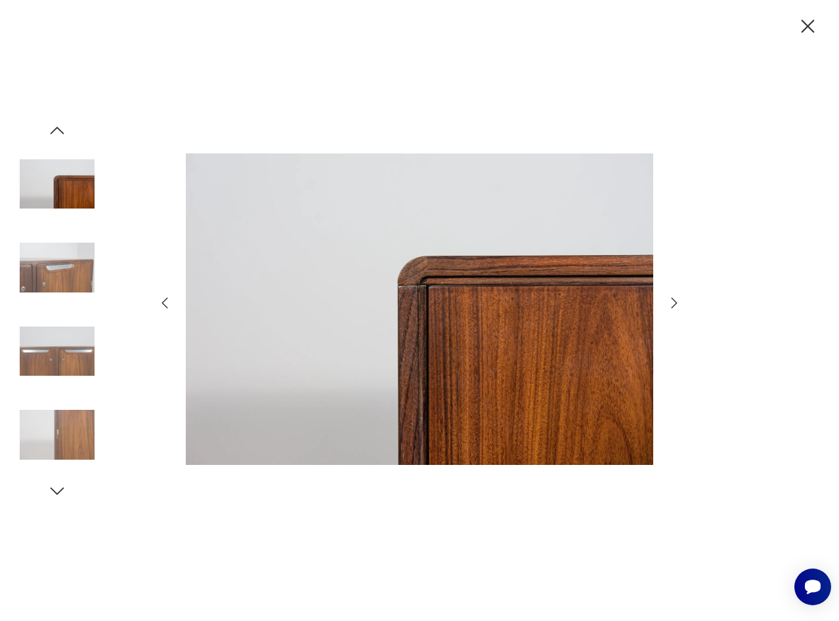
click at [669, 299] on icon "button" at bounding box center [674, 303] width 16 height 16
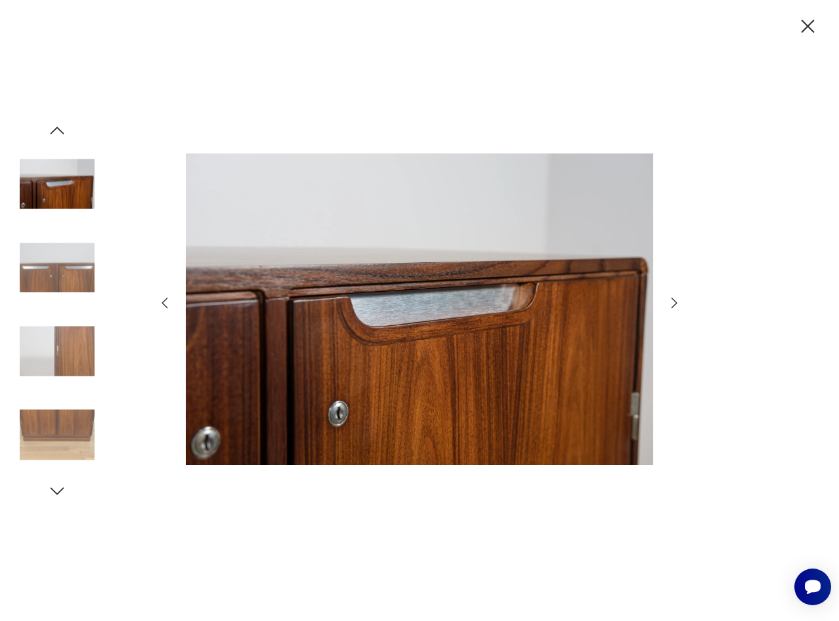
click at [669, 299] on icon "button" at bounding box center [674, 303] width 16 height 16
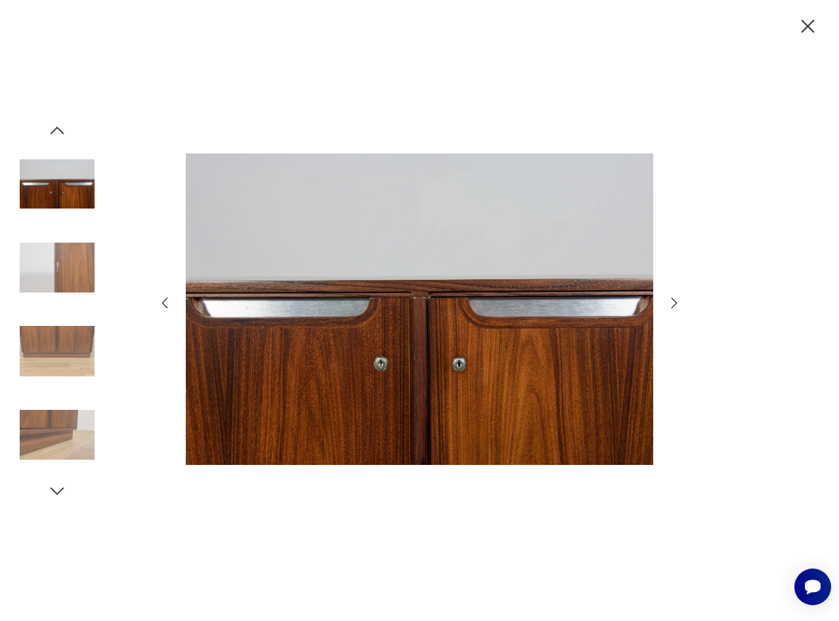
click at [669, 299] on icon "button" at bounding box center [674, 303] width 16 height 16
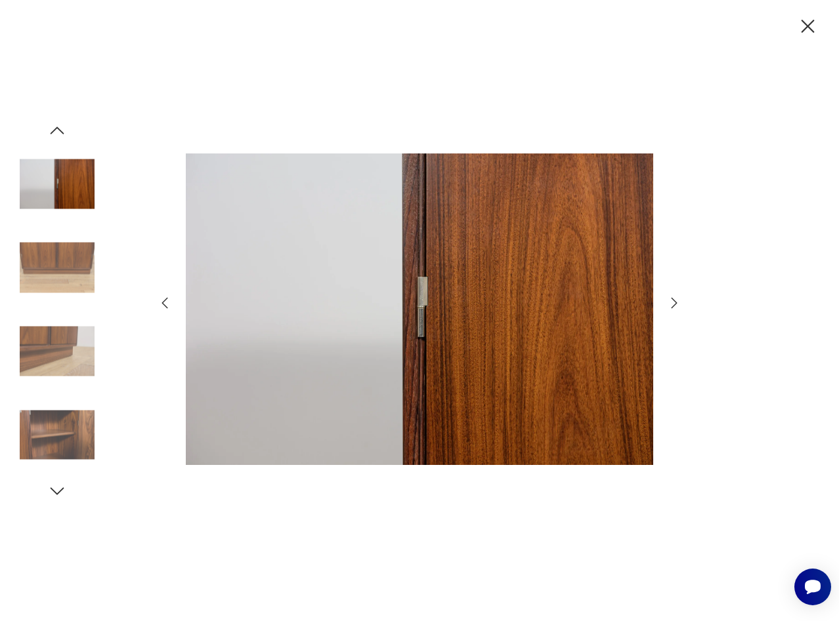
click at [671, 306] on icon "button" at bounding box center [674, 303] width 16 height 16
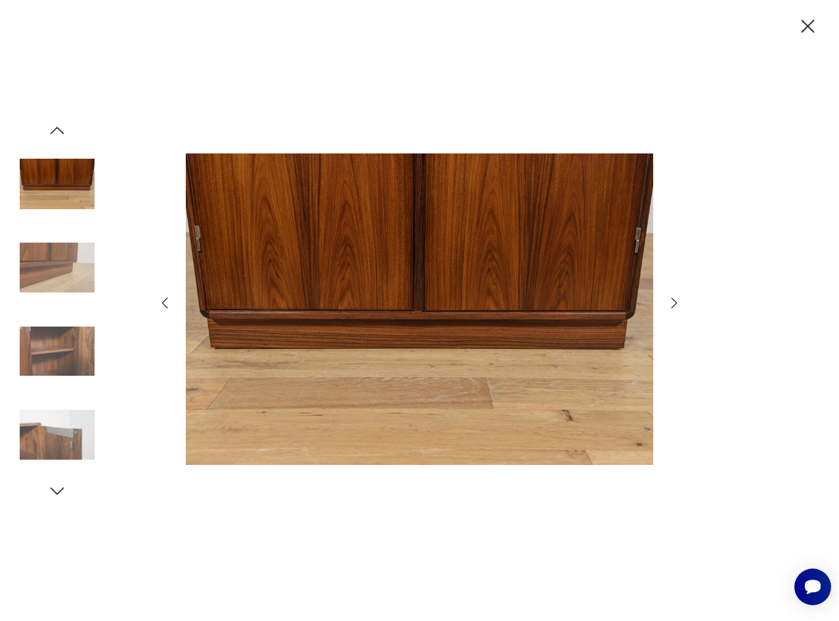
click at [667, 304] on icon "button" at bounding box center [674, 303] width 16 height 16
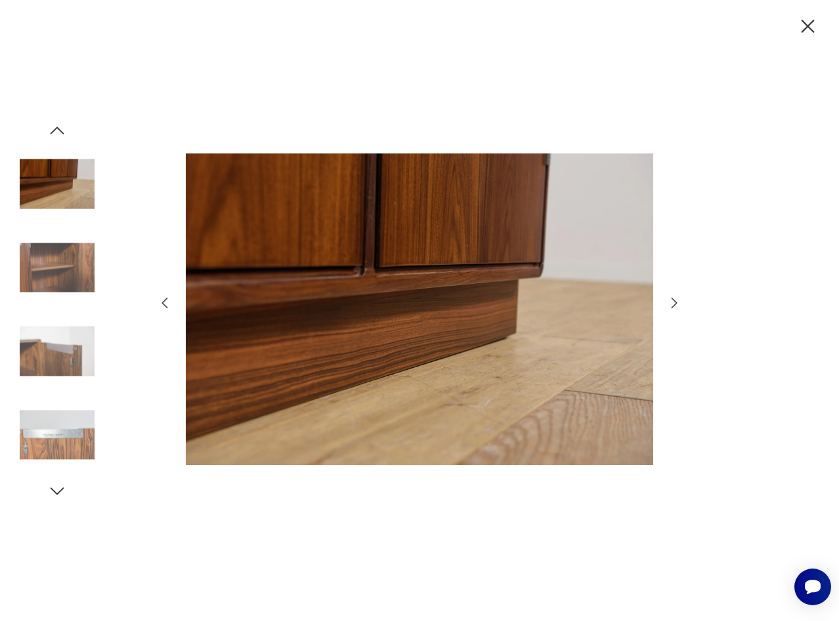
click at [668, 299] on icon "button" at bounding box center [674, 303] width 16 height 16
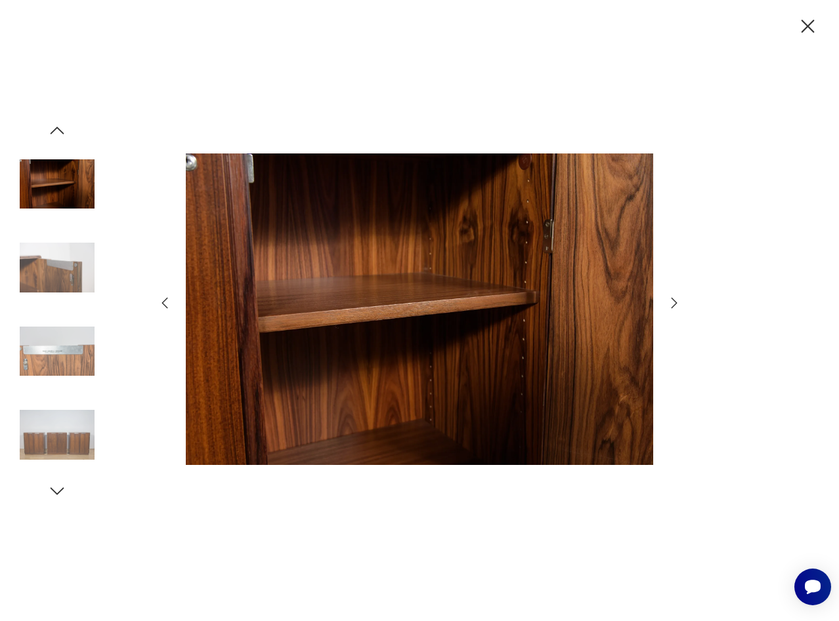
click at [679, 297] on icon "button" at bounding box center [674, 303] width 16 height 16
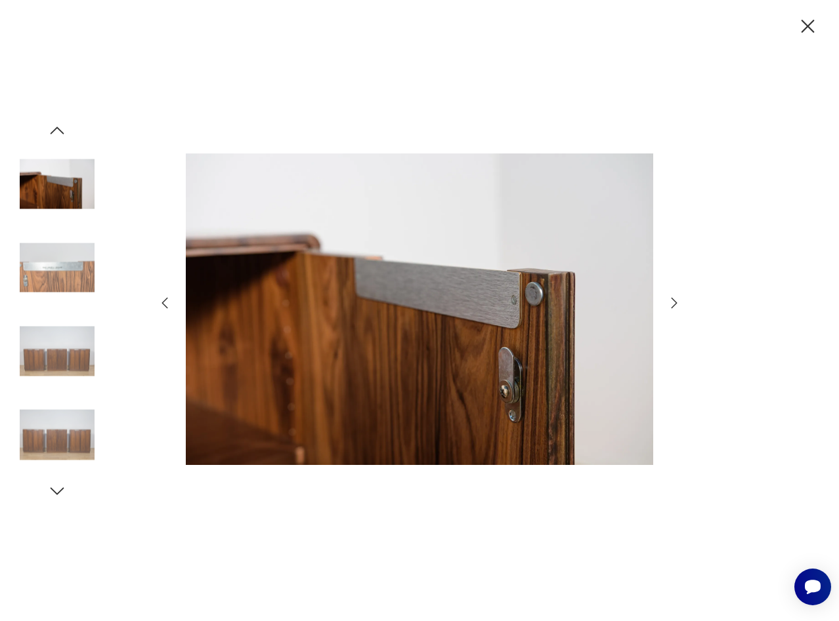
click at [673, 303] on icon "button" at bounding box center [674, 303] width 16 height 16
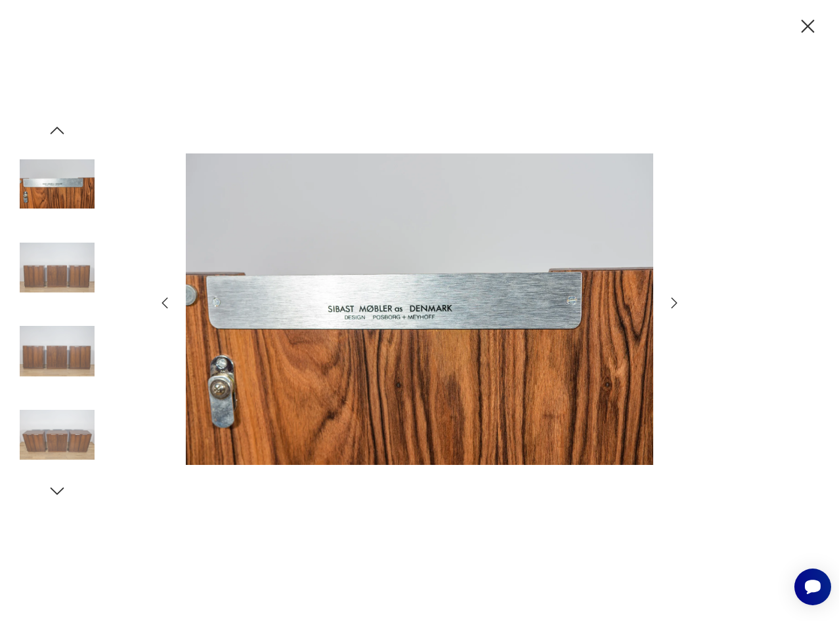
click at [673, 303] on icon "button" at bounding box center [674, 303] width 16 height 16
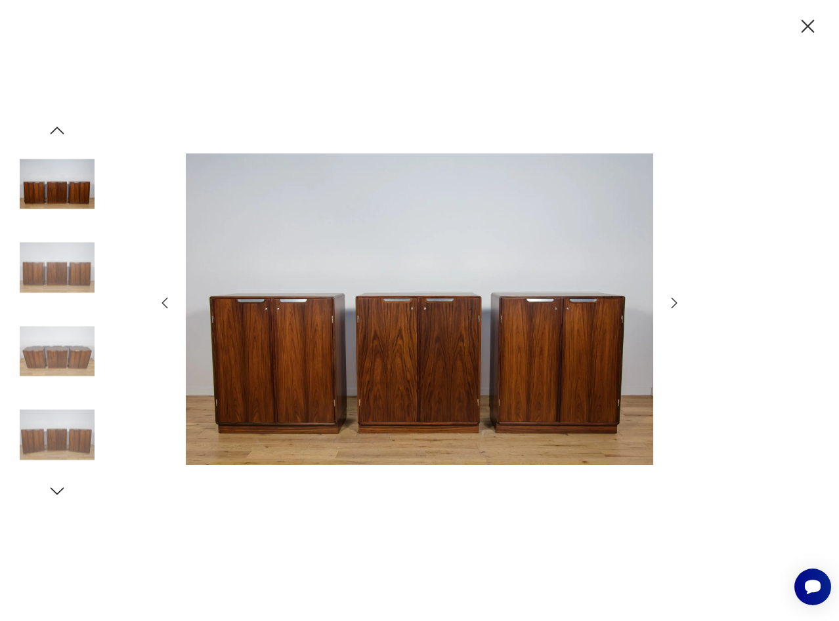
click at [810, 29] on icon "button" at bounding box center [807, 26] width 13 height 13
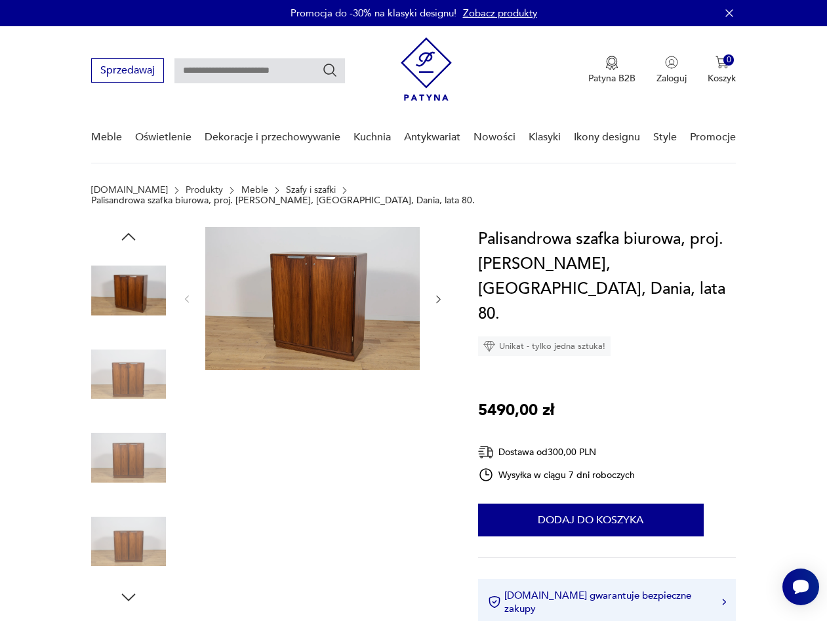
click at [302, 266] on img at bounding box center [312, 298] width 215 height 143
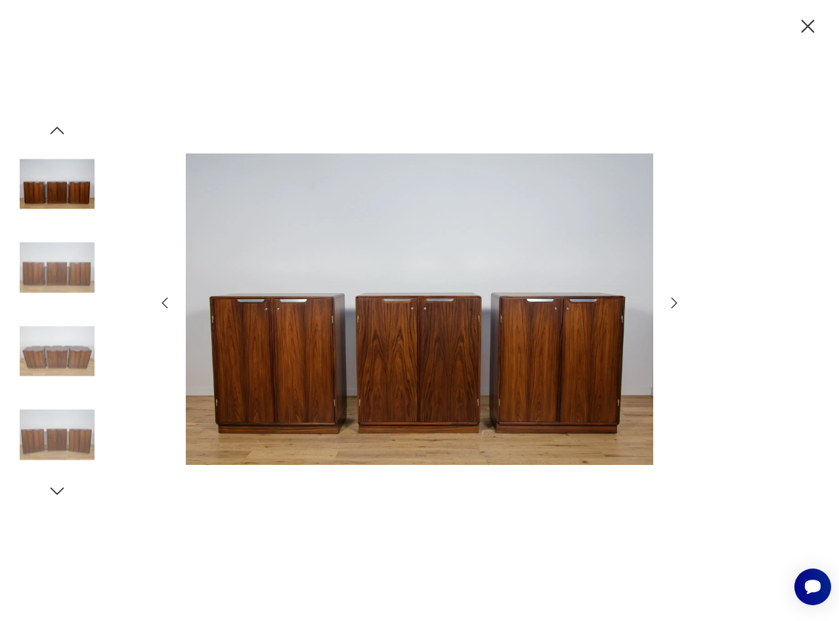
click at [64, 137] on icon "button" at bounding box center [57, 131] width 20 height 20
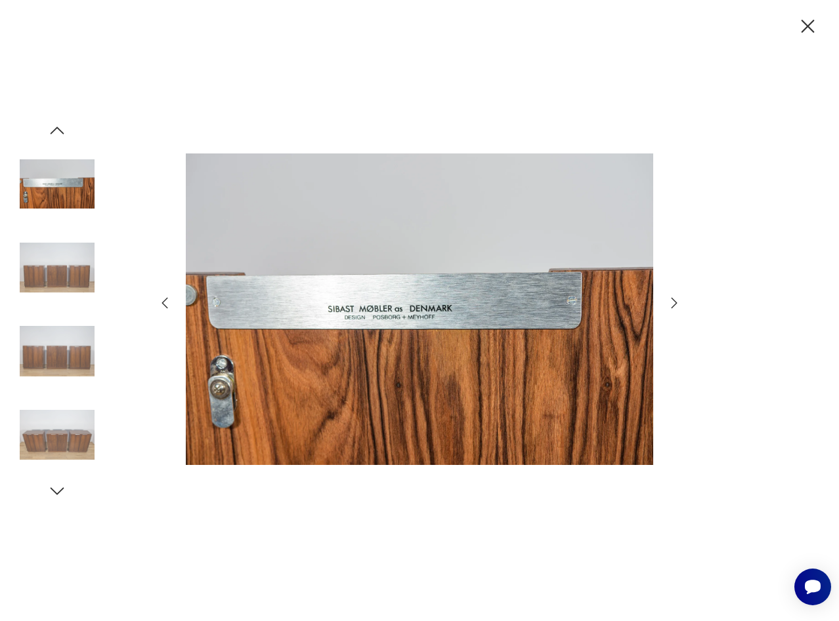
click at [58, 135] on icon "button" at bounding box center [57, 131] width 20 height 20
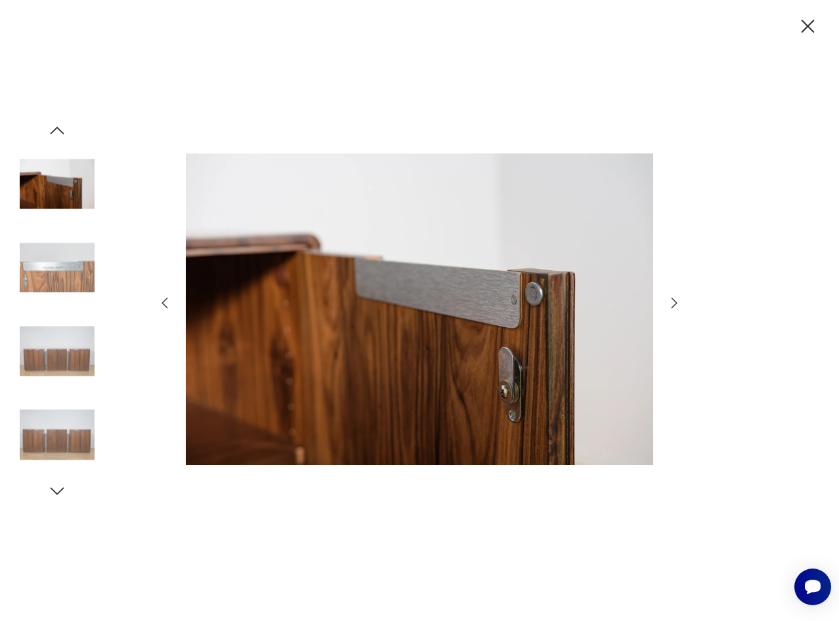
click at [58, 135] on icon "button" at bounding box center [57, 131] width 20 height 20
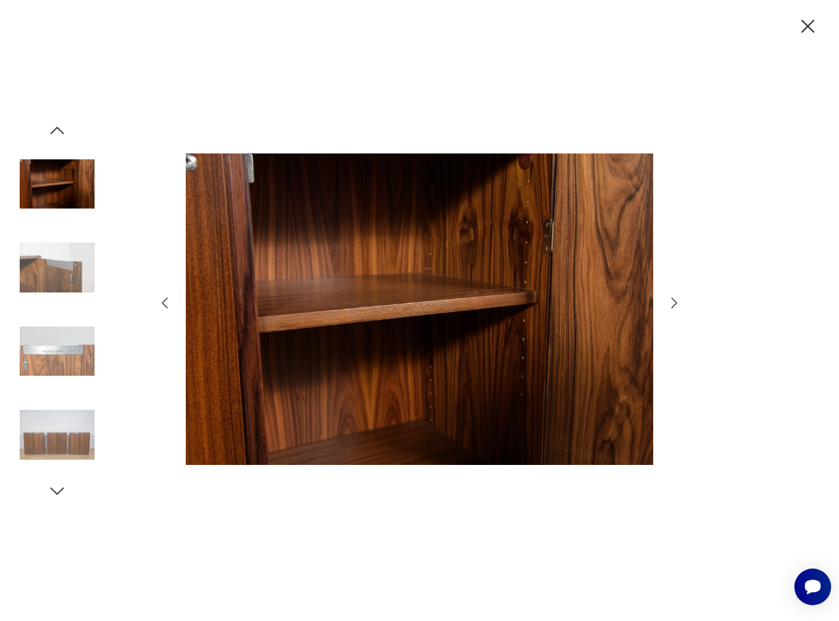
click at [58, 135] on icon "button" at bounding box center [57, 131] width 20 height 20
click at [56, 136] on icon "button" at bounding box center [57, 131] width 20 height 20
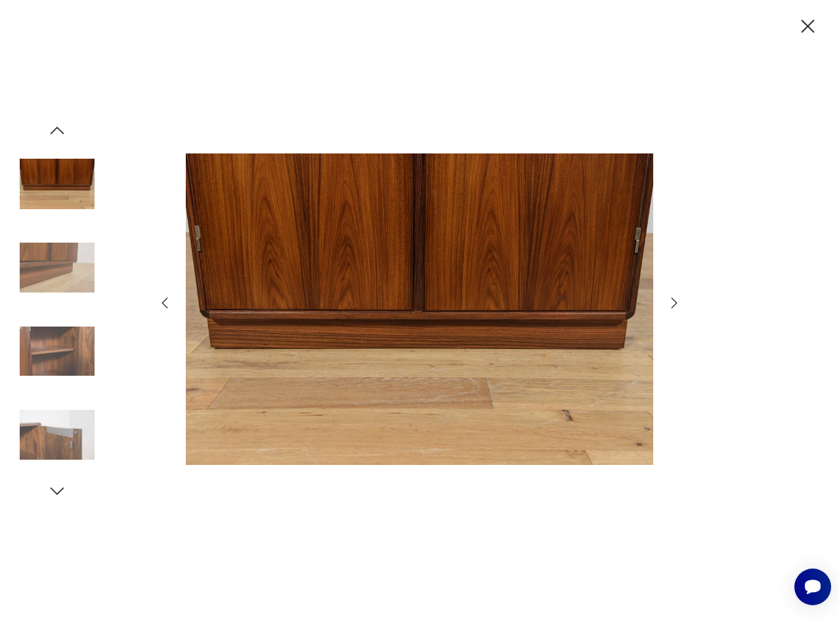
click at [56, 136] on icon "button" at bounding box center [57, 131] width 20 height 20
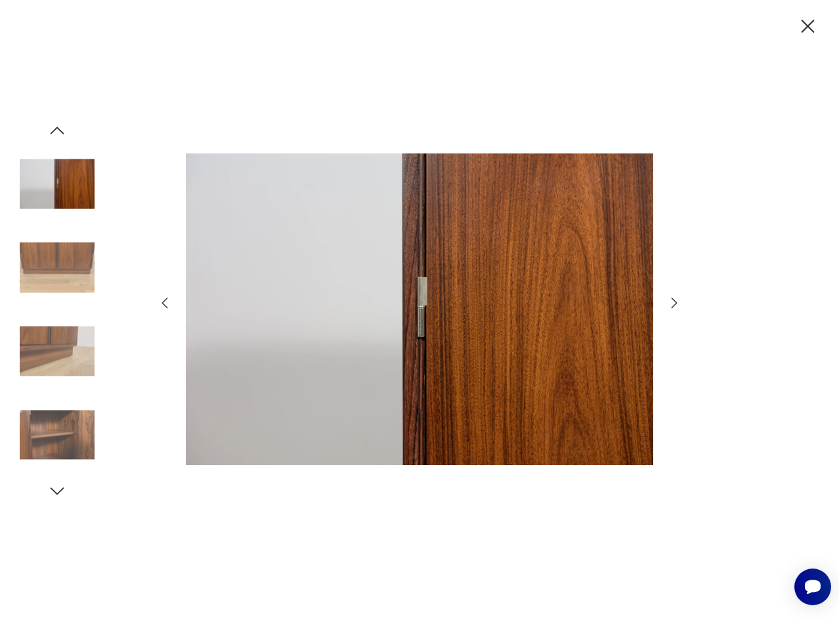
click at [56, 136] on icon "button" at bounding box center [57, 131] width 20 height 20
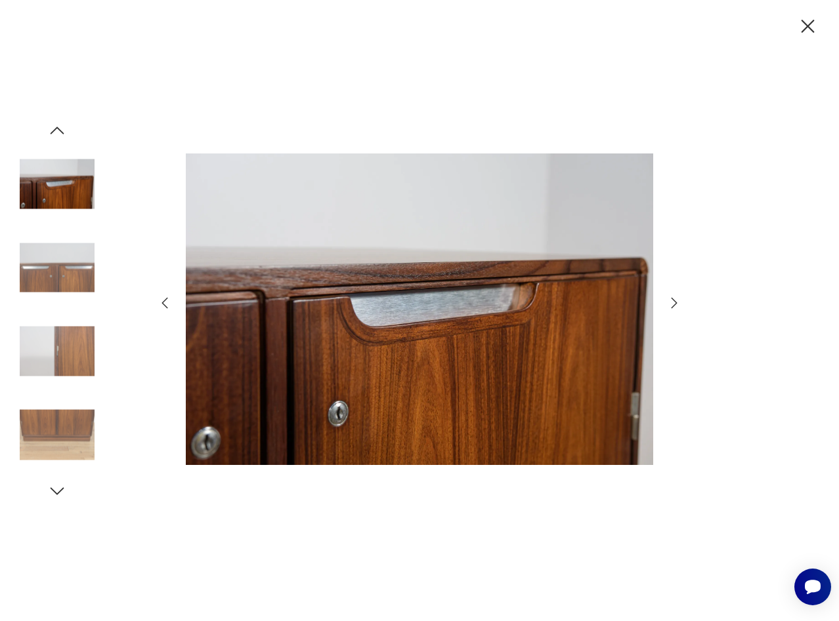
click at [55, 136] on icon "button" at bounding box center [57, 131] width 20 height 20
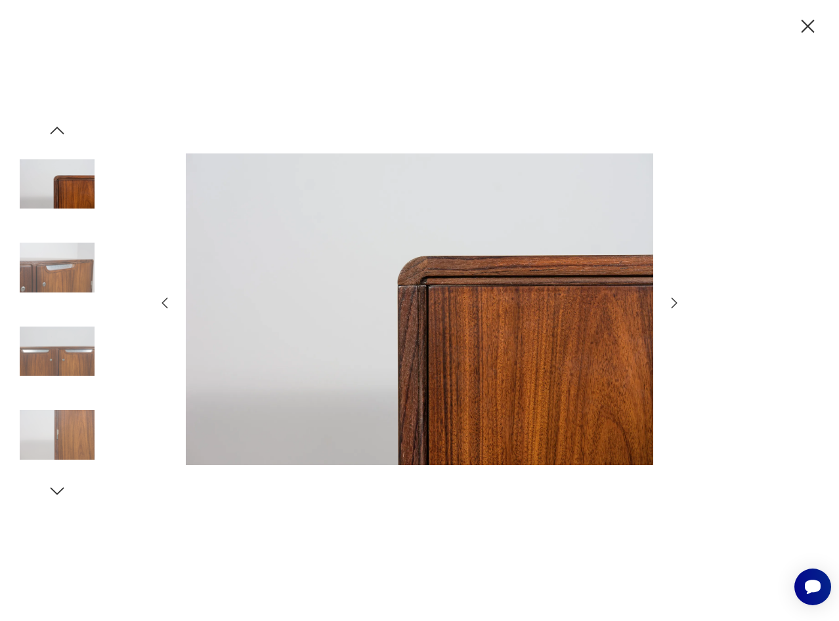
click at [55, 136] on icon "button" at bounding box center [57, 131] width 20 height 20
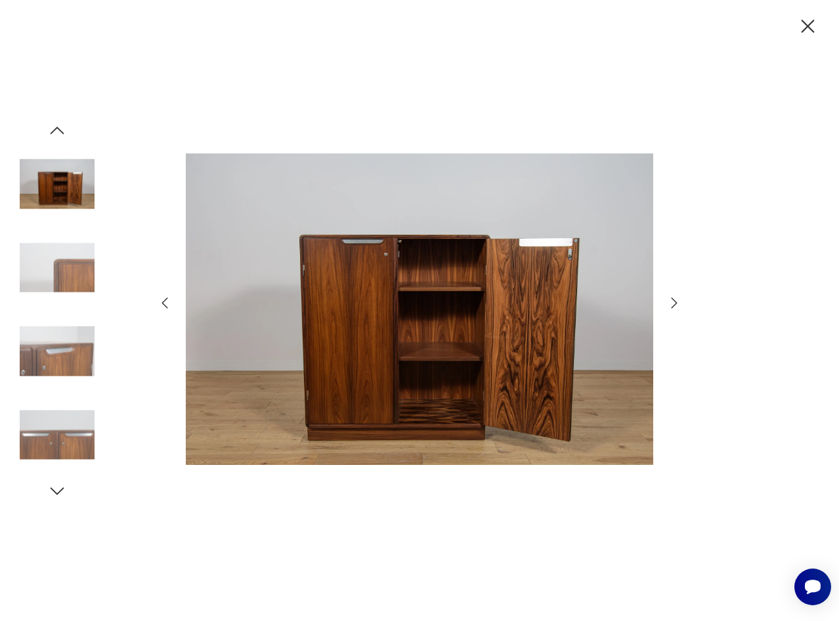
click at [55, 136] on icon "button" at bounding box center [57, 131] width 20 height 20
click at [55, 137] on icon "button" at bounding box center [57, 131] width 20 height 20
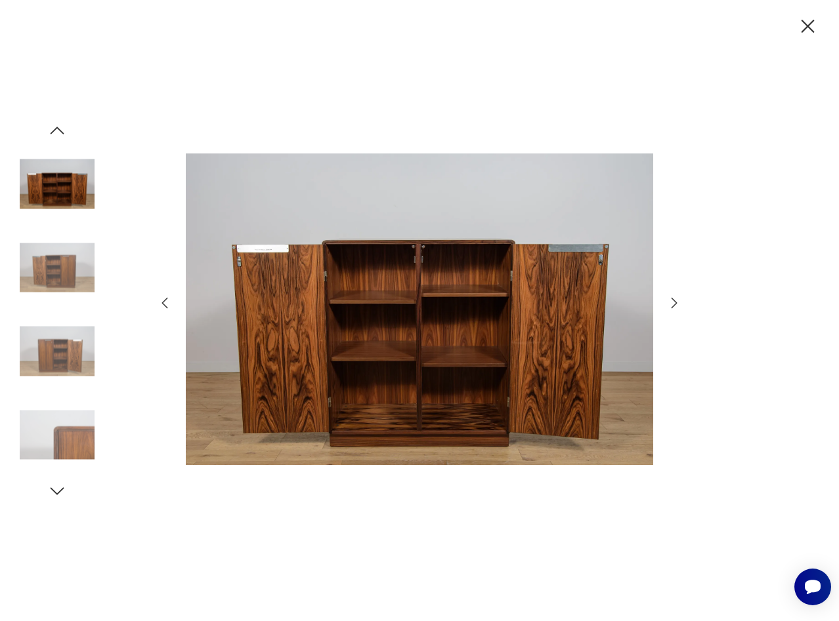
click at [55, 137] on icon "button" at bounding box center [57, 131] width 20 height 20
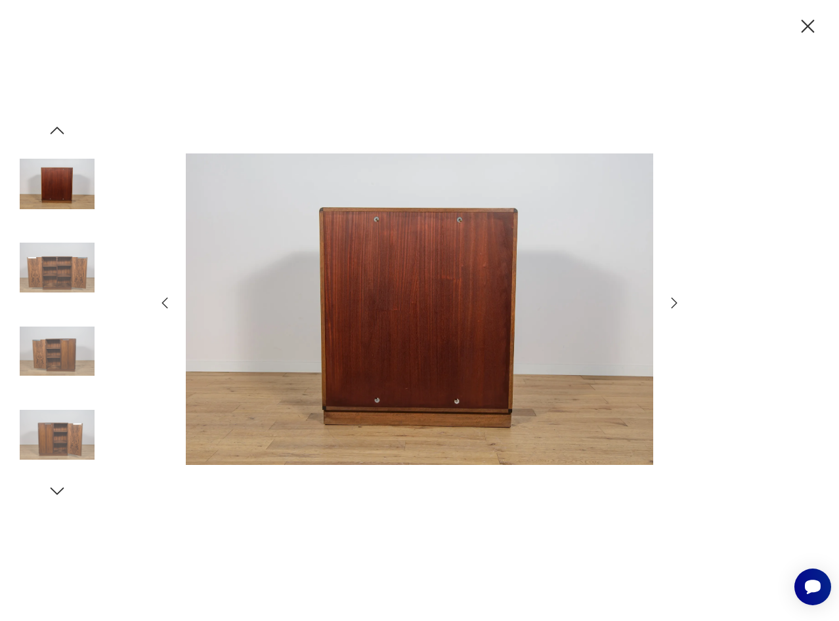
click at [55, 137] on icon "button" at bounding box center [57, 131] width 20 height 20
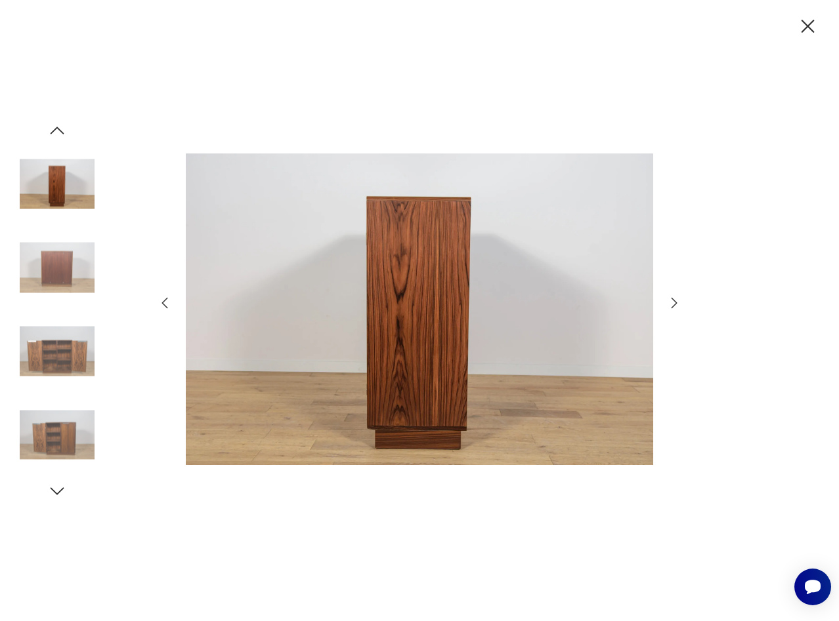
click at [55, 137] on icon "button" at bounding box center [57, 131] width 20 height 20
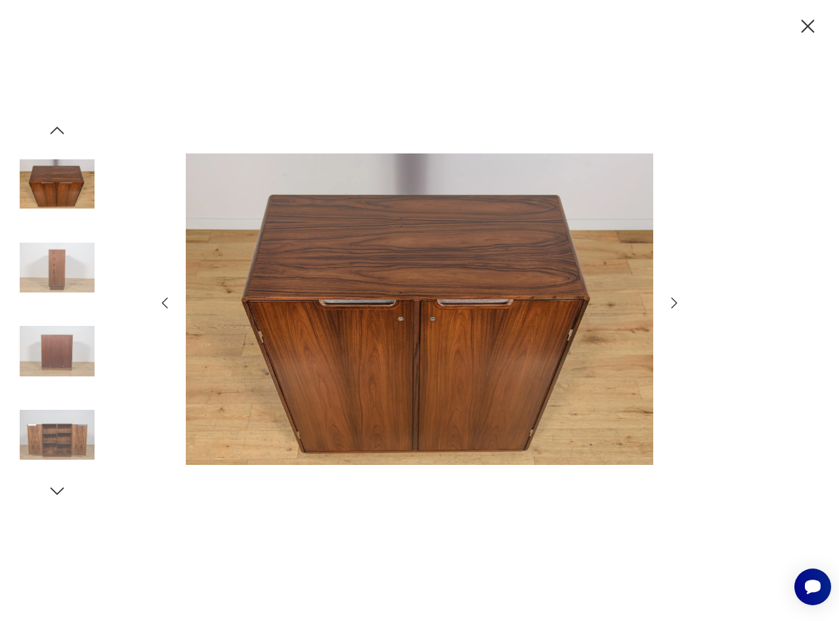
click at [55, 138] on icon "button" at bounding box center [57, 131] width 20 height 20
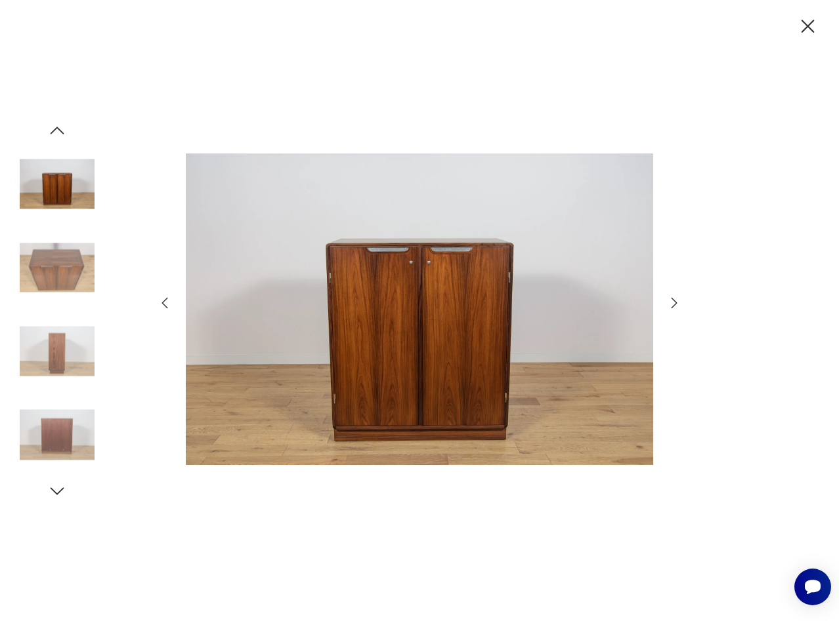
click at [54, 138] on icon "button" at bounding box center [57, 131] width 20 height 20
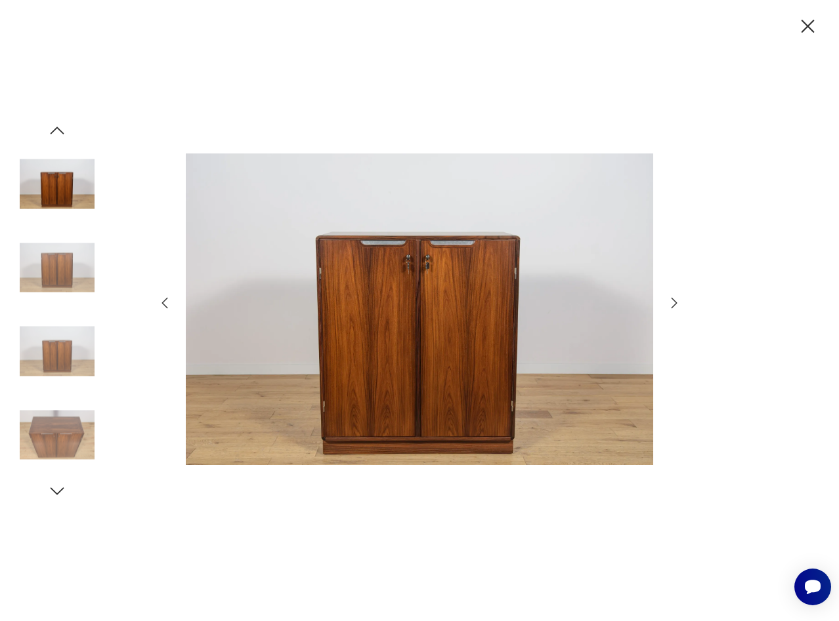
click at [54, 138] on icon "button" at bounding box center [57, 131] width 20 height 20
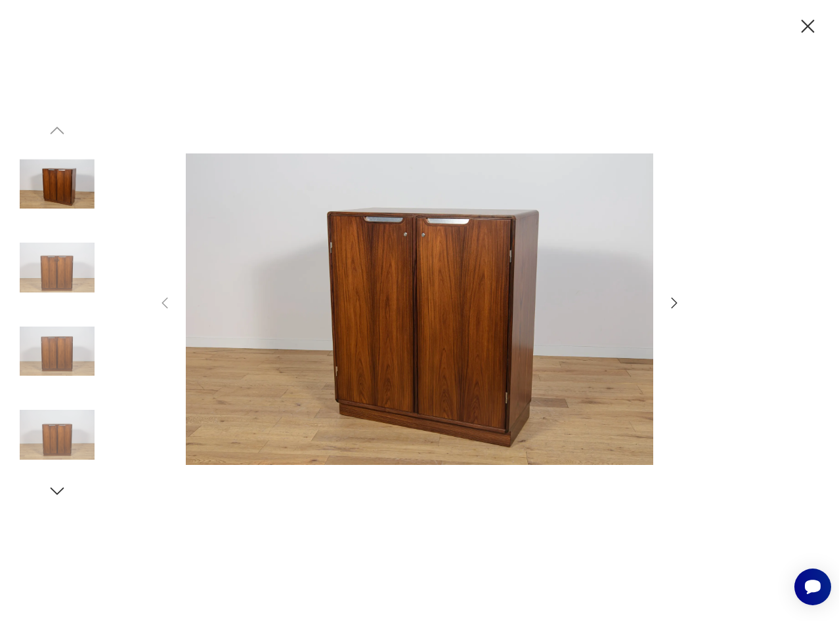
click at [44, 189] on img at bounding box center [57, 184] width 75 height 75
click at [504, 330] on img at bounding box center [419, 309] width 467 height 497
click at [676, 302] on icon "button" at bounding box center [674, 303] width 16 height 16
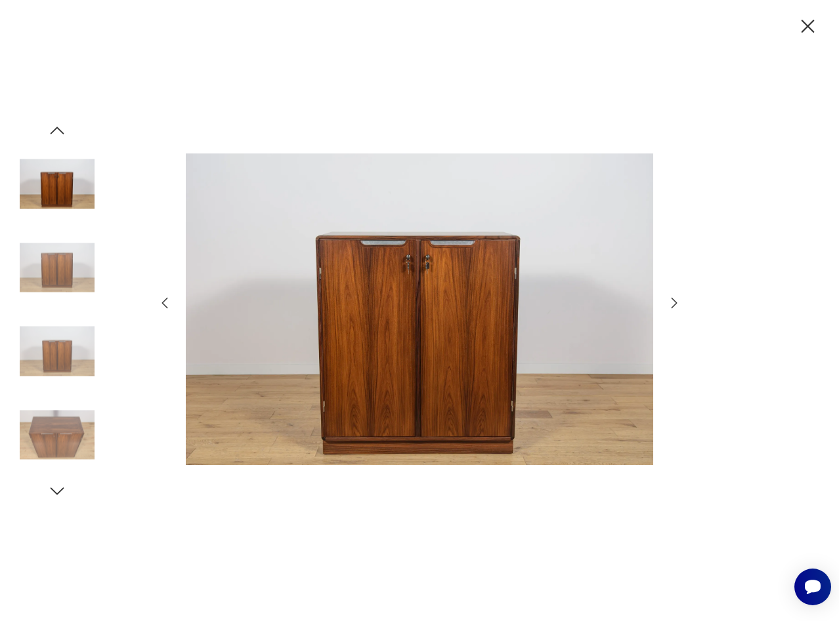
click at [675, 302] on icon "button" at bounding box center [674, 302] width 6 height 10
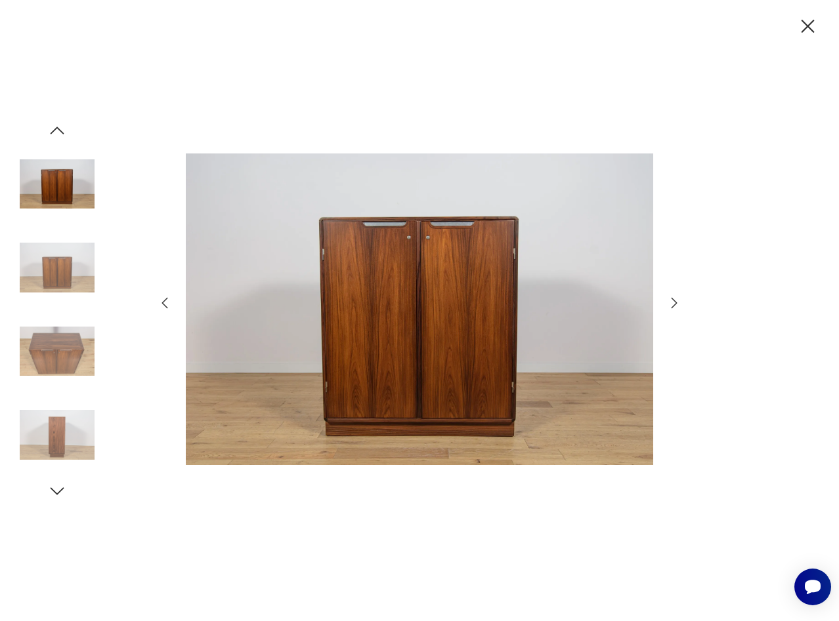
click at [675, 302] on icon "button" at bounding box center [674, 302] width 6 height 10
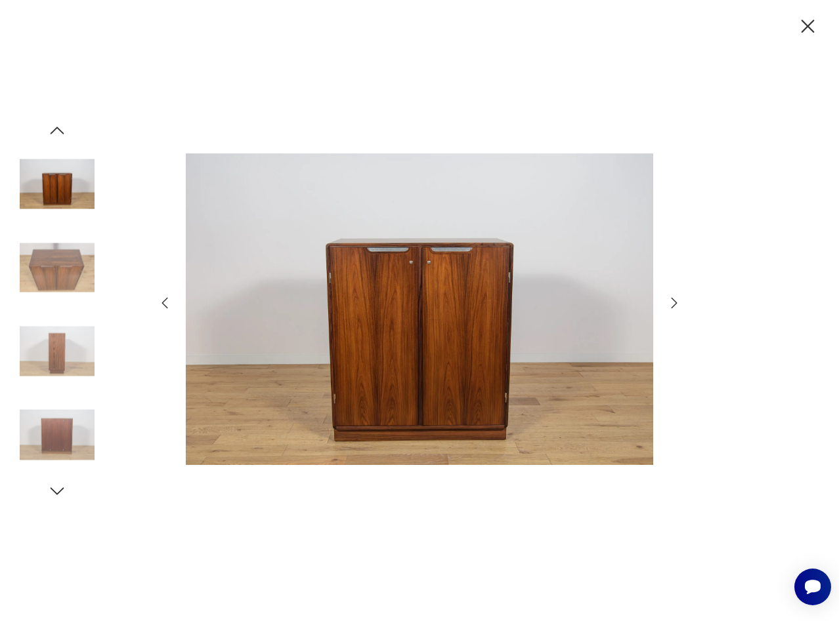
click at [675, 302] on icon "button" at bounding box center [674, 302] width 6 height 10
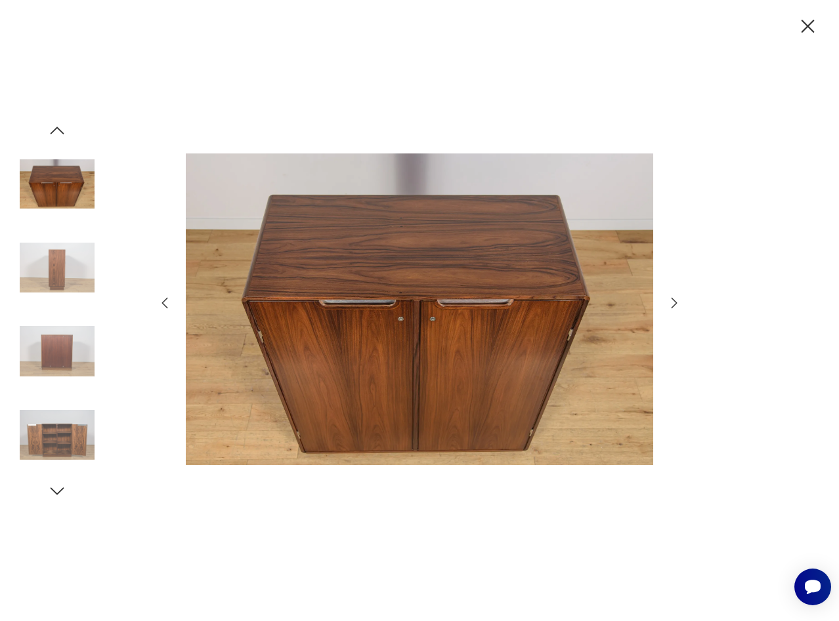
click at [675, 302] on icon "button" at bounding box center [674, 302] width 6 height 10
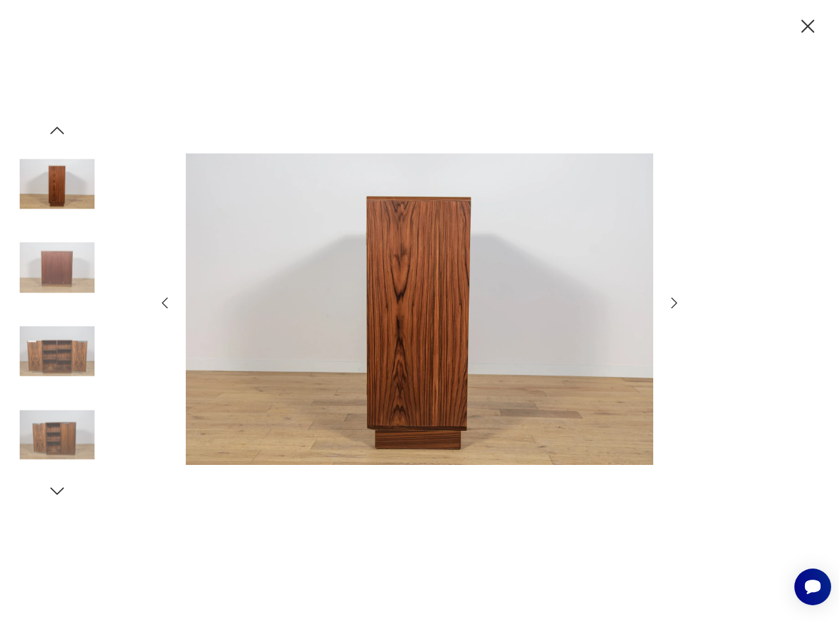
click at [675, 302] on icon "button" at bounding box center [674, 302] width 6 height 10
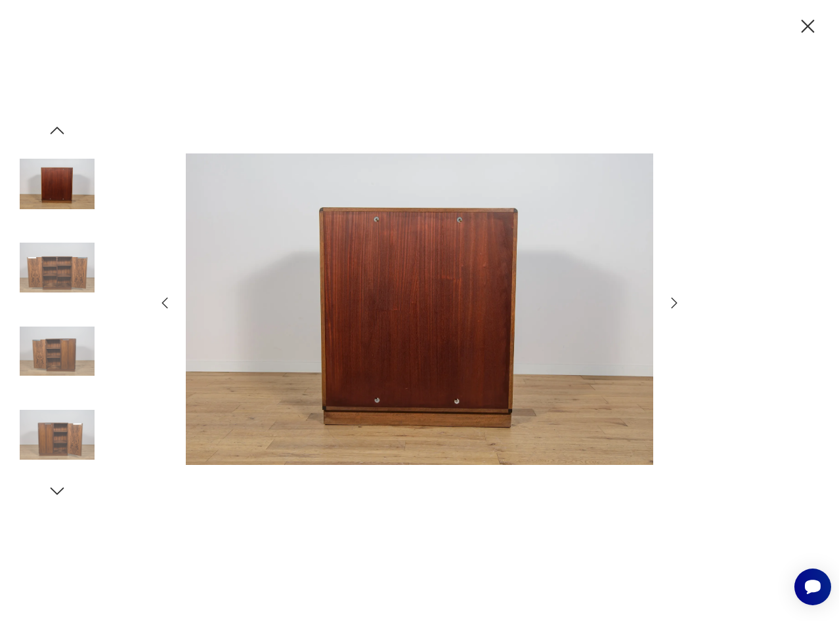
click at [675, 302] on icon "button" at bounding box center [674, 302] width 6 height 10
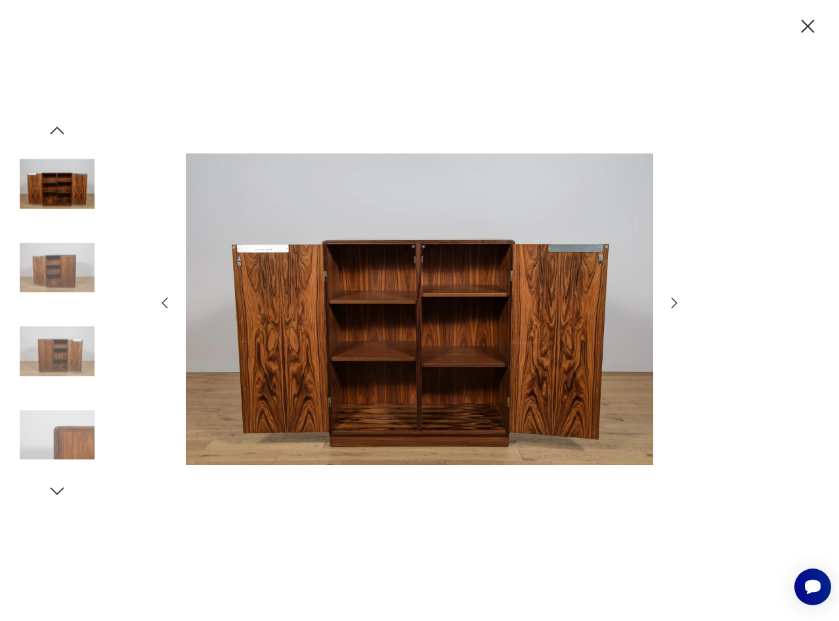
click at [667, 306] on icon "button" at bounding box center [674, 303] width 16 height 16
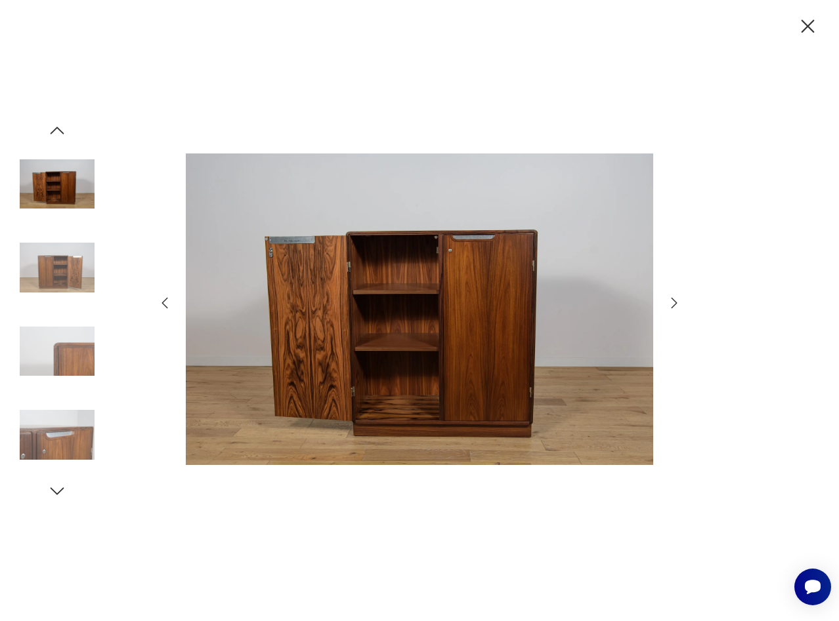
click at [807, 29] on icon "button" at bounding box center [807, 26] width 23 height 23
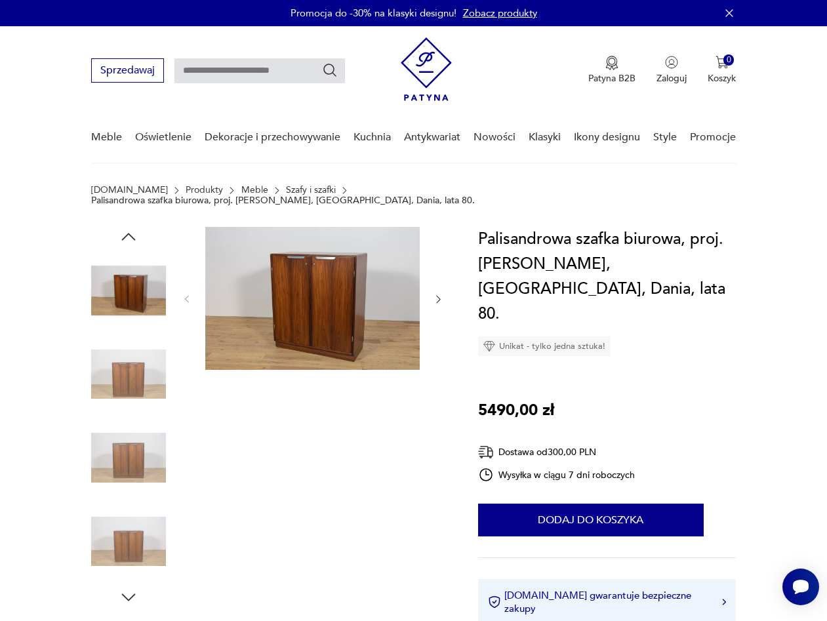
click at [125, 227] on icon "button" at bounding box center [129, 237] width 20 height 20
click at [125, 281] on img at bounding box center [128, 290] width 75 height 75
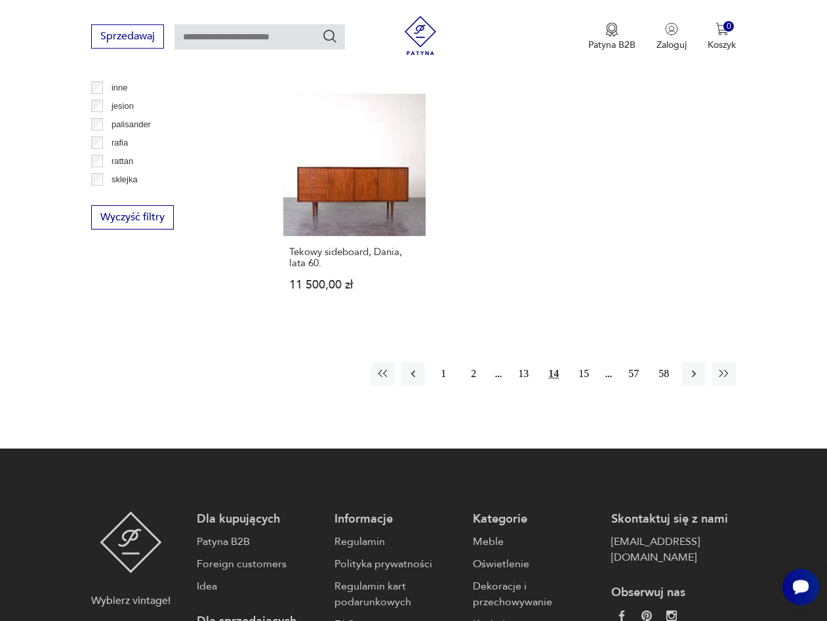
scroll to position [1701, 0]
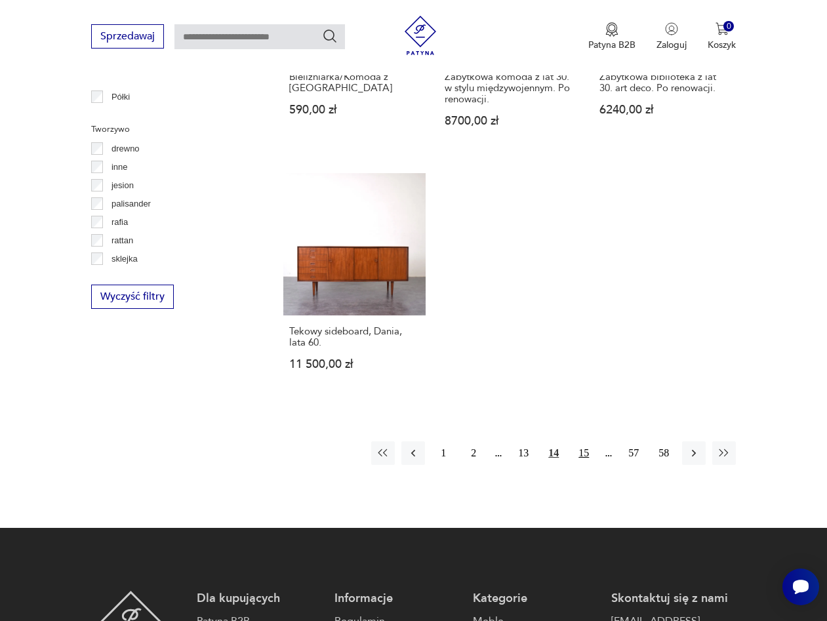
click at [586, 442] on button "15" at bounding box center [584, 454] width 24 height 24
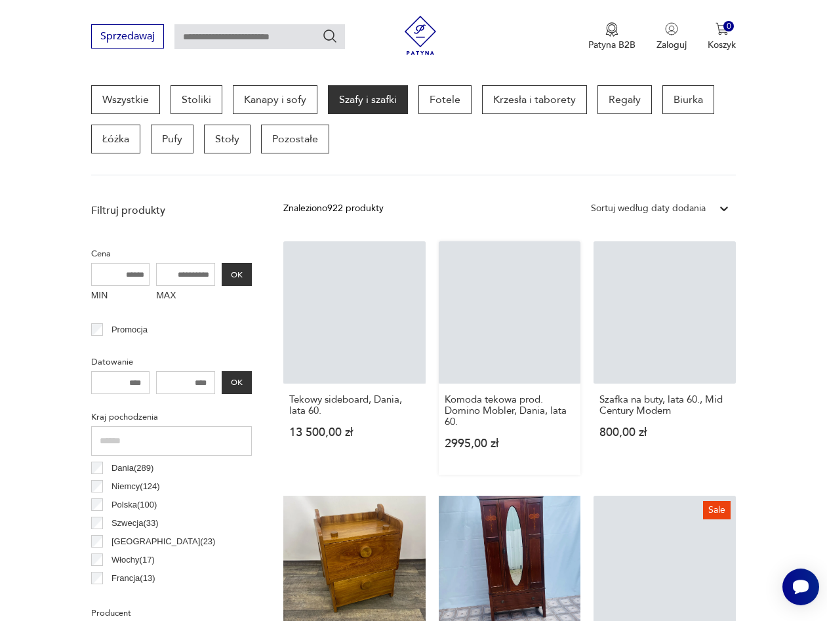
scroll to position [348, 0]
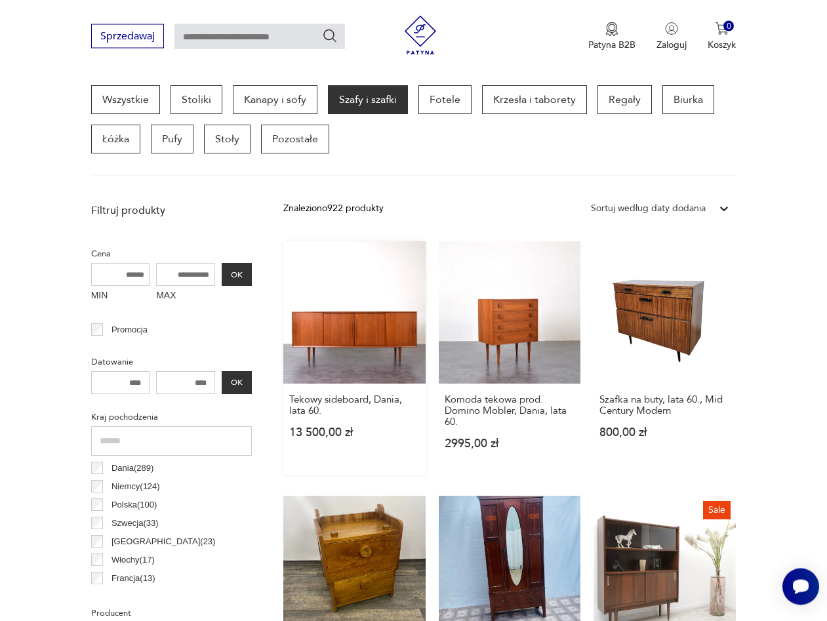
click at [350, 339] on link "Tekowy sideboard, Dania, lata 60. 13 500,00 zł" at bounding box center [354, 359] width 142 height 234
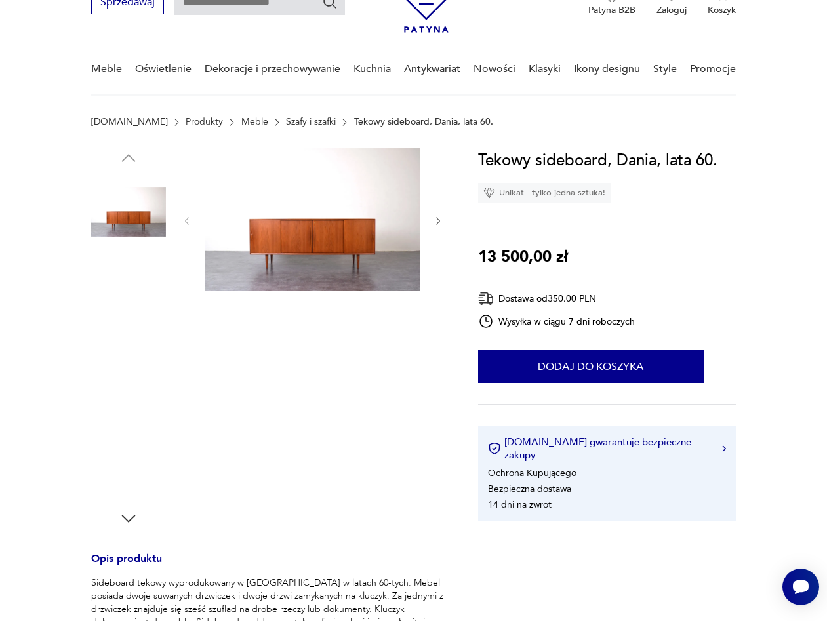
click at [316, 241] on img at bounding box center [312, 219] width 215 height 143
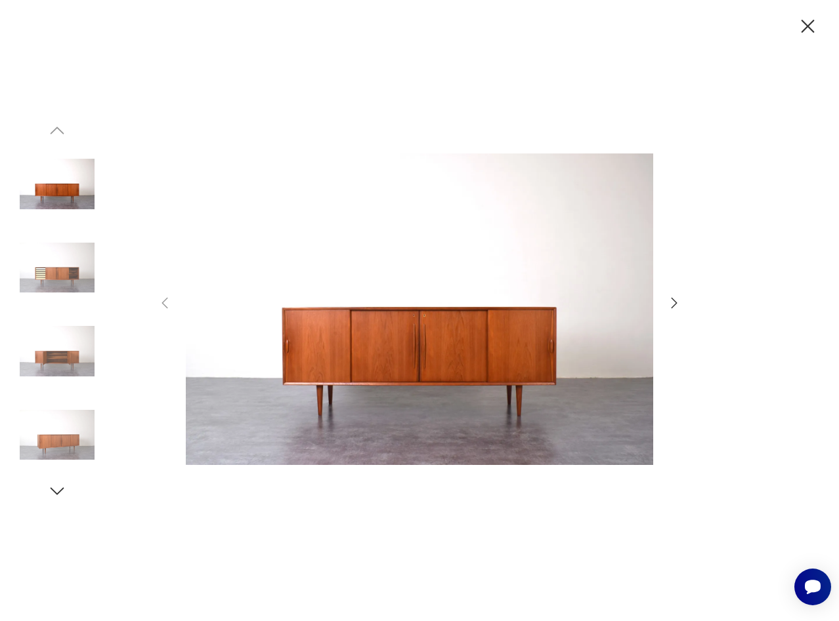
click at [673, 302] on icon "button" at bounding box center [674, 303] width 16 height 16
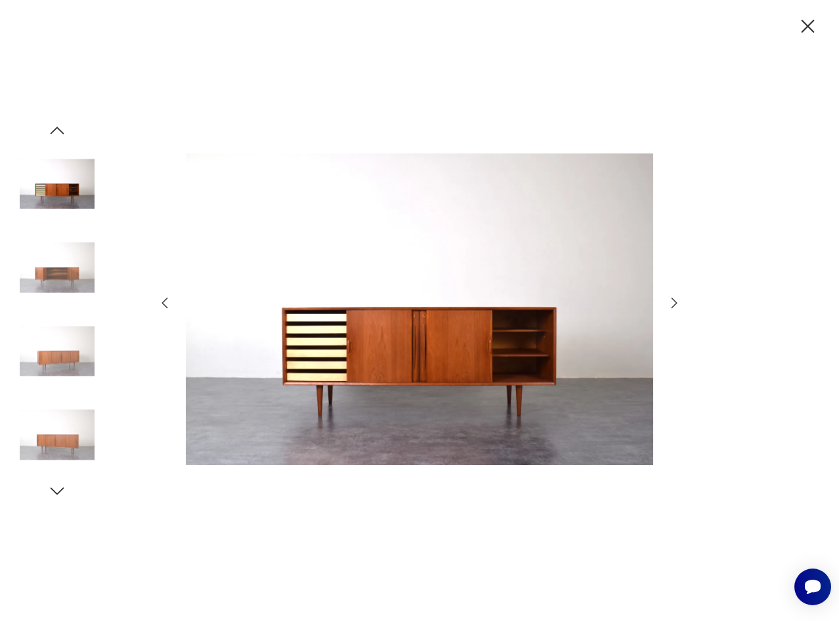
click at [673, 302] on icon "button" at bounding box center [674, 303] width 16 height 16
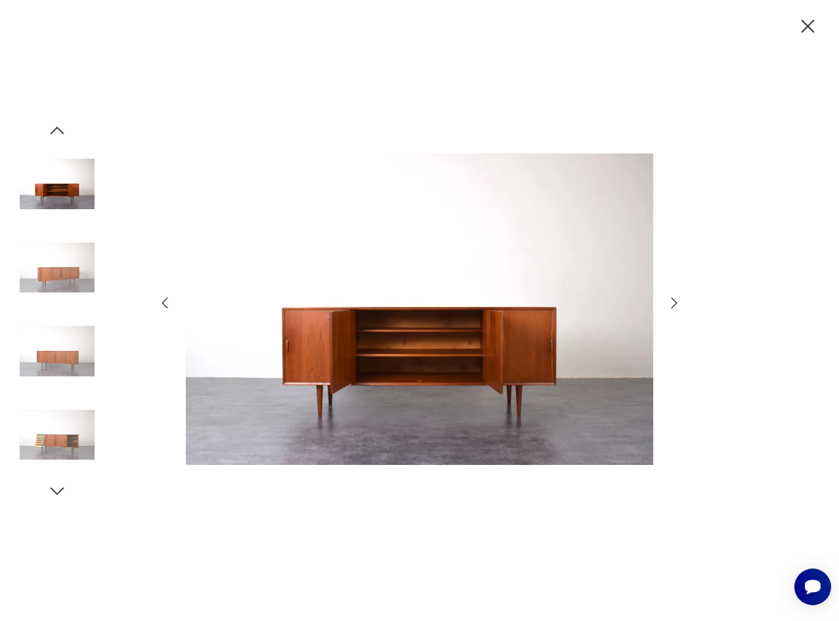
click at [673, 302] on icon "button" at bounding box center [674, 303] width 16 height 16
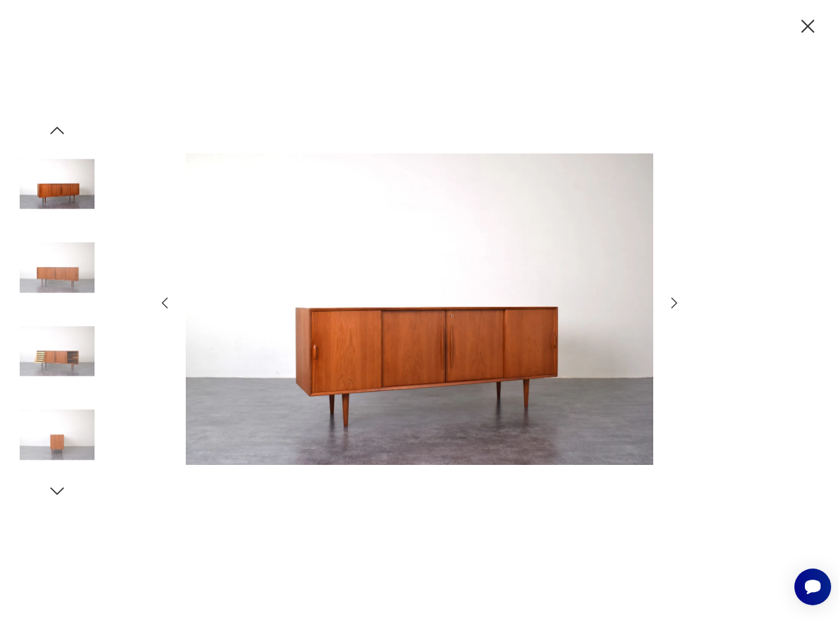
click at [673, 302] on icon "button" at bounding box center [674, 303] width 16 height 16
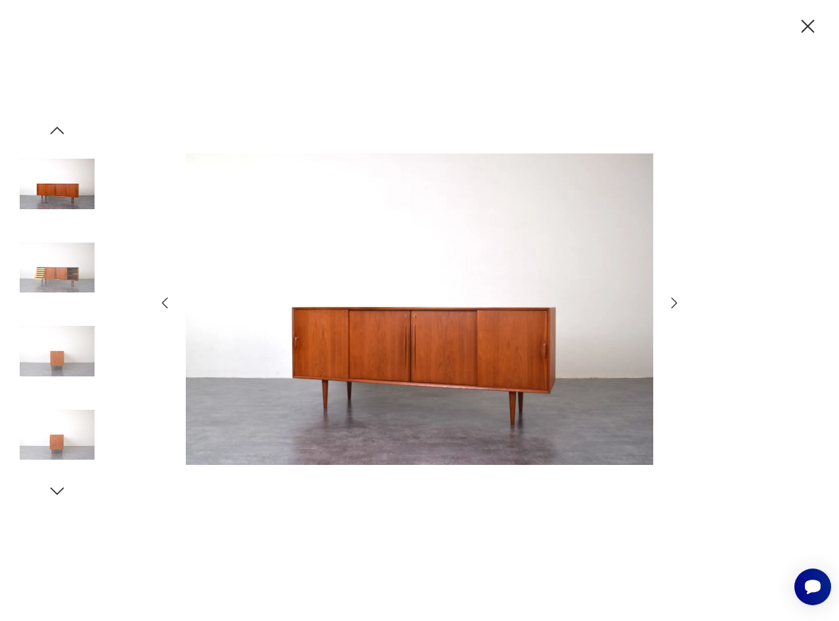
click at [673, 302] on icon "button" at bounding box center [674, 303] width 16 height 16
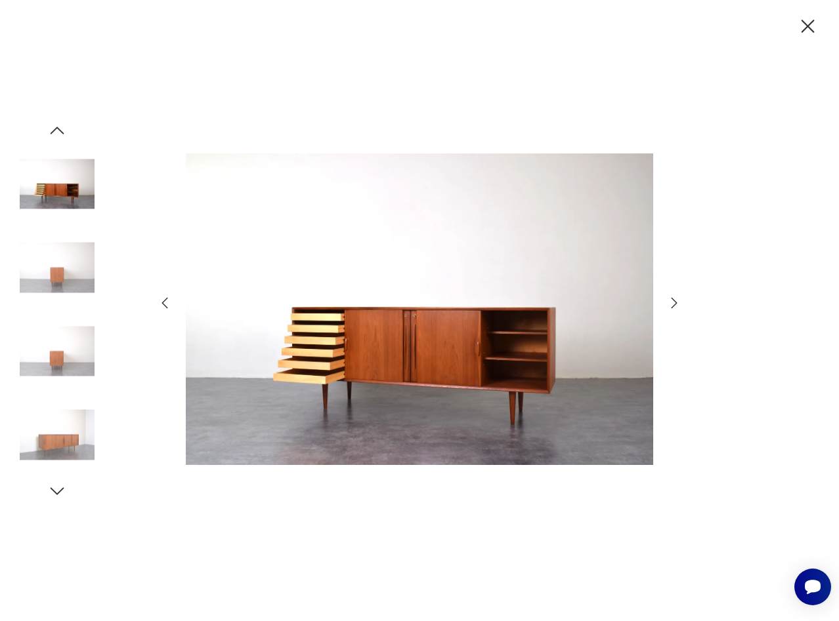
click at [673, 302] on icon "button" at bounding box center [674, 303] width 16 height 16
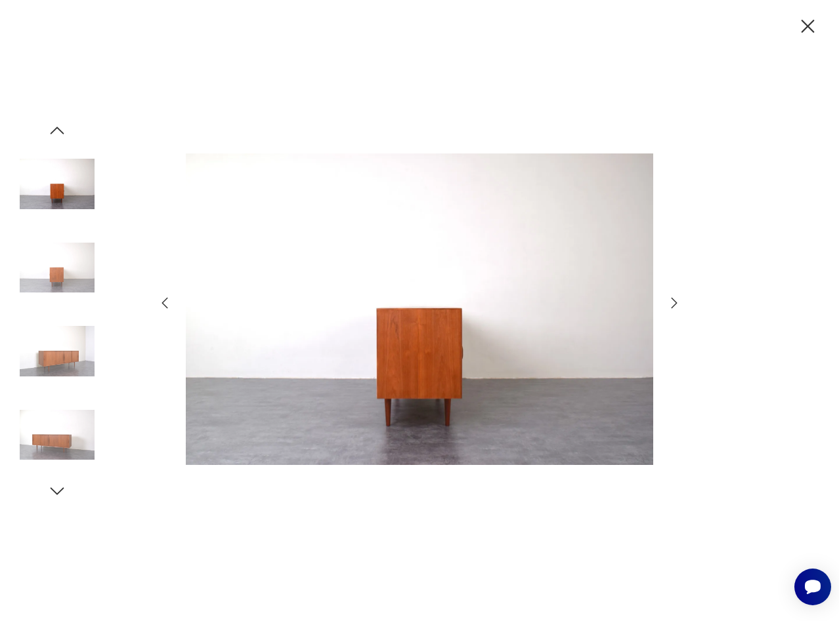
click at [673, 302] on icon "button" at bounding box center [674, 303] width 16 height 16
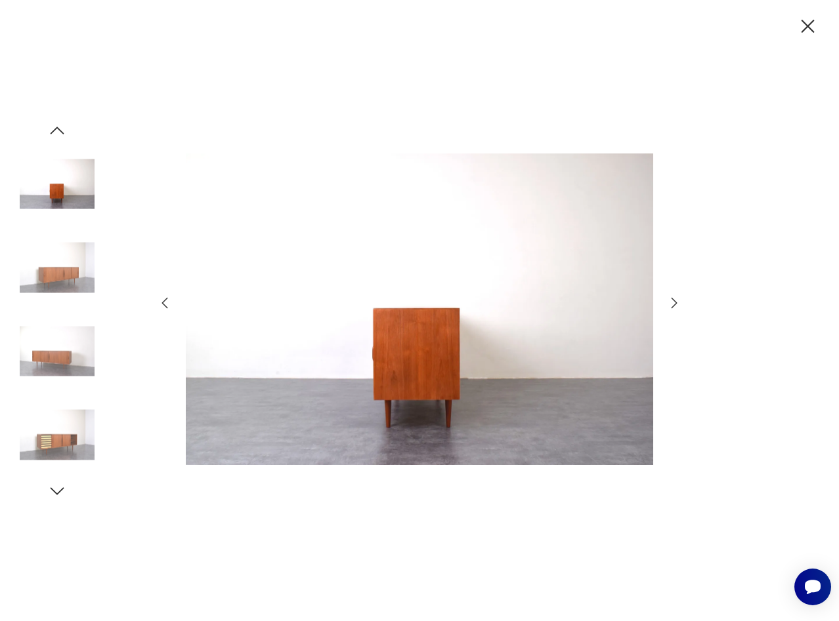
drag, startPoint x: 810, startPoint y: 29, endPoint x: 801, endPoint y: 47, distance: 20.0
click at [810, 28] on icon "button" at bounding box center [807, 26] width 13 height 13
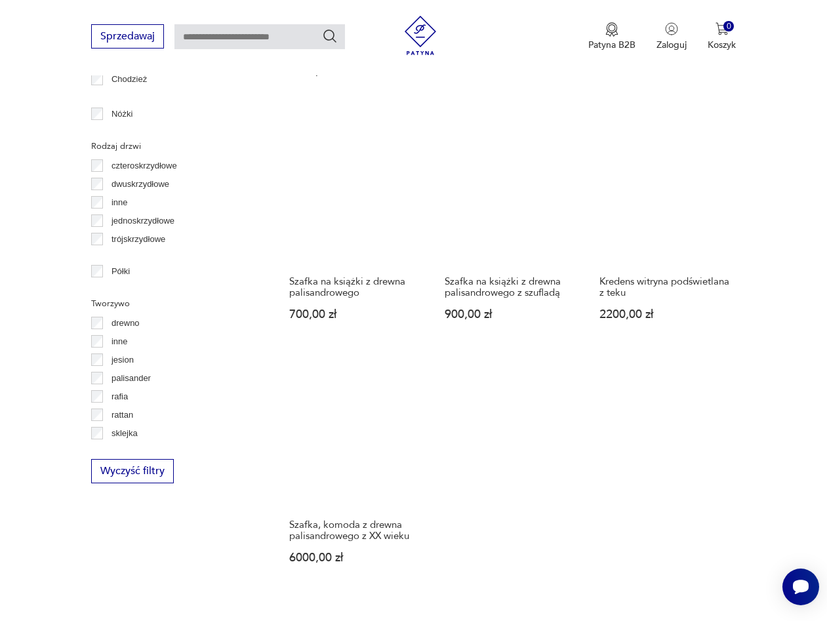
scroll to position [1861, 0]
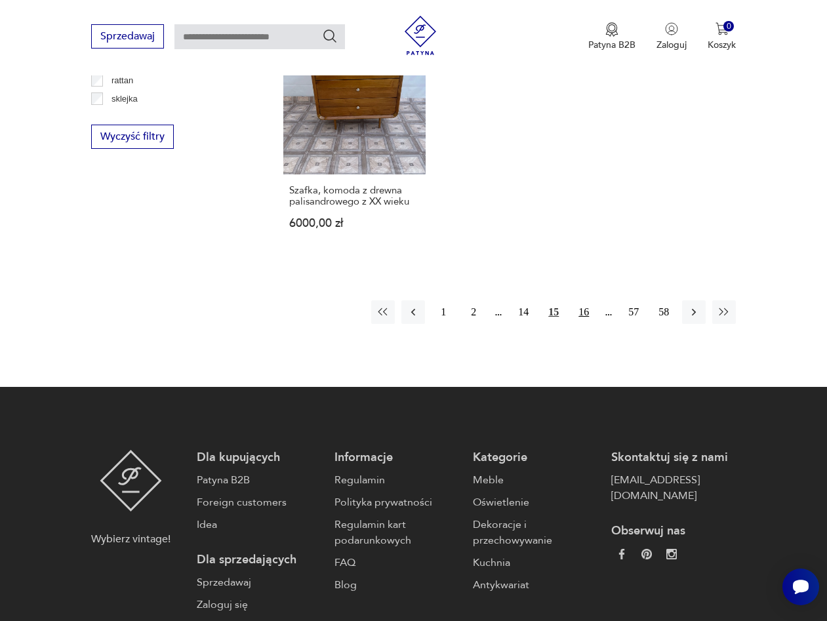
click at [587, 312] on button "16" at bounding box center [584, 313] width 24 height 24
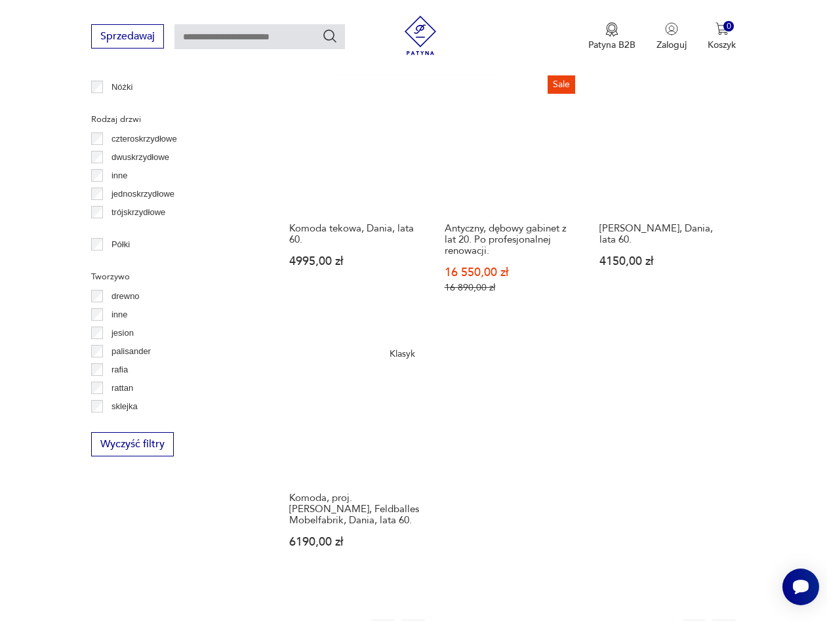
scroll to position [1888, 0]
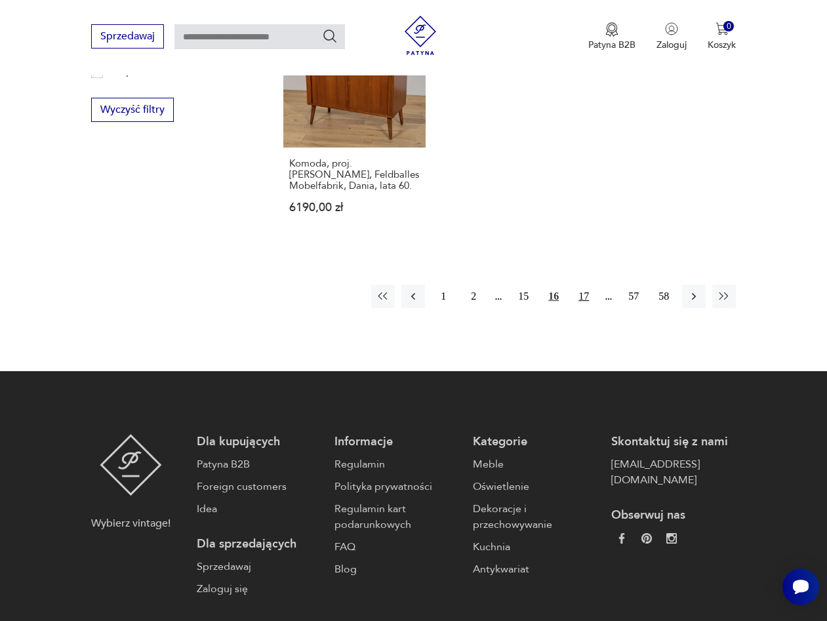
click at [589, 288] on button "17" at bounding box center [584, 297] width 24 height 24
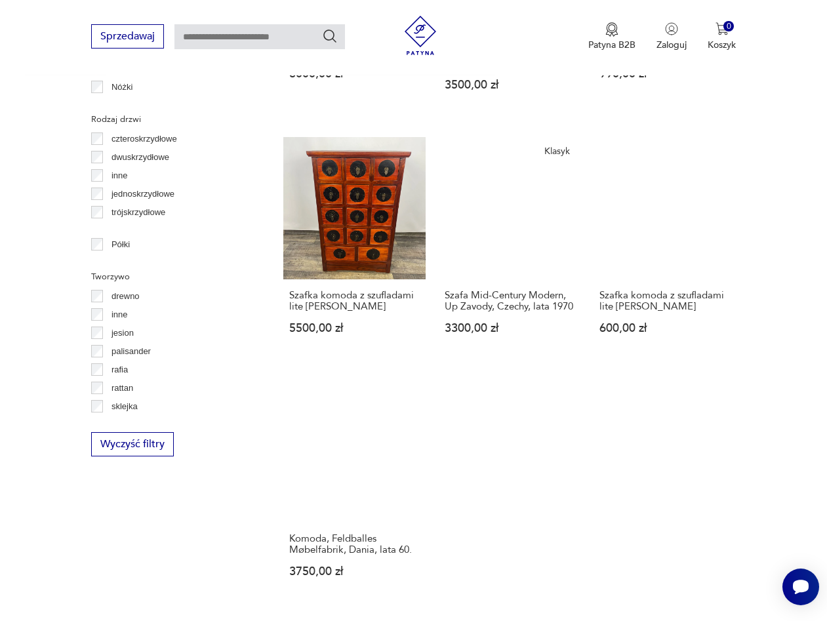
scroll to position [1888, 0]
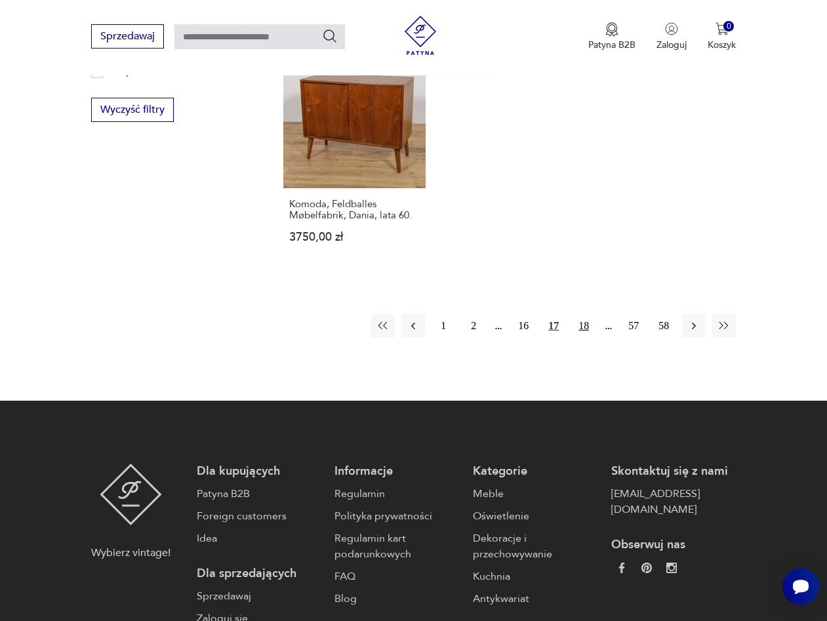
click at [581, 314] on button "18" at bounding box center [584, 326] width 24 height 24
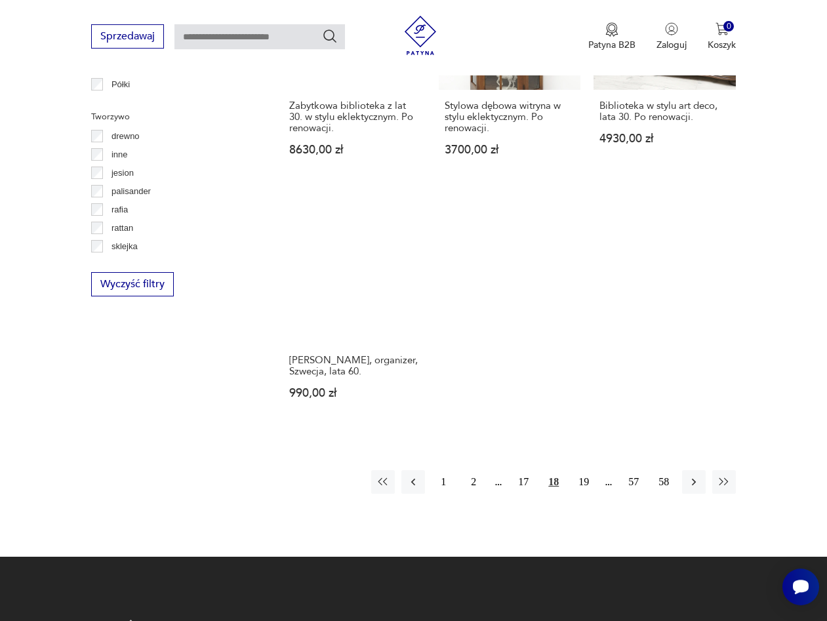
scroll to position [1754, 0]
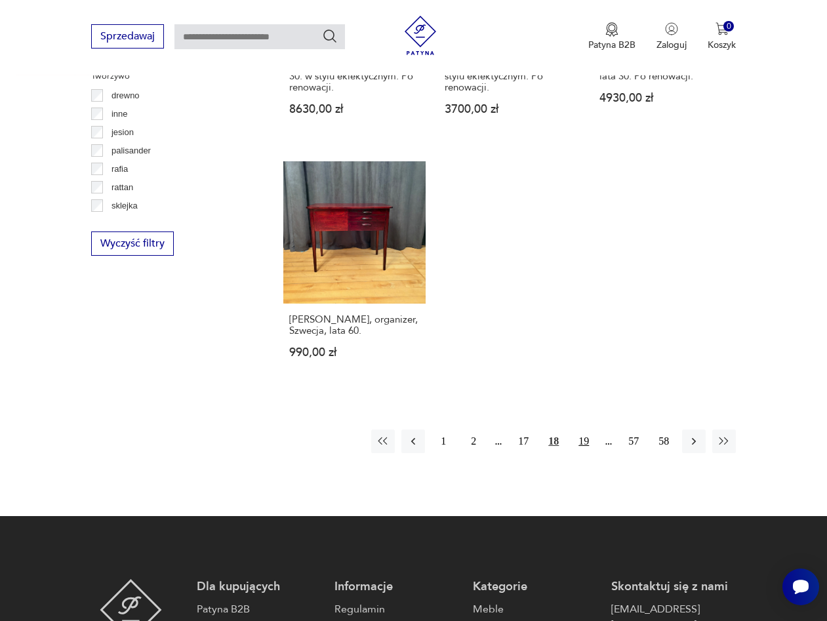
click at [585, 430] on button "19" at bounding box center [584, 442] width 24 height 24
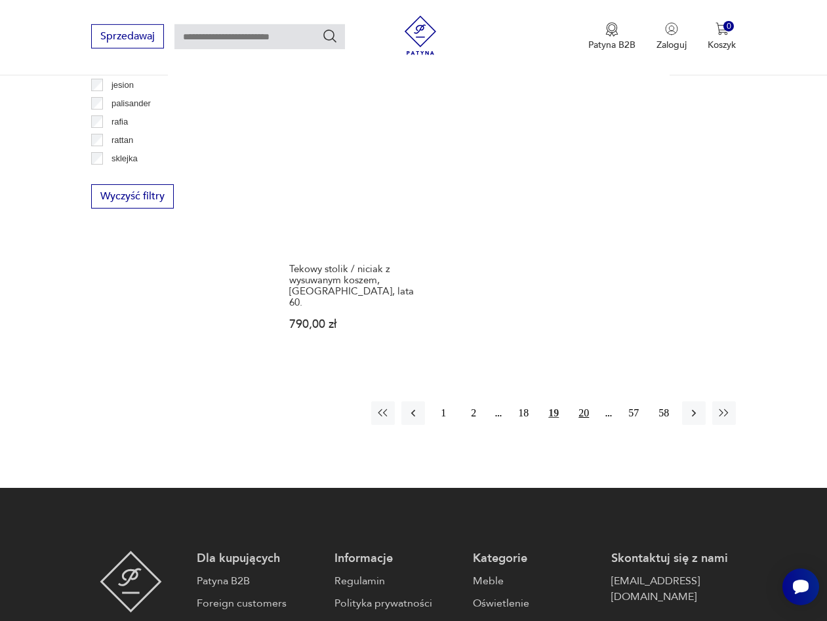
scroll to position [1821, 0]
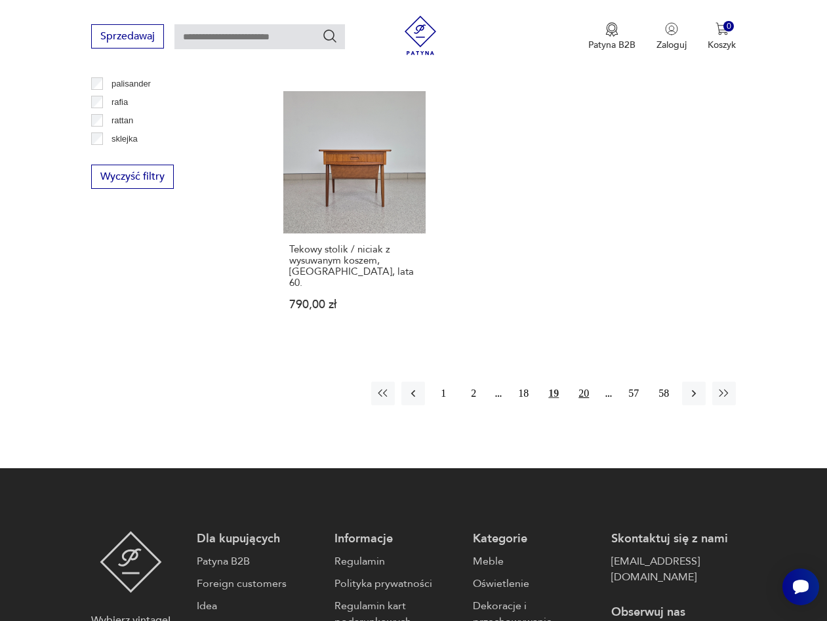
click at [584, 382] on button "20" at bounding box center [584, 394] width 24 height 24
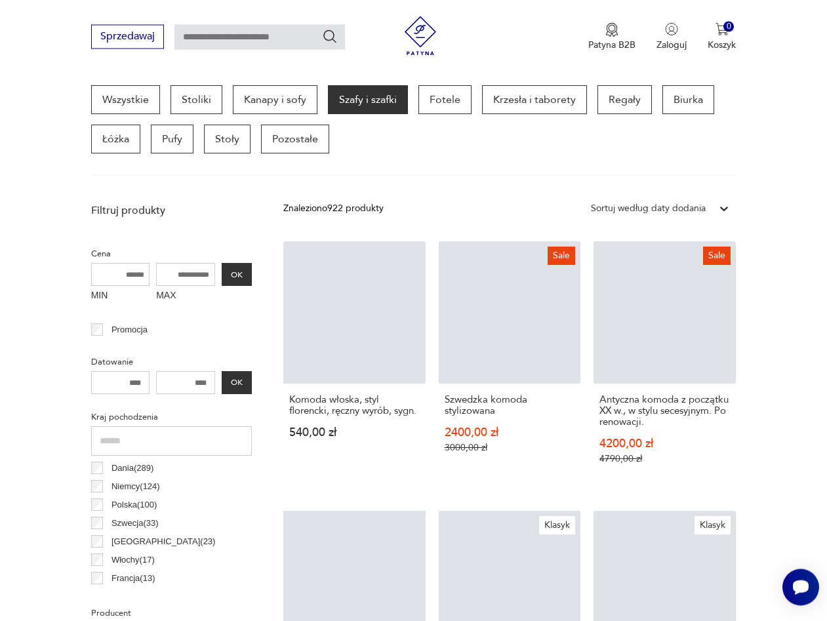
scroll to position [348, 0]
